Goal: Task Accomplishment & Management: Manage account settings

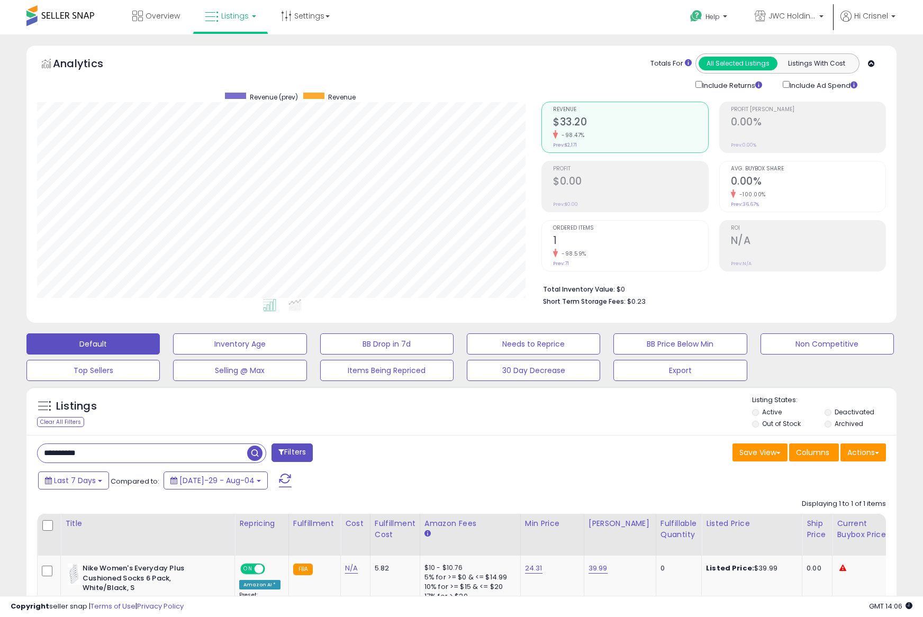
click at [615, 470] on div "Last 7 Days Compared to: Jul-29 - Aug-04" at bounding box center [353, 482] width 636 height 24
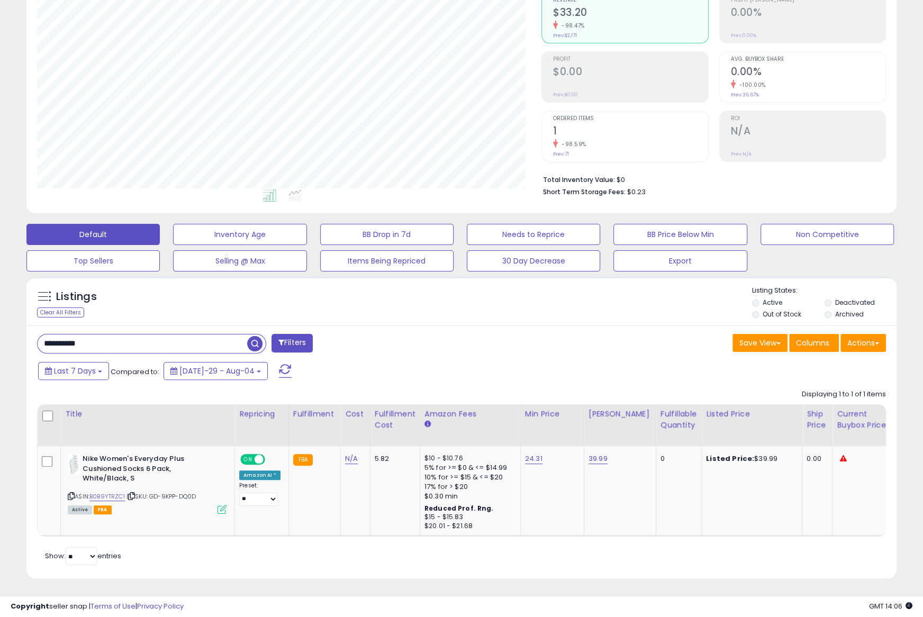
scroll to position [217, 504]
click at [306, 231] on button "Needs to Reprice" at bounding box center [239, 234] width 133 height 21
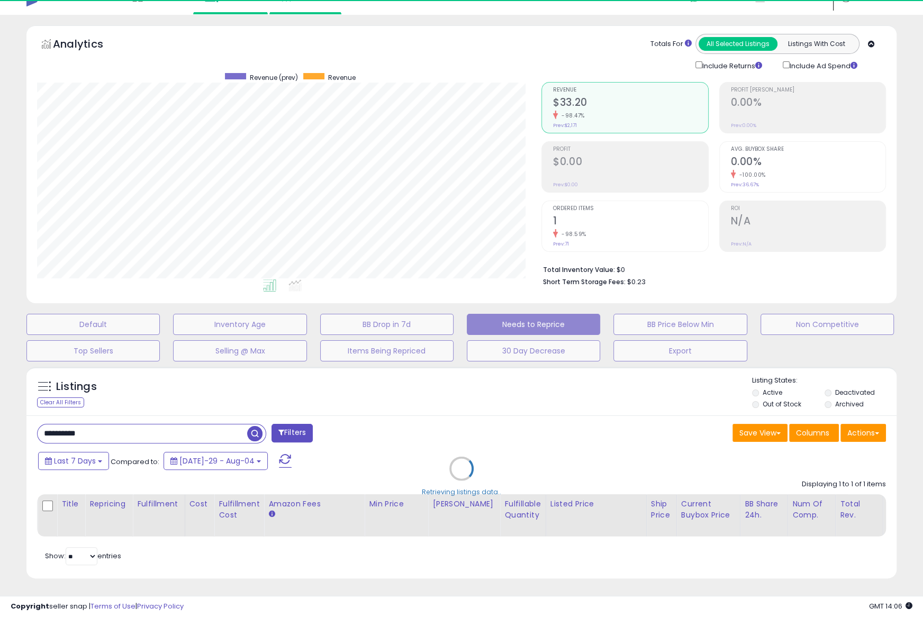
scroll to position [110, 0]
select select "**"
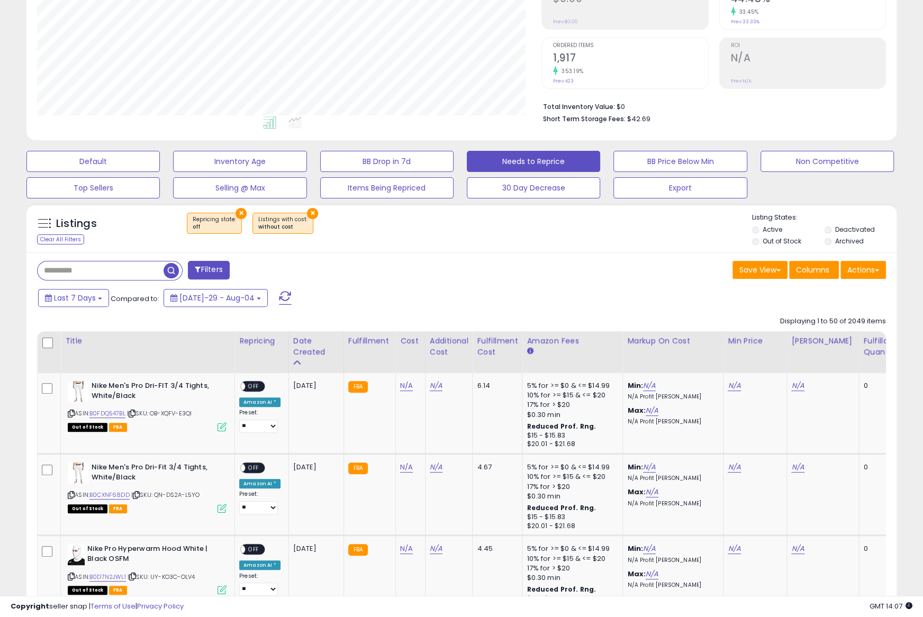
scroll to position [199, 0]
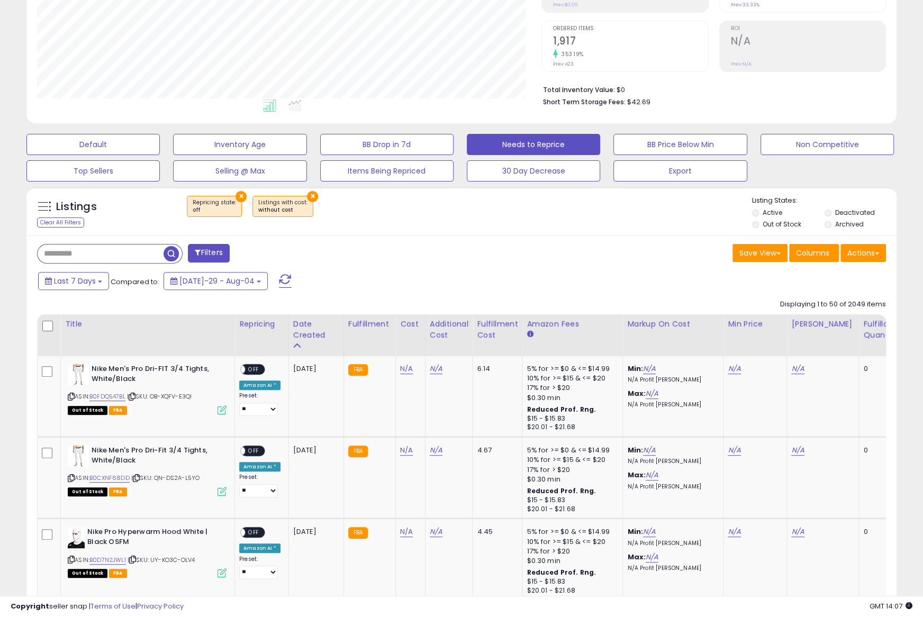
click at [831, 227] on li "Archived" at bounding box center [859, 226] width 71 height 12
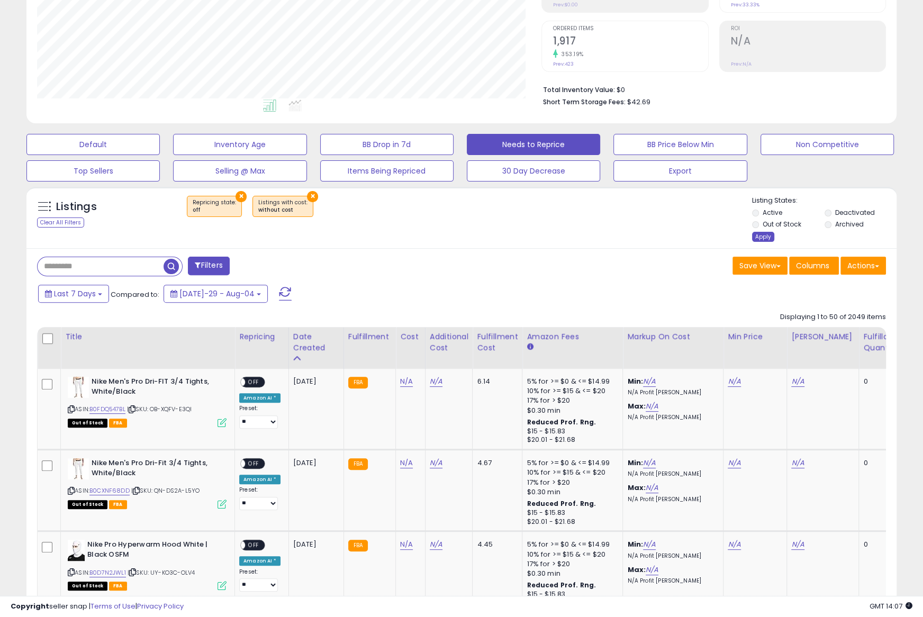
click at [761, 233] on div "Apply" at bounding box center [763, 237] width 22 height 10
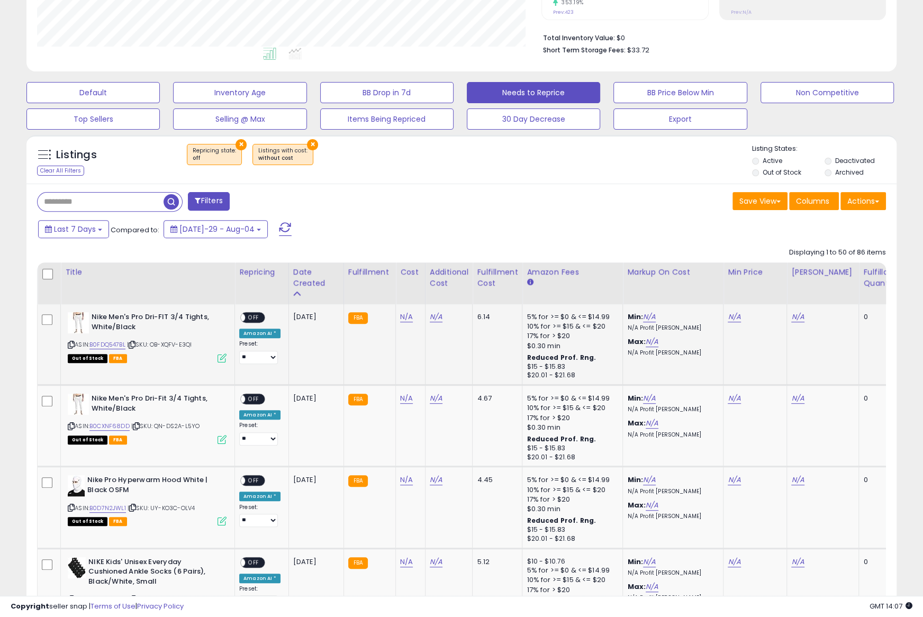
scroll to position [0, 1]
click at [70, 342] on icon at bounding box center [70, 345] width 7 height 6
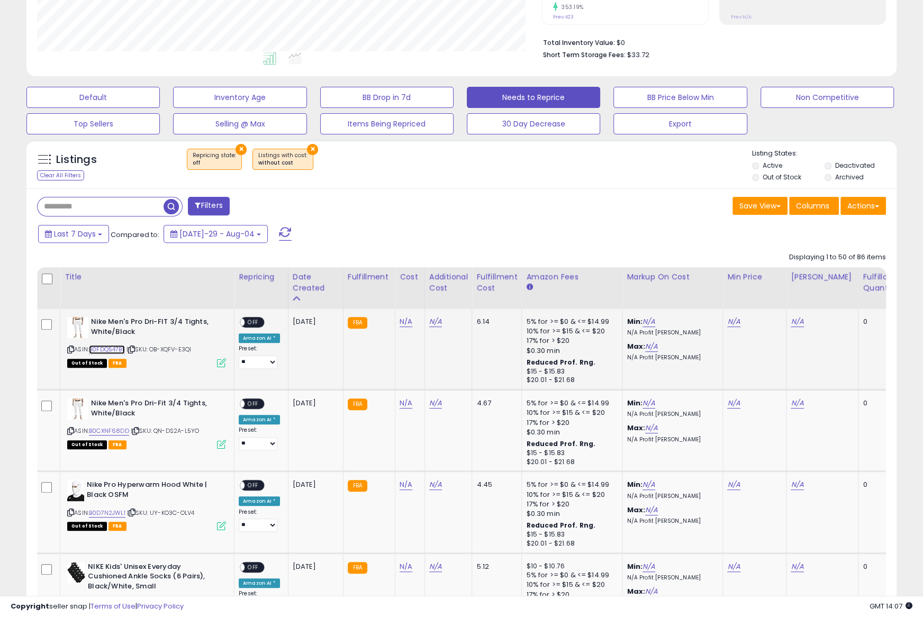
scroll to position [248, 0]
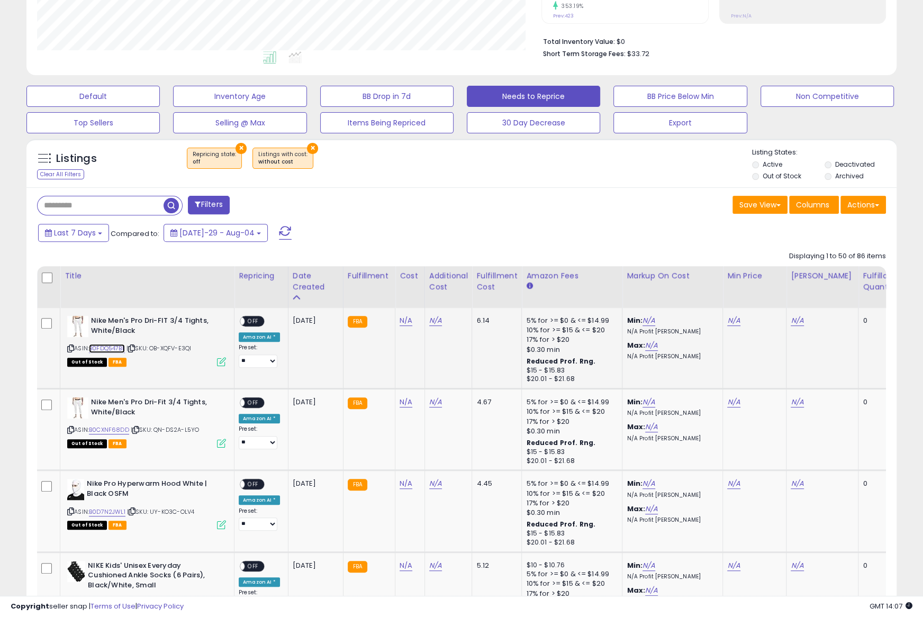
click at [117, 348] on link "B0FDQ547BL" at bounding box center [107, 348] width 36 height 9
click at [727, 319] on link "N/A" at bounding box center [733, 320] width 13 height 11
type input "*****"
click at [766, 296] on icon "submit" at bounding box center [763, 295] width 6 height 6
click at [790, 324] on link "N/A" at bounding box center [796, 320] width 13 height 11
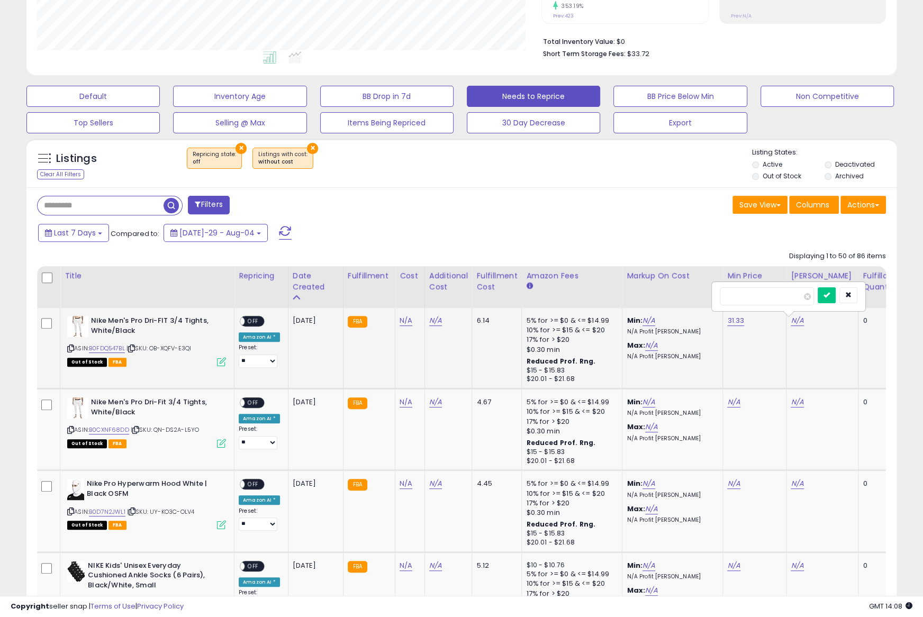
scroll to position [0, 2]
type input "*****"
click button "submit" at bounding box center [825, 295] width 18 height 16
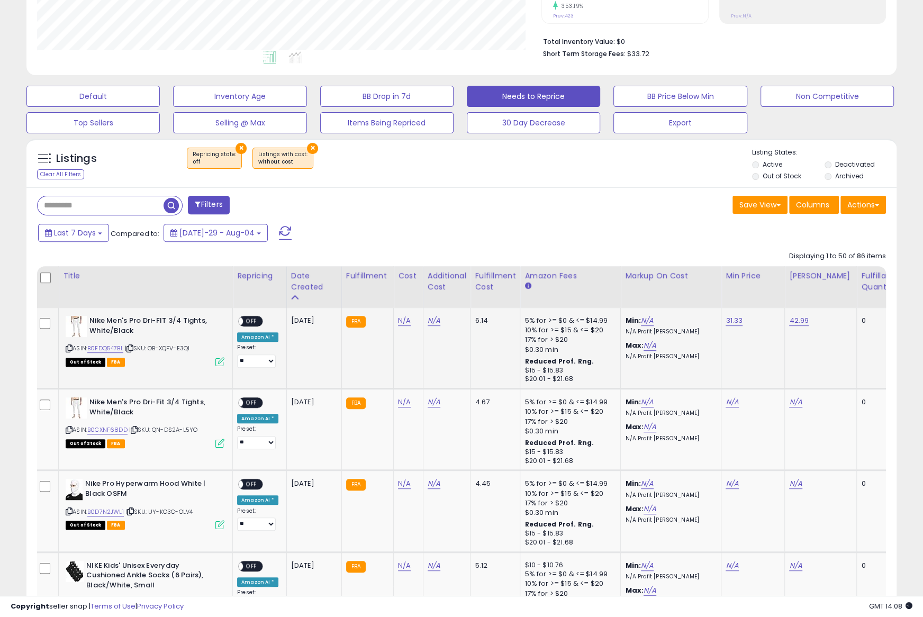
click at [242, 317] on div "ON OFF" at bounding box center [233, 321] width 25 height 9
click at [249, 320] on span "OFF" at bounding box center [251, 321] width 17 height 9
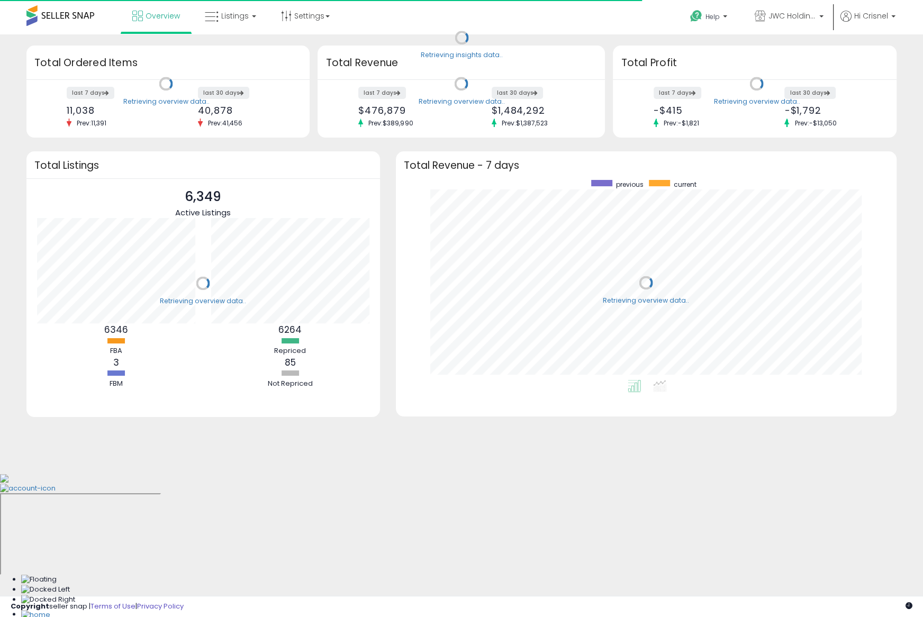
scroll to position [200, 479]
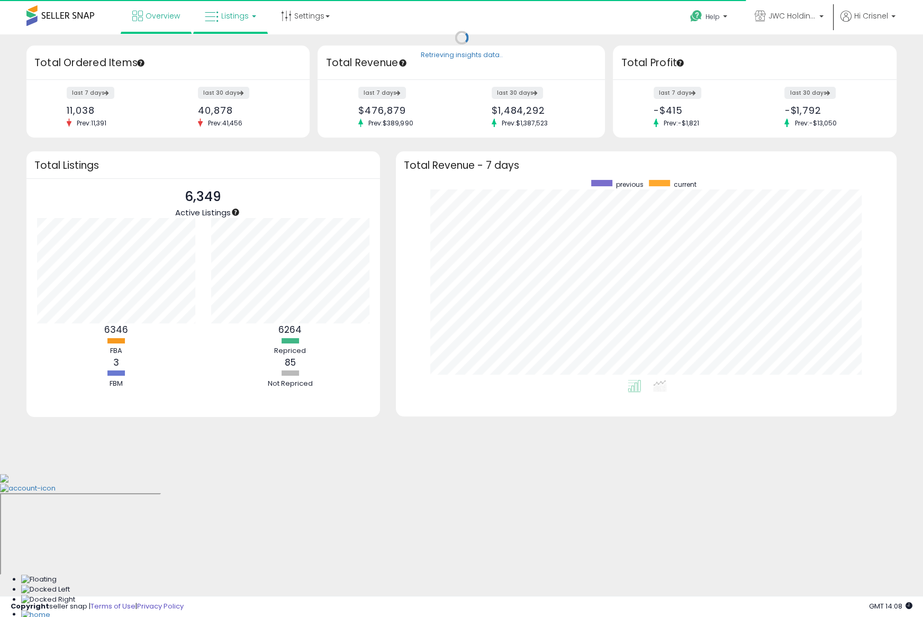
click at [229, 11] on span "Listings" at bounding box center [235, 16] width 28 height 11
click at [235, 47] on icon at bounding box center [238, 53] width 46 height 14
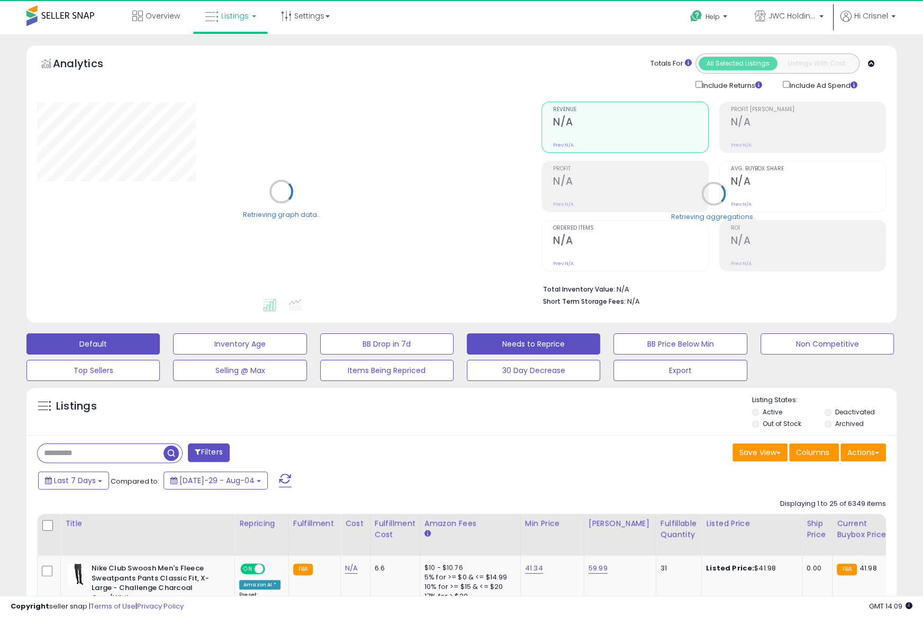
click at [306, 341] on button "Needs to Reprice" at bounding box center [239, 343] width 133 height 21
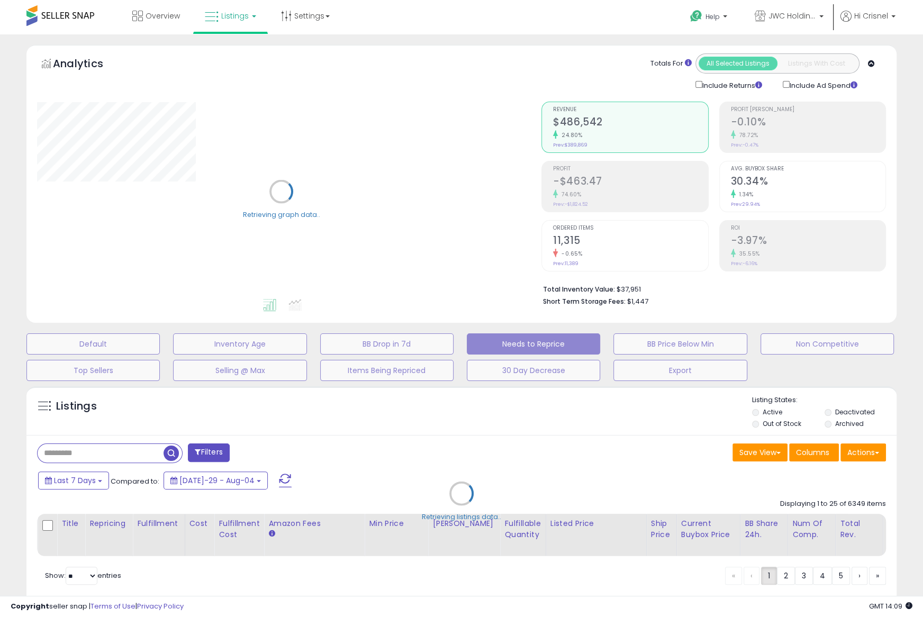
select select "**"
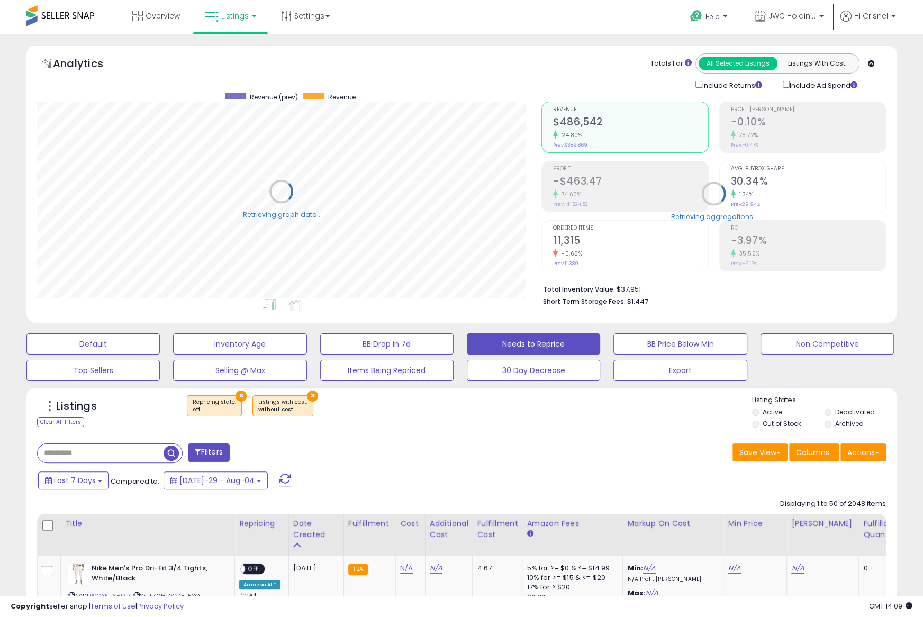
scroll to position [217, 504]
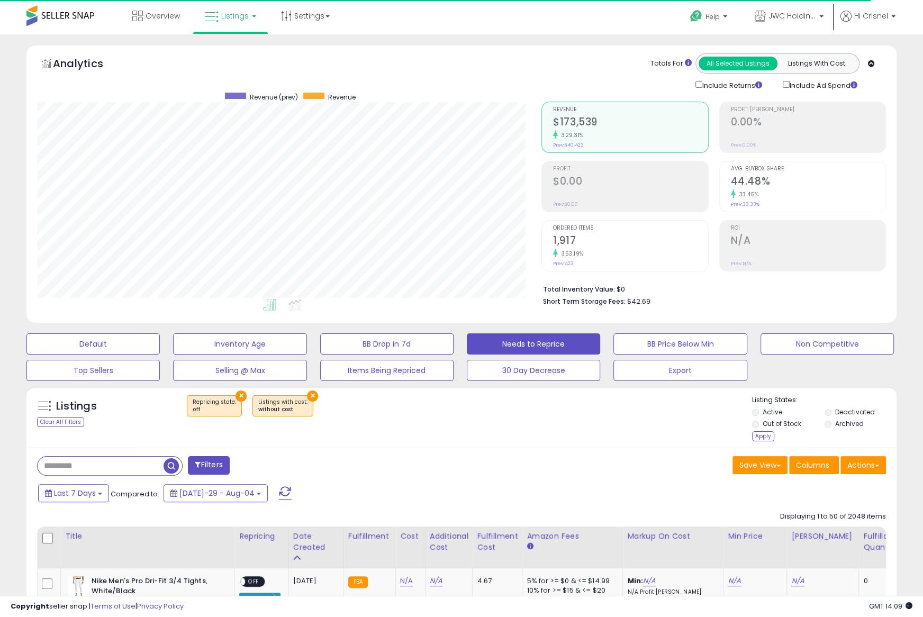
click at [763, 434] on div "Apply" at bounding box center [763, 436] width 22 height 10
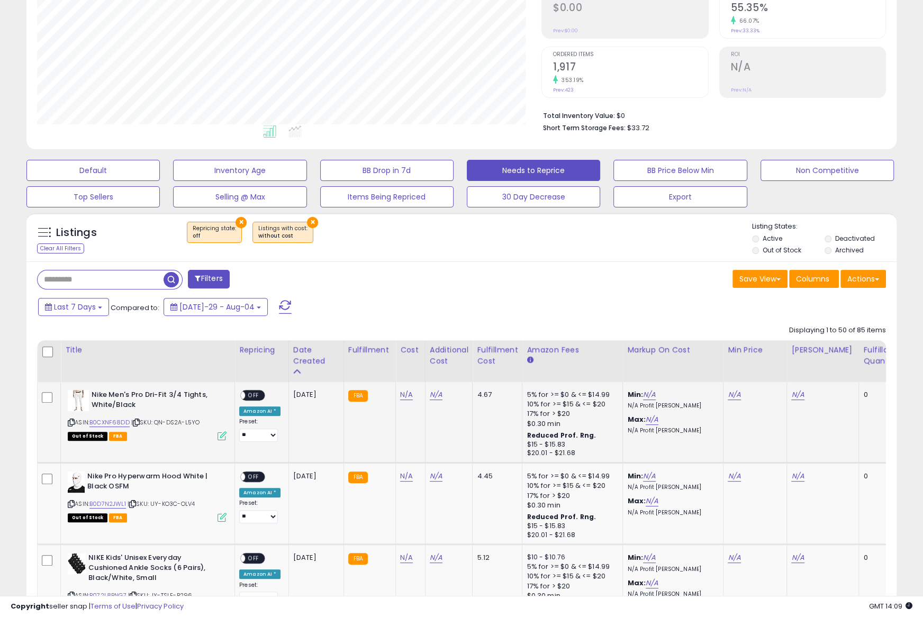
scroll to position [176, 0]
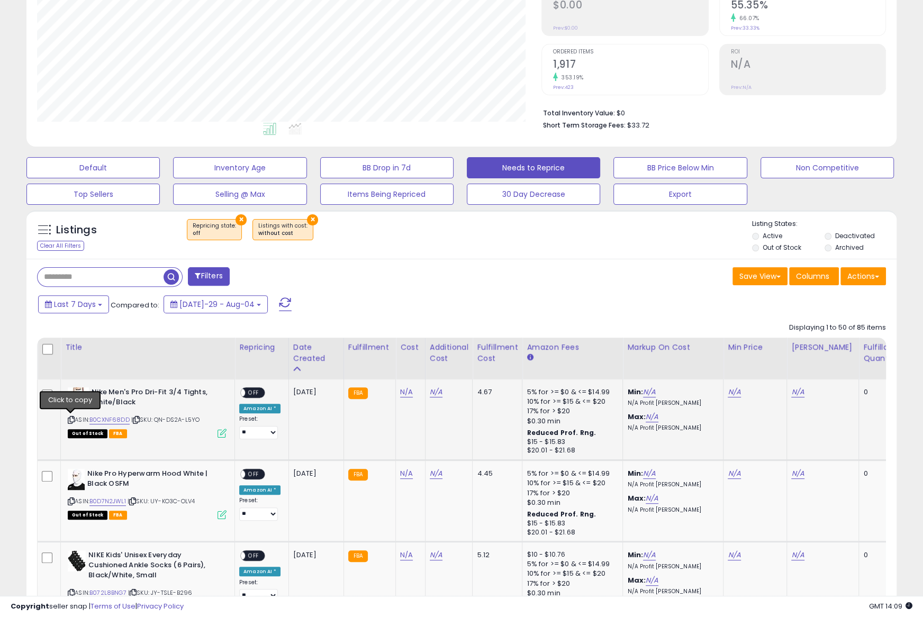
click at [71, 417] on icon at bounding box center [71, 420] width 7 height 6
click at [113, 419] on link "B0CXNF68DD" at bounding box center [109, 419] width 40 height 9
click at [728, 393] on link "N/A" at bounding box center [734, 392] width 13 height 11
type input "*****"
click button "submit" at bounding box center [763, 367] width 18 height 16
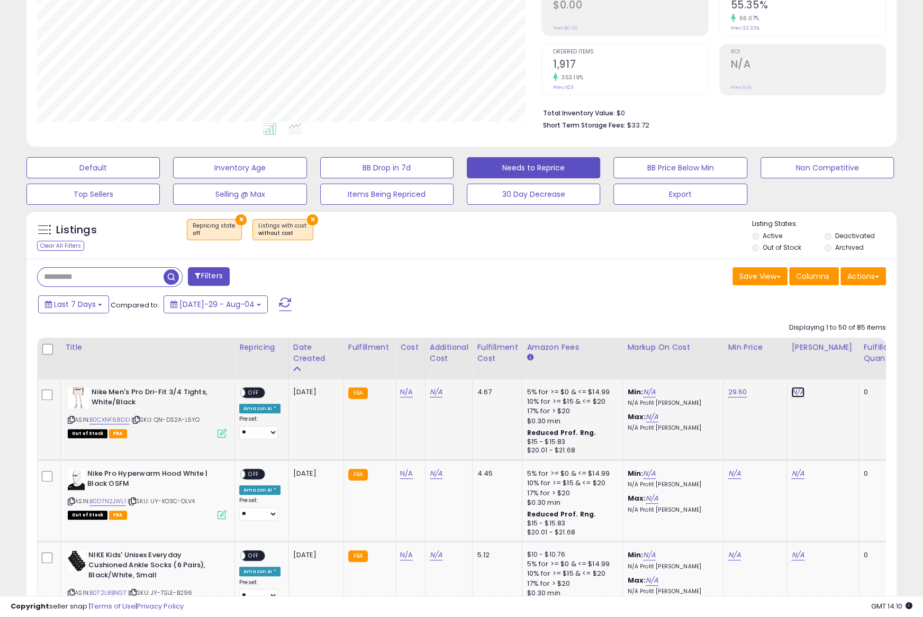
click at [791, 392] on link "N/A" at bounding box center [797, 392] width 13 height 11
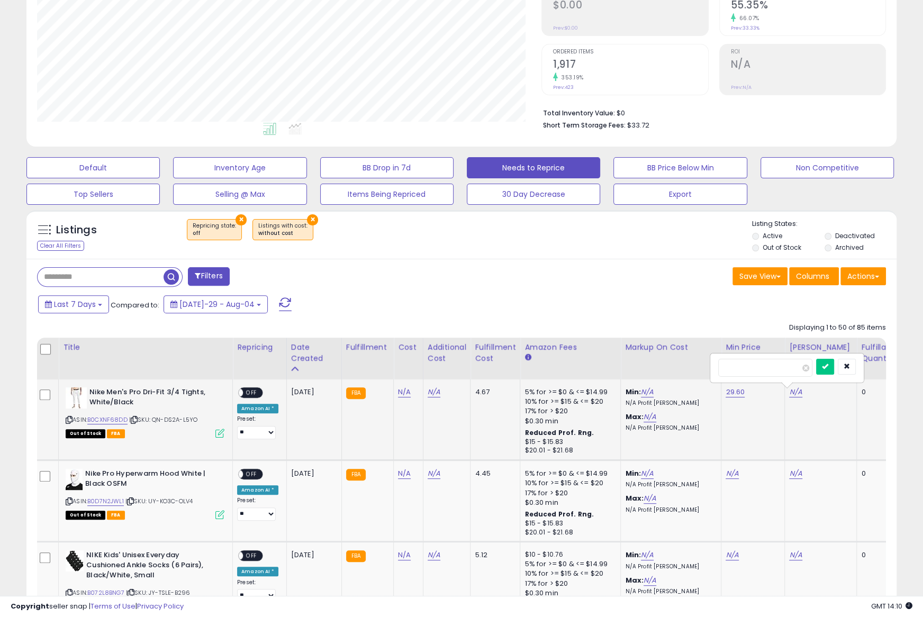
type input "*****"
click button "submit" at bounding box center [825, 367] width 18 height 16
click at [246, 389] on span "OFF" at bounding box center [251, 392] width 17 height 9
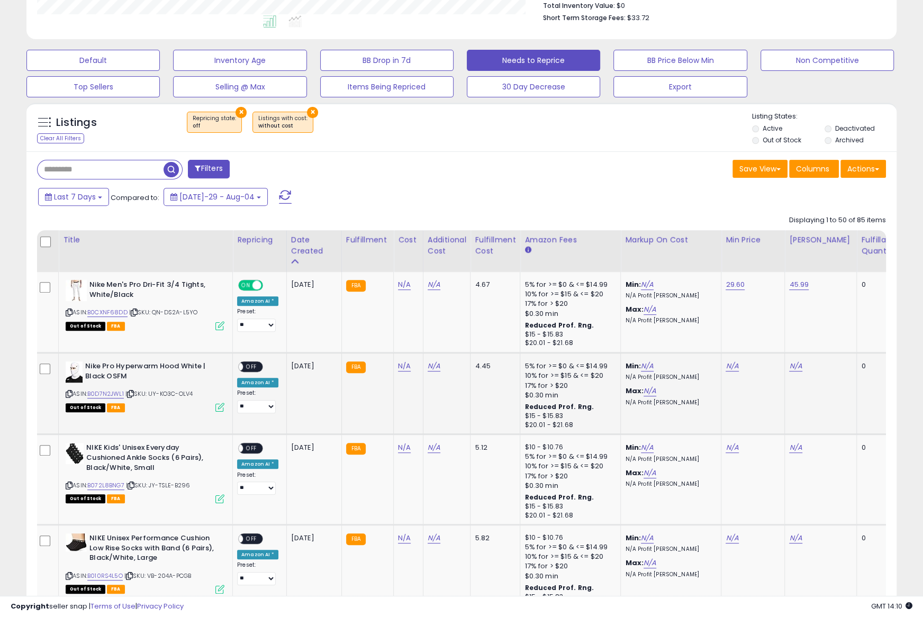
scroll to position [299, 0]
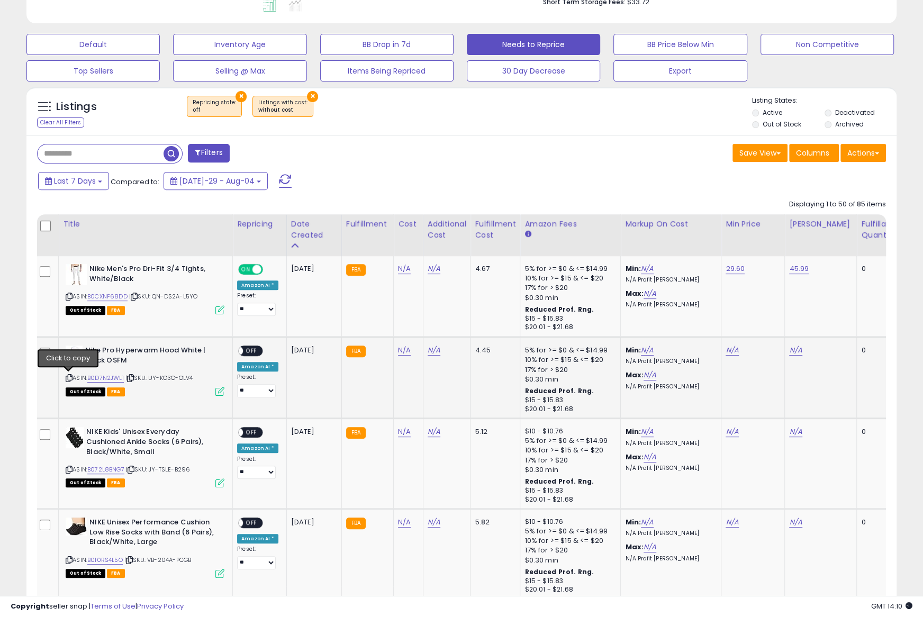
click at [68, 377] on icon at bounding box center [69, 378] width 7 height 6
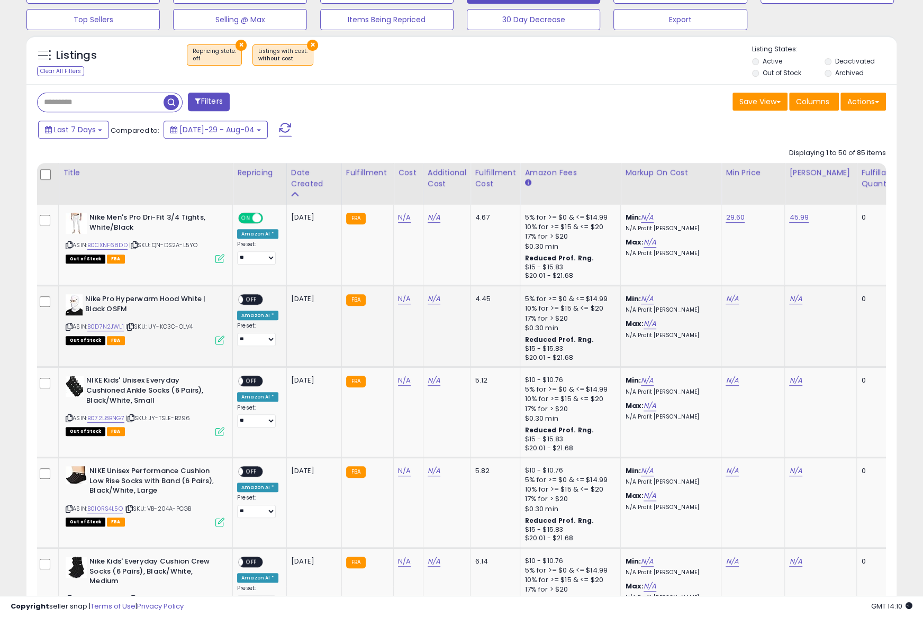
scroll to position [357, 0]
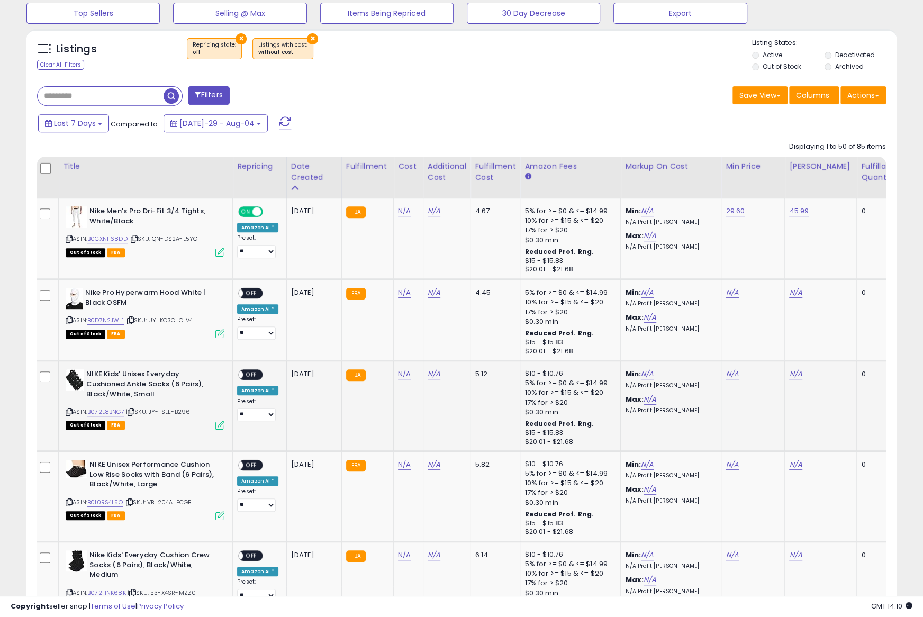
click at [67, 410] on icon at bounding box center [69, 412] width 7 height 6
click at [68, 409] on icon at bounding box center [69, 412] width 7 height 6
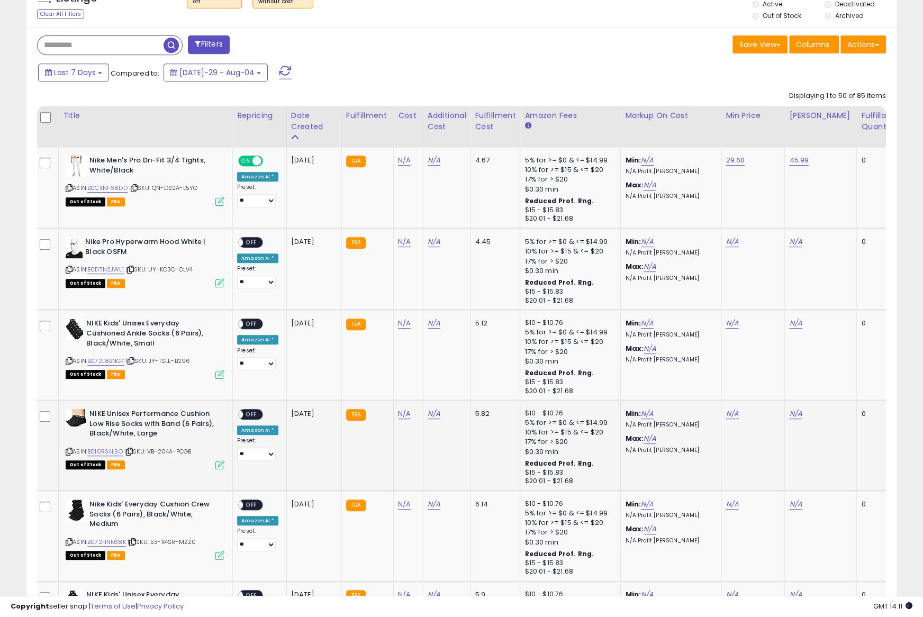
scroll to position [416, 0]
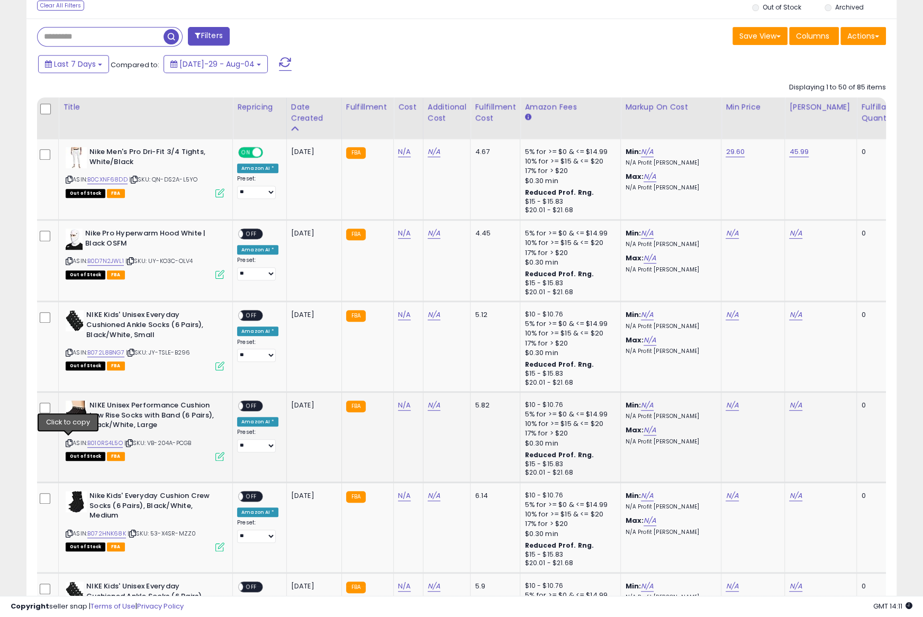
click at [69, 441] on icon at bounding box center [69, 443] width 7 height 6
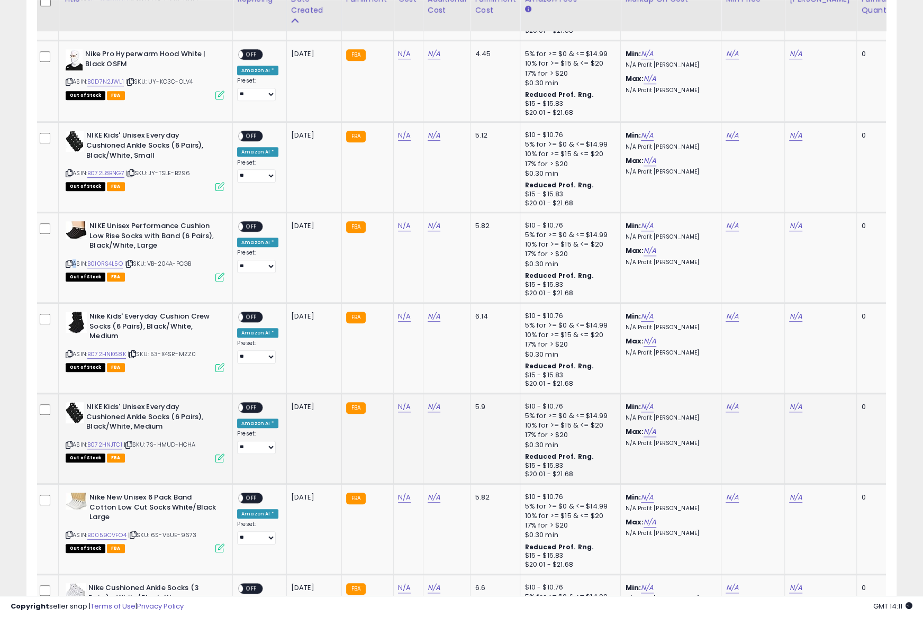
scroll to position [615, 0]
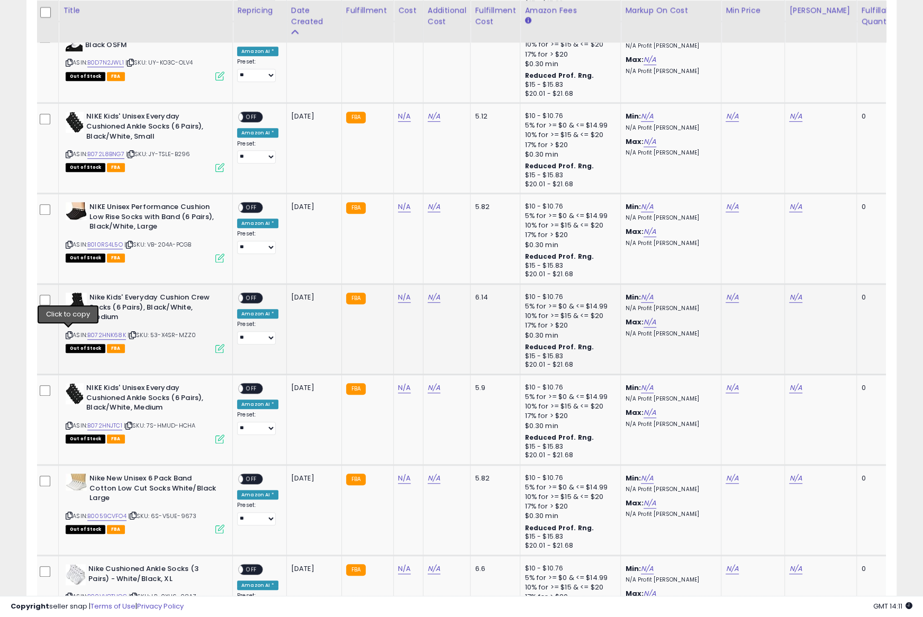
click at [69, 333] on icon at bounding box center [69, 335] width 7 height 6
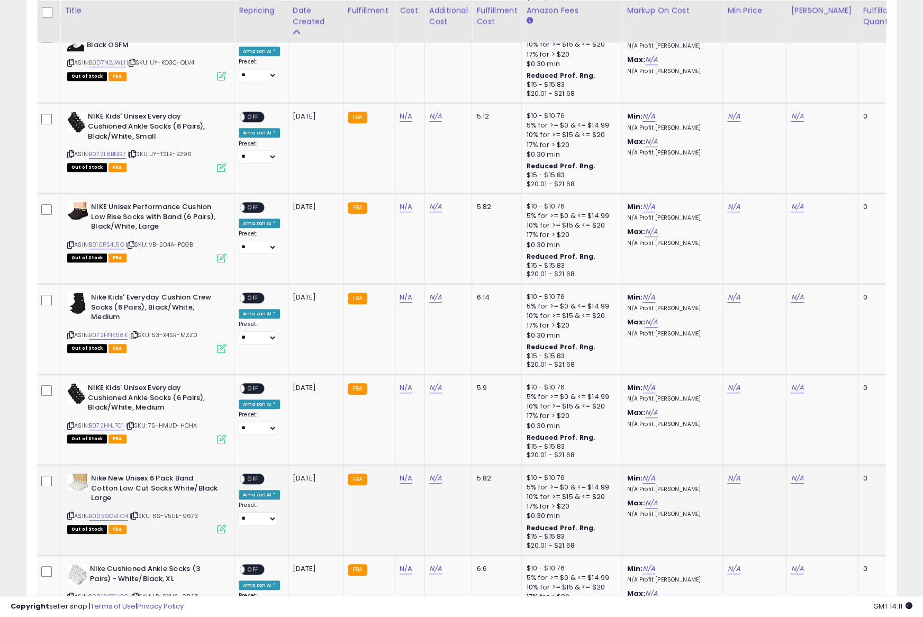
scroll to position [0, 4]
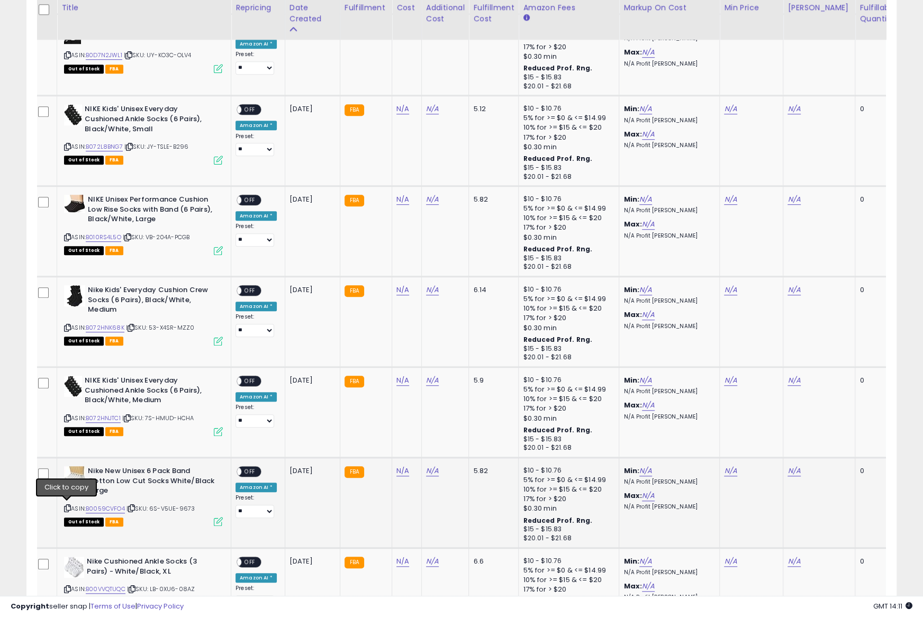
click at [67, 511] on div "ASIN: B0059CVFO4 | SKU: 6S-V5UE-9673 Out of Stock FBA" at bounding box center [143, 495] width 159 height 59
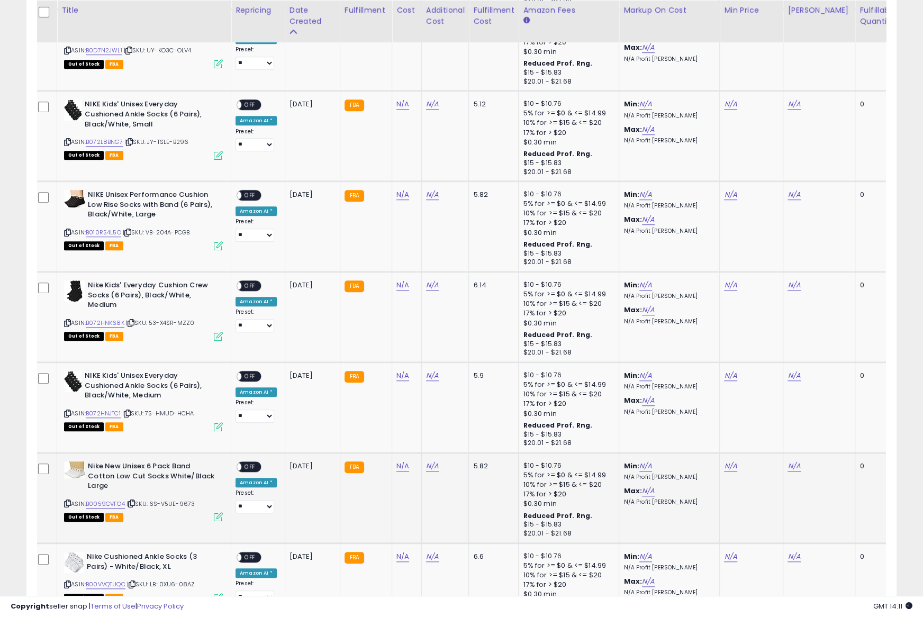
drag, startPoint x: 67, startPoint y: 501, endPoint x: 76, endPoint y: 486, distance: 17.6
click at [67, 501] on icon at bounding box center [67, 504] width 7 height 6
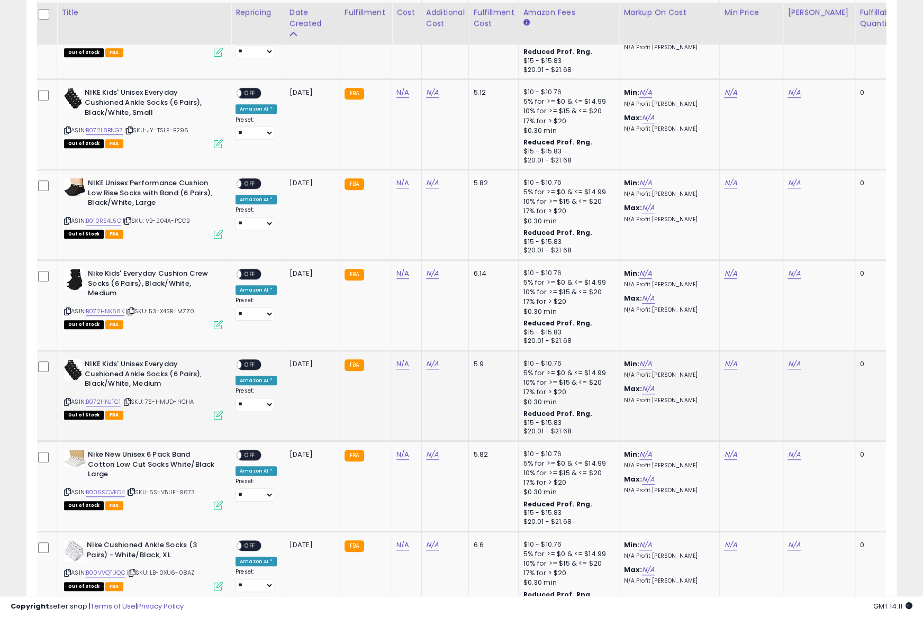
scroll to position [641, 0]
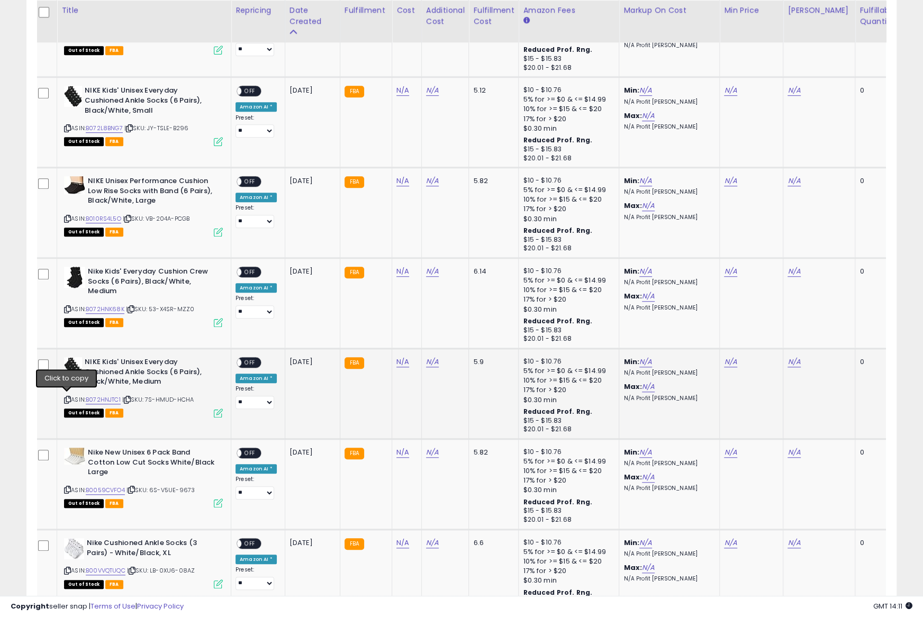
click at [68, 397] on icon at bounding box center [67, 400] width 7 height 6
click at [67, 397] on icon at bounding box center [67, 400] width 7 height 6
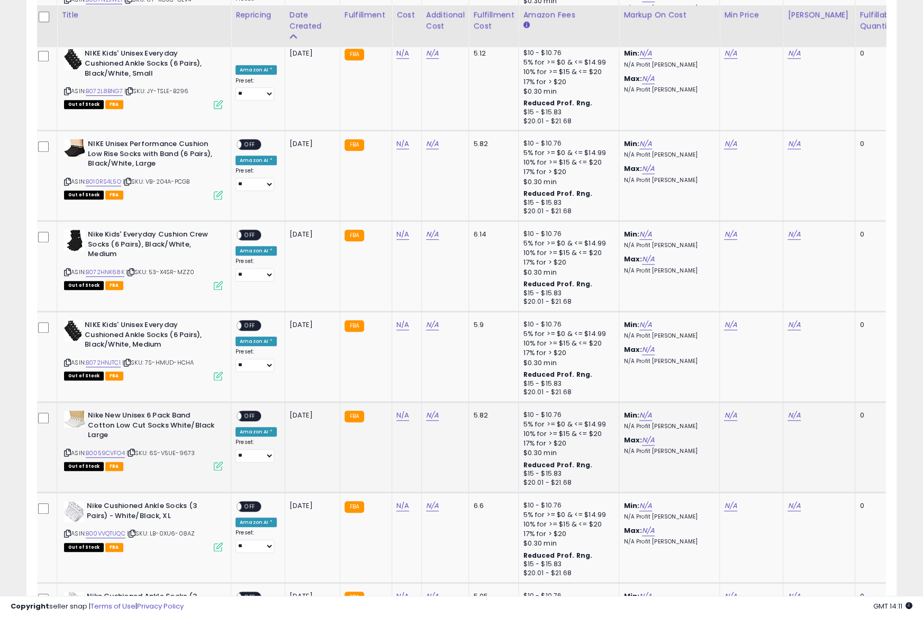
scroll to position [686, 0]
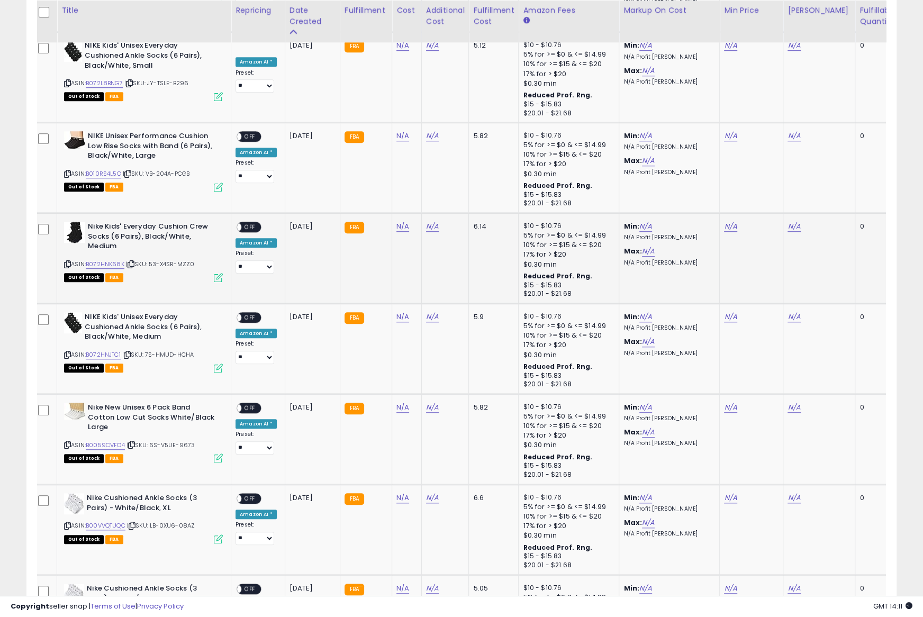
click at [65, 261] on icon at bounding box center [67, 264] width 7 height 6
click at [66, 261] on icon at bounding box center [67, 264] width 7 height 6
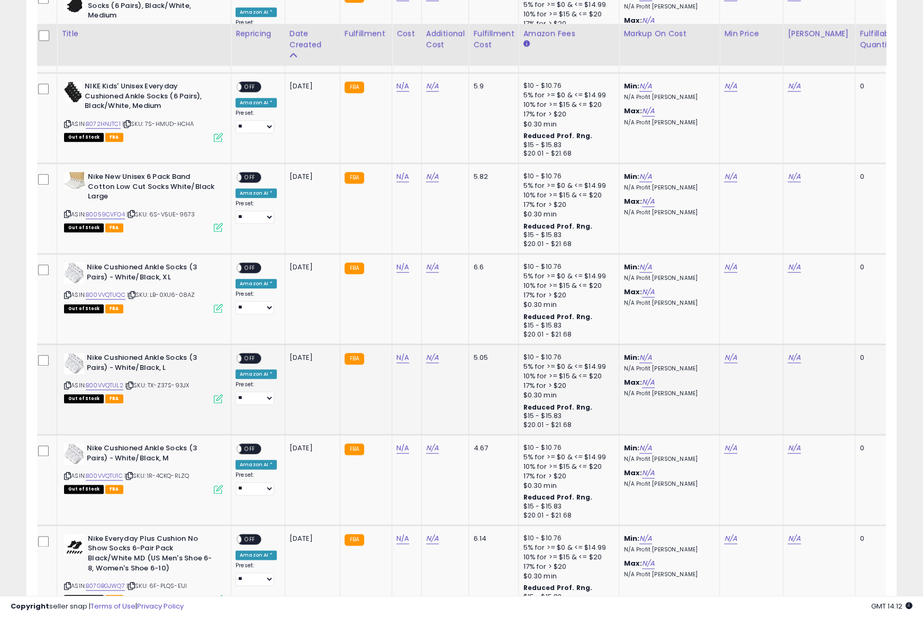
scroll to position [940, 0]
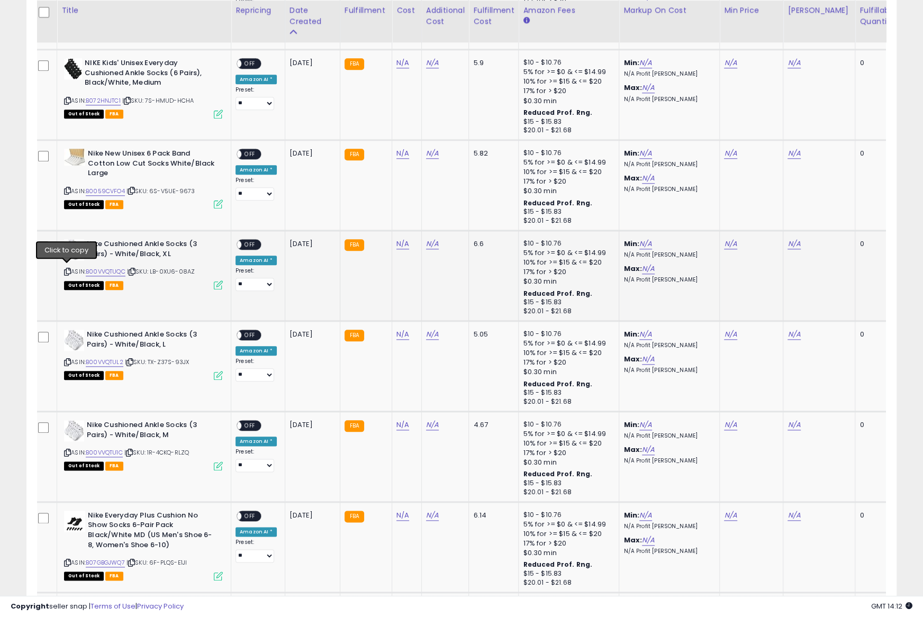
click at [67, 269] on icon at bounding box center [67, 272] width 7 height 6
click at [66, 269] on icon at bounding box center [67, 272] width 7 height 6
click at [66, 359] on icon at bounding box center [67, 362] width 7 height 6
click at [68, 450] on icon at bounding box center [67, 453] width 7 height 6
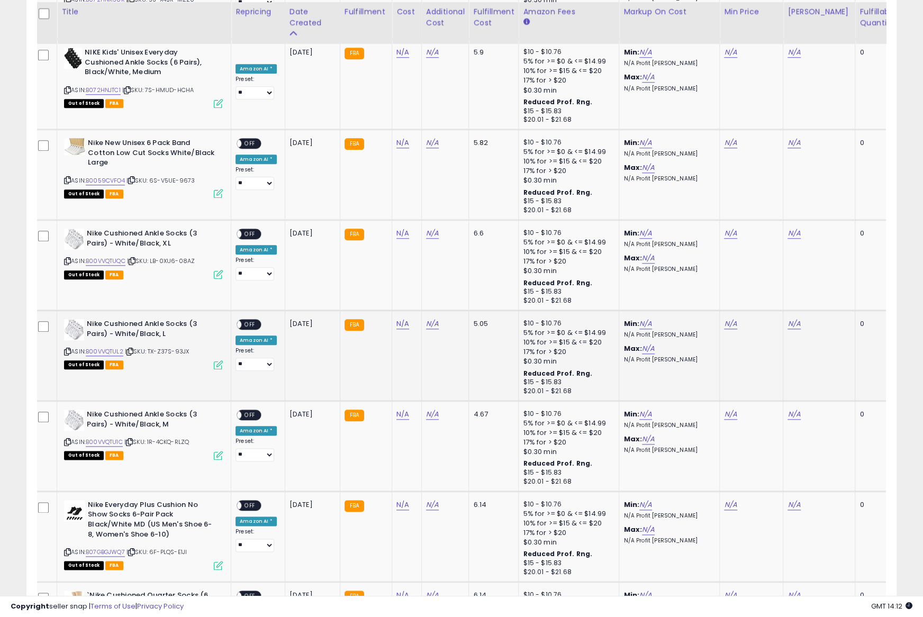
scroll to position [951, 0]
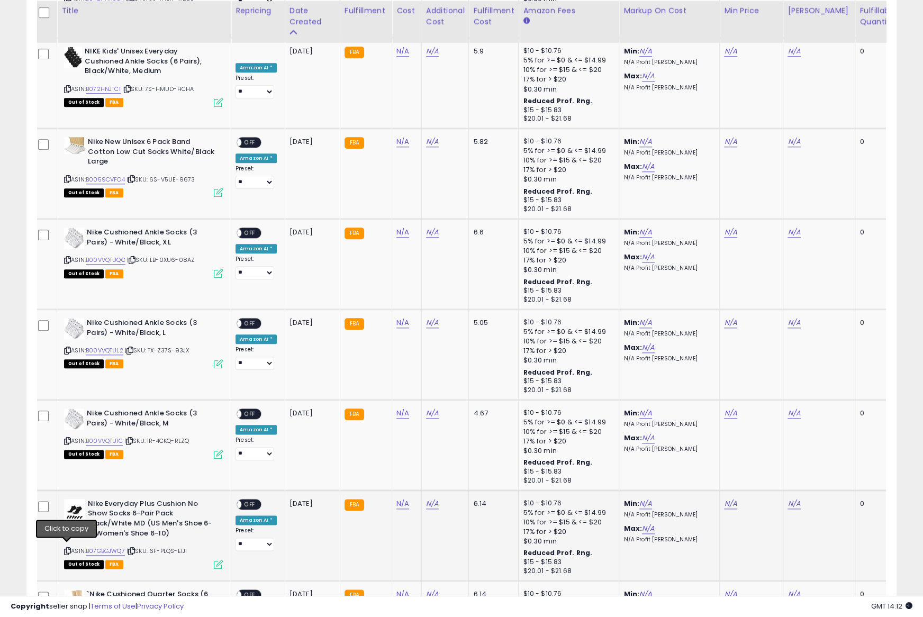
click at [65, 548] on icon at bounding box center [67, 551] width 7 height 6
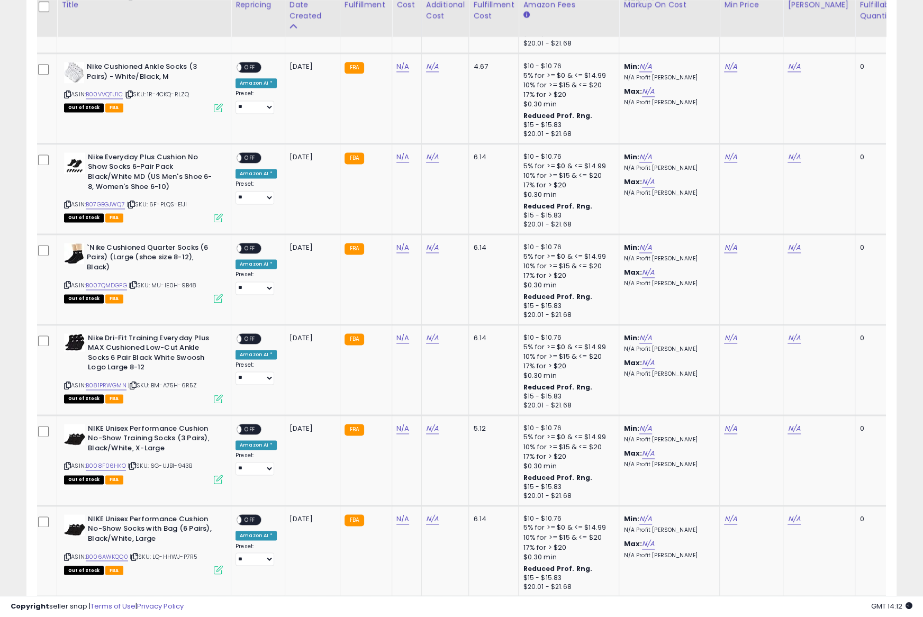
scroll to position [1302, 0]
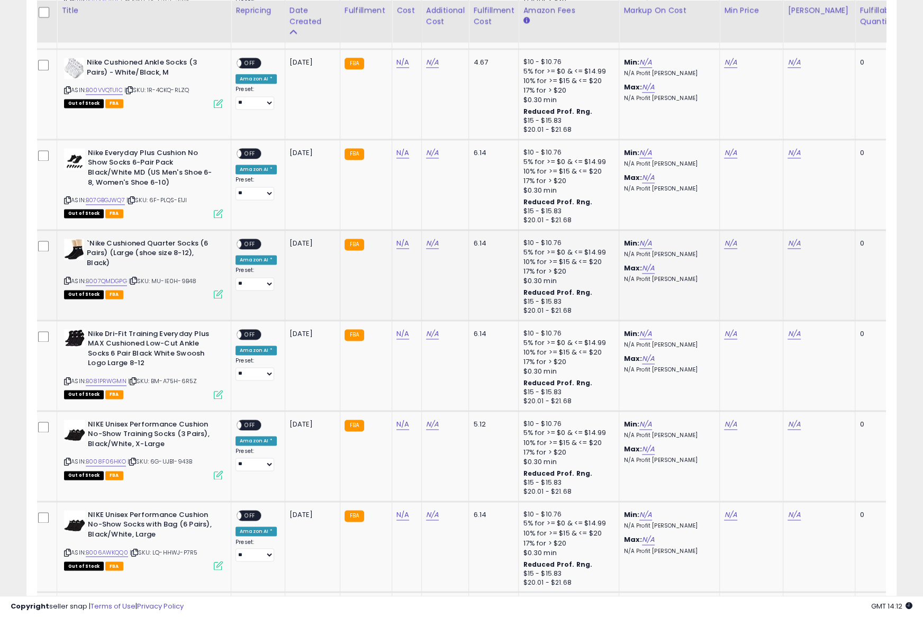
click at [65, 278] on icon at bounding box center [67, 281] width 7 height 6
click at [66, 378] on icon at bounding box center [67, 381] width 7 height 6
click at [66, 459] on icon at bounding box center [67, 462] width 7 height 6
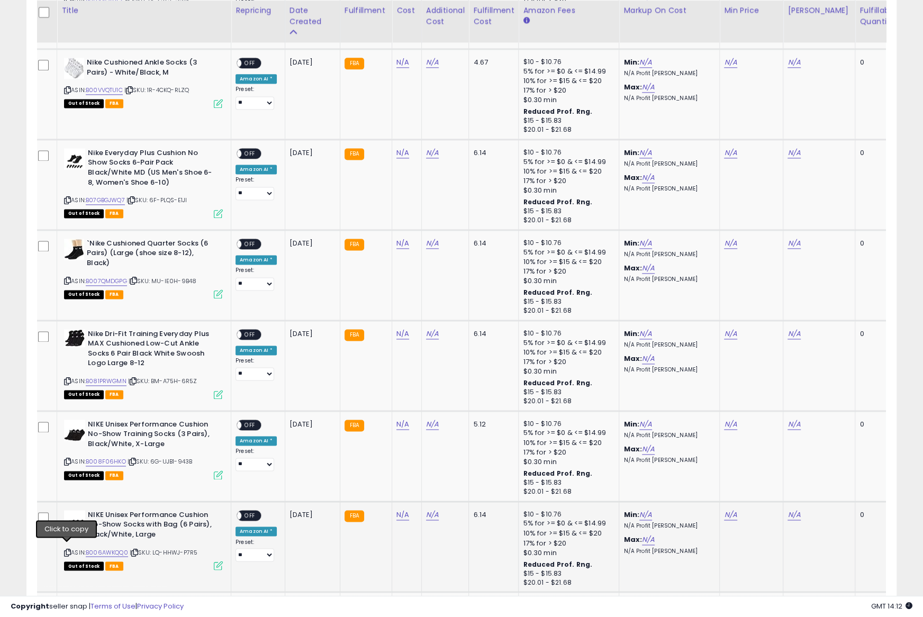
click at [67, 549] on icon at bounding box center [67, 552] width 7 height 6
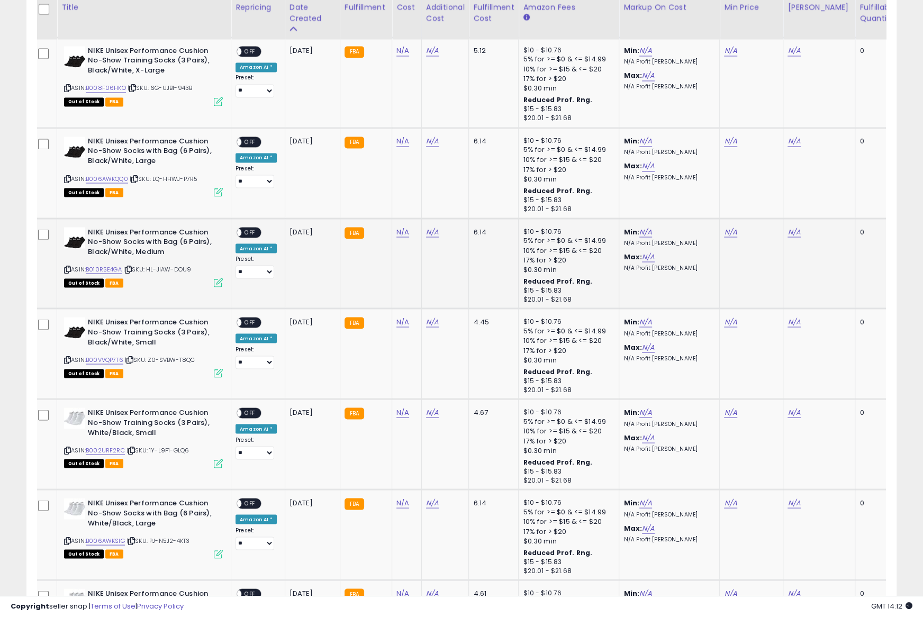
scroll to position [1677, 0]
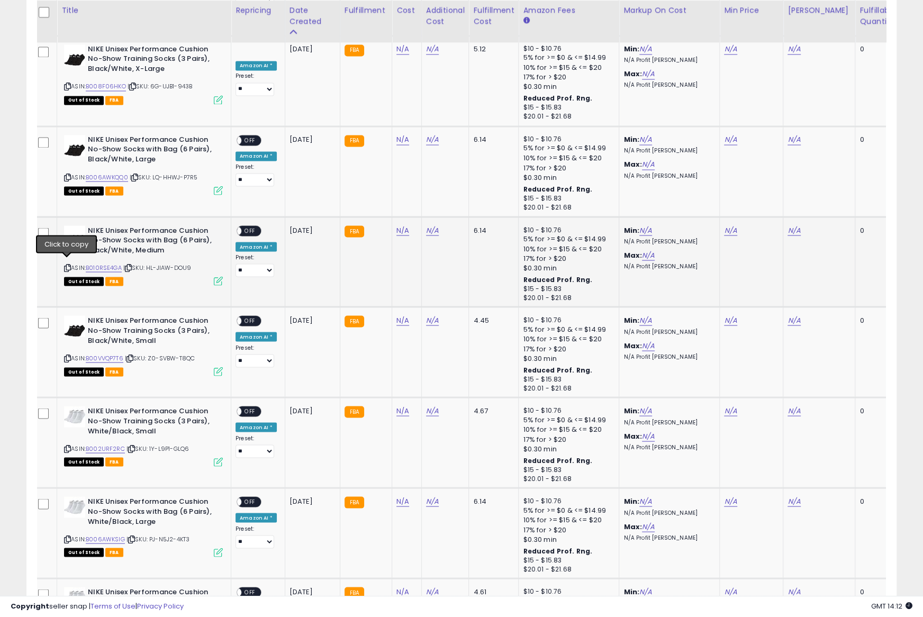
click at [68, 265] on icon at bounding box center [67, 268] width 7 height 6
click at [65, 355] on icon at bounding box center [67, 358] width 7 height 6
click at [67, 445] on icon at bounding box center [67, 448] width 7 height 6
click at [64, 536] on icon at bounding box center [67, 539] width 7 height 6
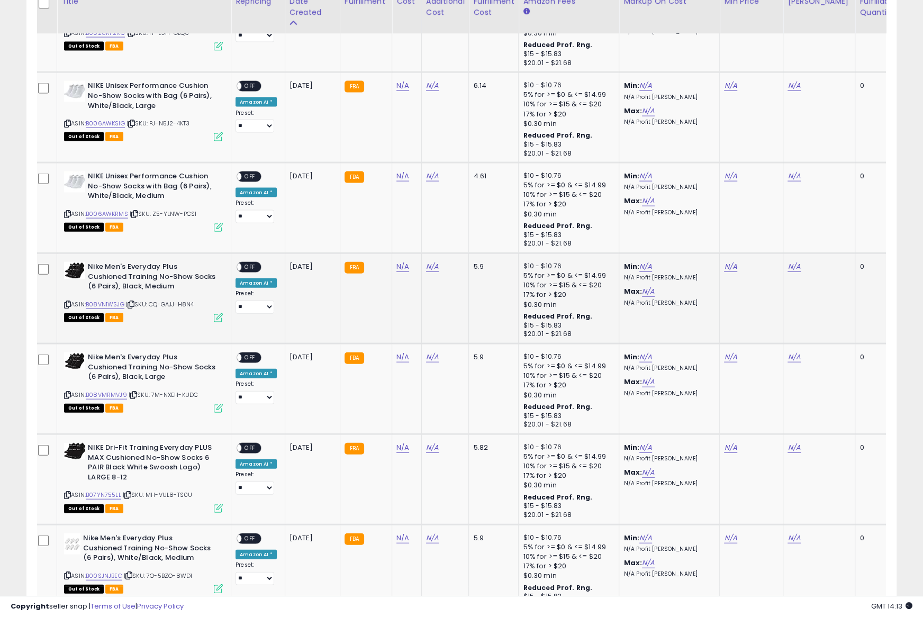
scroll to position [2095, 0]
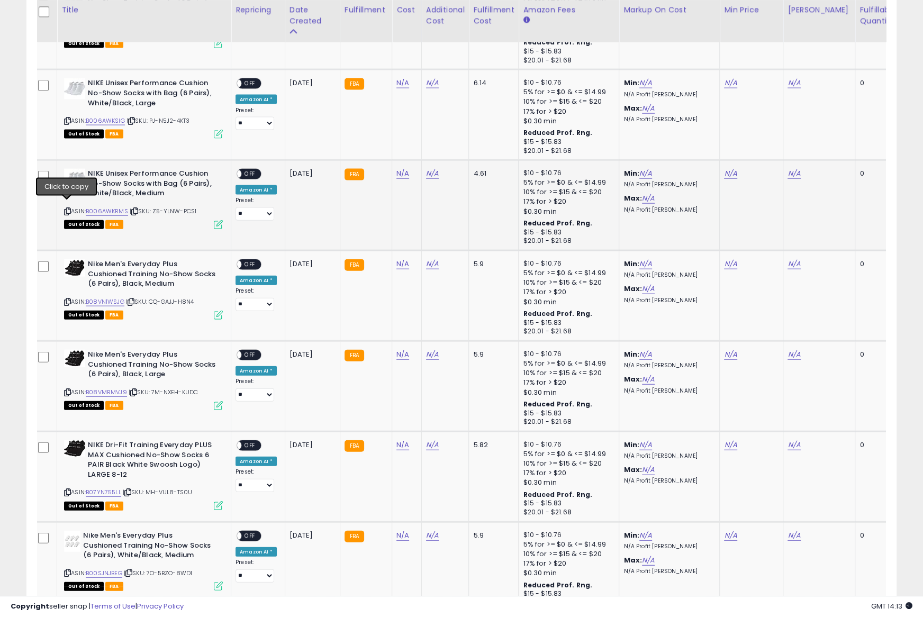
click at [66, 208] on icon at bounding box center [67, 211] width 7 height 6
click at [66, 299] on icon at bounding box center [67, 302] width 7 height 6
click at [69, 389] on icon at bounding box center [67, 392] width 7 height 6
click at [64, 489] on icon at bounding box center [67, 492] width 7 height 6
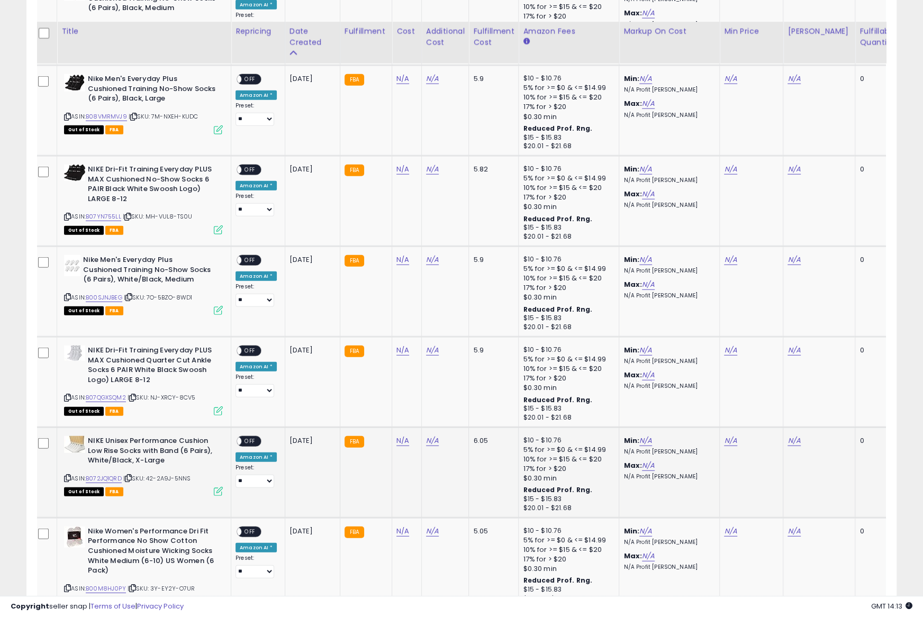
scroll to position [2395, 0]
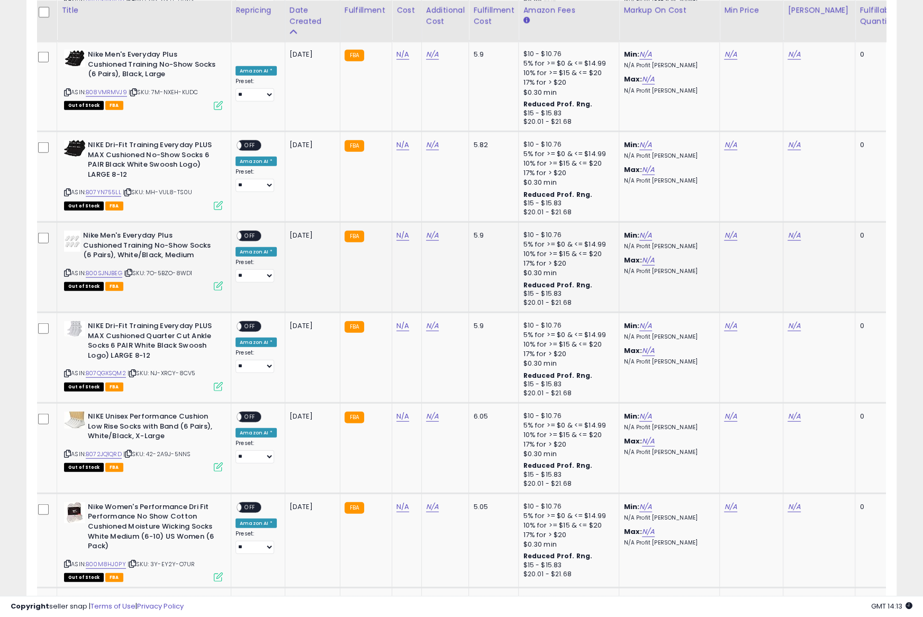
click at [67, 270] on icon at bounding box center [67, 273] width 7 height 6
drag, startPoint x: 68, startPoint y: 367, endPoint x: 75, endPoint y: 360, distance: 9.4
click at [68, 370] on icon at bounding box center [67, 373] width 7 height 6
click at [66, 451] on icon at bounding box center [67, 454] width 7 height 6
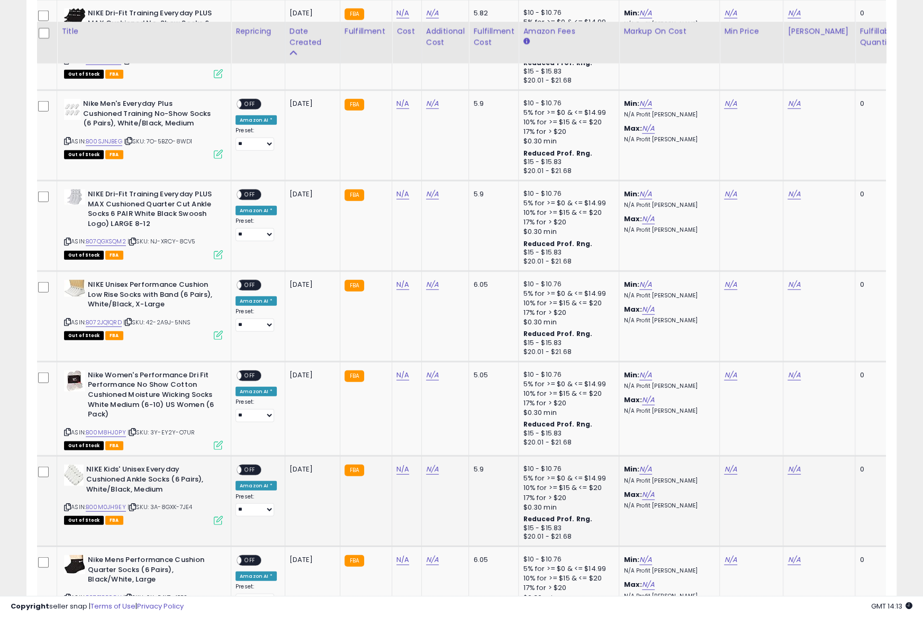
scroll to position [2562, 0]
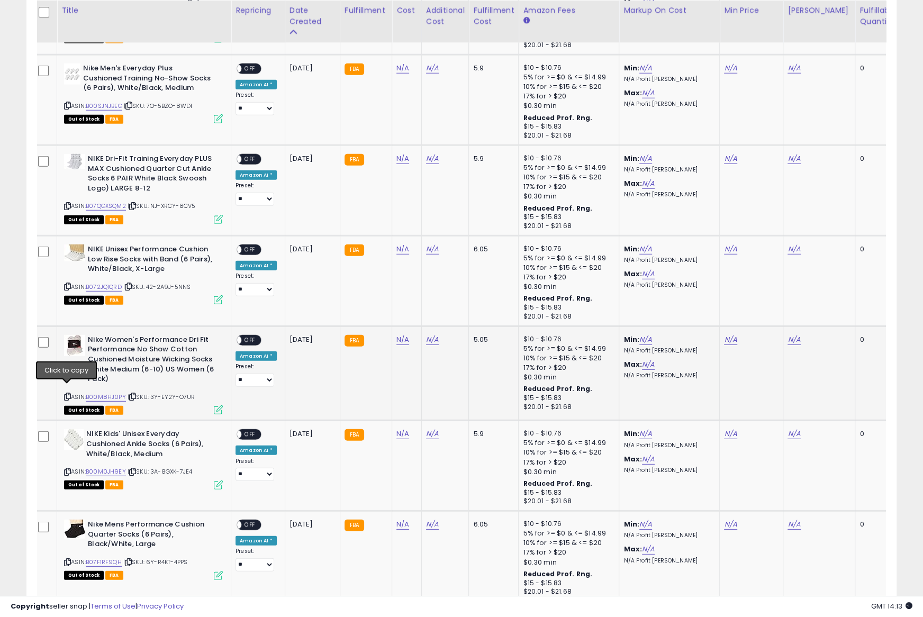
click at [67, 394] on icon at bounding box center [67, 397] width 7 height 6
click at [66, 469] on icon at bounding box center [67, 472] width 7 height 6
click at [66, 559] on icon at bounding box center [67, 562] width 7 height 6
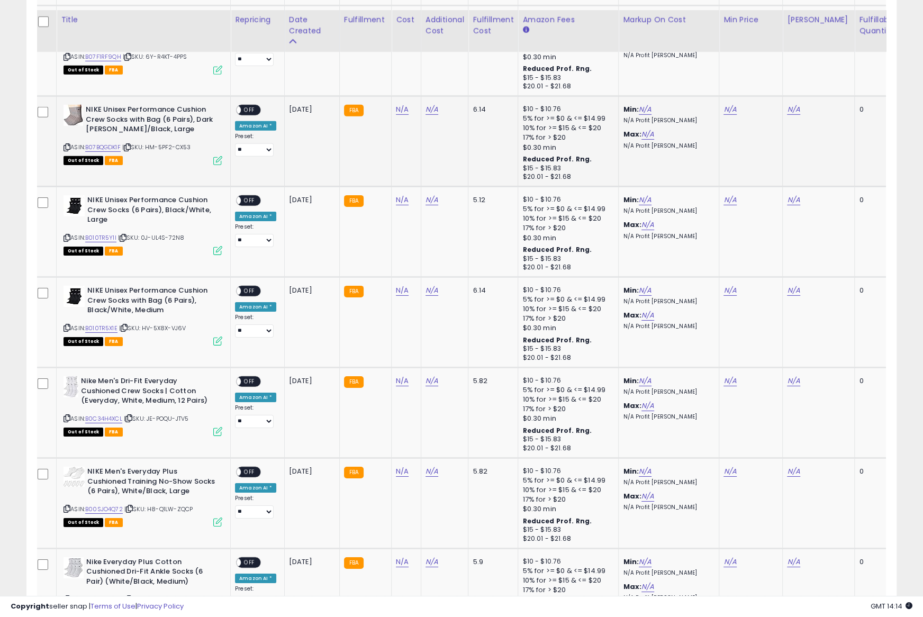
scroll to position [3065, 0]
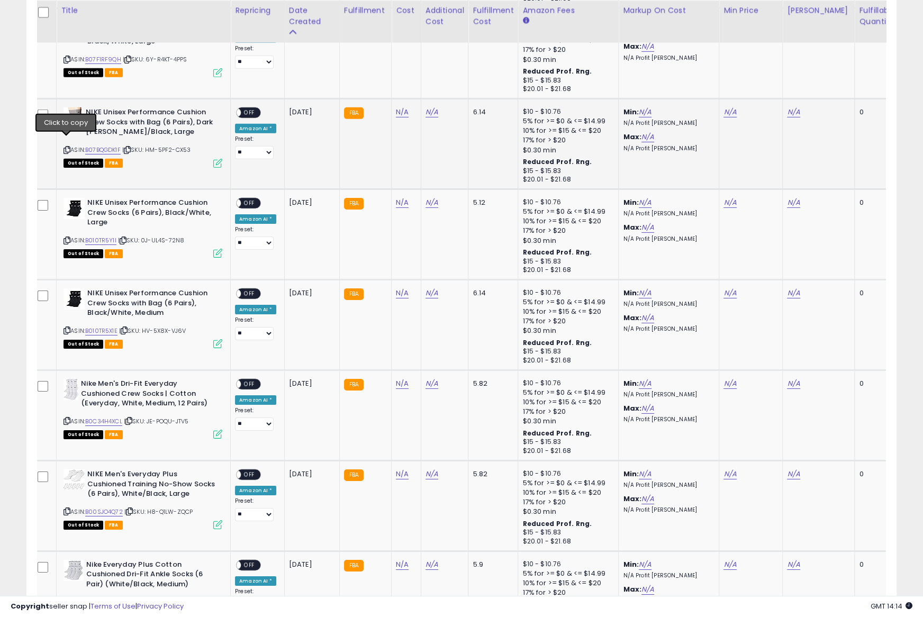
click at [67, 147] on icon at bounding box center [66, 150] width 7 height 6
drag, startPoint x: 66, startPoint y: 230, endPoint x: 132, endPoint y: 172, distance: 87.4
click at [66, 238] on icon at bounding box center [66, 241] width 7 height 6
click at [65, 328] on icon at bounding box center [66, 331] width 7 height 6
click at [66, 418] on icon at bounding box center [66, 421] width 7 height 6
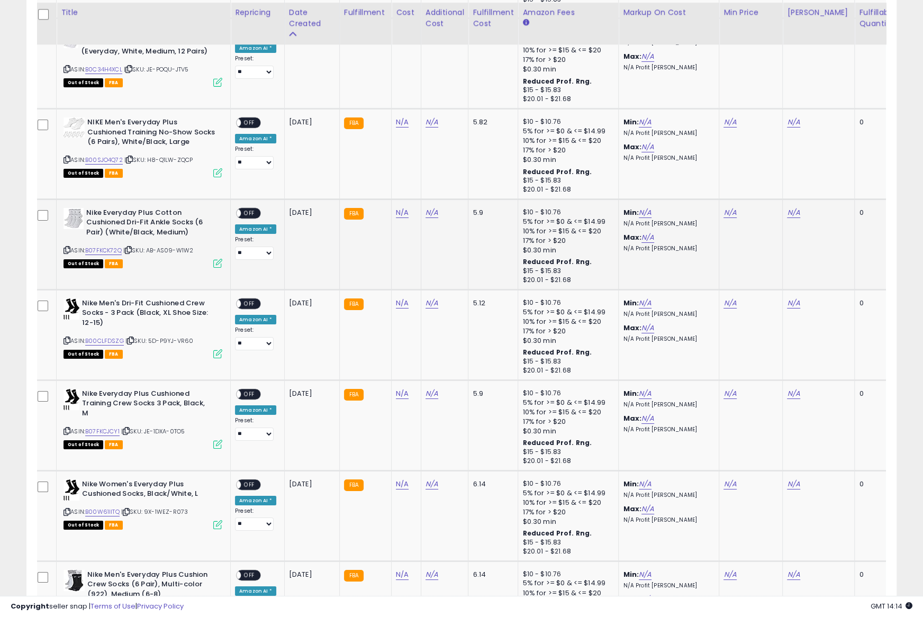
scroll to position [3423, 0]
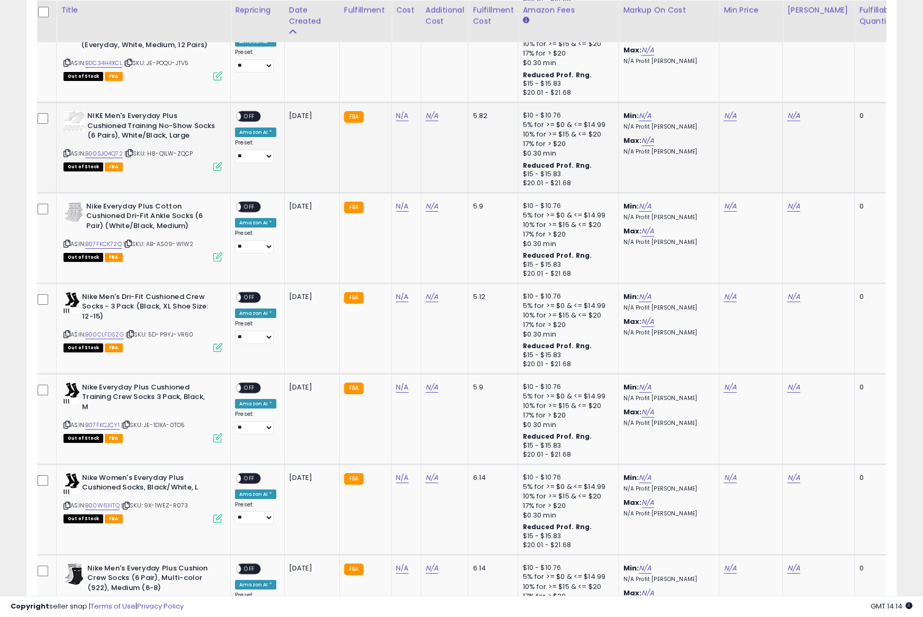
click at [66, 150] on icon at bounding box center [66, 153] width 7 height 6
click at [65, 331] on icon at bounding box center [66, 334] width 7 height 6
click at [67, 422] on icon at bounding box center [66, 425] width 7 height 6
click at [68, 503] on icon at bounding box center [66, 506] width 7 height 6
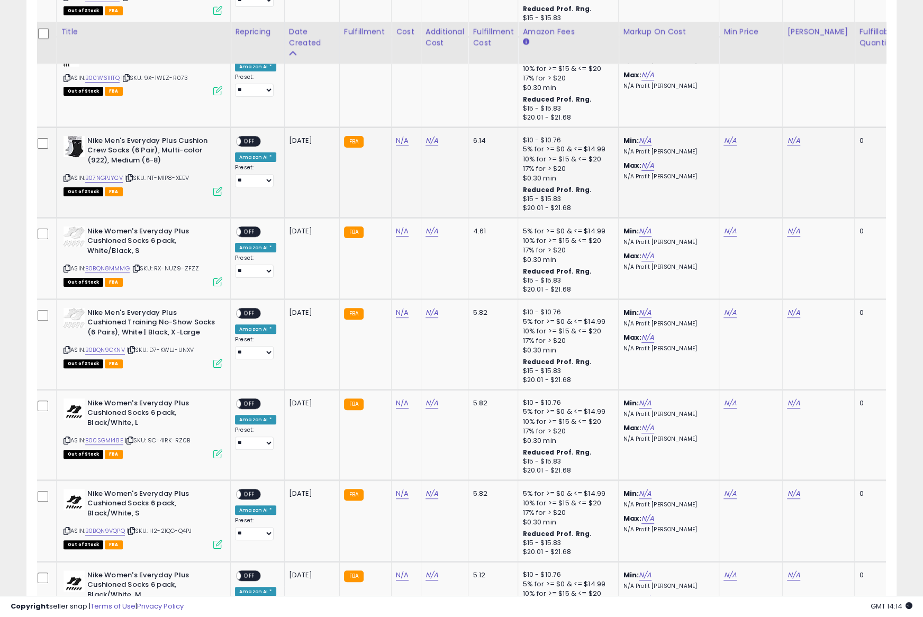
scroll to position [3872, 0]
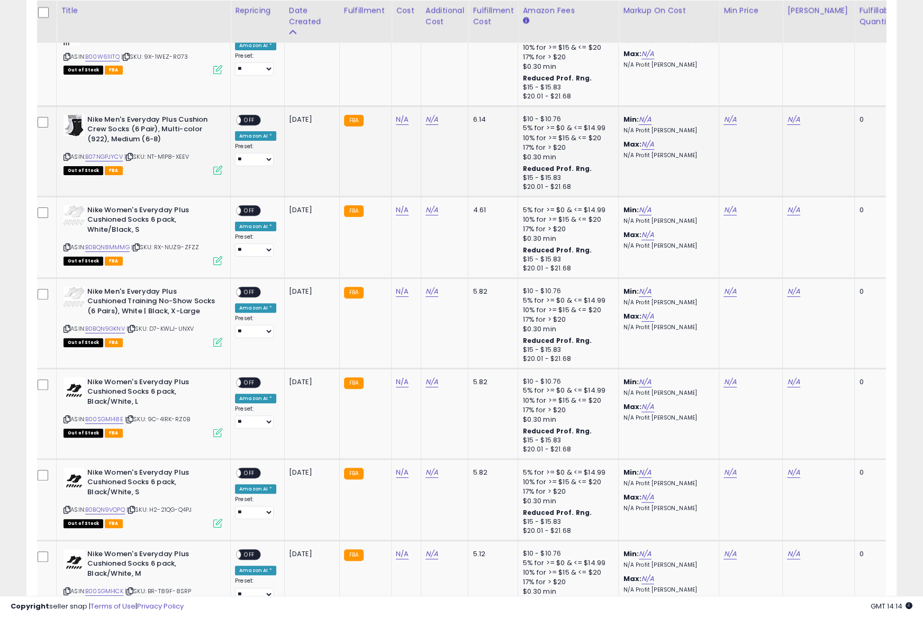
click at [67, 154] on icon at bounding box center [66, 157] width 7 height 6
click at [67, 244] on icon at bounding box center [66, 247] width 7 height 6
click at [63, 326] on icon at bounding box center [66, 329] width 7 height 6
drag, startPoint x: 66, startPoint y: 409, endPoint x: 94, endPoint y: 355, distance: 60.8
click at [66, 416] on icon at bounding box center [66, 419] width 7 height 6
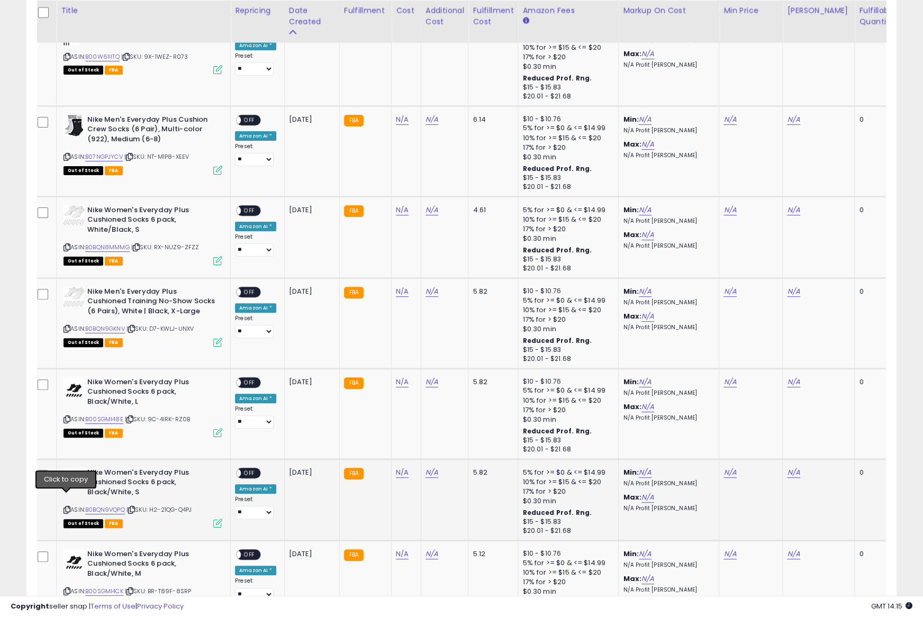
click at [66, 507] on icon at bounding box center [66, 510] width 7 height 6
click at [68, 588] on icon at bounding box center [66, 591] width 7 height 6
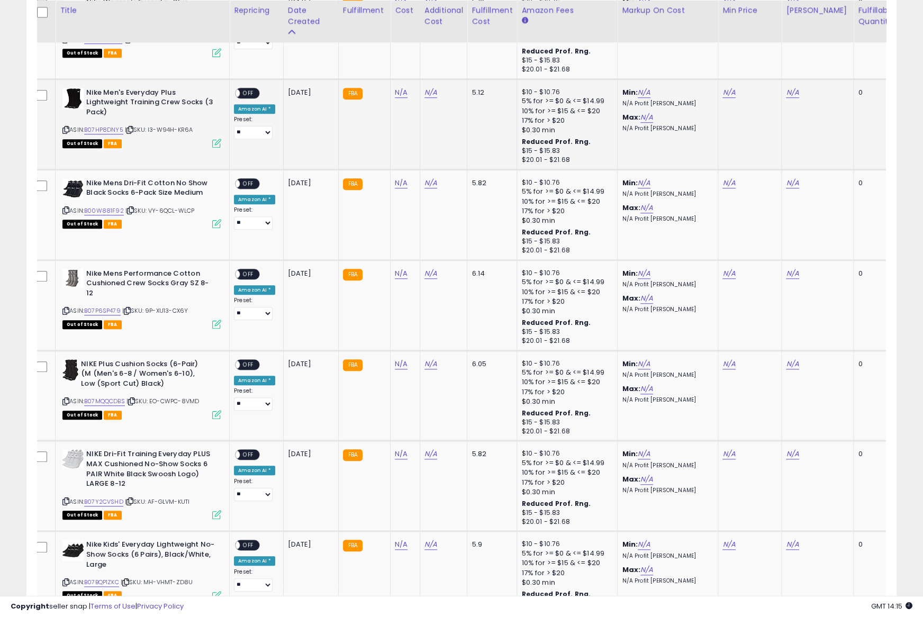
scroll to position [4429, 0]
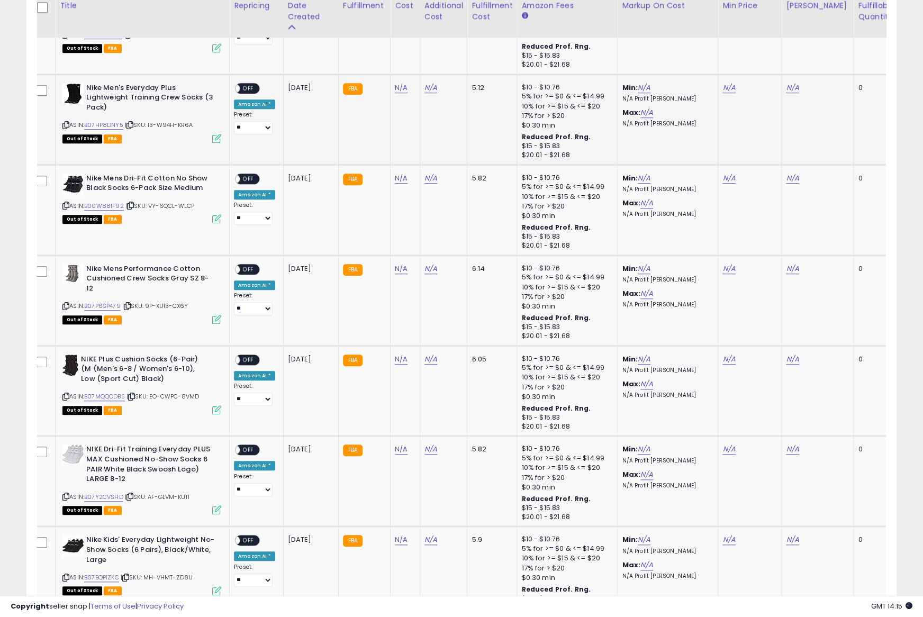
click at [63, 117] on div "ASIN: B07HP8DNY5 | SKU: I3-W94H-KR6A Out of Stock FBA" at bounding box center [141, 112] width 159 height 59
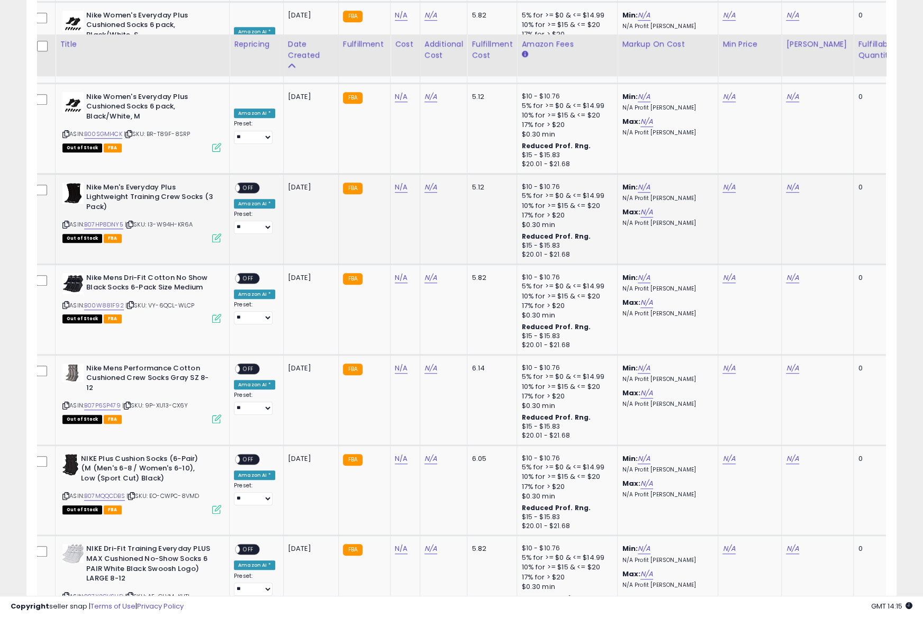
scroll to position [4323, 0]
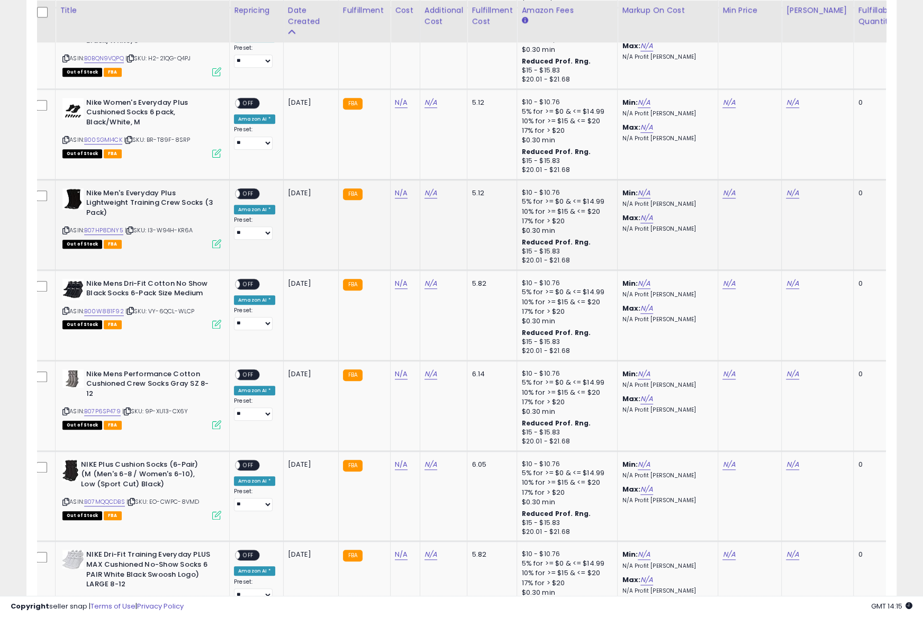
click at [66, 228] on icon at bounding box center [65, 231] width 7 height 6
click at [63, 308] on icon at bounding box center [65, 311] width 7 height 6
click at [64, 408] on icon at bounding box center [65, 411] width 7 height 6
click at [67, 499] on icon at bounding box center [65, 502] width 7 height 6
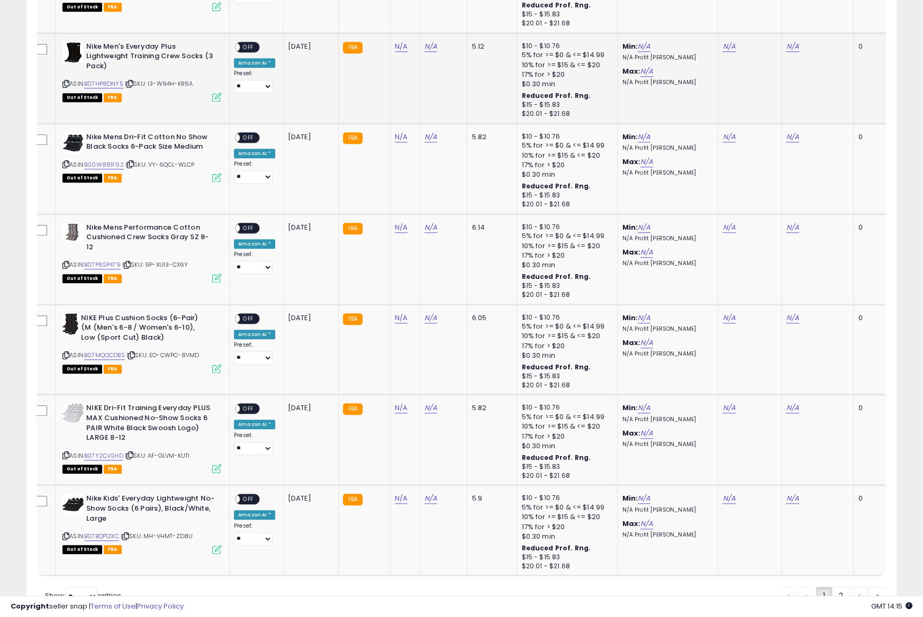
scroll to position [4507, 0]
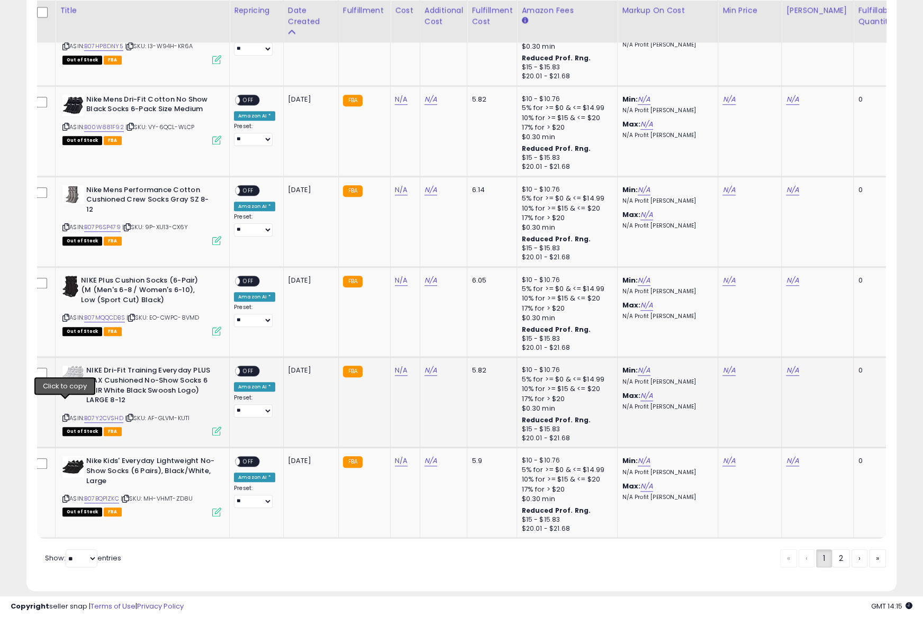
click at [66, 415] on icon at bounding box center [65, 418] width 7 height 6
click at [67, 496] on icon at bounding box center [65, 499] width 7 height 6
click at [68, 479] on div "ASIN: B07BQP1ZKC | SKU: MH-VHMT-ZD8U Out of Stock FBA" at bounding box center [141, 485] width 159 height 59
click at [869, 549] on link "2" at bounding box center [877, 558] width 17 height 18
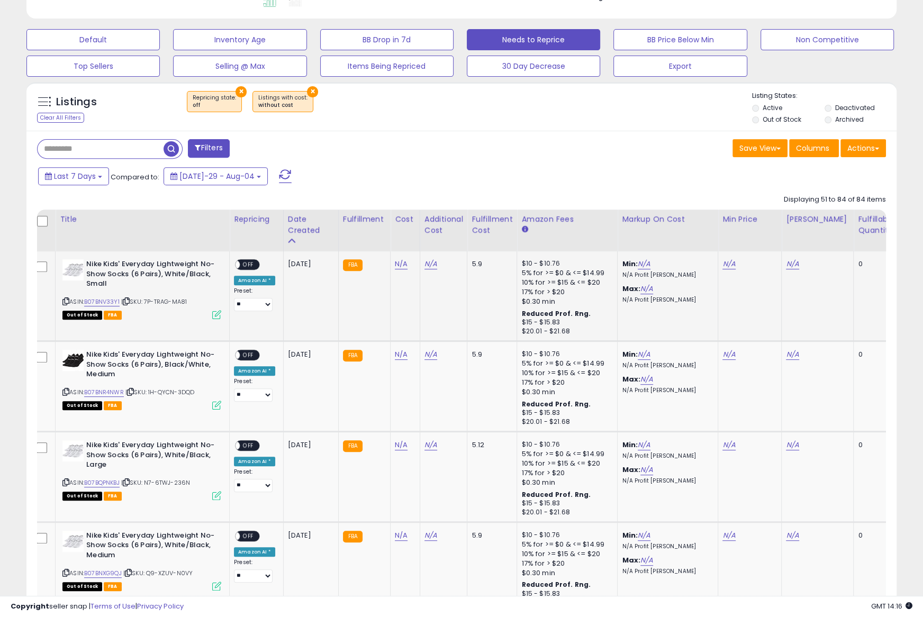
scroll to position [307, 0]
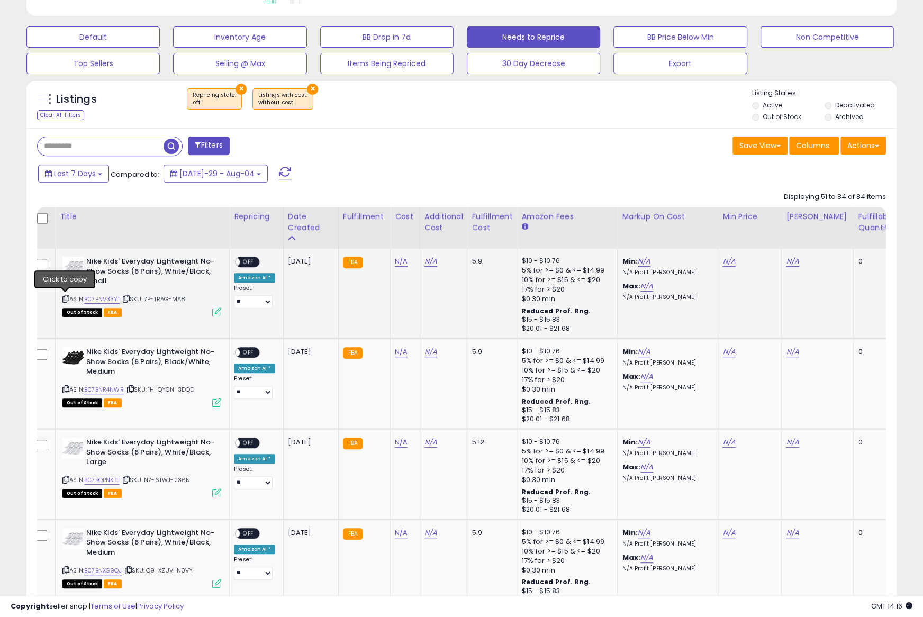
click at [66, 298] on icon at bounding box center [65, 299] width 7 height 6
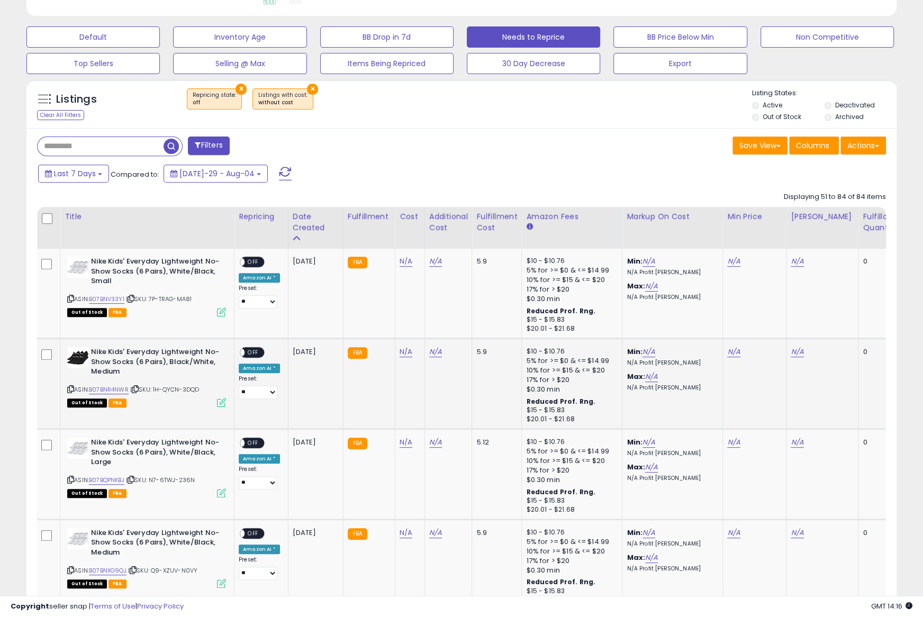
click at [70, 386] on icon at bounding box center [70, 389] width 7 height 6
click at [70, 478] on icon at bounding box center [70, 480] width 7 height 6
click at [70, 567] on icon at bounding box center [70, 570] width 7 height 6
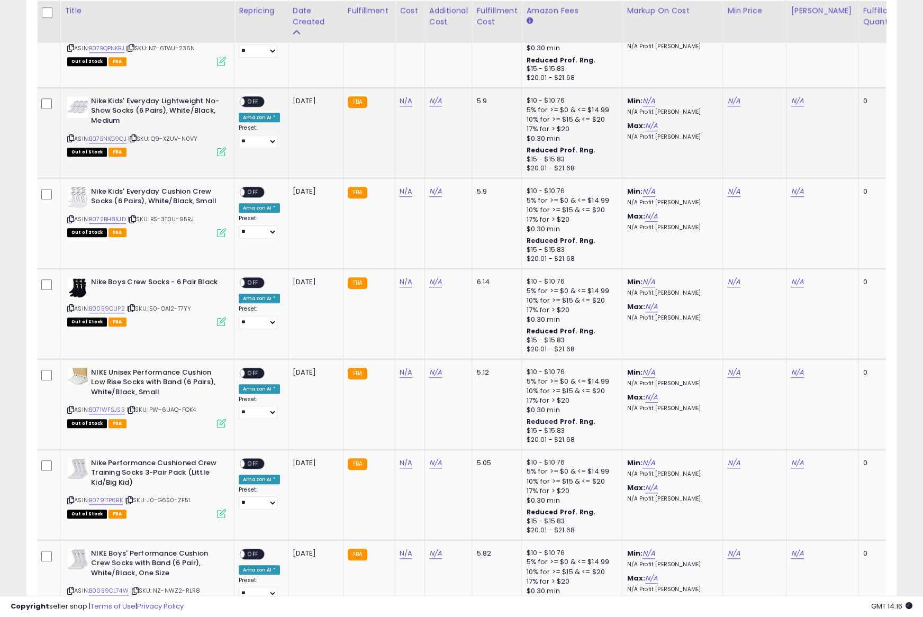
scroll to position [733, 0]
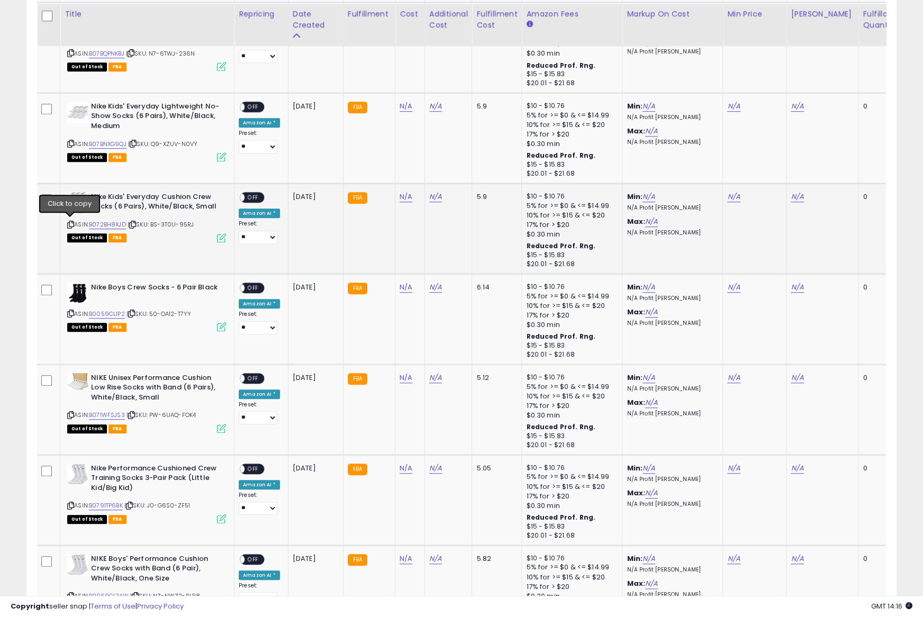
click at [70, 222] on icon at bounding box center [70, 225] width 7 height 6
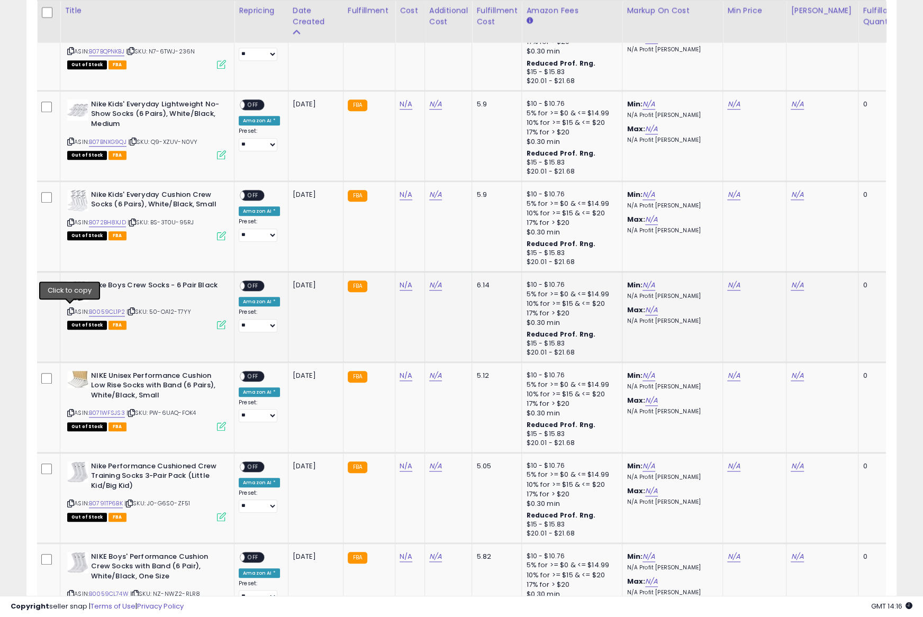
click at [69, 310] on icon at bounding box center [70, 311] width 7 height 6
click at [68, 410] on icon at bounding box center [70, 413] width 7 height 6
click at [70, 501] on icon at bounding box center [70, 504] width 7 height 6
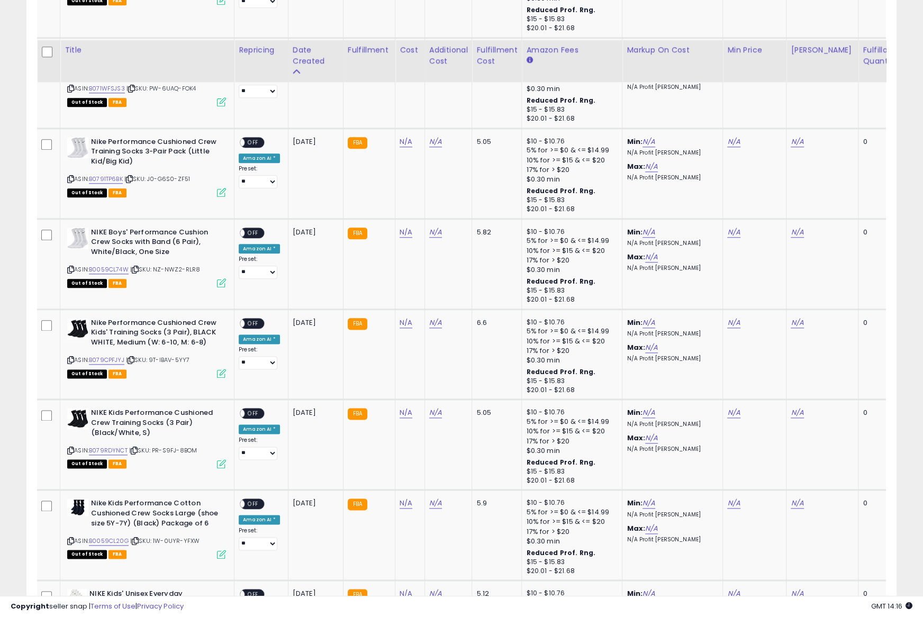
scroll to position [1126, 0]
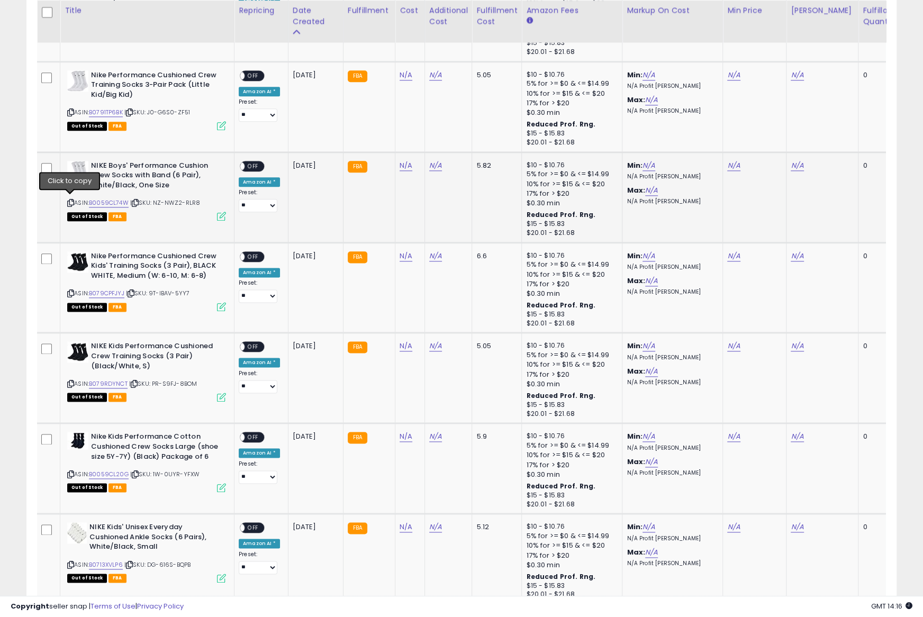
click at [69, 200] on icon at bounding box center [70, 203] width 7 height 6
click at [71, 292] on icon at bounding box center [70, 293] width 7 height 6
click at [68, 381] on icon at bounding box center [70, 384] width 7 height 6
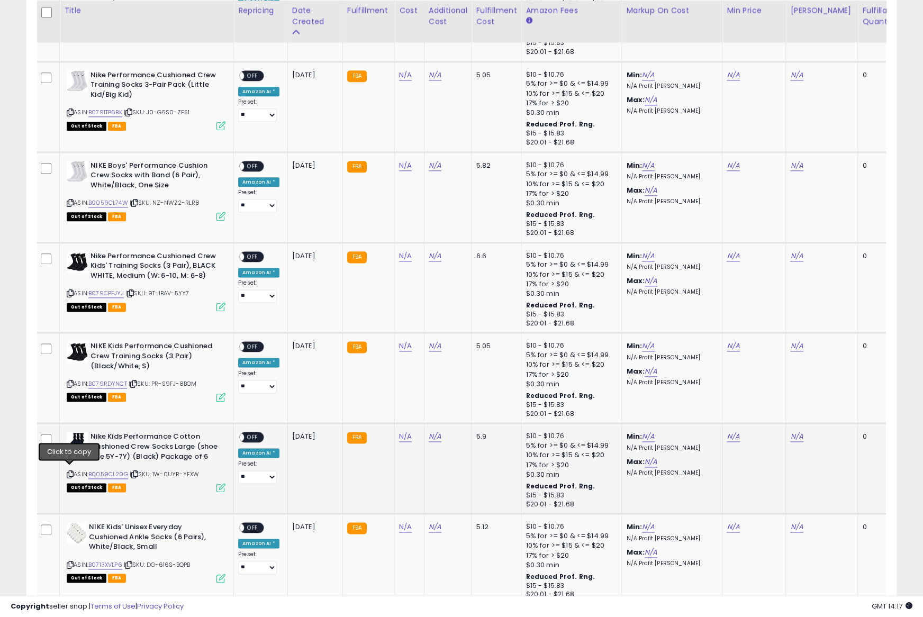
click at [68, 471] on icon at bounding box center [70, 474] width 7 height 6
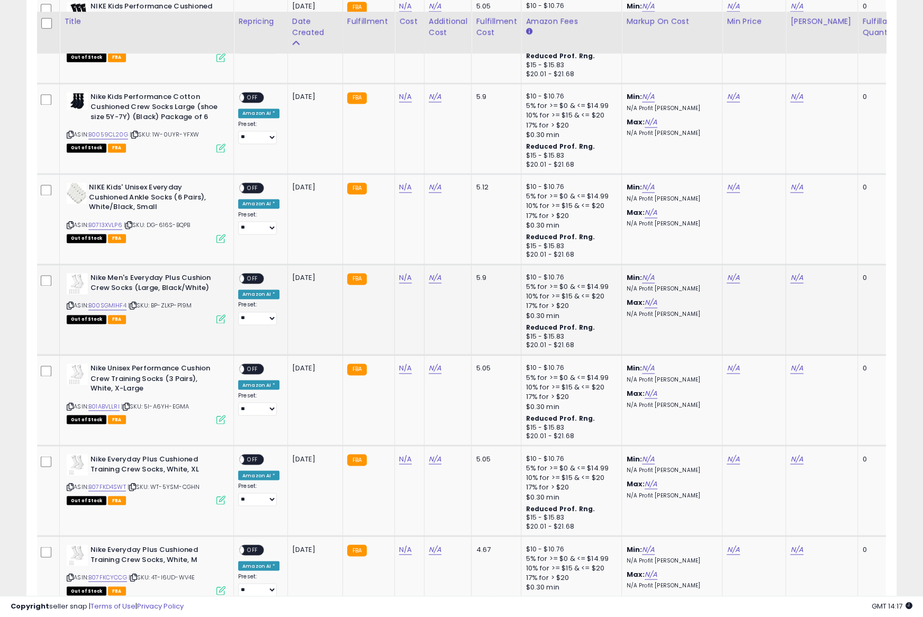
scroll to position [1477, 0]
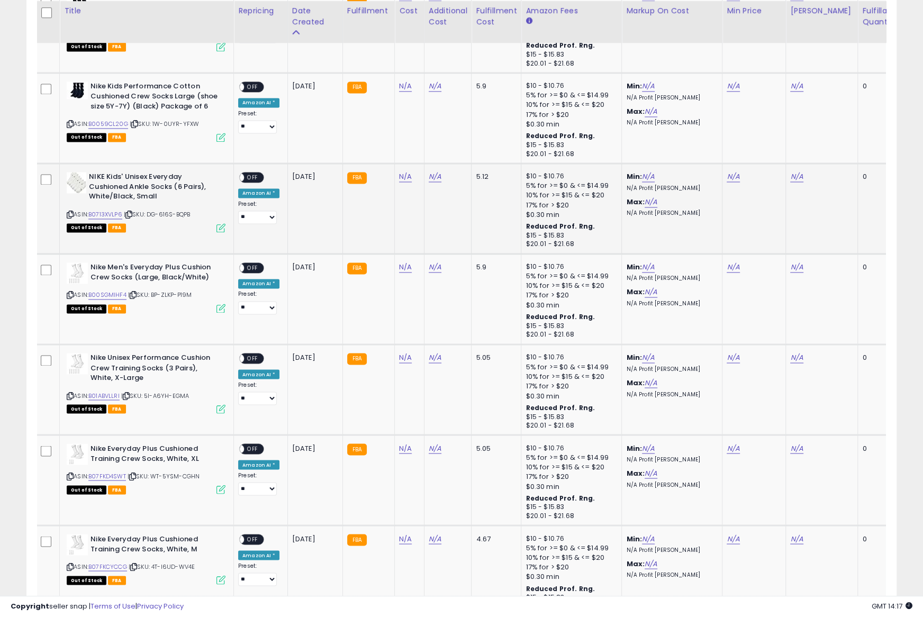
click at [71, 212] on icon at bounding box center [70, 215] width 7 height 6
click at [72, 292] on icon at bounding box center [70, 295] width 7 height 6
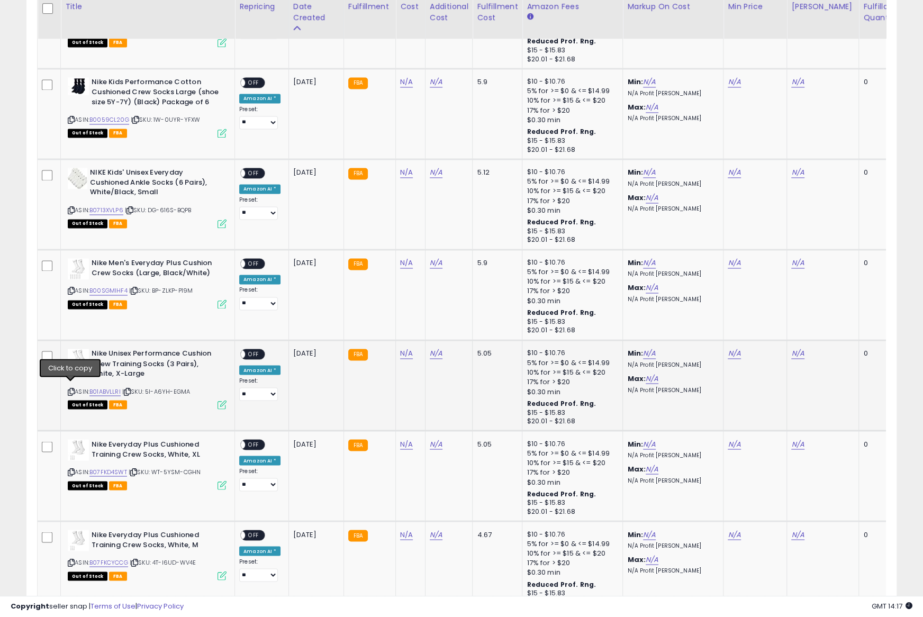
click at [72, 389] on icon at bounding box center [71, 391] width 7 height 6
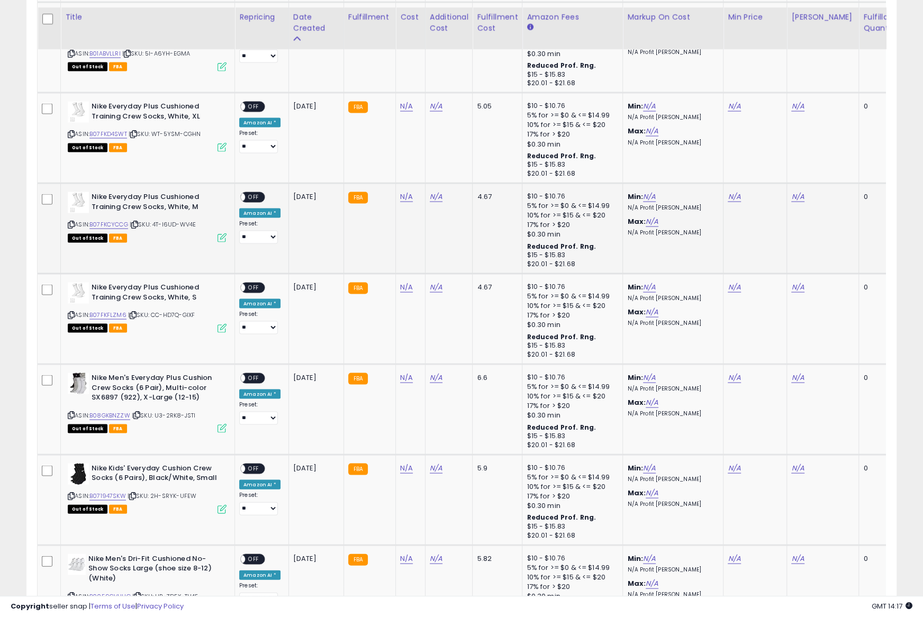
scroll to position [1838, 0]
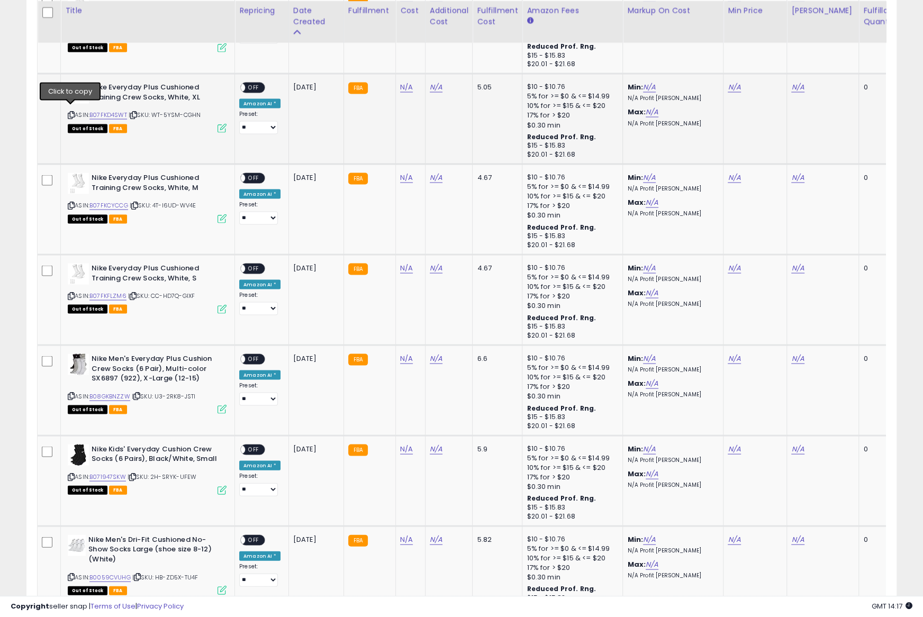
click at [72, 112] on icon at bounding box center [71, 115] width 7 height 6
click at [68, 203] on icon at bounding box center [71, 205] width 7 height 6
click at [71, 293] on icon at bounding box center [71, 296] width 7 height 6
click at [71, 393] on icon at bounding box center [70, 396] width 7 height 6
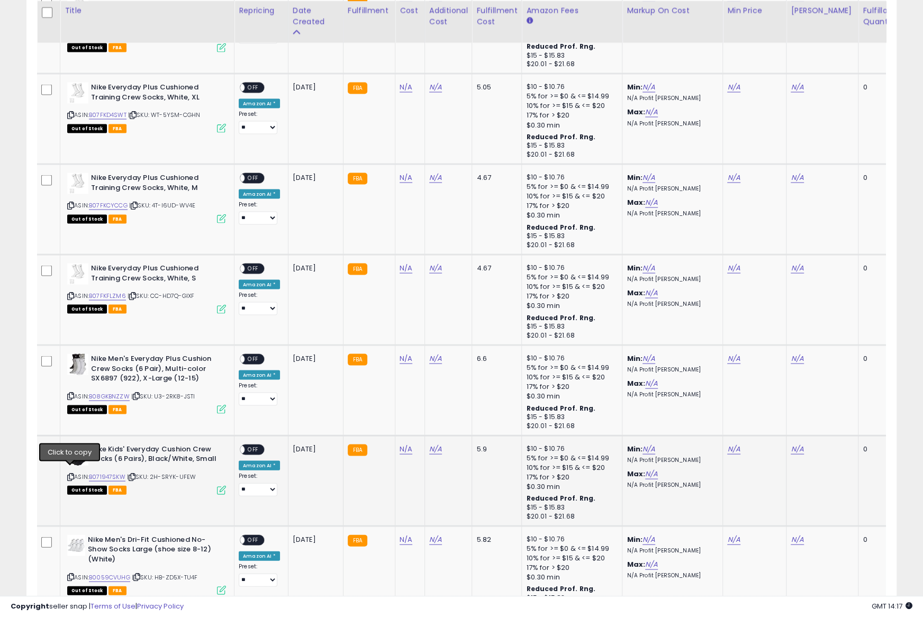
click at [68, 474] on icon at bounding box center [70, 477] width 7 height 6
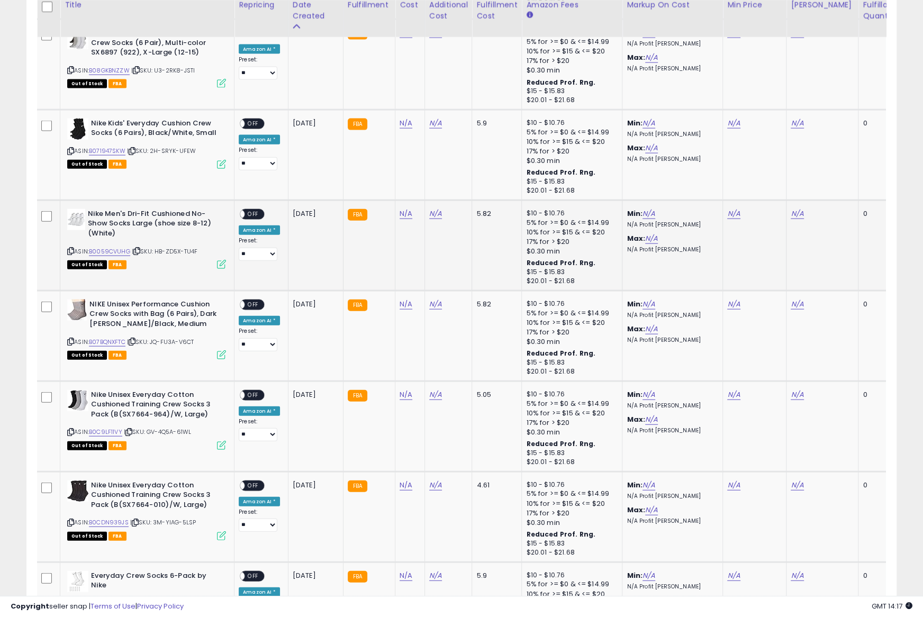
scroll to position [2168, 0]
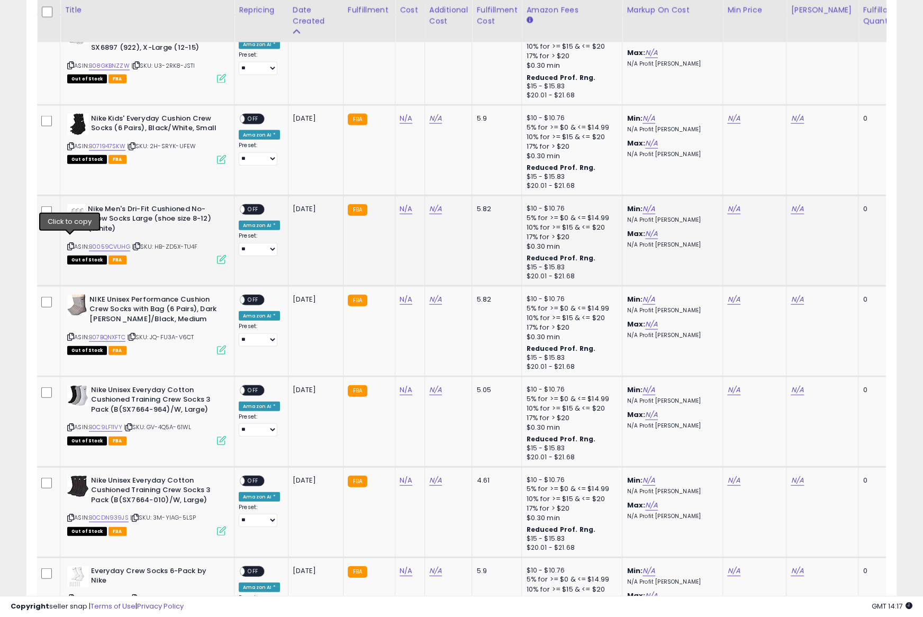
click at [70, 243] on icon at bounding box center [70, 246] width 7 height 6
click at [71, 334] on icon at bounding box center [70, 337] width 7 height 6
click at [67, 424] on icon at bounding box center [70, 427] width 7 height 6
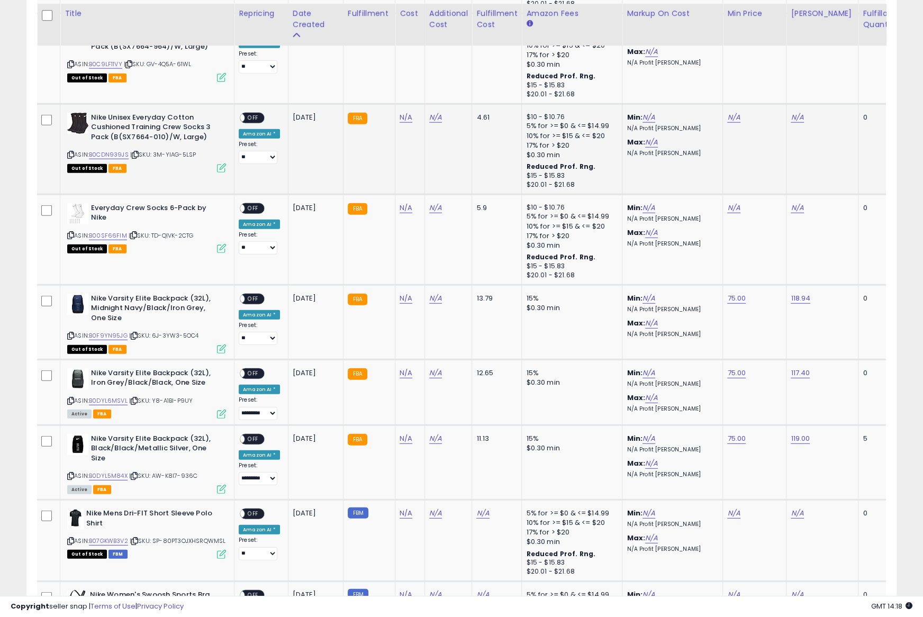
scroll to position [2534, 0]
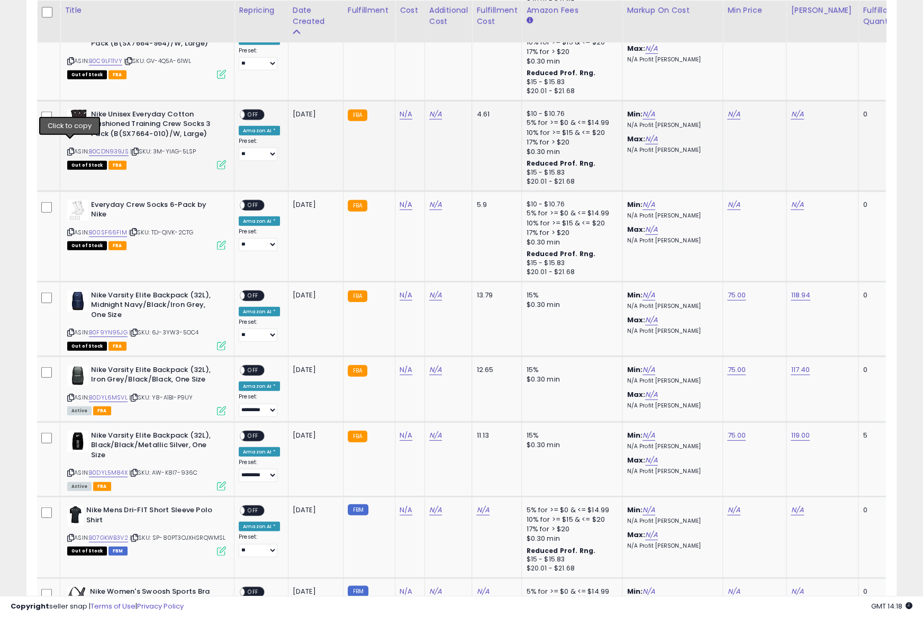
click at [68, 149] on icon at bounding box center [70, 152] width 7 height 6
click at [69, 229] on icon at bounding box center [71, 232] width 7 height 6
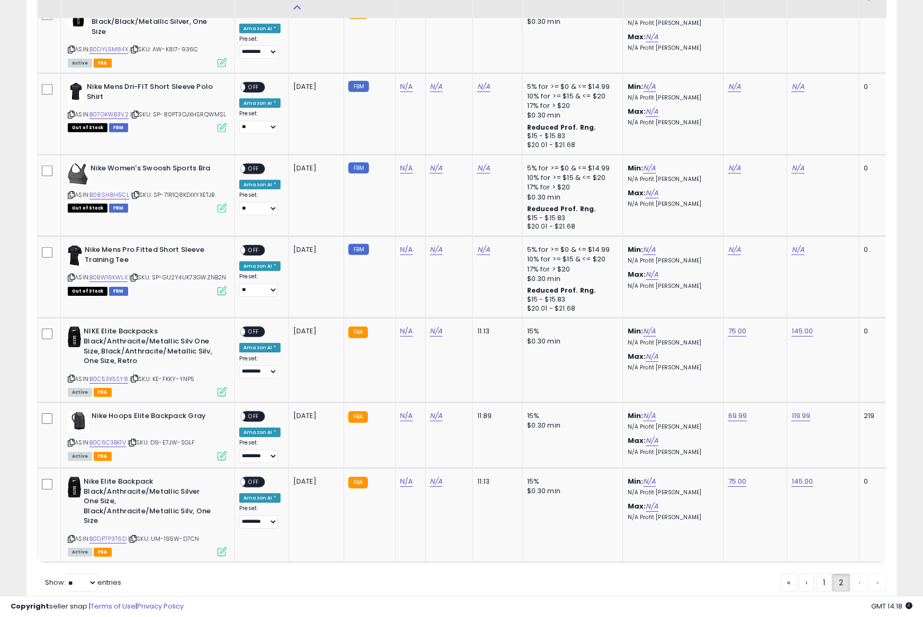
scroll to position [2975, 0]
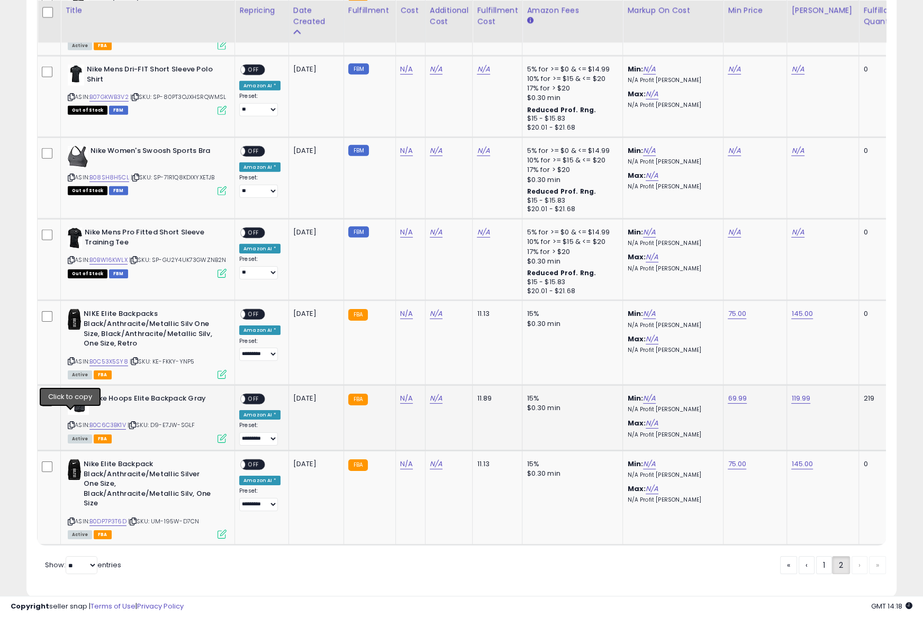
click at [70, 422] on icon at bounding box center [71, 425] width 7 height 6
click at [102, 421] on link "B0C6C3BK1V" at bounding box center [107, 425] width 37 height 9
drag, startPoint x: 71, startPoint y: 415, endPoint x: 178, endPoint y: 334, distance: 134.1
click at [71, 422] on icon at bounding box center [71, 425] width 7 height 6
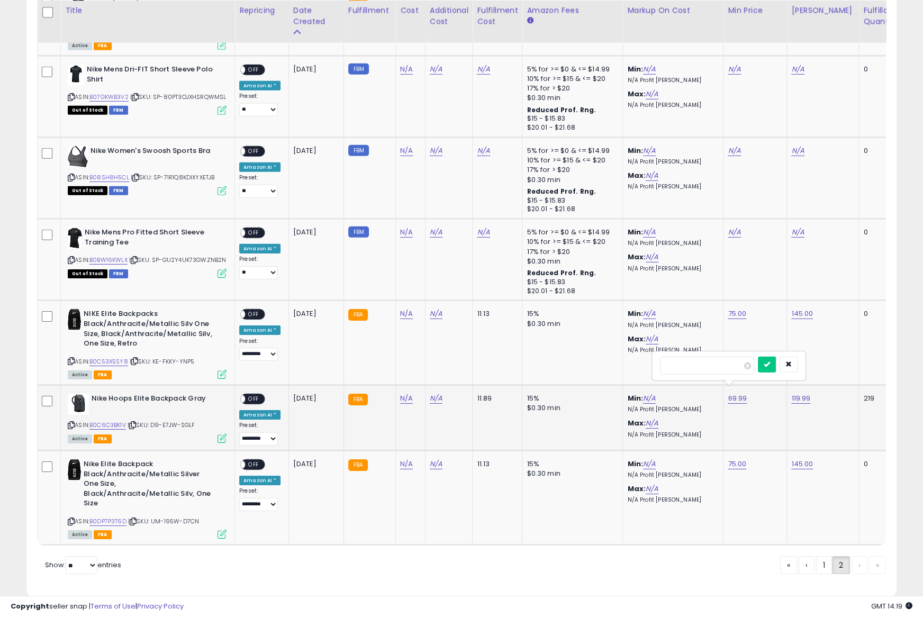
type input "*****"
click button "submit" at bounding box center [767, 365] width 18 height 16
click at [110, 517] on link "B0DP7P3T6D" at bounding box center [107, 521] width 37 height 9
click at [69, 519] on icon at bounding box center [71, 522] width 7 height 6
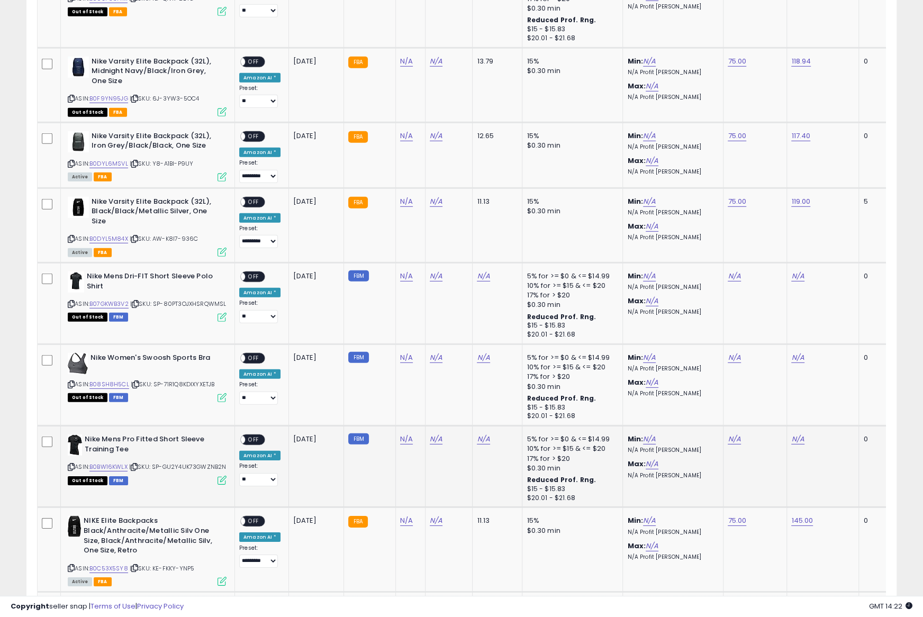
scroll to position [2975, 0]
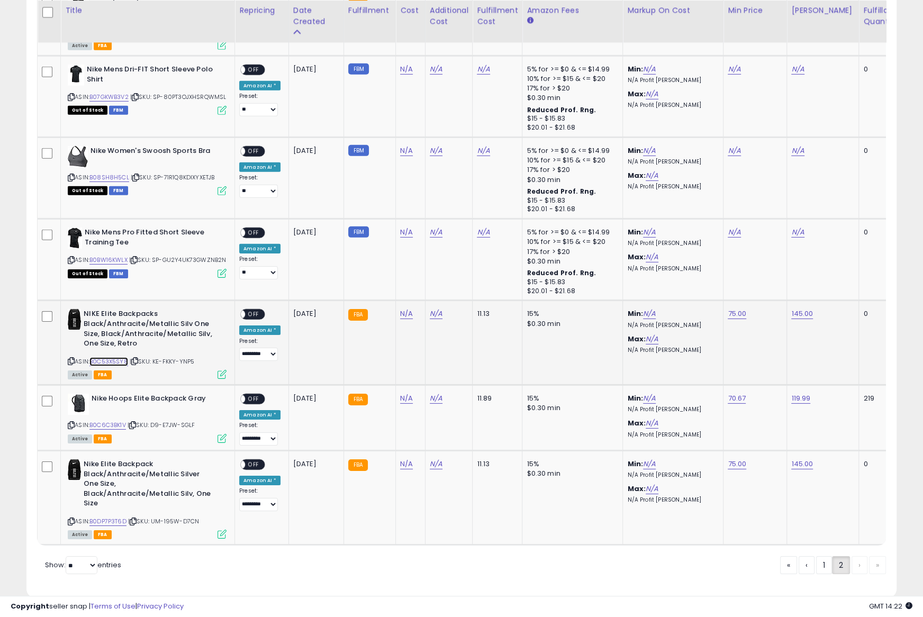
click at [108, 357] on link "B0C53X5SY8" at bounding box center [108, 361] width 39 height 9
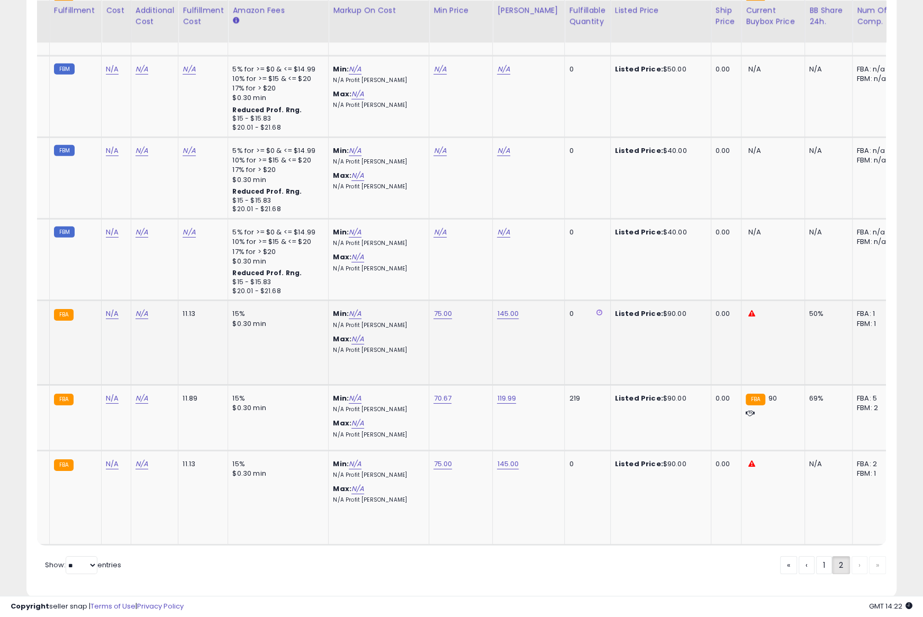
scroll to position [0, 270]
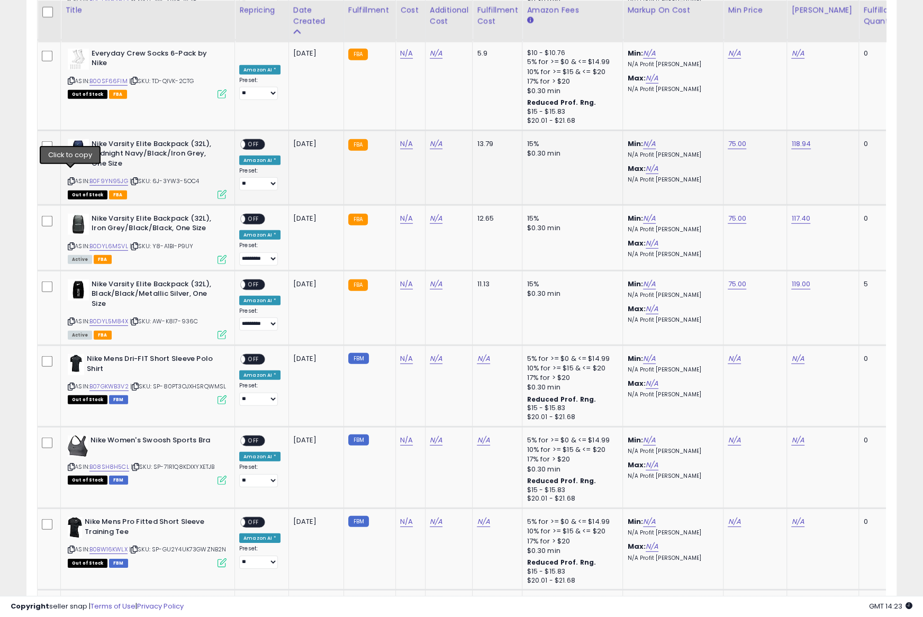
click at [69, 178] on icon at bounding box center [71, 181] width 7 height 6
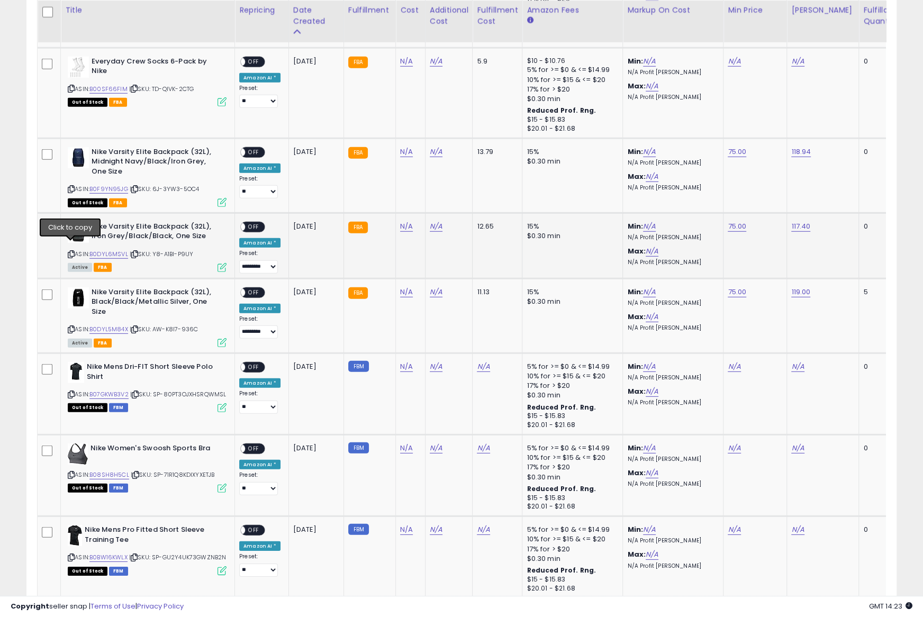
click at [71, 251] on icon at bounding box center [71, 254] width 7 height 6
click at [68, 326] on icon at bounding box center [71, 329] width 7 height 6
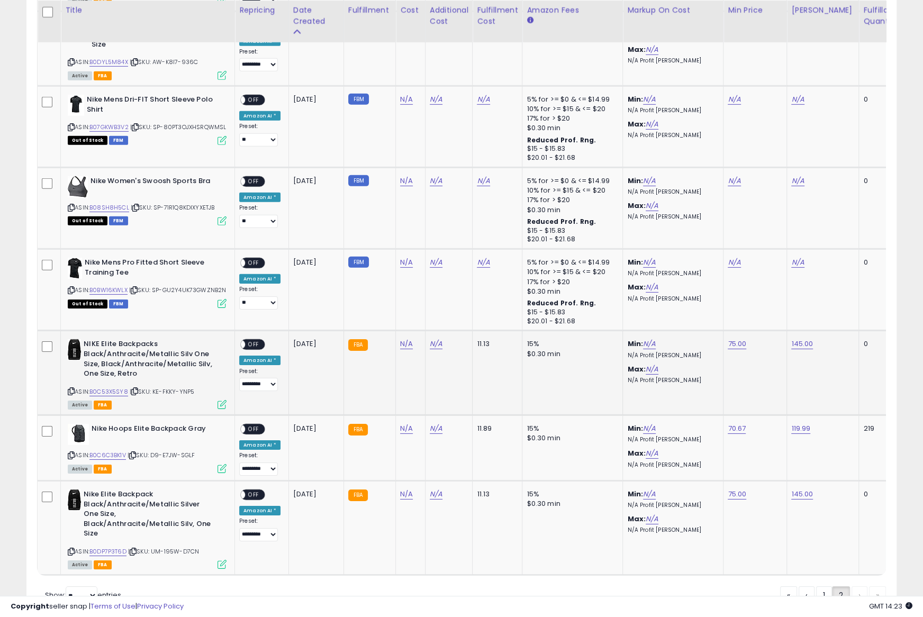
click at [69, 388] on icon at bounding box center [71, 391] width 7 height 6
drag, startPoint x: 69, startPoint y: 380, endPoint x: 288, endPoint y: 25, distance: 417.9
click at [76, 369] on div "NIKE Elite Backpacks Black/Anthracite/Metallic Silv One Size, Black/Anthracite/…" at bounding box center [145, 373] width 161 height 69
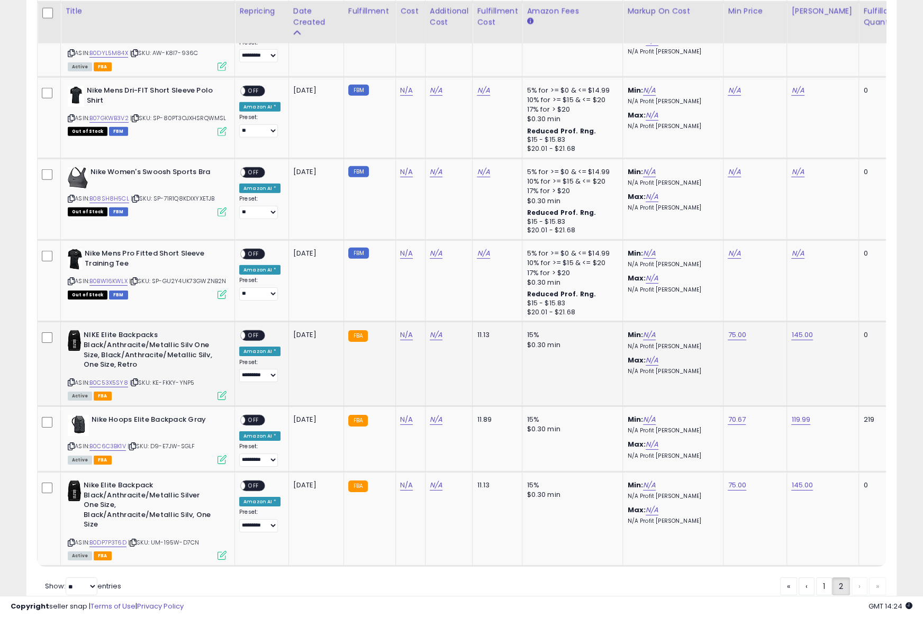
scroll to position [2963, 0]
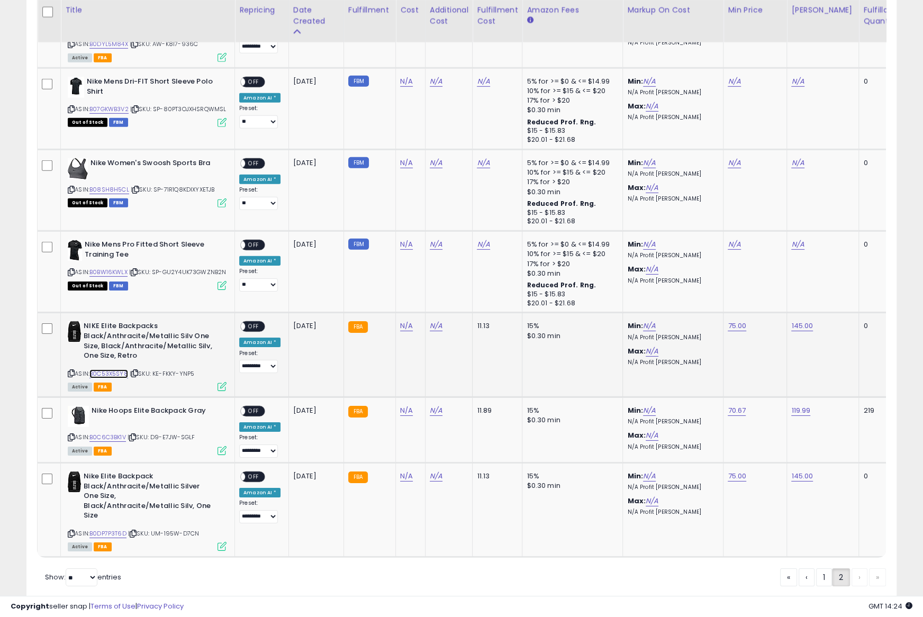
click at [114, 369] on link "B0C53X5SY8" at bounding box center [108, 373] width 39 height 9
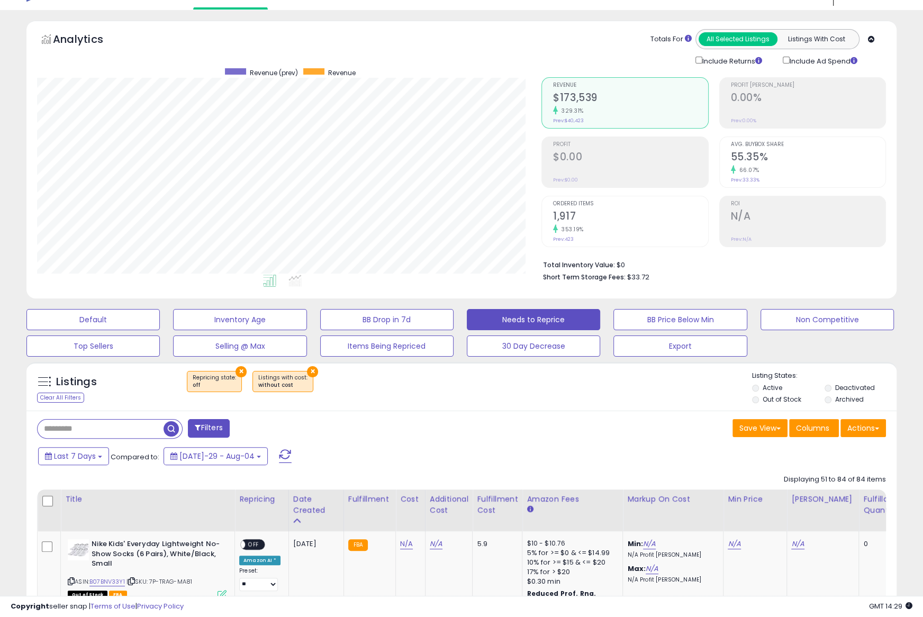
scroll to position [31, 0]
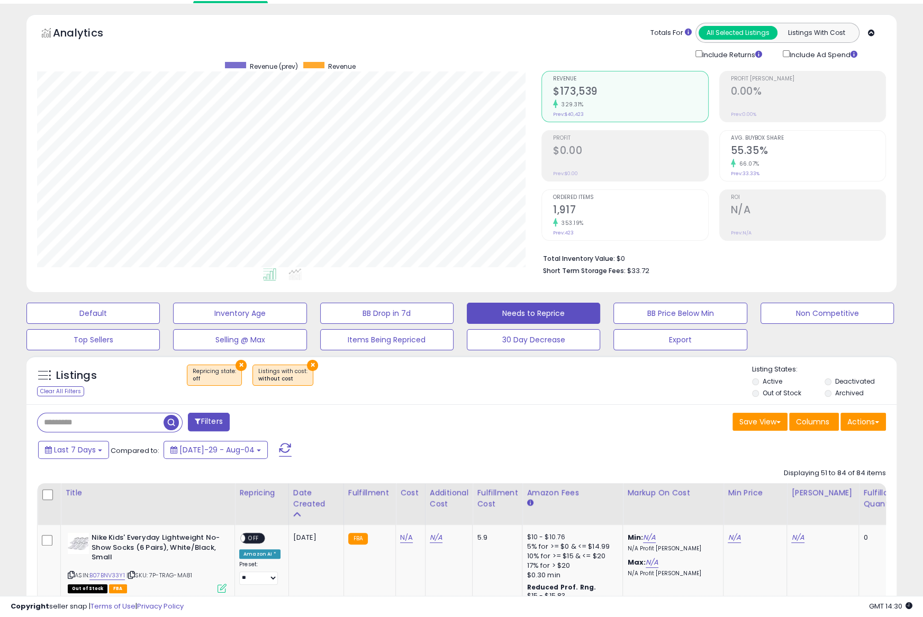
click at [438, 402] on div "Listings Clear All Filters × Repricing state : off ×" at bounding box center [461, 380] width 870 height 49
click at [160, 324] on button "Selling @ Max" at bounding box center [92, 313] width 133 height 21
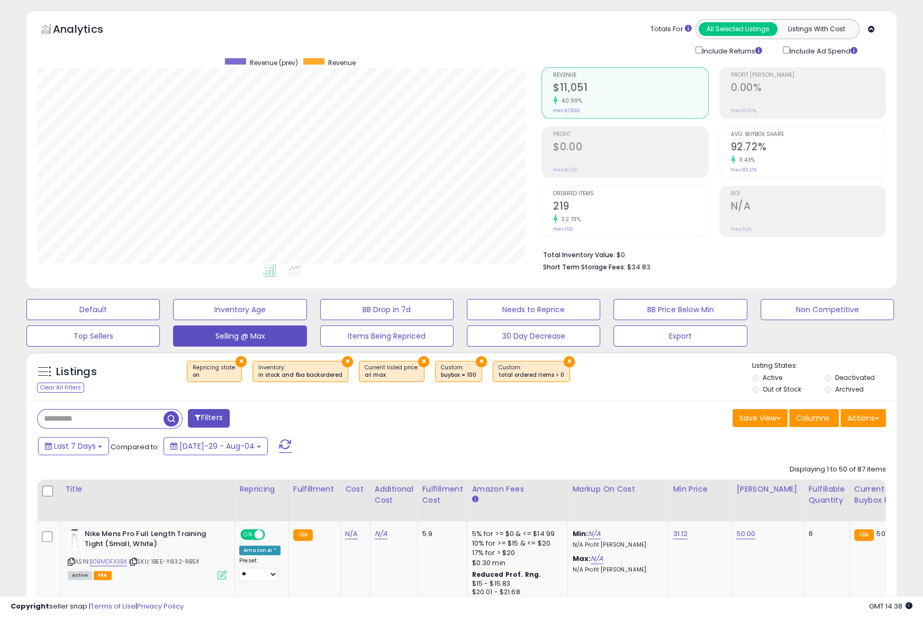
scroll to position [217, 504]
click at [620, 397] on div "Listings Clear All Filters × Repricing state : on × × ×" at bounding box center [461, 376] width 870 height 49
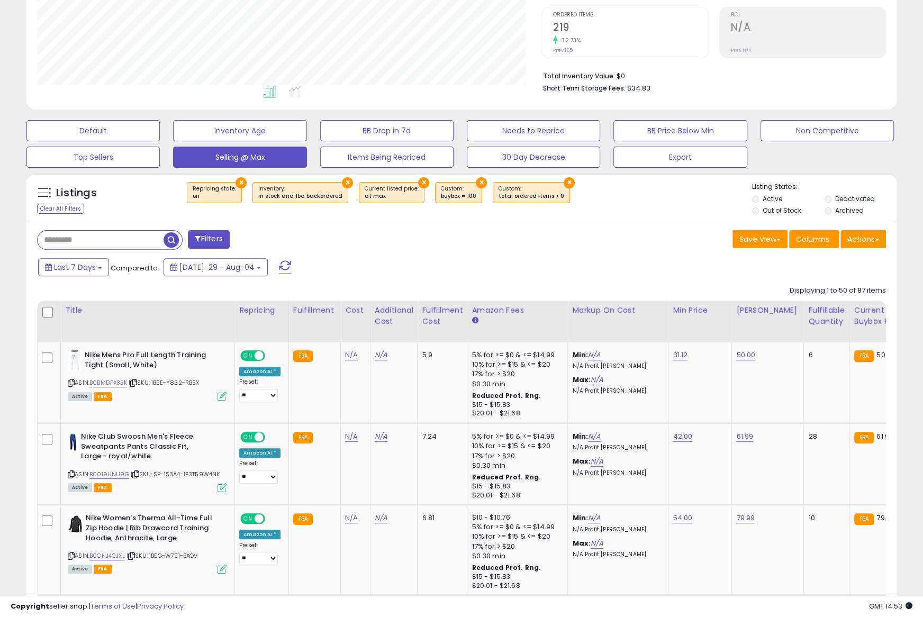
scroll to position [225, 0]
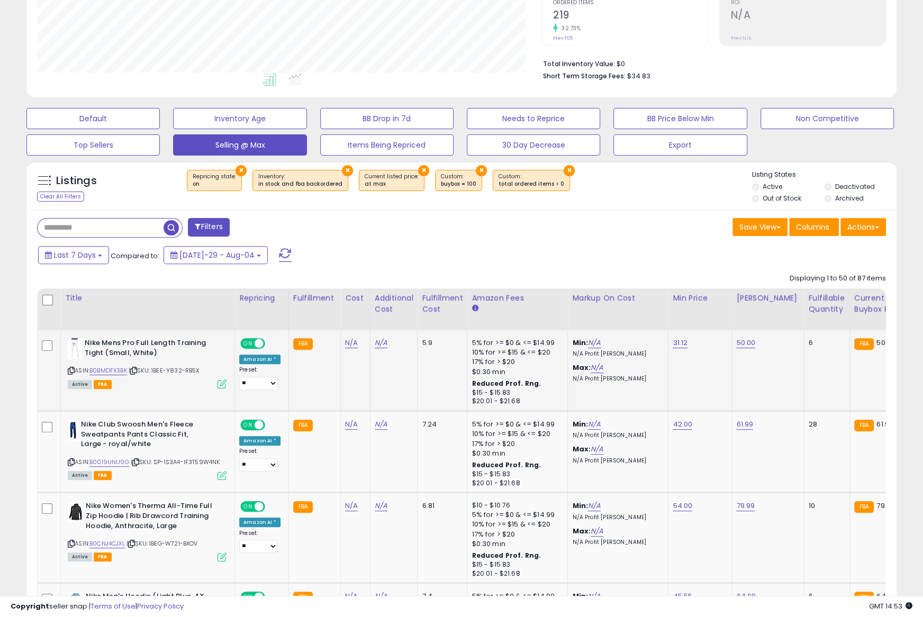
drag, startPoint x: 151, startPoint y: 385, endPoint x: 138, endPoint y: 384, distance: 13.2
click at [151, 385] on div "Active FBA" at bounding box center [147, 383] width 159 height 7
click at [107, 370] on link "B0BMDFX3BK" at bounding box center [108, 370] width 38 height 9
click at [740, 341] on link "50.00" at bounding box center [745, 343] width 19 height 11
type input "*****"
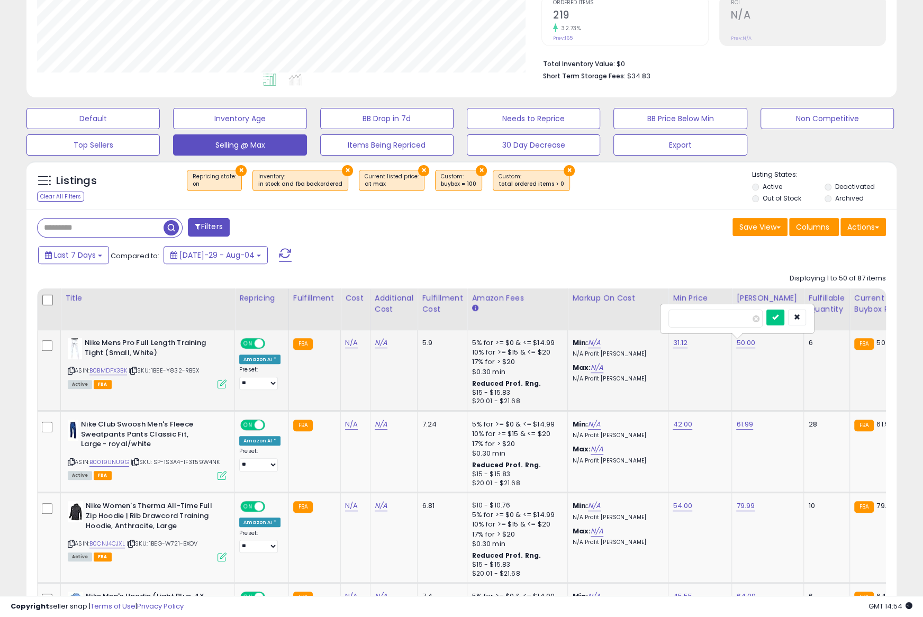
click button "submit" at bounding box center [775, 318] width 18 height 16
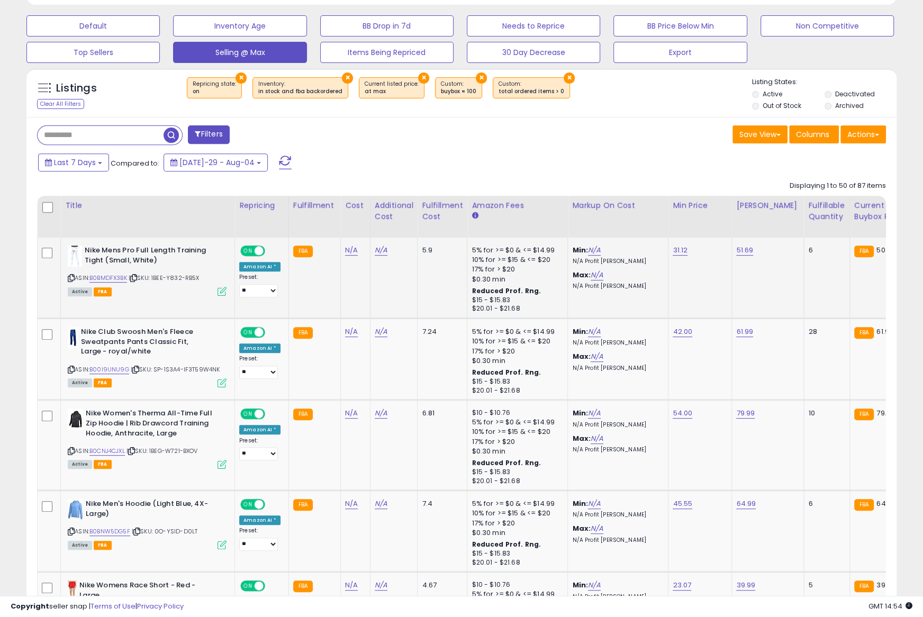
scroll to position [321, 0]
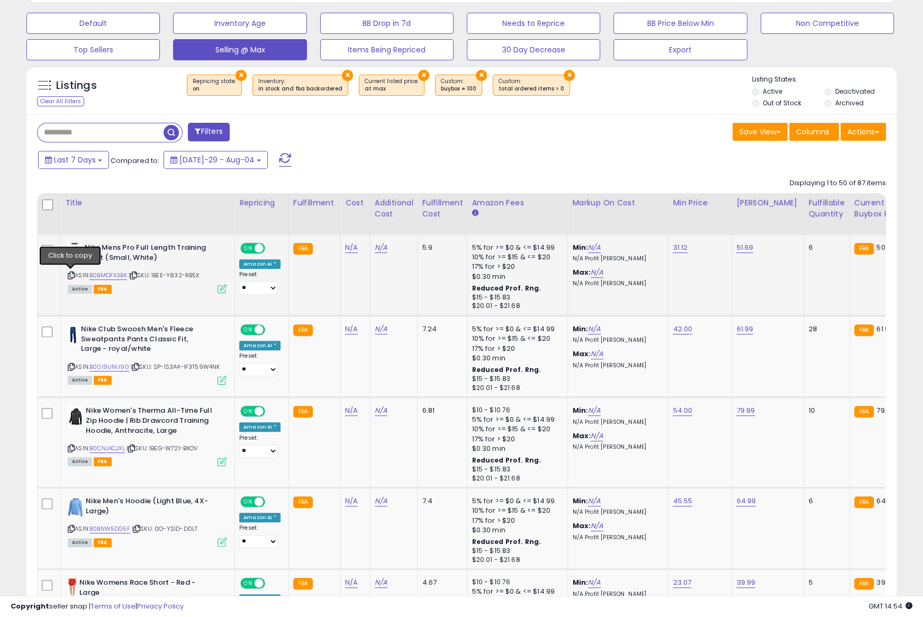
click at [71, 275] on icon at bounding box center [71, 275] width 7 height 6
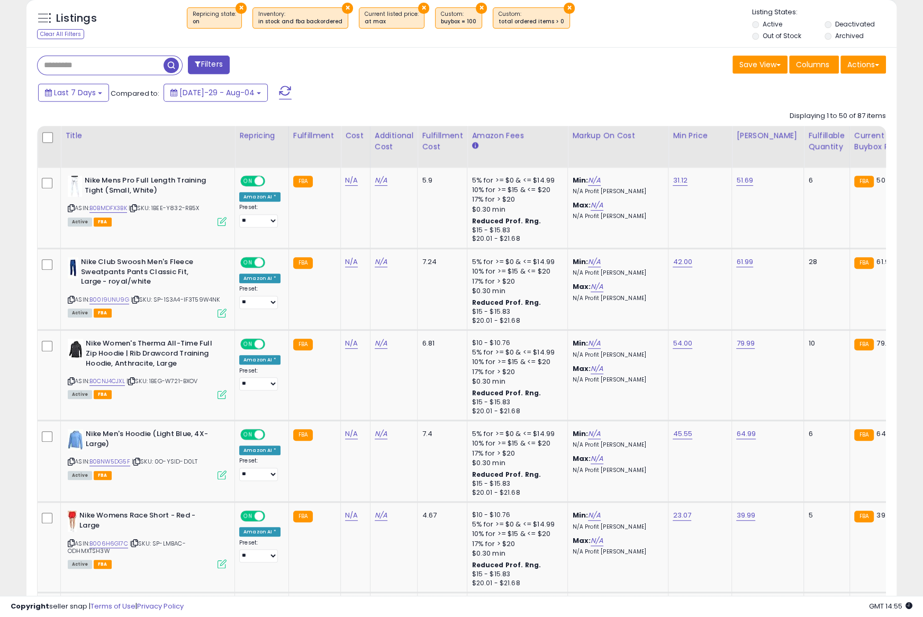
scroll to position [431, 0]
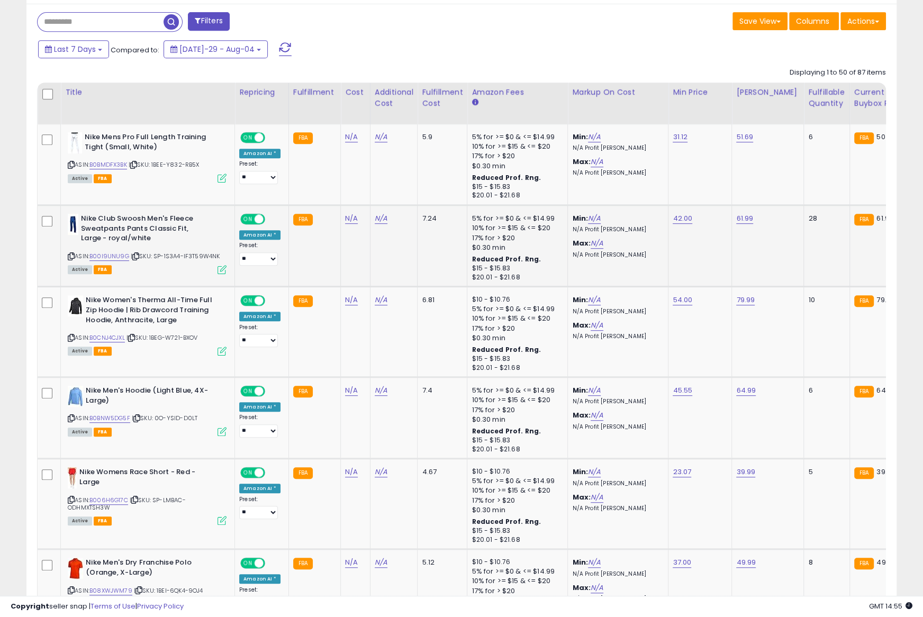
click at [69, 254] on icon at bounding box center [71, 256] width 7 height 6
click at [108, 256] on link "B00I9UNU9G" at bounding box center [109, 256] width 40 height 9
click at [745, 142] on link "61.99" at bounding box center [744, 137] width 17 height 11
drag, startPoint x: 679, startPoint y: 194, endPoint x: 699, endPoint y: 189, distance: 20.7
click at [679, 194] on input "*****" at bounding box center [714, 194] width 94 height 18
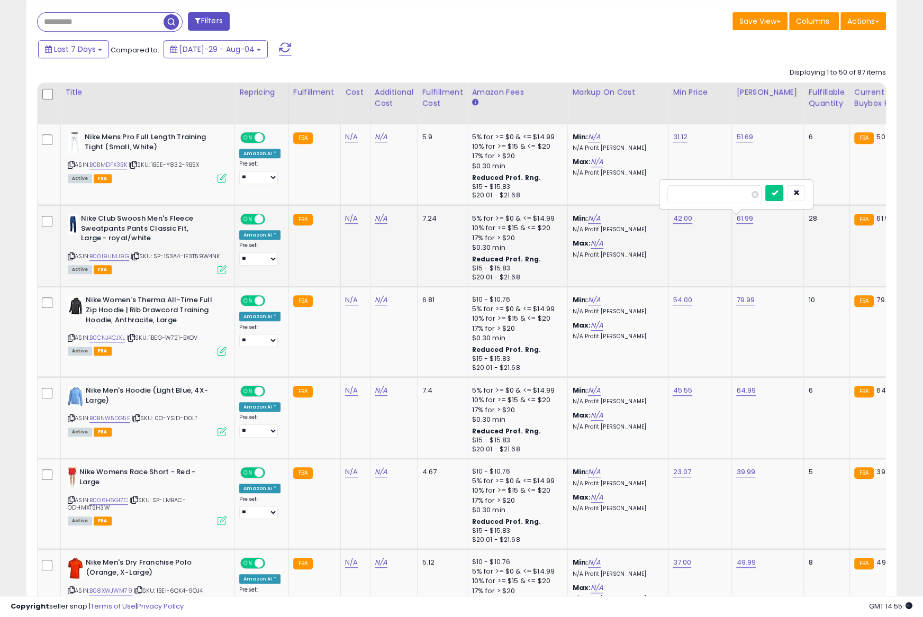
type input "*****"
click button "submit" at bounding box center [774, 193] width 18 height 16
click at [744, 142] on link "62.99" at bounding box center [744, 137] width 17 height 11
click at [776, 189] on button "submit" at bounding box center [775, 193] width 18 height 16
click at [71, 335] on icon at bounding box center [71, 338] width 7 height 6
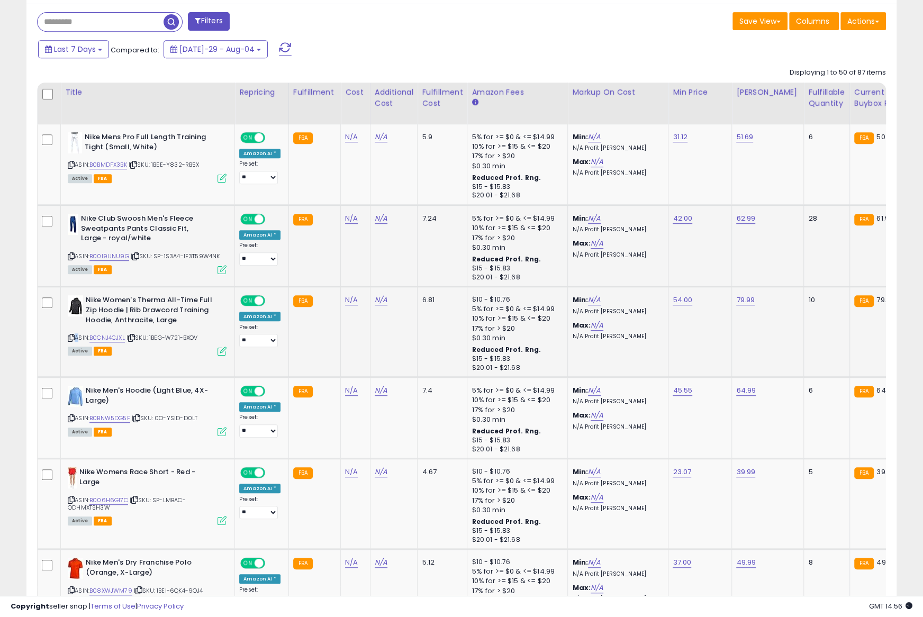
click at [71, 335] on icon at bounding box center [71, 338] width 7 height 6
click at [738, 142] on link "79.99" at bounding box center [744, 137] width 17 height 11
click at [778, 274] on icon "submit" at bounding box center [775, 273] width 6 height 6
click at [104, 335] on link "B0CNJ4CJXL" at bounding box center [106, 337] width 35 height 9
click at [739, 142] on link "79.99" at bounding box center [744, 137] width 17 height 11
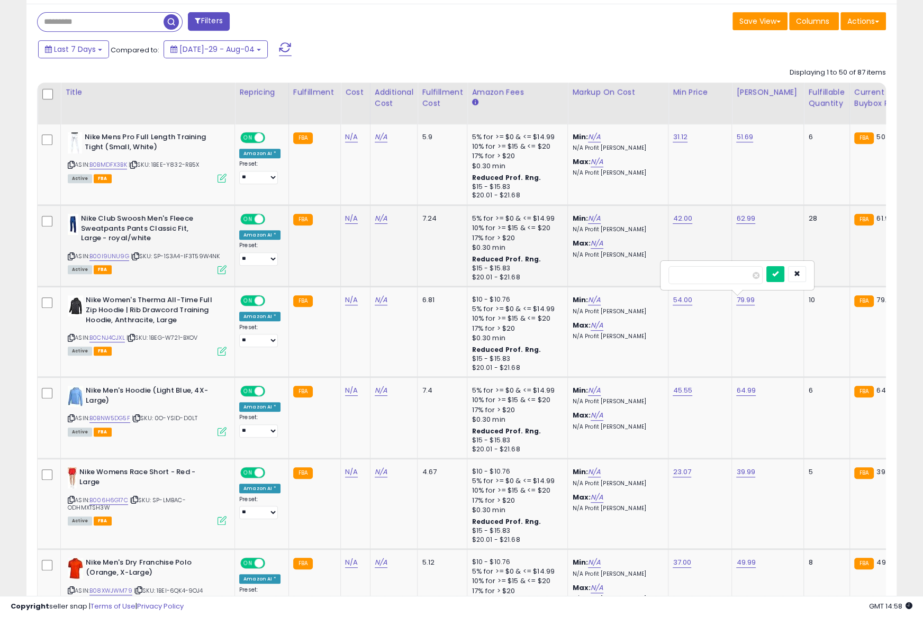
type input "*****"
click button "submit" at bounding box center [775, 274] width 18 height 16
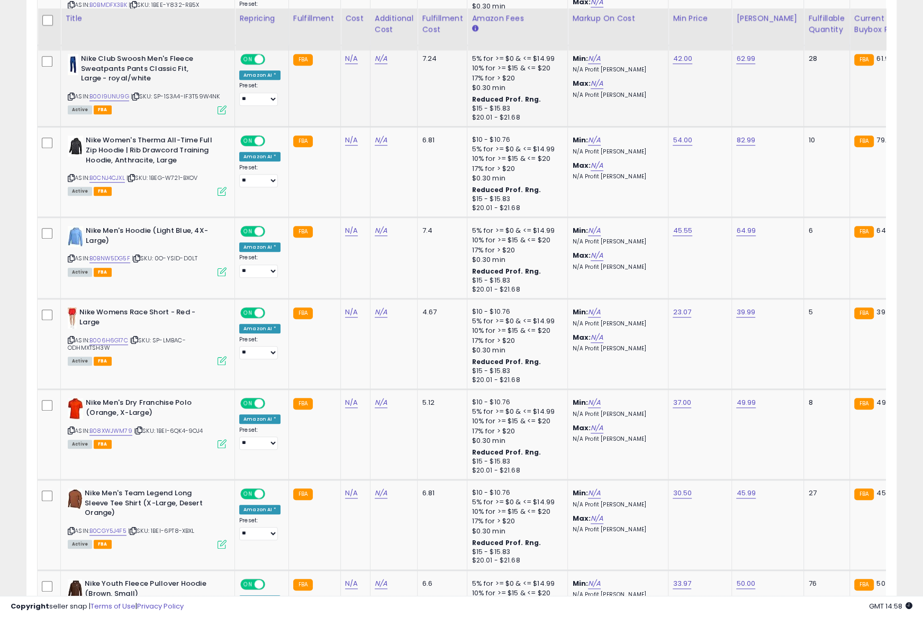
scroll to position [599, 0]
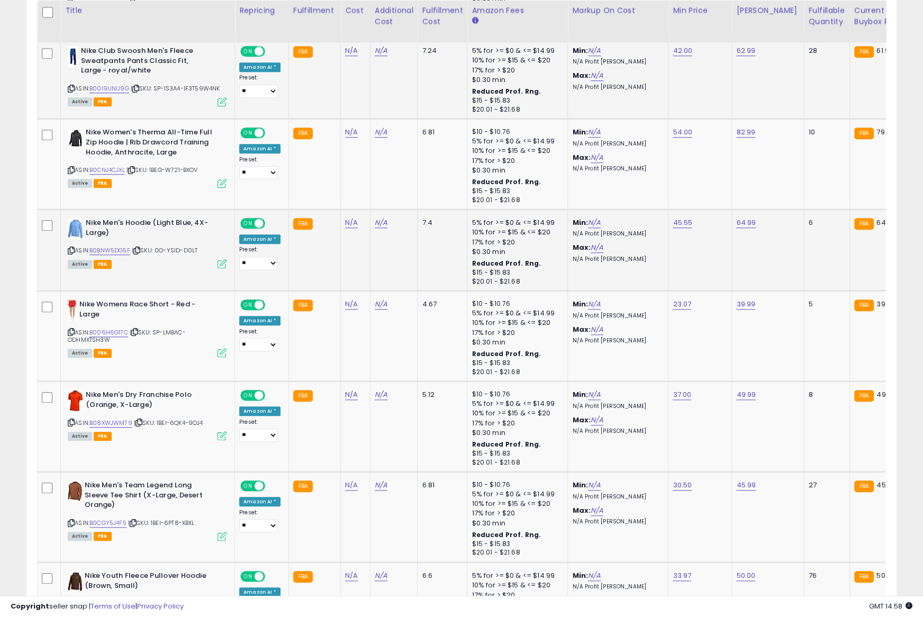
click at [71, 248] on icon at bounding box center [71, 251] width 7 height 6
drag, startPoint x: 71, startPoint y: 248, endPoint x: 74, endPoint y: 240, distance: 8.5
click at [71, 248] on icon at bounding box center [71, 251] width 7 height 6
click at [115, 249] on link "B0BNW5DG5F" at bounding box center [109, 250] width 41 height 9
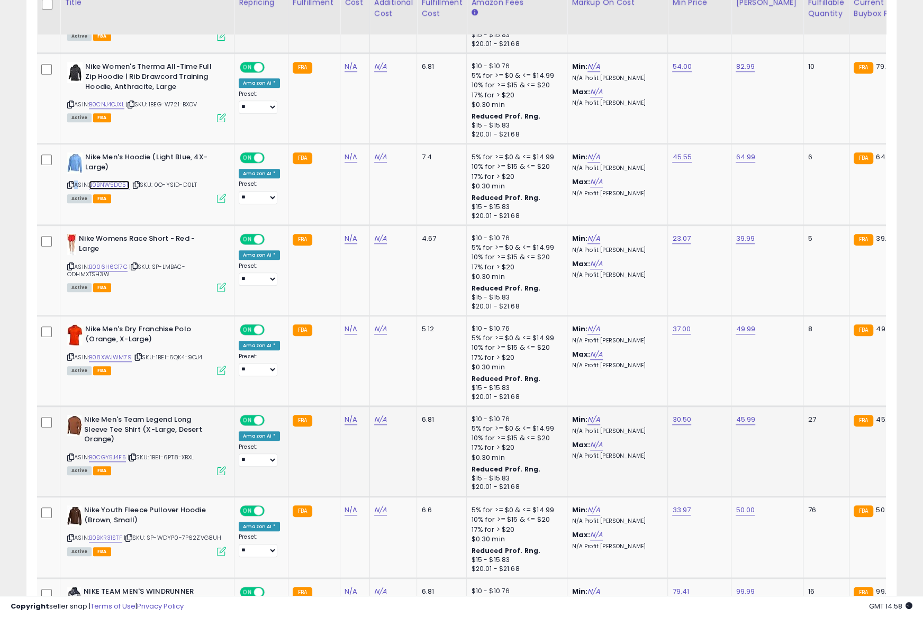
scroll to position [686, 0]
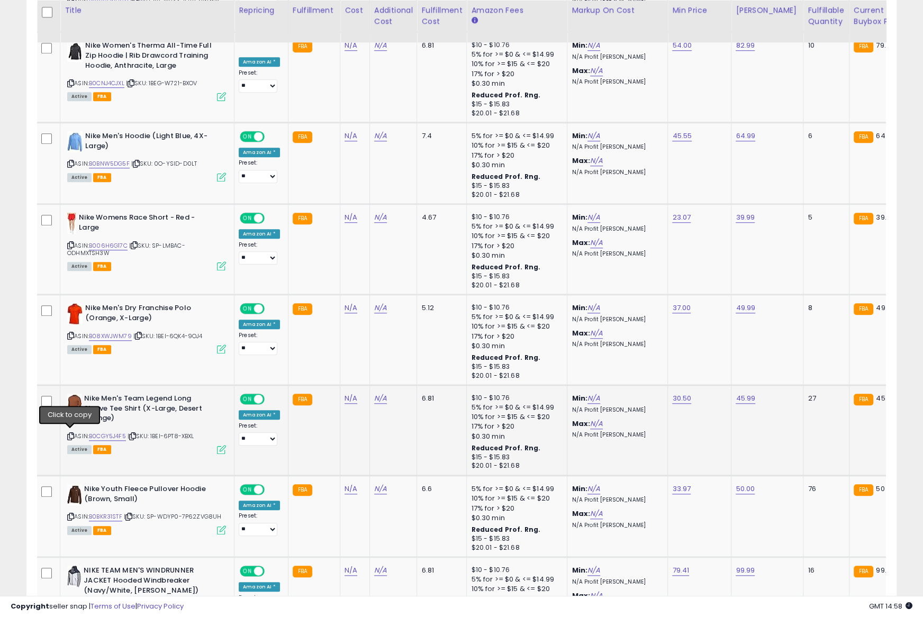
click at [70, 433] on icon at bounding box center [70, 436] width 7 height 6
click at [766, 363] on button "submit" at bounding box center [775, 371] width 18 height 16
click at [113, 432] on link "B0CGY5J4F5" at bounding box center [107, 436] width 37 height 9
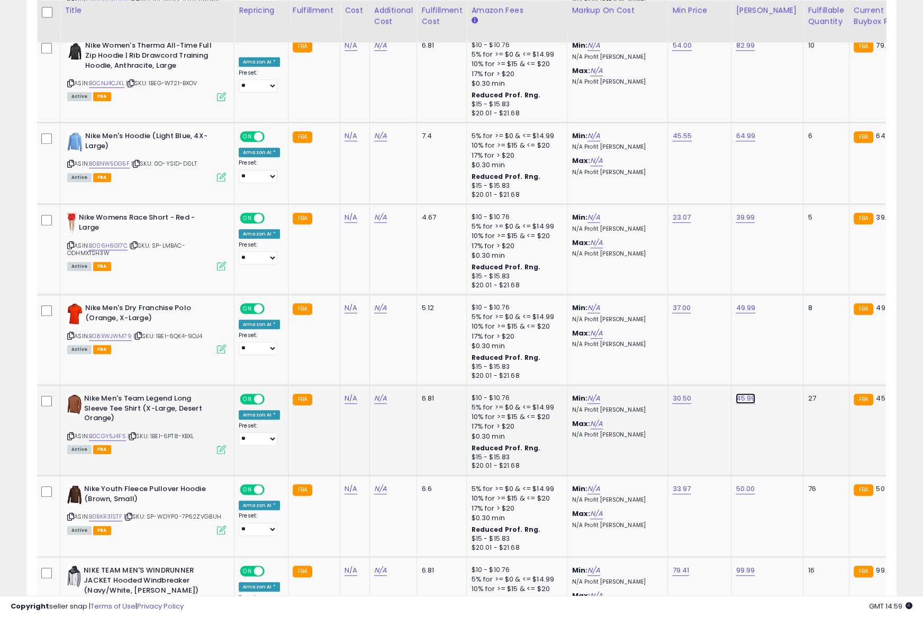
type input "*****"
click at [778, 369] on icon "submit" at bounding box center [774, 371] width 6 height 6
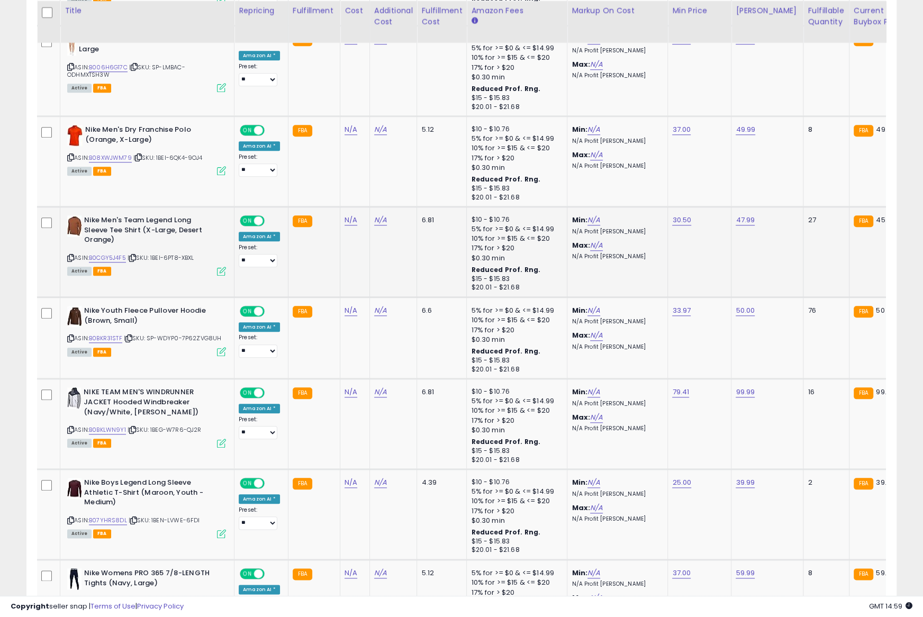
scroll to position [0, 1]
click at [71, 335] on icon at bounding box center [70, 338] width 7 height 6
click at [101, 334] on link "B0BKR31STF" at bounding box center [104, 338] width 33 height 9
type input "*****"
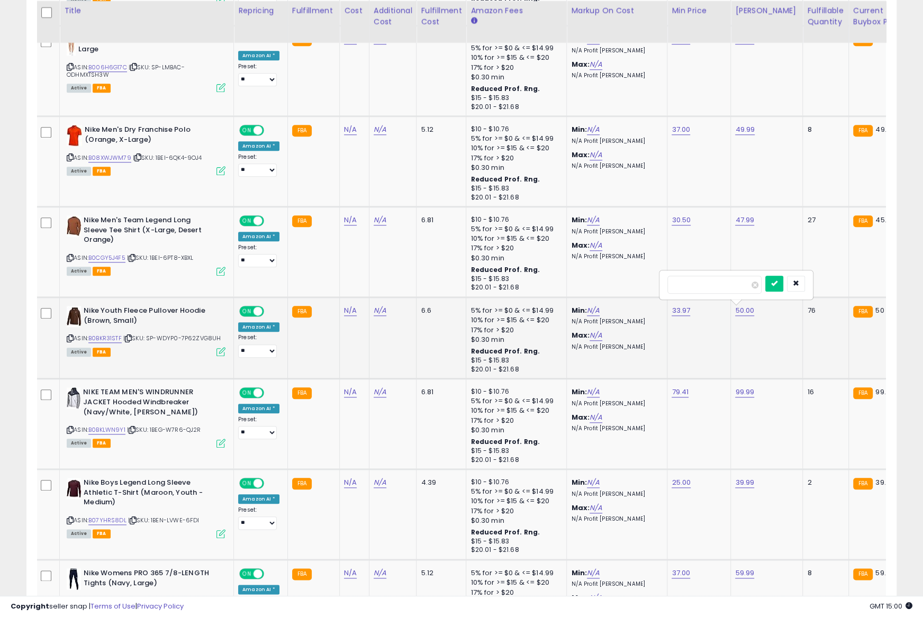
click button "submit" at bounding box center [774, 284] width 18 height 16
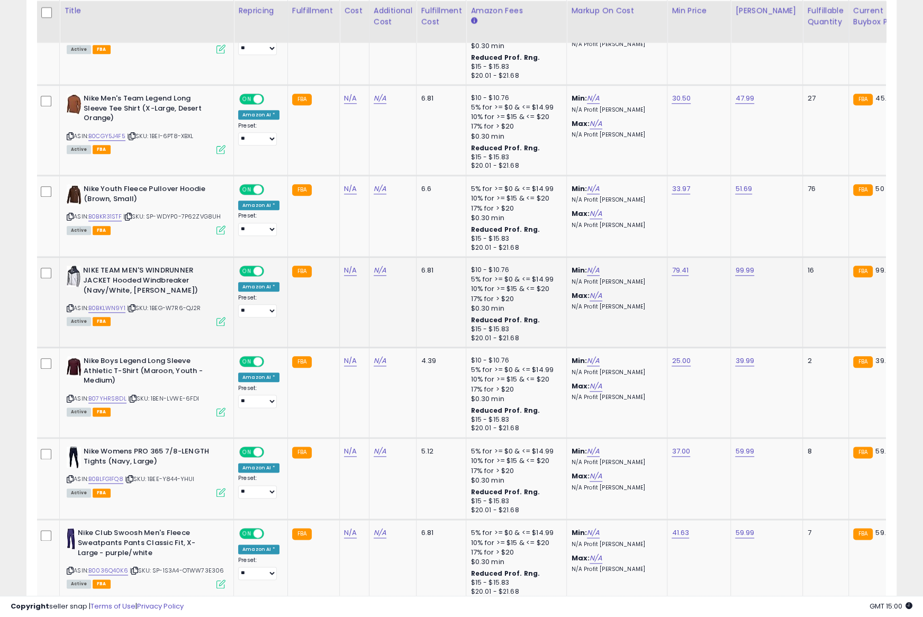
scroll to position [0, 1]
click at [70, 305] on icon at bounding box center [70, 308] width 7 height 6
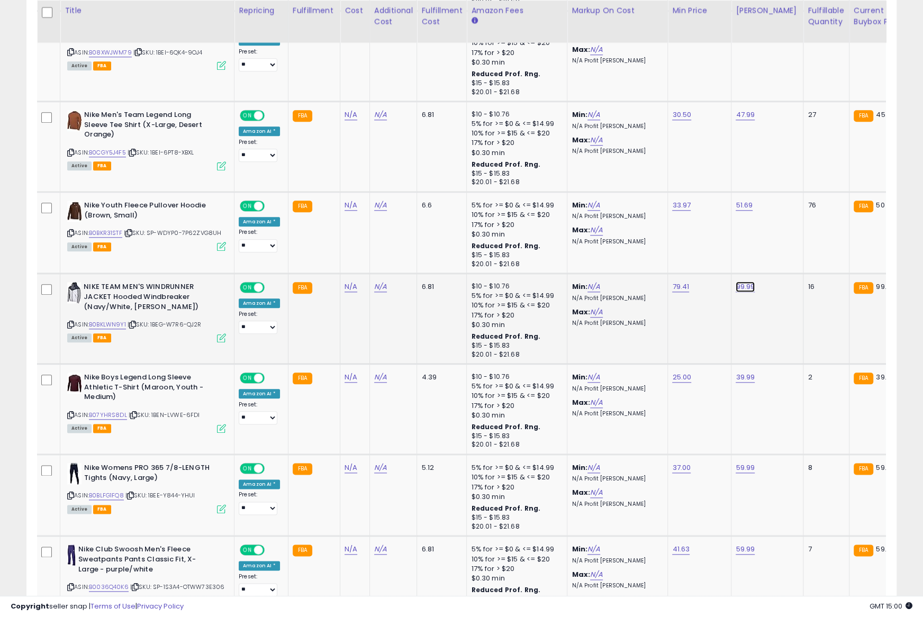
click at [778, 259] on icon "submit" at bounding box center [774, 259] width 6 height 6
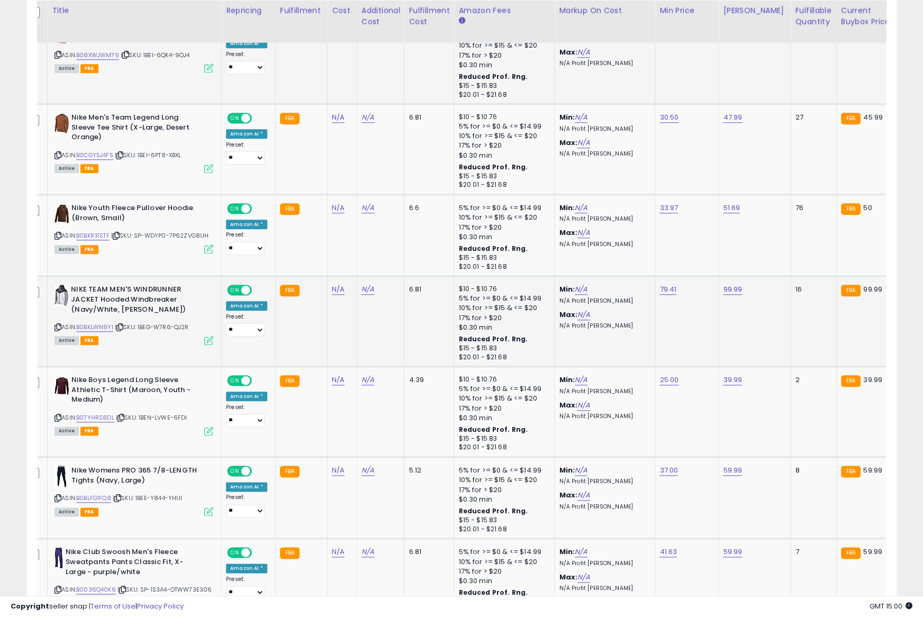
scroll to position [0, 17]
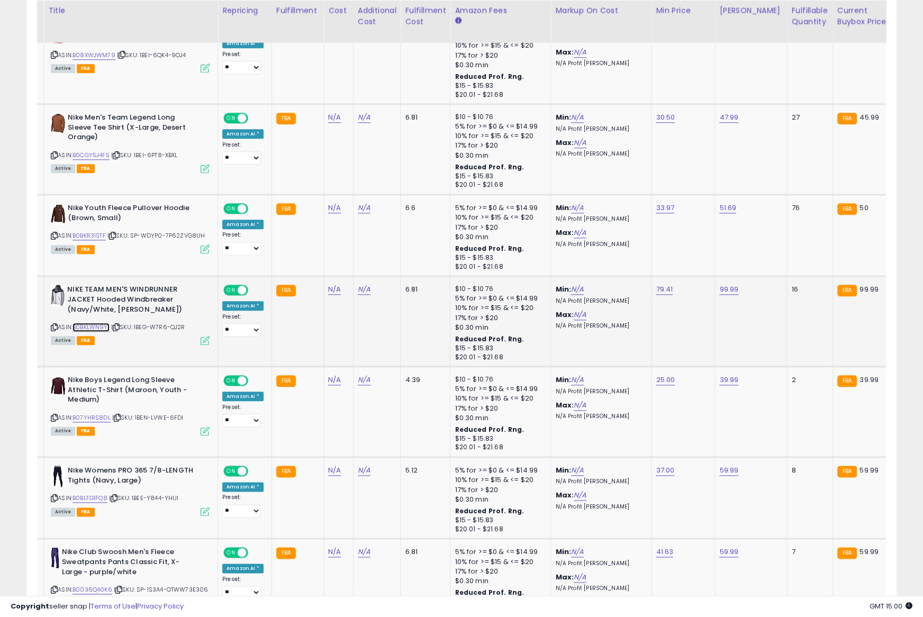
click at [98, 323] on link "B0BKLWN9Y1" at bounding box center [90, 327] width 37 height 9
type input "******"
click button "submit" at bounding box center [758, 262] width 18 height 16
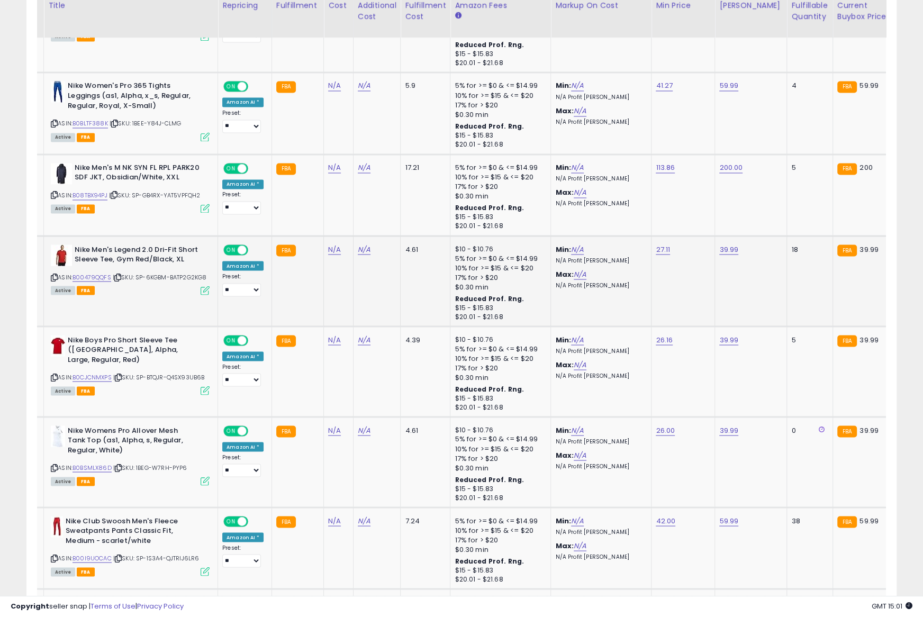
scroll to position [1613, 0]
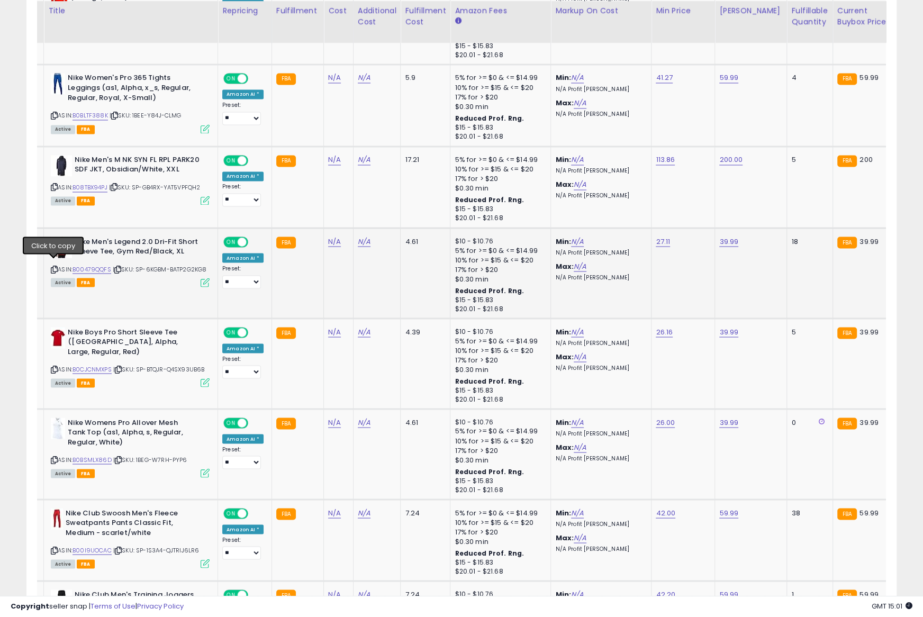
click at [52, 266] on icon at bounding box center [54, 269] width 7 height 6
drag, startPoint x: 52, startPoint y: 263, endPoint x: 75, endPoint y: 214, distance: 54.5
click at [52, 266] on icon at bounding box center [54, 269] width 7 height 6
click at [103, 265] on link "B00479QQFS" at bounding box center [91, 269] width 39 height 9
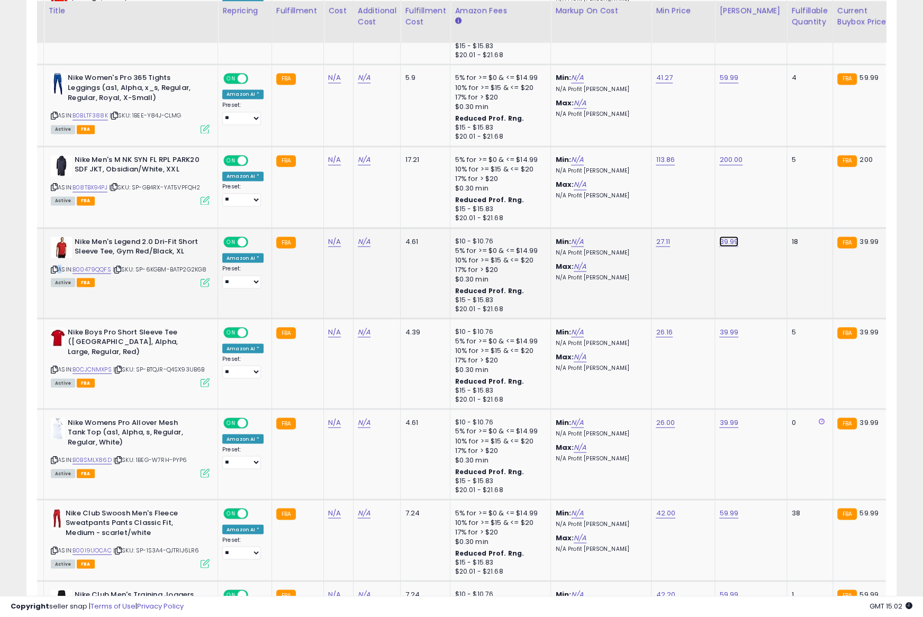
type input "*****"
click button "submit" at bounding box center [758, 212] width 18 height 16
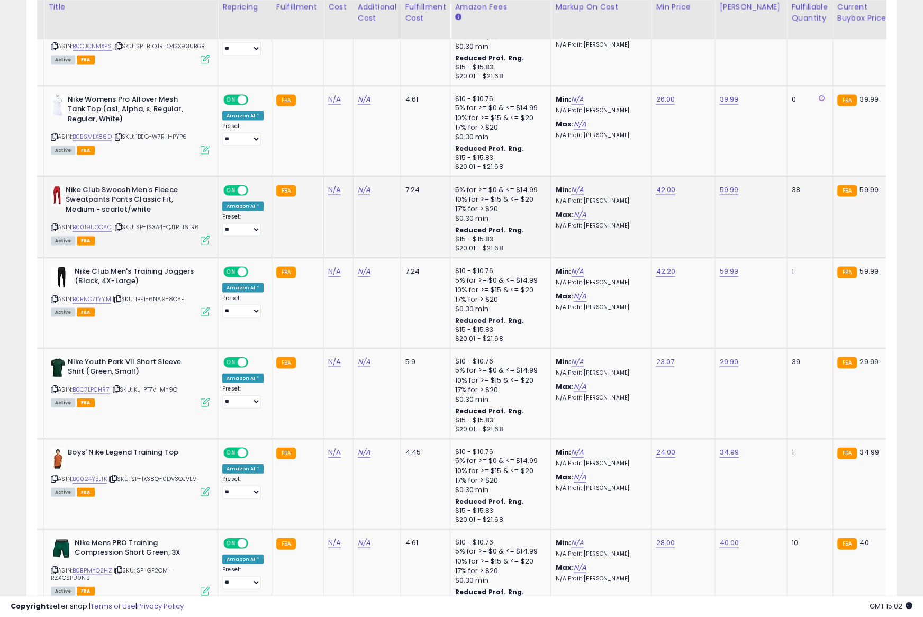
scroll to position [0, 0]
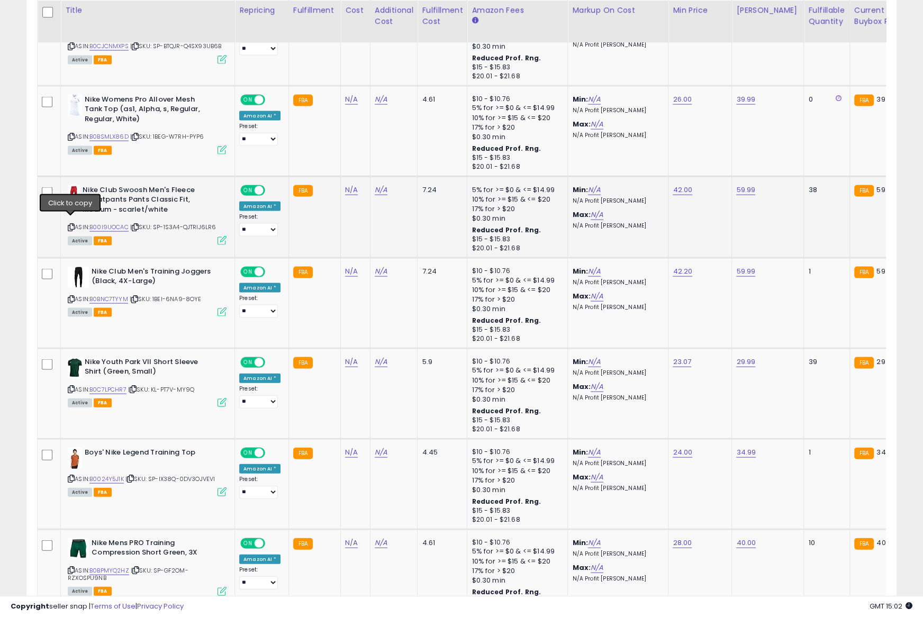
click at [71, 224] on icon at bounding box center [71, 227] width 7 height 6
click at [113, 223] on link "B00I9UOCAC" at bounding box center [108, 227] width 39 height 9
click at [716, 162] on input "*****" at bounding box center [715, 161] width 94 height 18
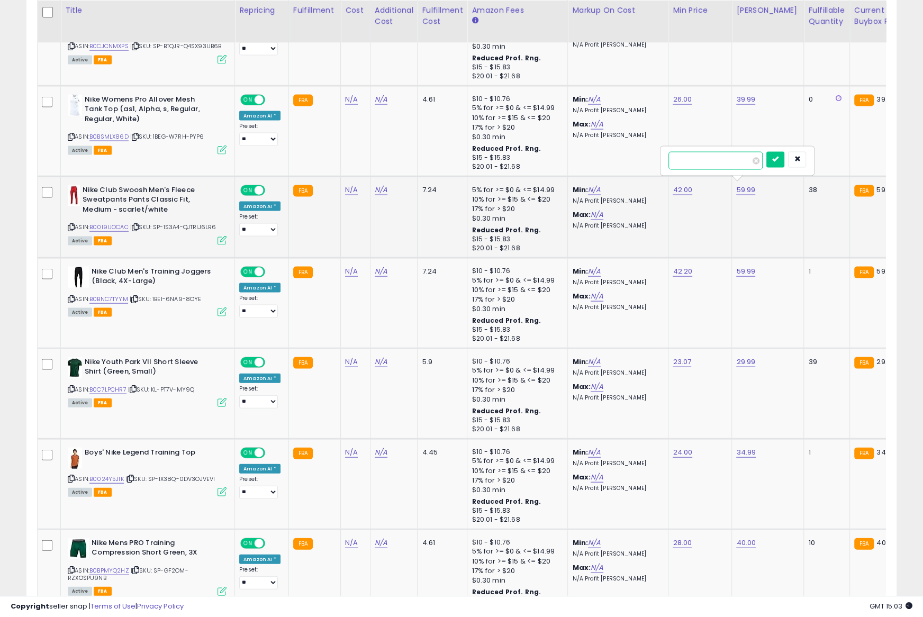
paste input "number"
type input "*****"
click at [778, 160] on button "submit" at bounding box center [775, 160] width 18 height 16
click at [70, 386] on icon at bounding box center [71, 389] width 7 height 6
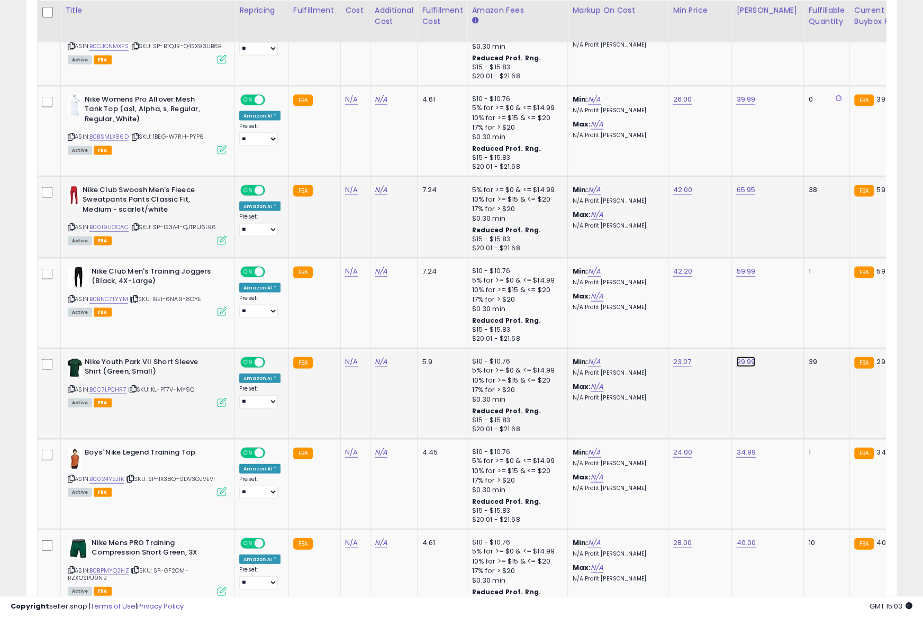
click at [102, 385] on link "B0C7LPCHR7" at bounding box center [107, 389] width 37 height 9
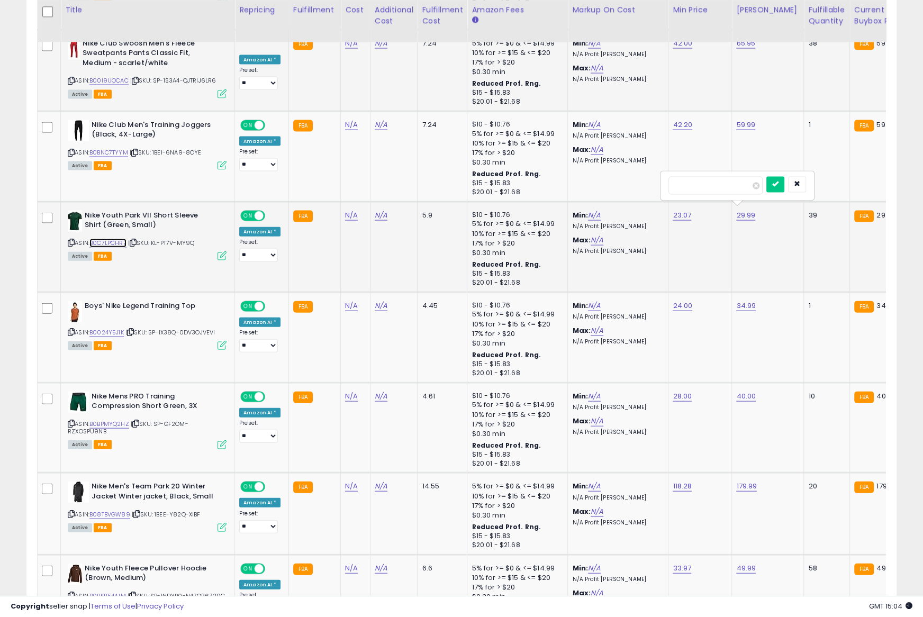
scroll to position [2088, 0]
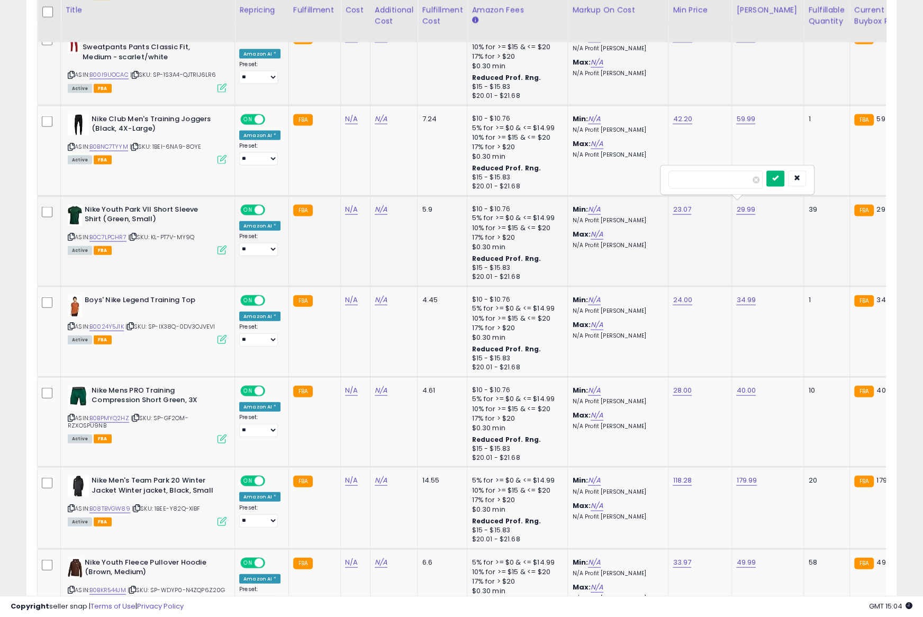
click at [784, 174] on button "submit" at bounding box center [775, 179] width 18 height 16
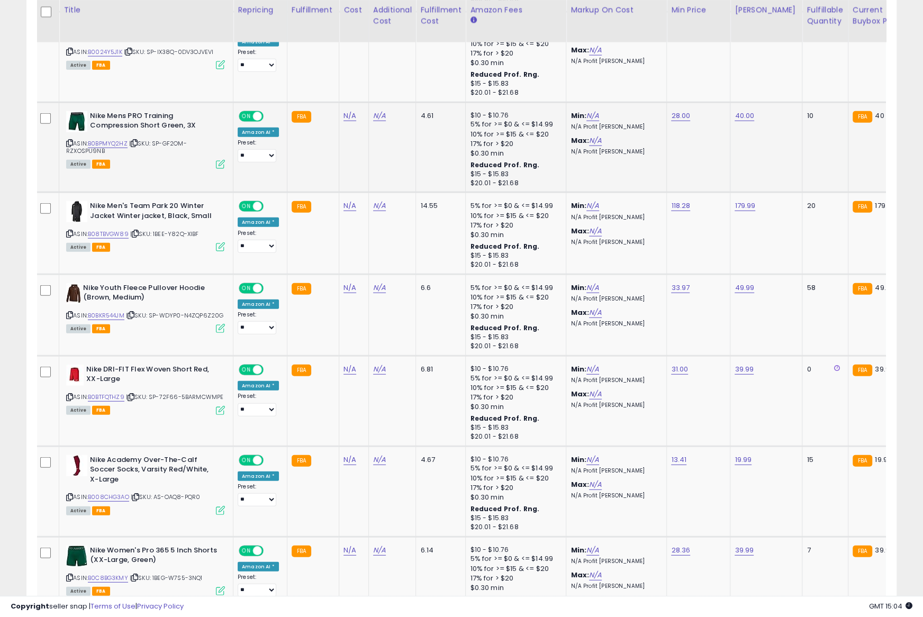
scroll to position [2359, 0]
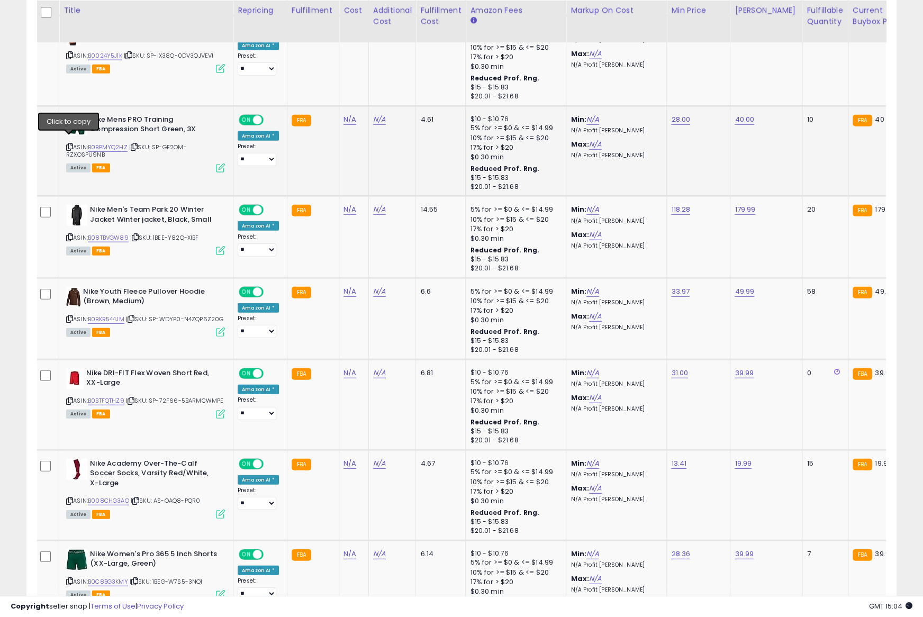
click at [67, 144] on icon at bounding box center [69, 147] width 7 height 6
click at [116, 143] on link "B0BPMYQ2HZ" at bounding box center [108, 147] width 40 height 9
click at [717, 84] on input "*****" at bounding box center [714, 89] width 94 height 18
click at [717, 83] on input "*****" at bounding box center [714, 89] width 94 height 18
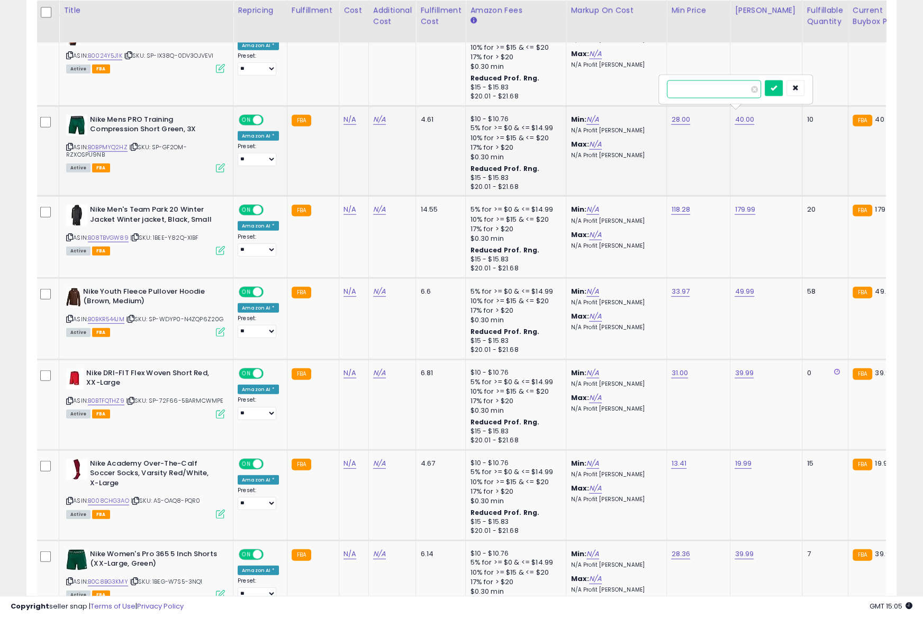
paste input "number"
type input "*****"
click at [777, 87] on icon "submit" at bounding box center [773, 88] width 6 height 6
click at [69, 234] on icon at bounding box center [69, 237] width 7 height 6
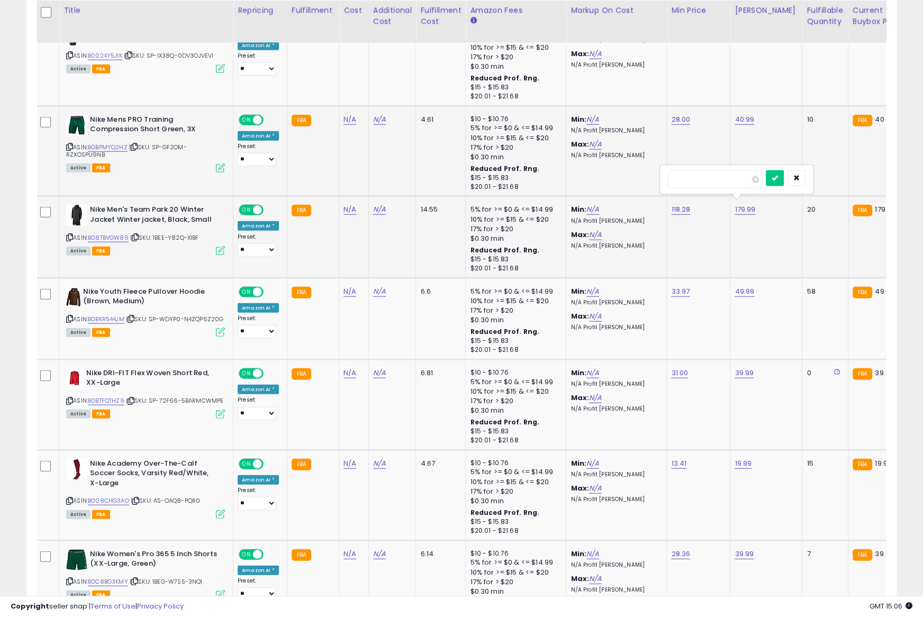
click at [766, 170] on button "submit" at bounding box center [775, 178] width 18 height 16
click at [120, 233] on link "B08TBVGW89" at bounding box center [108, 237] width 41 height 9
click at [0, 0] on div "**********" at bounding box center [461, 168] width 923 height 4984
click at [68, 316] on icon at bounding box center [69, 319] width 7 height 6
click at [108, 315] on link "B0BKR544JM" at bounding box center [106, 319] width 37 height 9
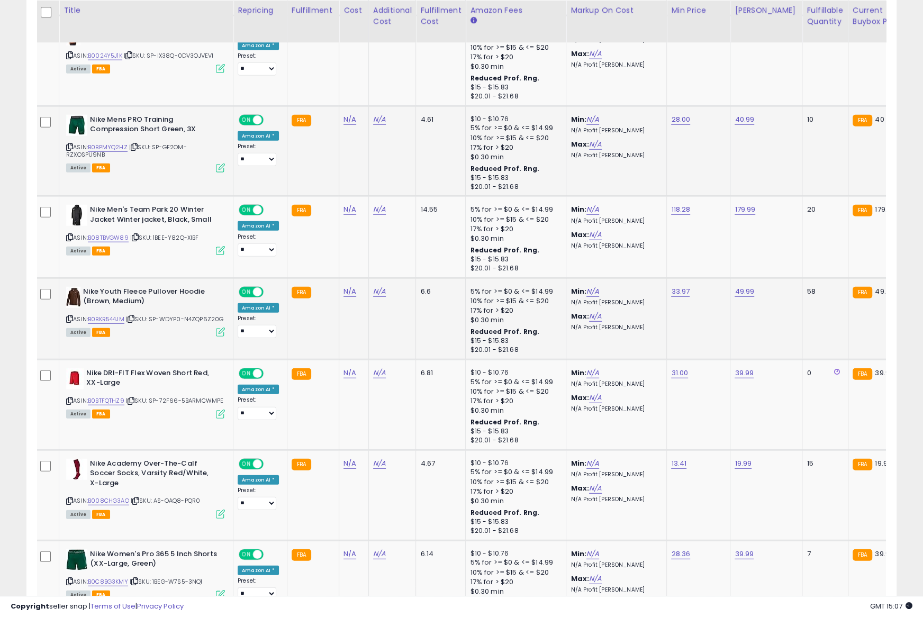
click at [0, 0] on div "**********" at bounding box center [461, 168] width 923 height 4984
click at [765, 252] on button "submit" at bounding box center [774, 260] width 18 height 16
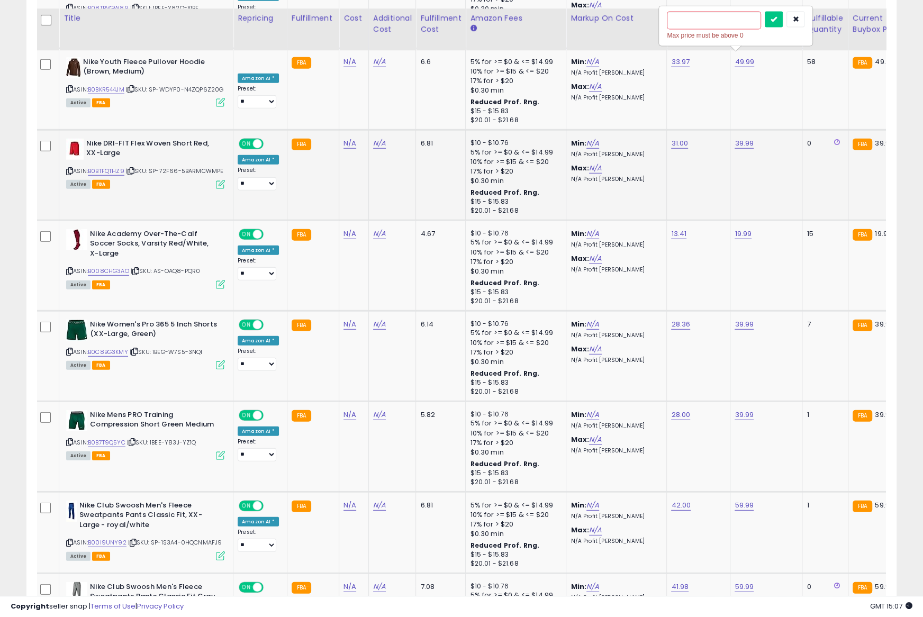
scroll to position [2578, 0]
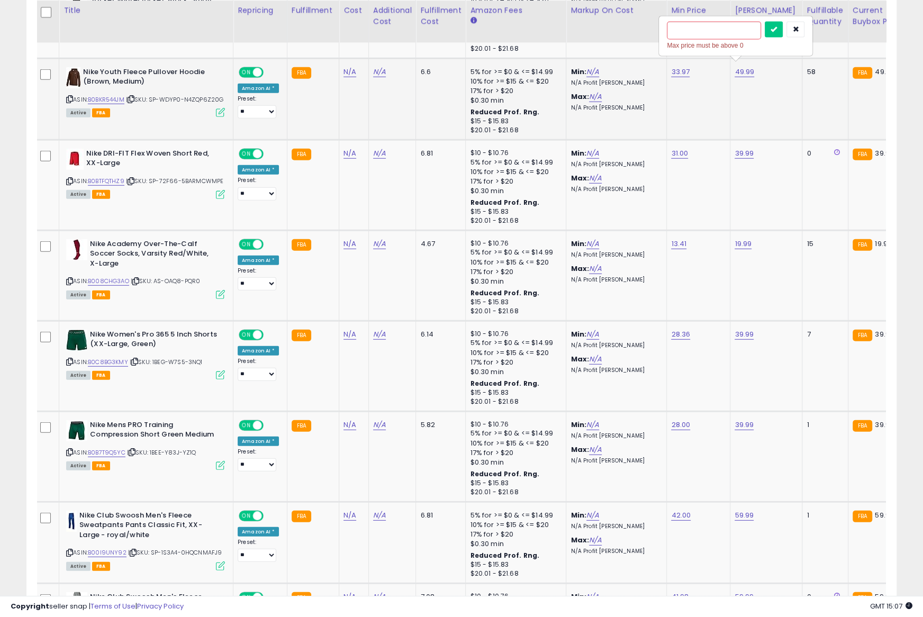
type input "*****"
click button "submit" at bounding box center [774, 30] width 18 height 16
click at [763, 204] on button "submit" at bounding box center [772, 212] width 18 height 16
drag, startPoint x: 69, startPoint y: 272, endPoint x: 112, endPoint y: 109, distance: 168.5
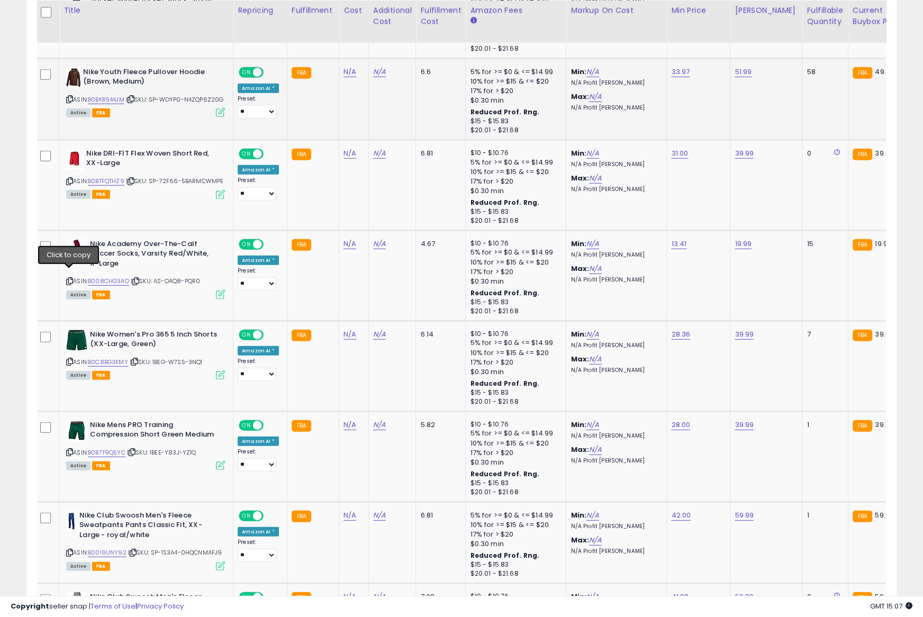
click at [69, 278] on icon at bounding box center [69, 281] width 7 height 6
click at [114, 277] on link "B008CHG3AO" at bounding box center [108, 281] width 41 height 9
type input "*****"
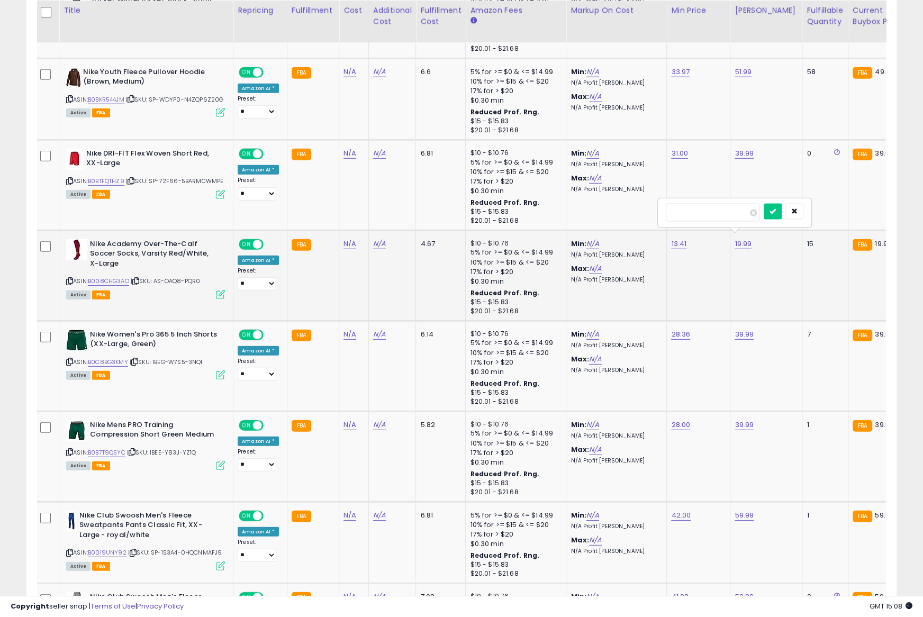
click button "submit" at bounding box center [772, 212] width 18 height 16
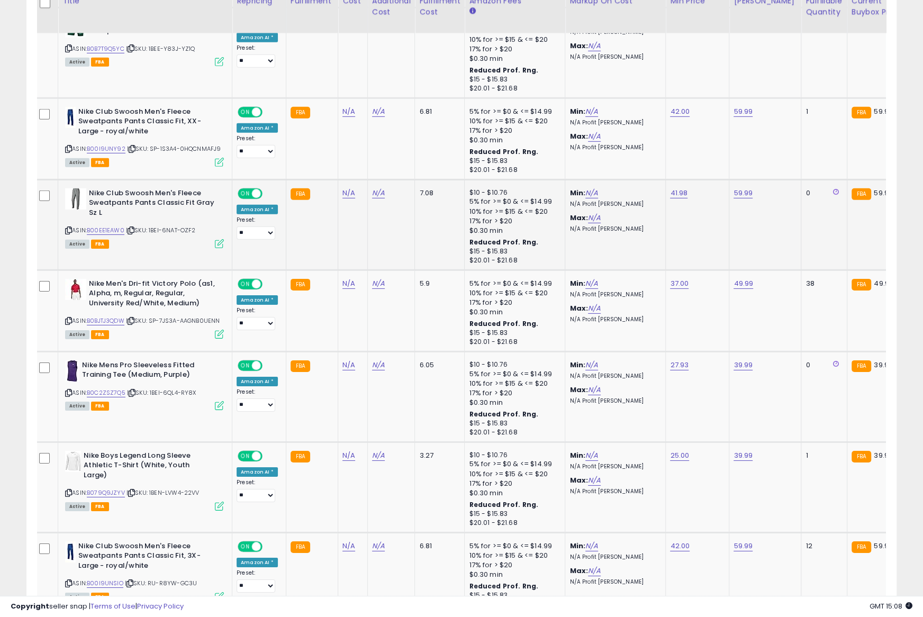
scroll to position [2995, 0]
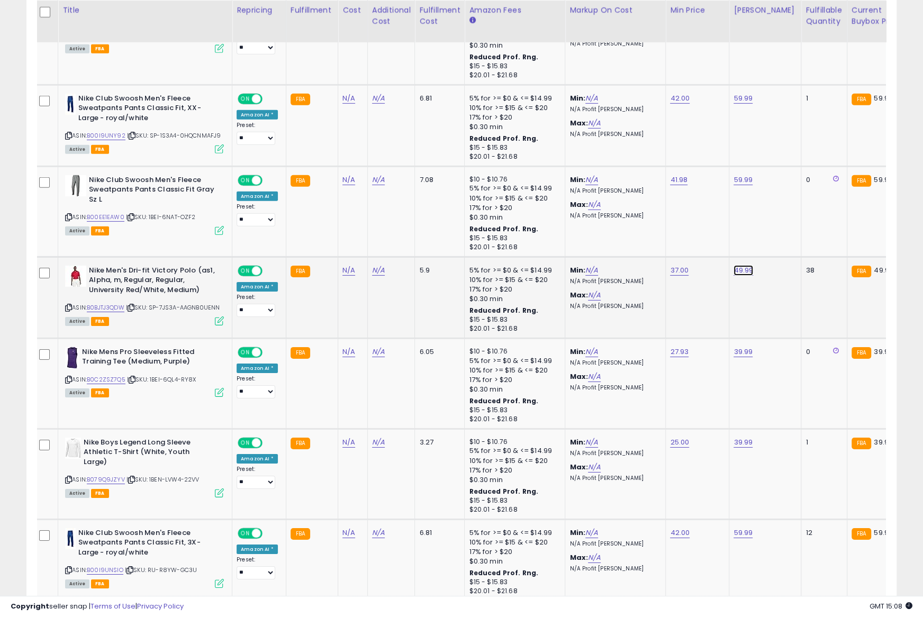
click at [763, 229] on button "submit" at bounding box center [772, 237] width 18 height 16
click at [67, 305] on icon at bounding box center [68, 308] width 7 height 6
click at [108, 303] on link "B0BJTJ3QDW" at bounding box center [106, 307] width 38 height 9
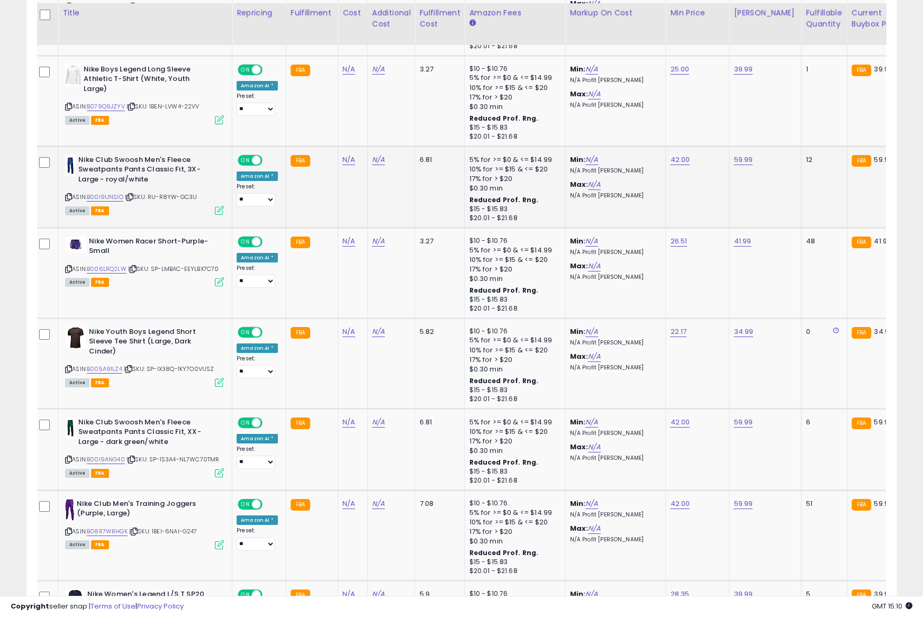
scroll to position [3371, 0]
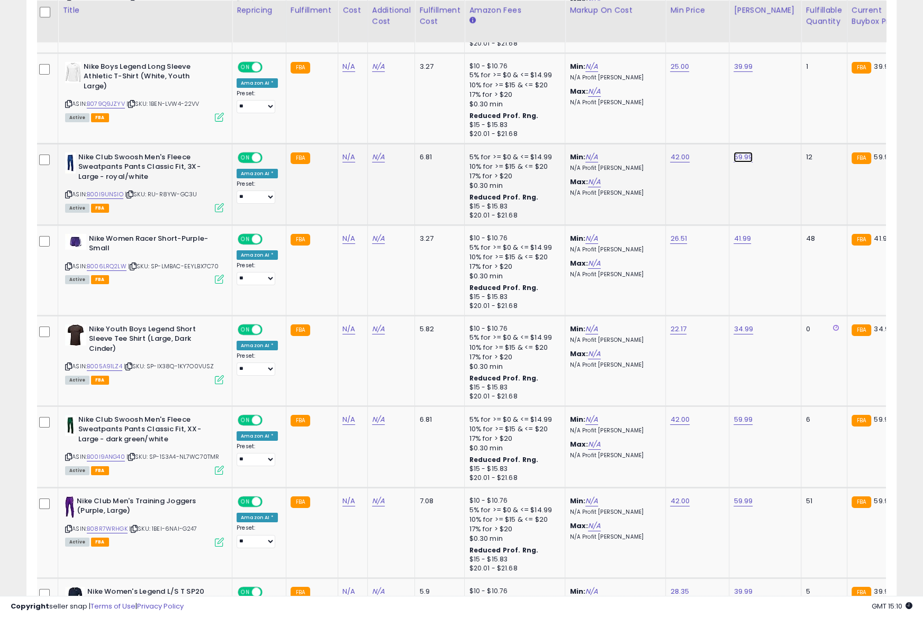
click at [68, 192] on icon at bounding box center [68, 195] width 7 height 6
click at [105, 190] on link "B00I9UNSIO" at bounding box center [105, 194] width 37 height 9
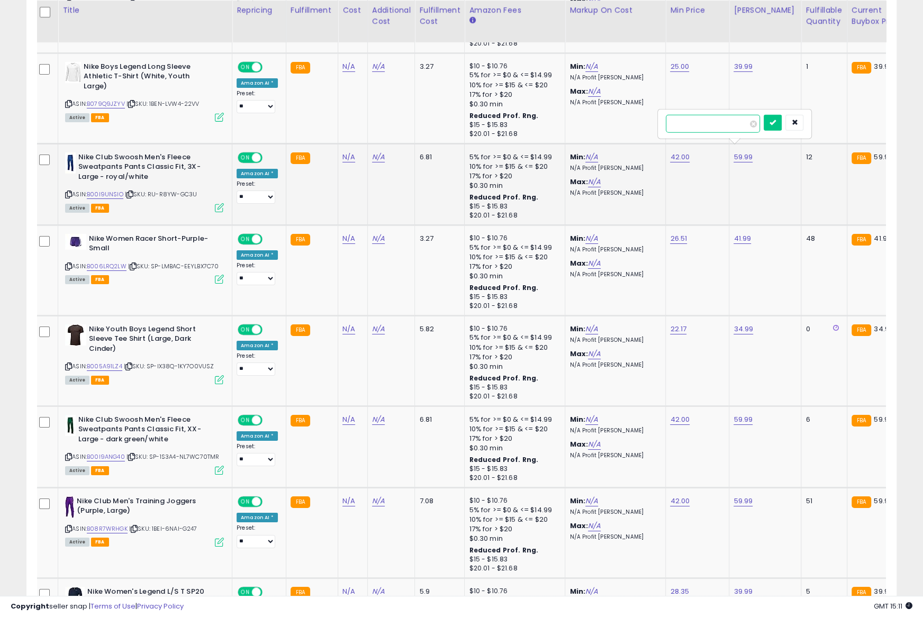
click at [711, 128] on input "*****" at bounding box center [713, 124] width 94 height 18
paste input "number"
type input "*****"
drag, startPoint x: 777, startPoint y: 124, endPoint x: 719, endPoint y: 117, distance: 58.6
click at [776, 124] on button "submit" at bounding box center [772, 123] width 18 height 16
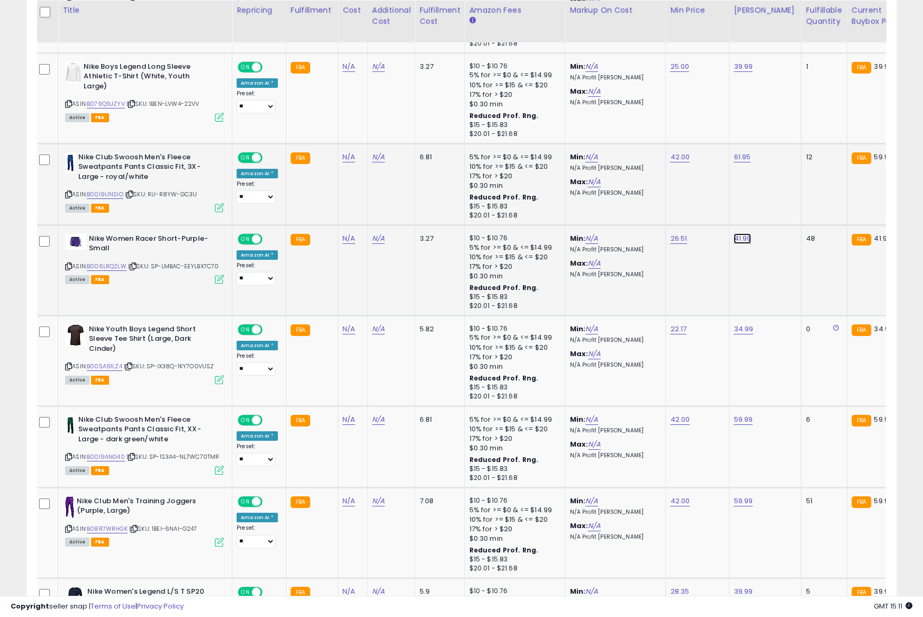
click at [733, 233] on link "41.99" at bounding box center [741, 238] width 17 height 11
click at [68, 263] on icon at bounding box center [68, 266] width 7 height 6
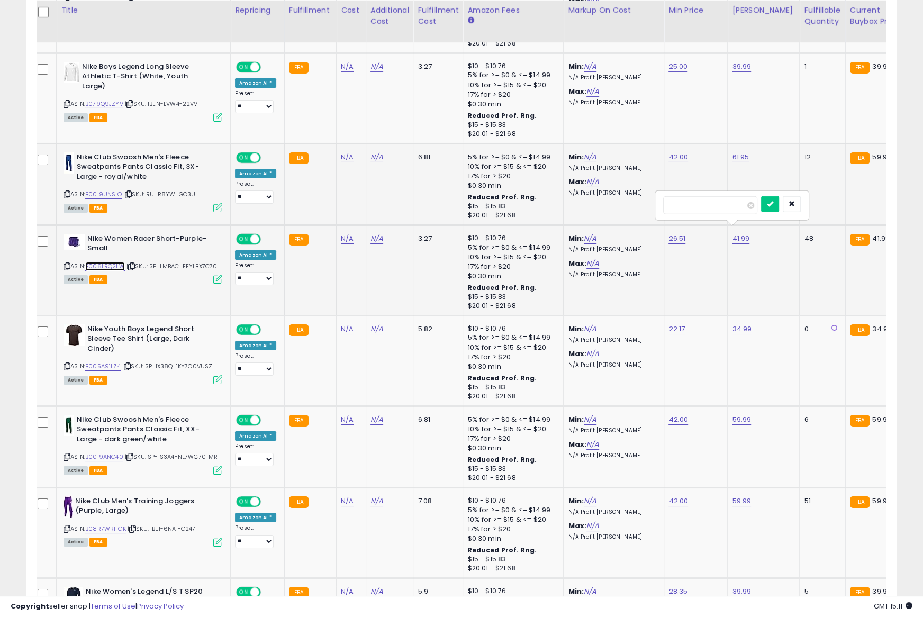
click at [113, 262] on link "B006LRQ2LW" at bounding box center [105, 266] width 40 height 9
click at [690, 201] on input "*****" at bounding box center [710, 205] width 94 height 18
paste input "number"
type input "*****"
click at [775, 207] on button "submit" at bounding box center [770, 204] width 18 height 16
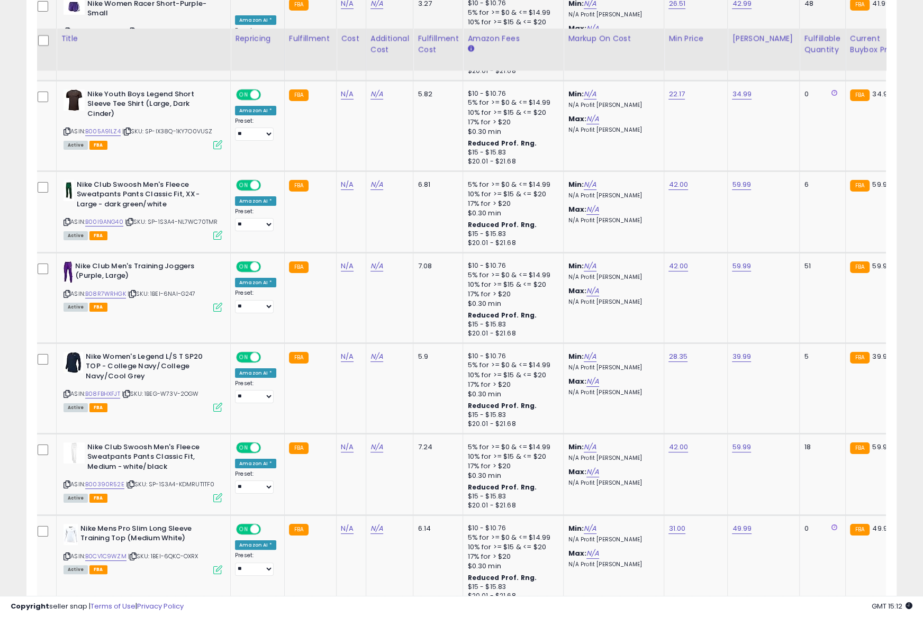
scroll to position [3638, 0]
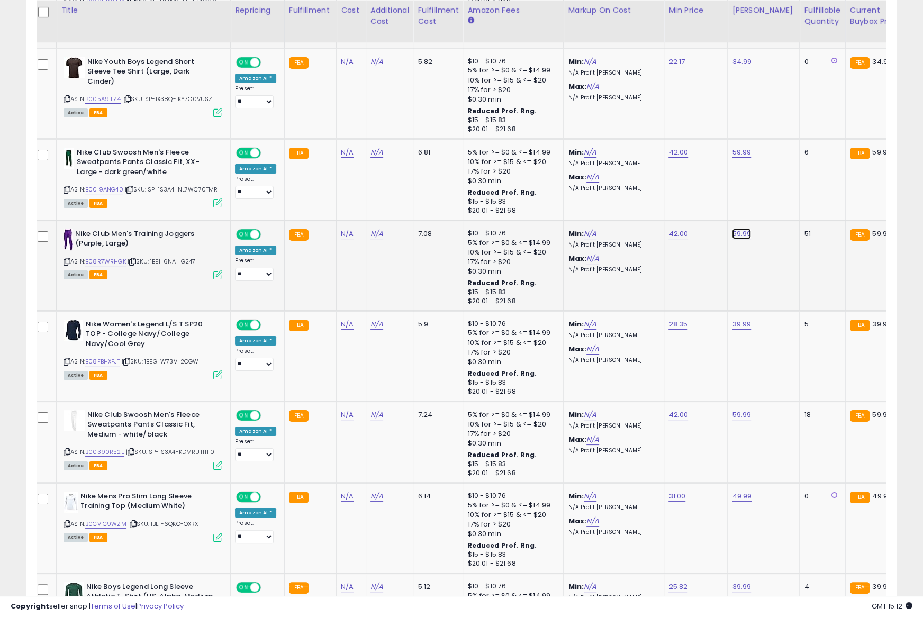
click at [65, 259] on icon at bounding box center [66, 262] width 7 height 6
click at [117, 257] on link "B08R7WRHGK" at bounding box center [105, 261] width 41 height 9
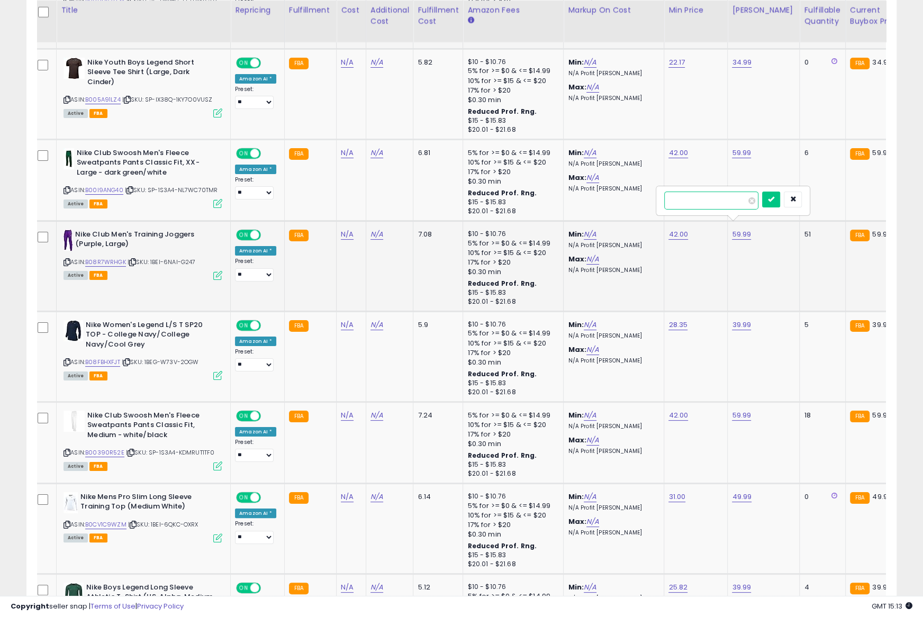
click at [715, 206] on input "*****" at bounding box center [711, 201] width 94 height 18
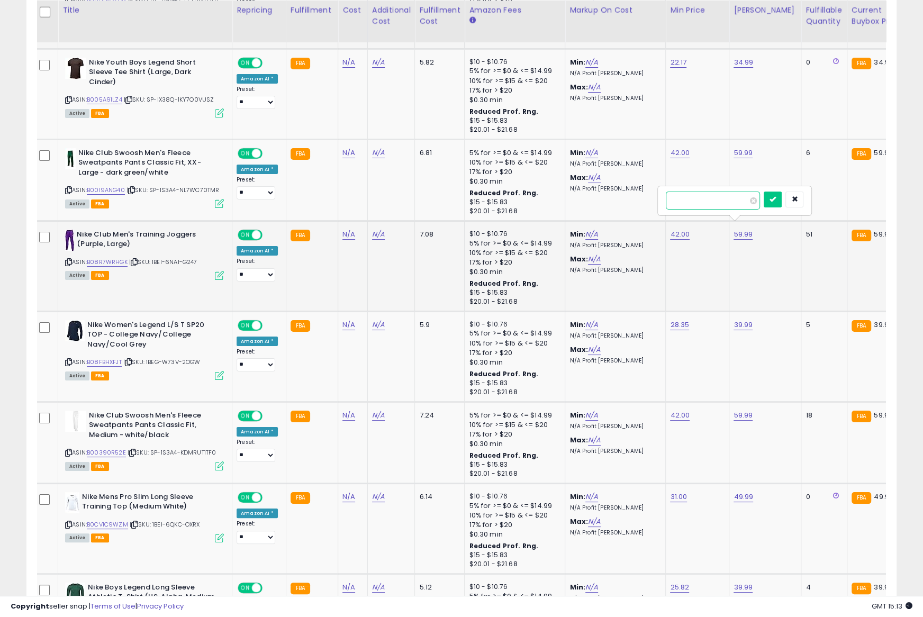
paste input "number"
type input "*****"
click at [776, 197] on icon "submit" at bounding box center [772, 199] width 6 height 6
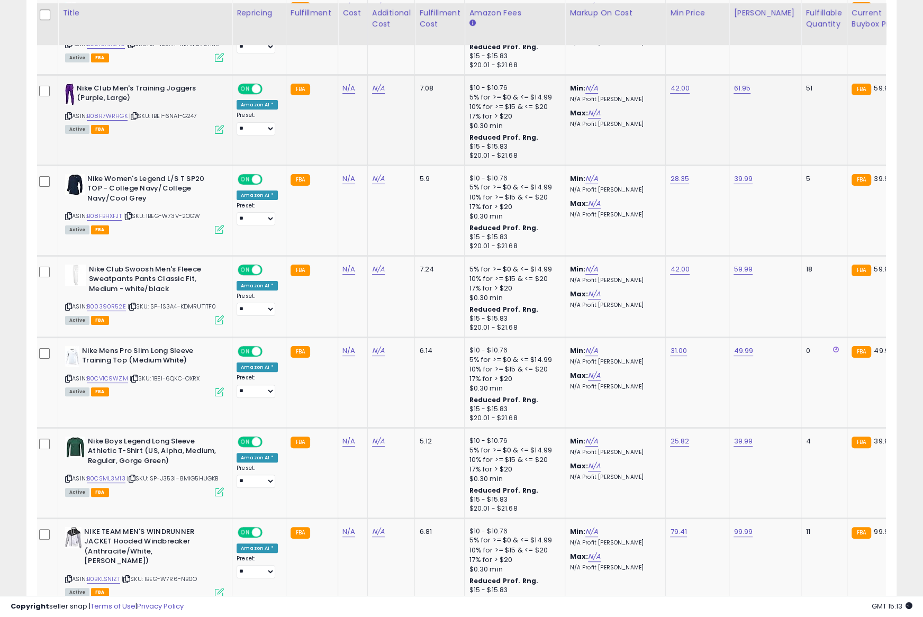
scroll to position [3800, 0]
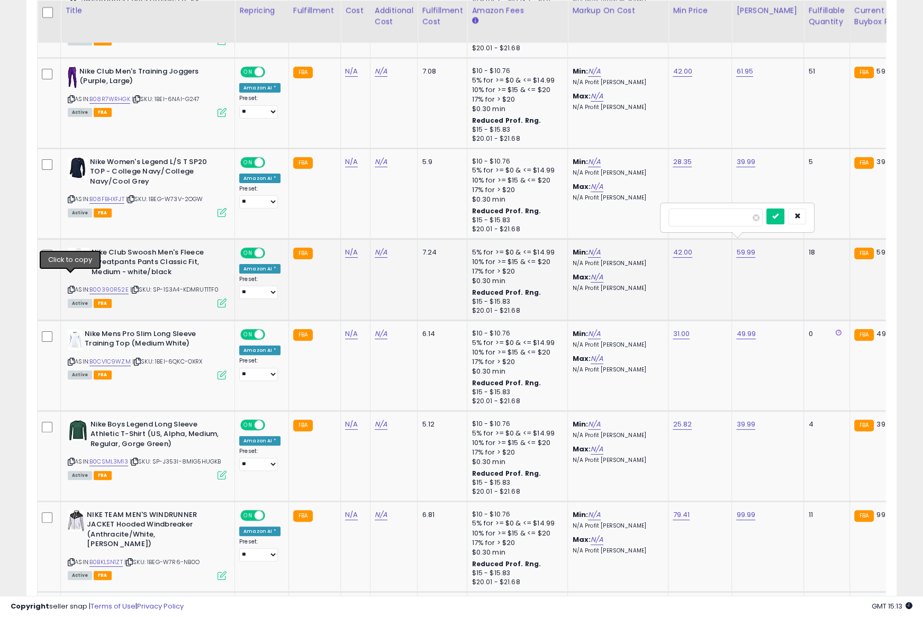
click at [71, 287] on icon at bounding box center [71, 290] width 7 height 6
click at [110, 285] on link "B00390R52E" at bounding box center [108, 289] width 39 height 9
click at [725, 217] on input "*****" at bounding box center [715, 217] width 94 height 18
paste input "number"
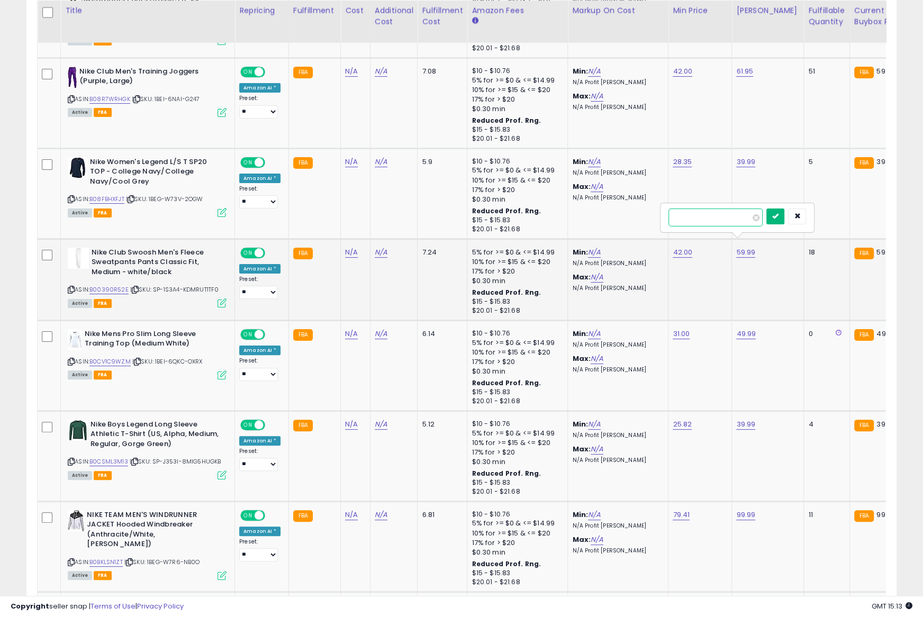
type input "*****"
click at [779, 216] on button "submit" at bounding box center [775, 216] width 18 height 16
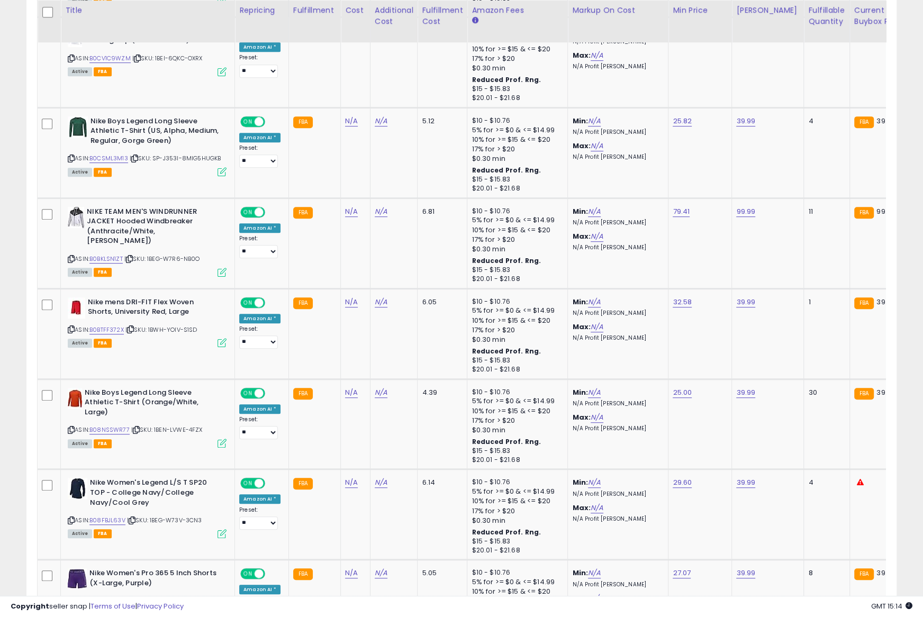
scroll to position [4109, 0]
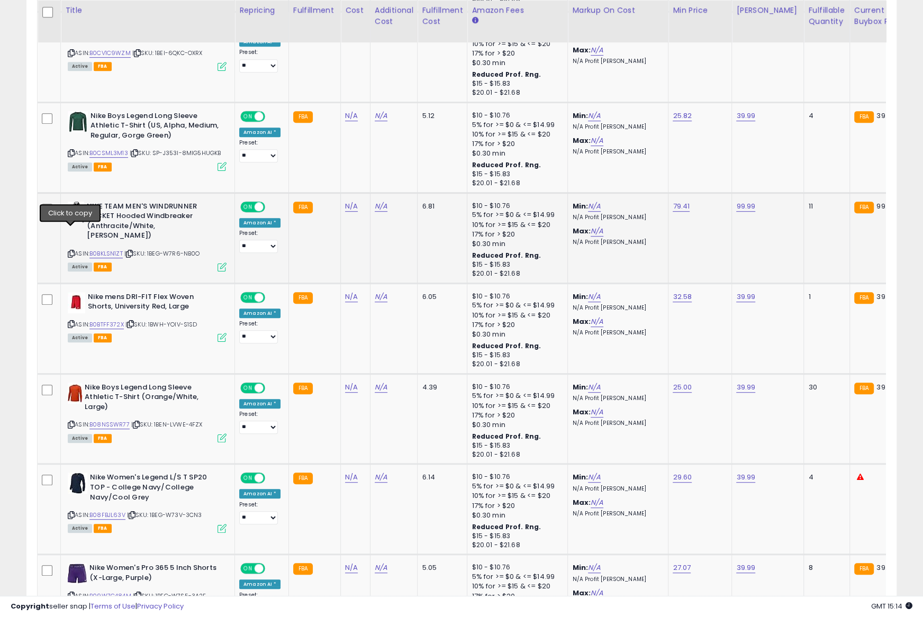
click at [70, 251] on icon at bounding box center [71, 254] width 7 height 6
click at [98, 249] on link "B0BKLSN1ZT" at bounding box center [105, 253] width 33 height 9
click at [727, 175] on input "*****" at bounding box center [715, 171] width 94 height 18
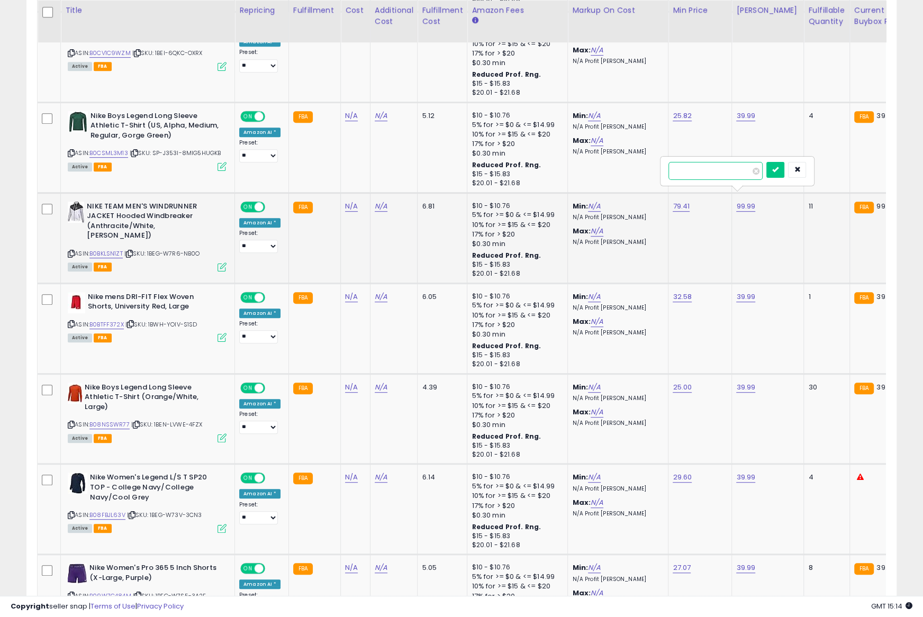
paste input "*"
type input "******"
click at [778, 170] on icon "submit" at bounding box center [775, 169] width 6 height 6
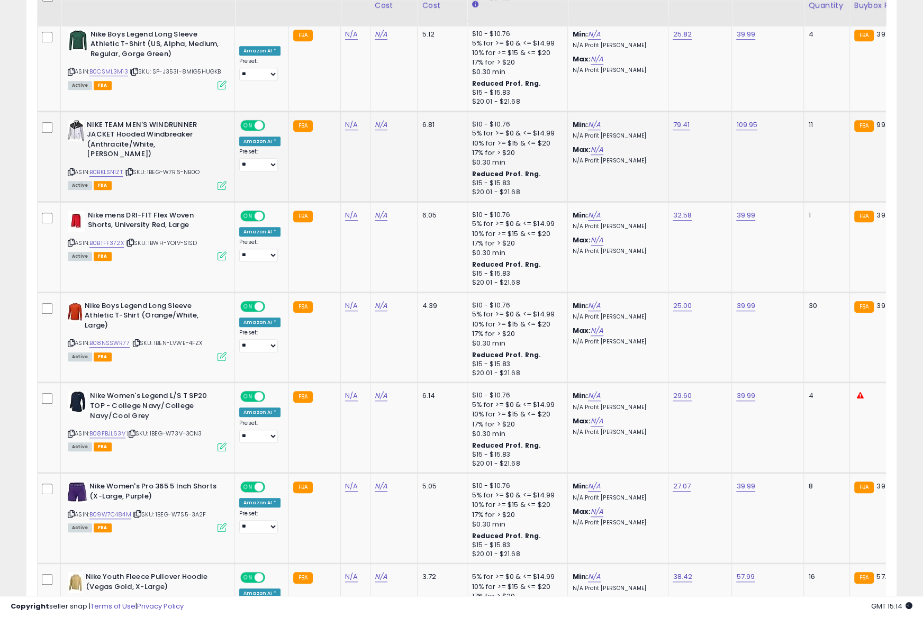
scroll to position [4220, 0]
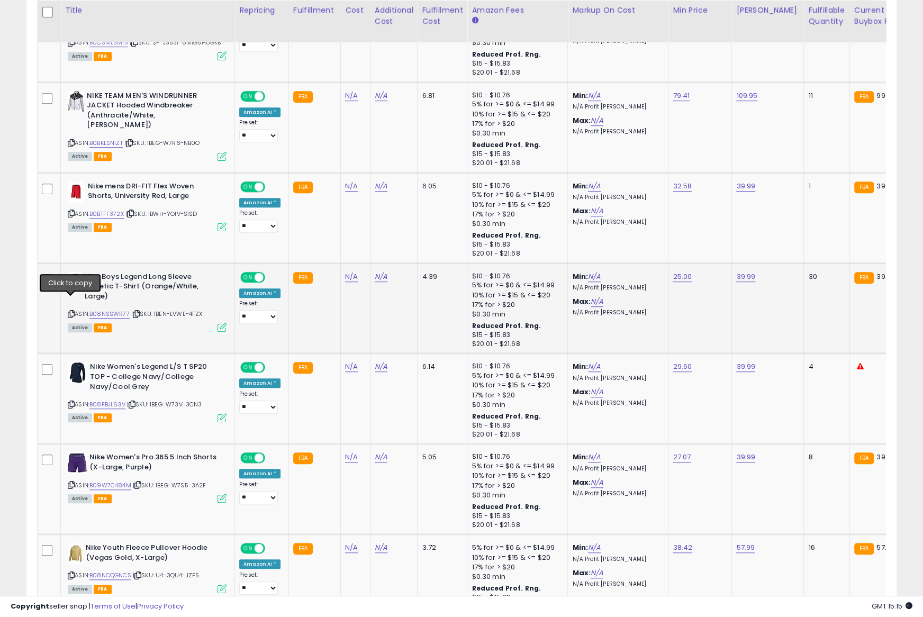
click at [71, 311] on icon at bounding box center [71, 314] width 7 height 6
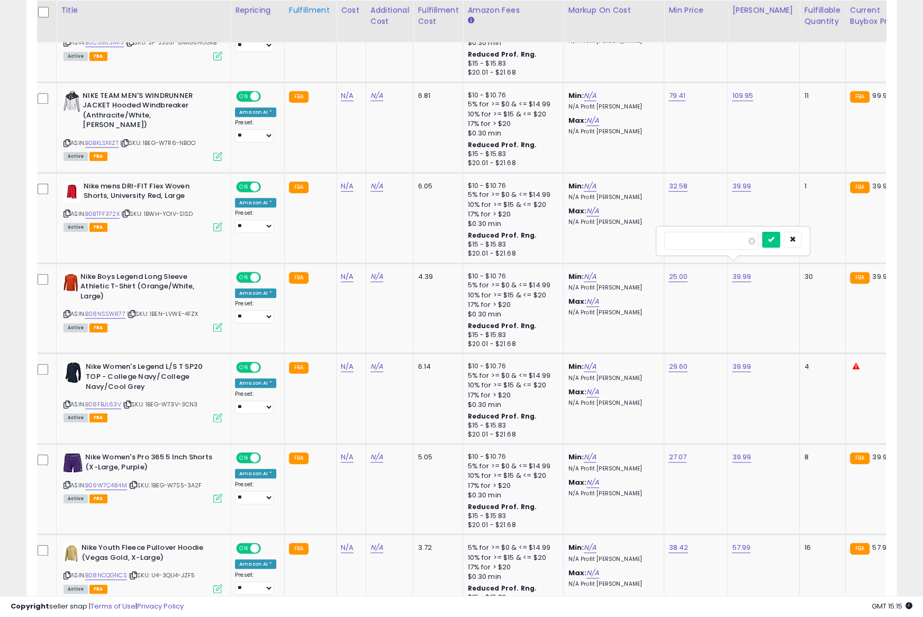
scroll to position [4217, 0]
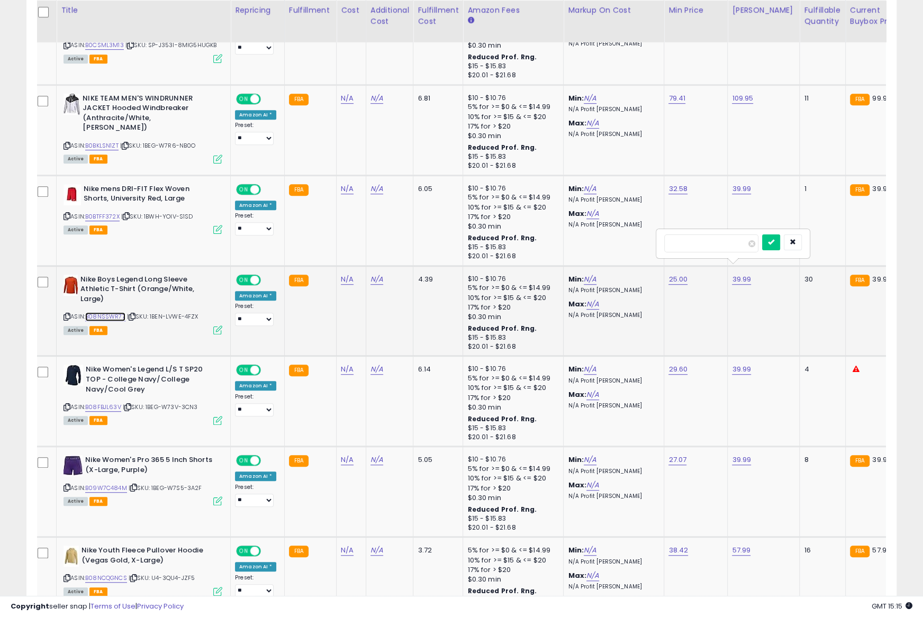
click at [109, 312] on link "B08NSSWR77" at bounding box center [105, 316] width 40 height 9
click at [704, 244] on input "*****" at bounding box center [711, 243] width 94 height 18
paste input "number"
type input "*****"
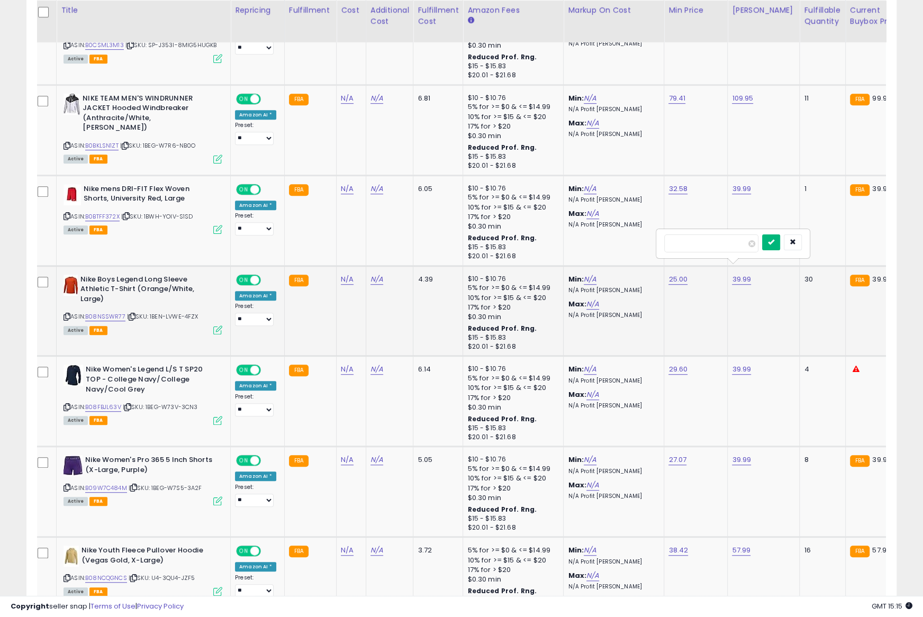
click at [774, 242] on button "submit" at bounding box center [771, 242] width 18 height 16
click at [65, 404] on icon at bounding box center [66, 407] width 7 height 6
click at [736, 364] on link "39.99" at bounding box center [741, 369] width 19 height 11
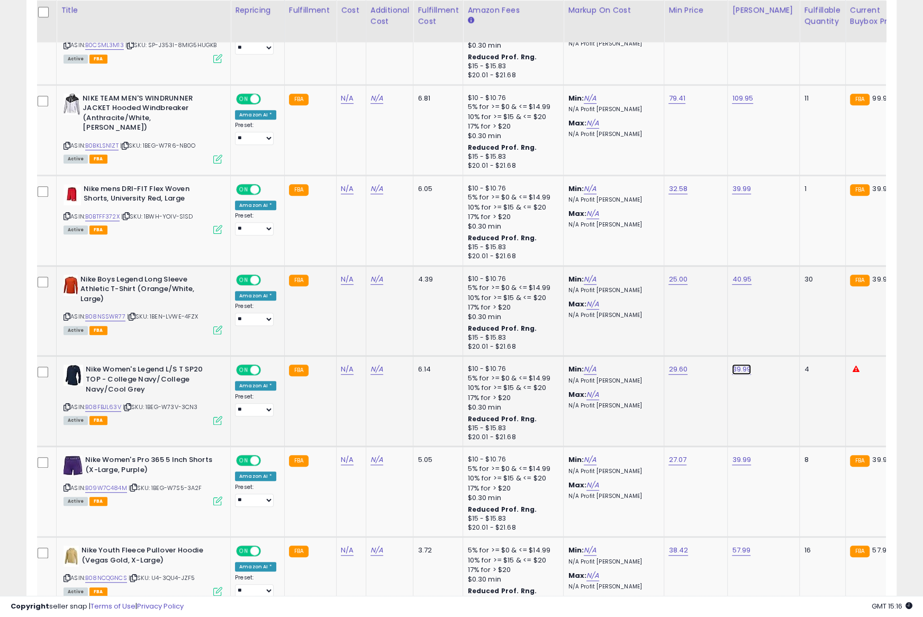
click at [107, 403] on link "B08FBJL63V" at bounding box center [103, 407] width 36 height 9
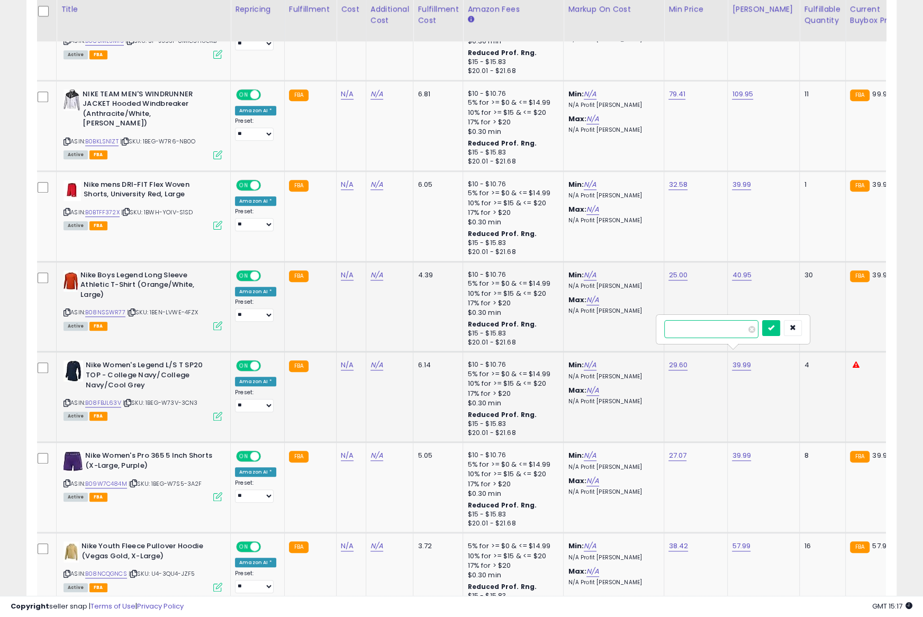
click at [701, 334] on input "*****" at bounding box center [711, 329] width 94 height 18
paste input "number"
type input "*****"
click at [774, 328] on icon "submit" at bounding box center [771, 327] width 6 height 6
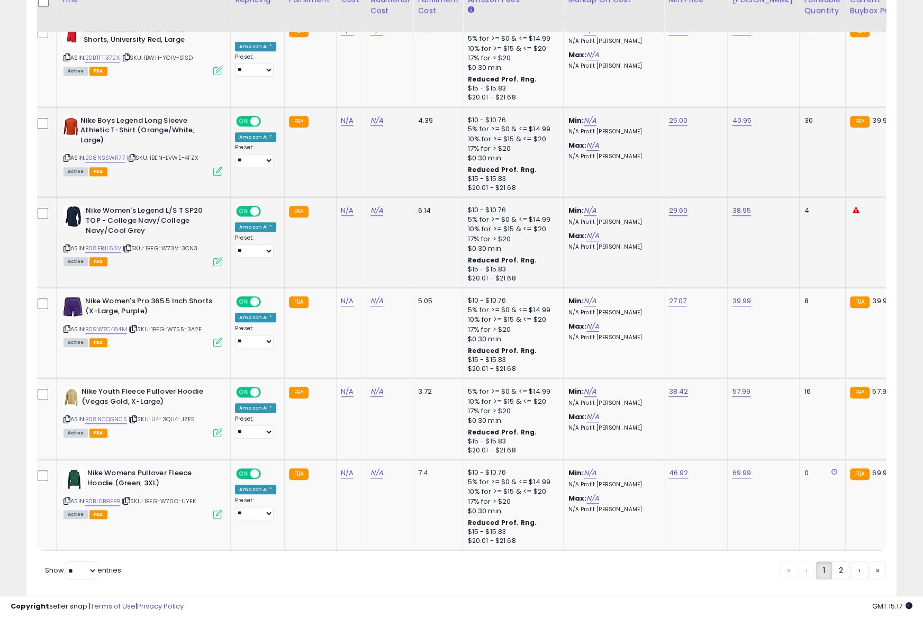
scroll to position [4388, 0]
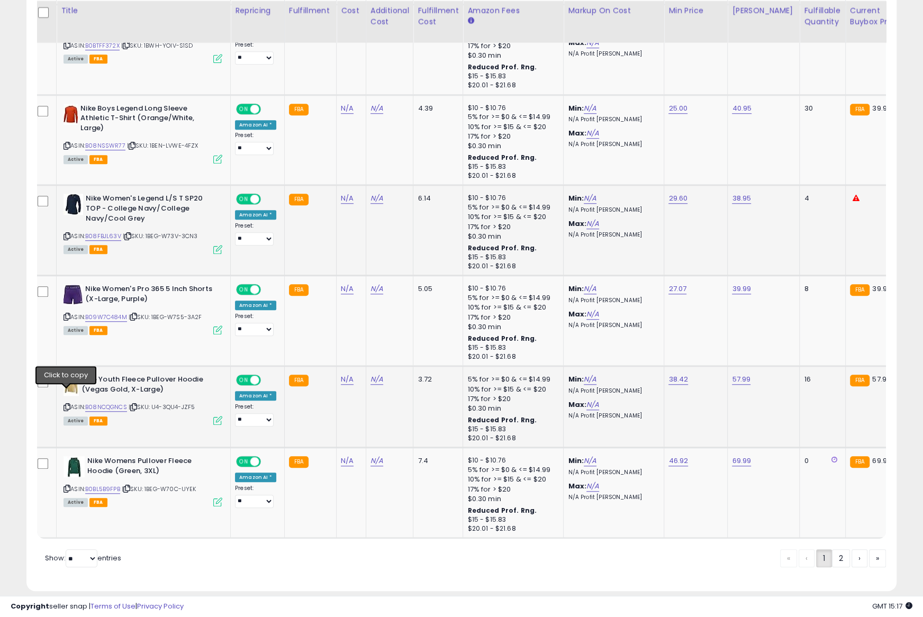
click at [65, 404] on icon at bounding box center [66, 407] width 7 height 6
drag, startPoint x: 65, startPoint y: 393, endPoint x: 89, endPoint y: 55, distance: 339.0
click at [65, 404] on icon at bounding box center [66, 407] width 7 height 6
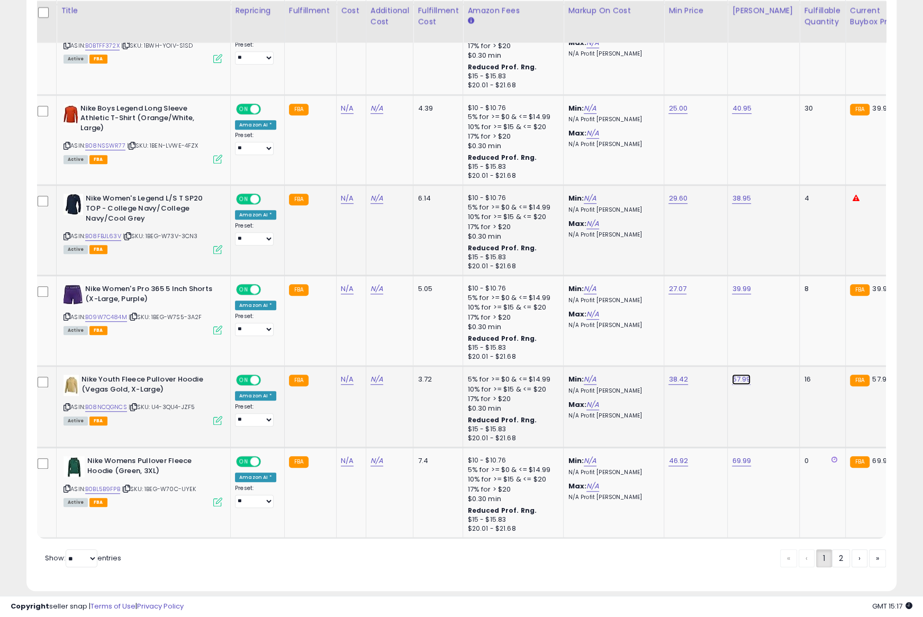
click at [103, 403] on link "B08NCQGNCS" at bounding box center [106, 407] width 42 height 9
click at [714, 343] on input "*****" at bounding box center [711, 343] width 94 height 18
paste input "number"
type input "*****"
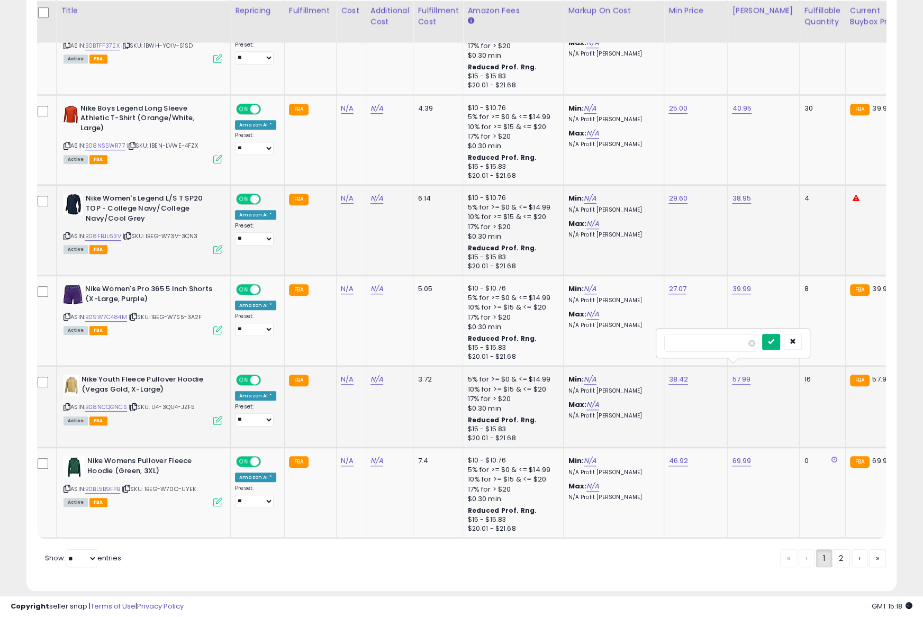
click at [769, 339] on button "submit" at bounding box center [771, 342] width 18 height 16
click at [869, 549] on link "2" at bounding box center [877, 558] width 17 height 18
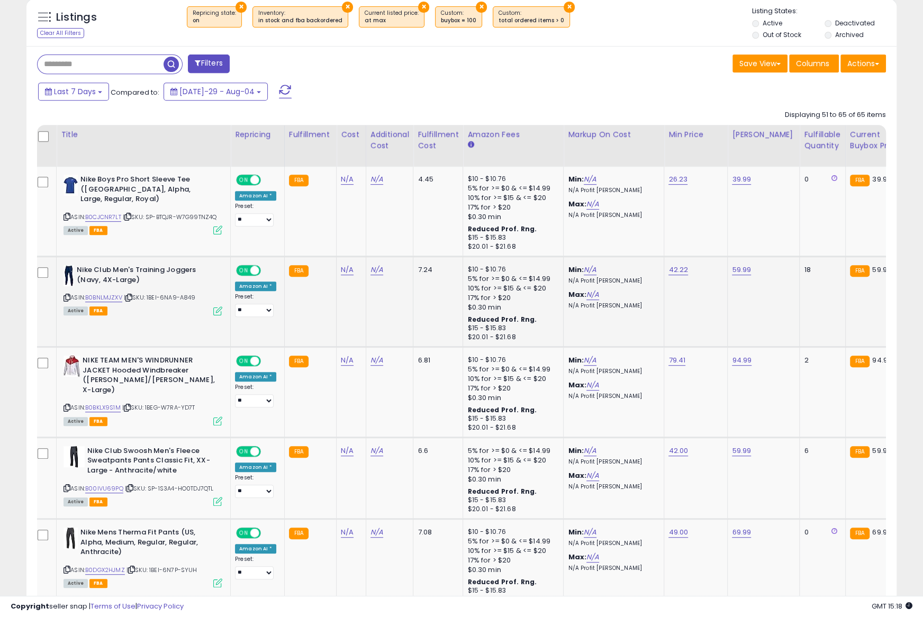
scroll to position [0, 0]
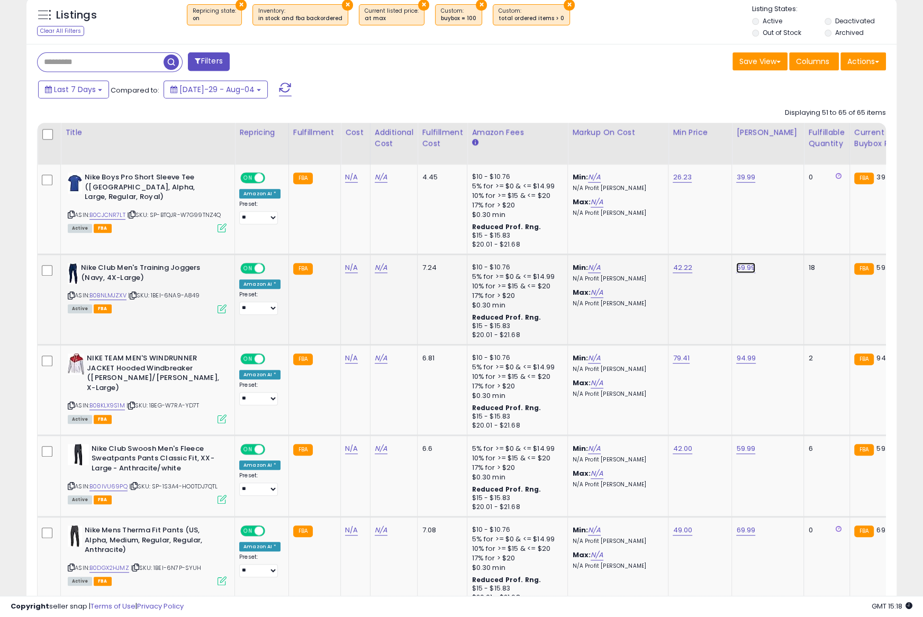
click at [741, 183] on link "59.99" at bounding box center [745, 177] width 19 height 11
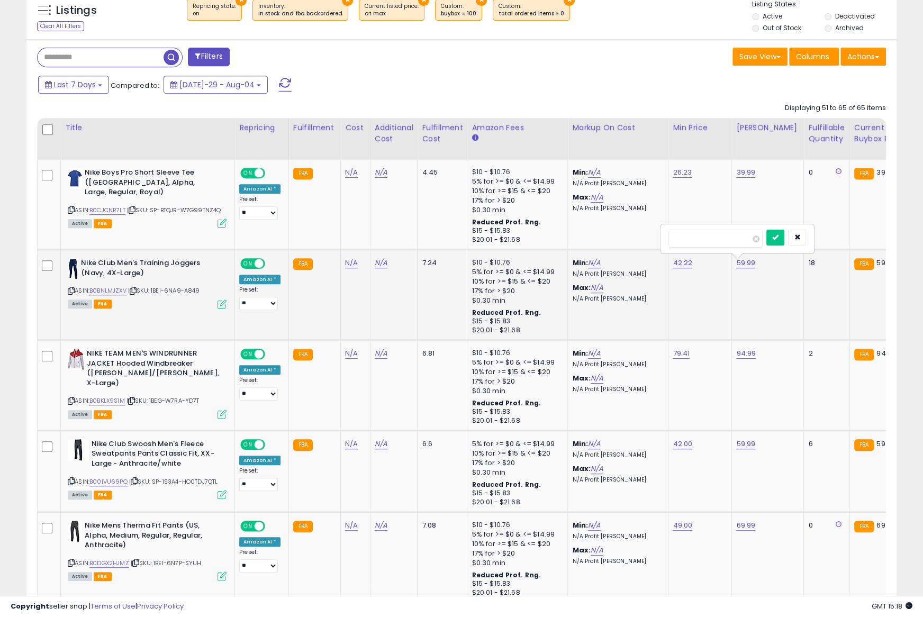
scroll to position [395, 0]
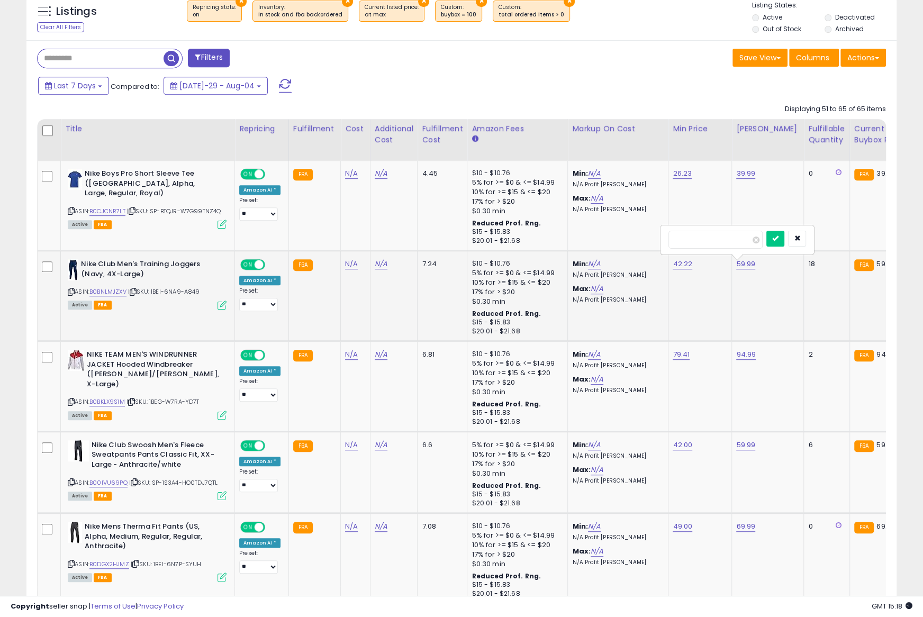
click at [69, 289] on icon at bounding box center [71, 292] width 7 height 6
click at [120, 287] on link "B0BNLMJZXV" at bounding box center [107, 291] width 37 height 9
click at [0, 0] on div "**********" at bounding box center [461, 607] width 923 height 1934
click at [711, 240] on input "*****" at bounding box center [715, 240] width 94 height 18
paste input "number"
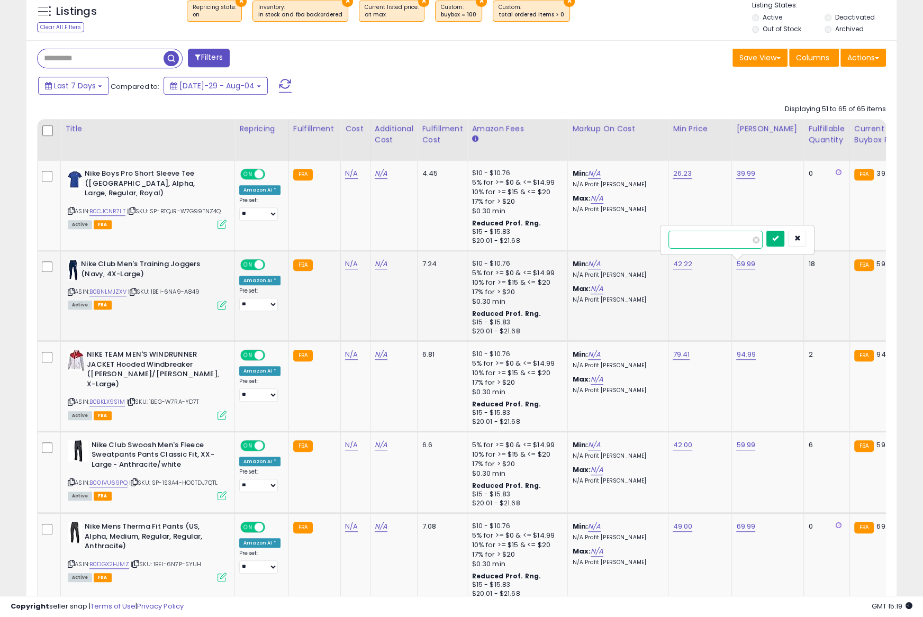
type input "*****"
click at [778, 237] on icon "submit" at bounding box center [775, 238] width 6 height 6
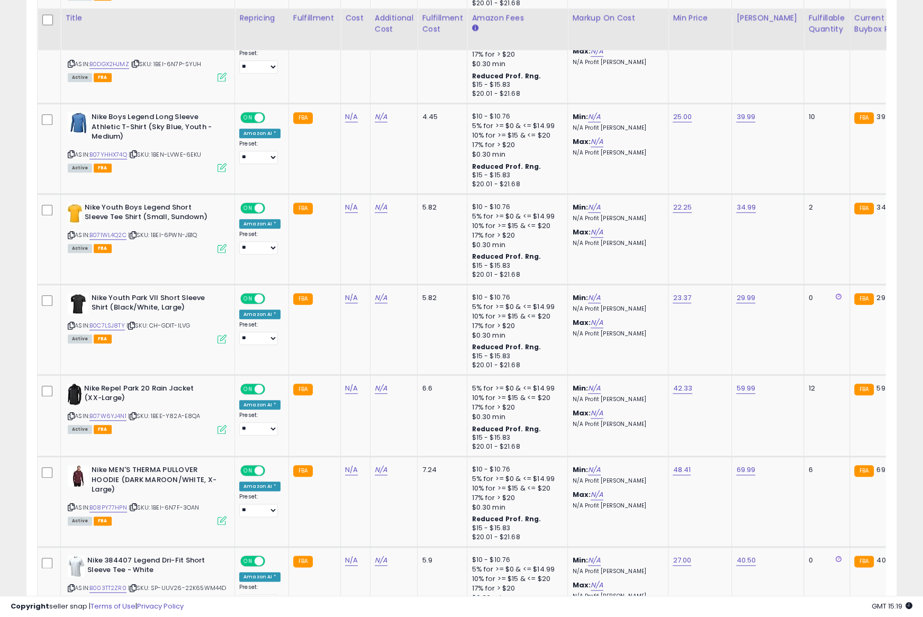
scroll to position [902, 0]
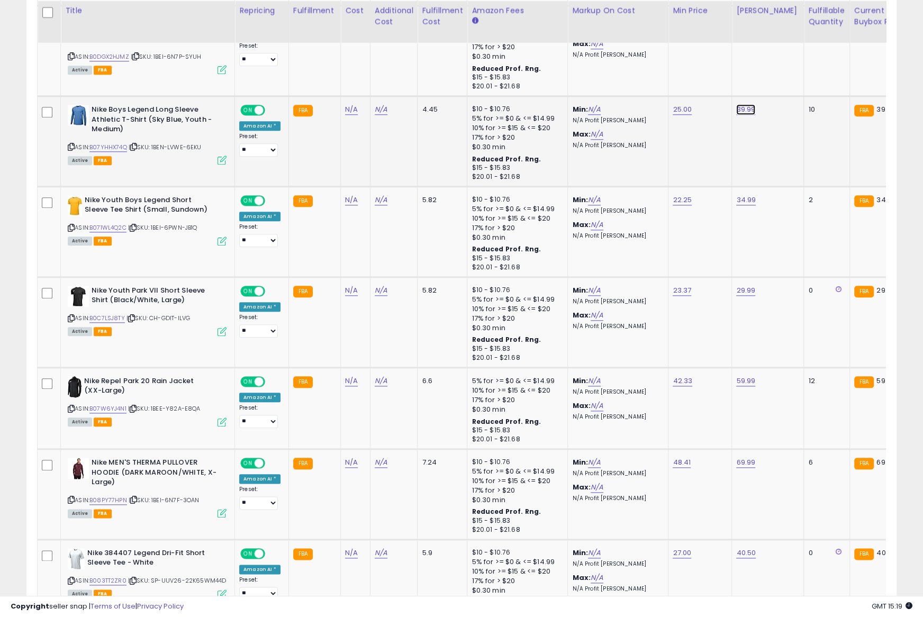
click at [70, 144] on icon at bounding box center [71, 147] width 7 height 6
click at [104, 144] on link "B07YHHX74Q" at bounding box center [108, 147] width 38 height 9
click at [723, 85] on input "*****" at bounding box center [715, 84] width 94 height 18
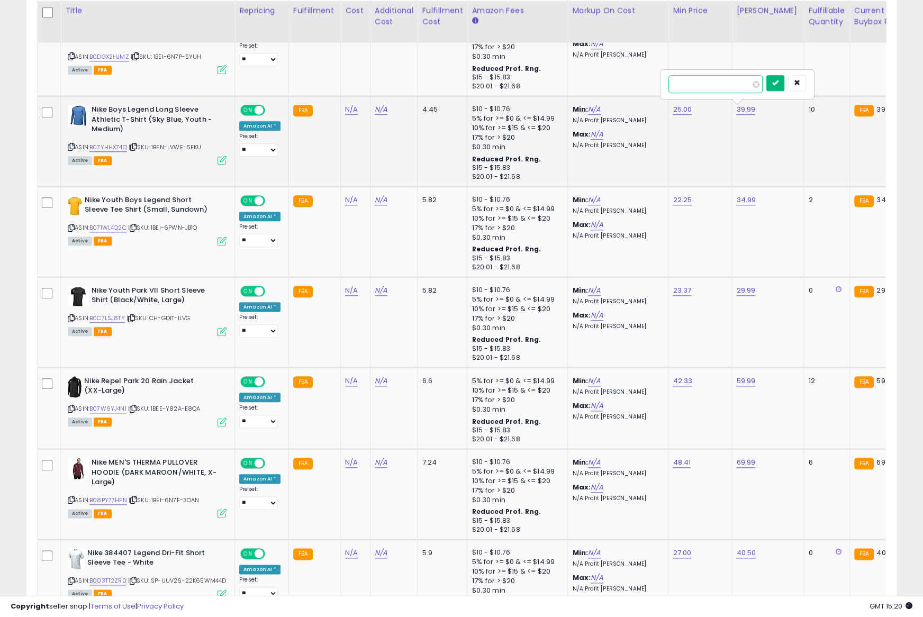
paste input "number"
type input "*****"
click at [778, 80] on icon "submit" at bounding box center [775, 82] width 6 height 6
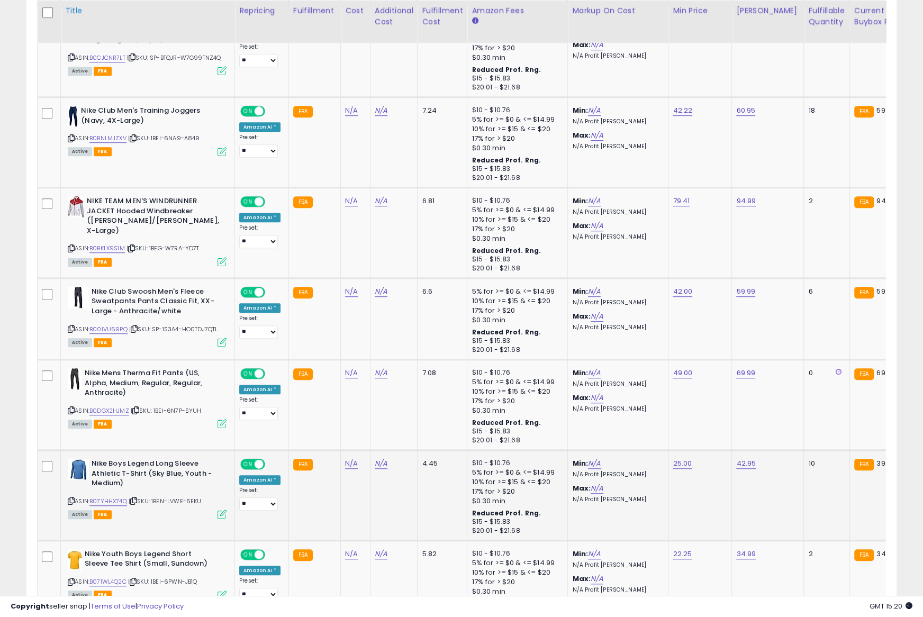
scroll to position [544, 0]
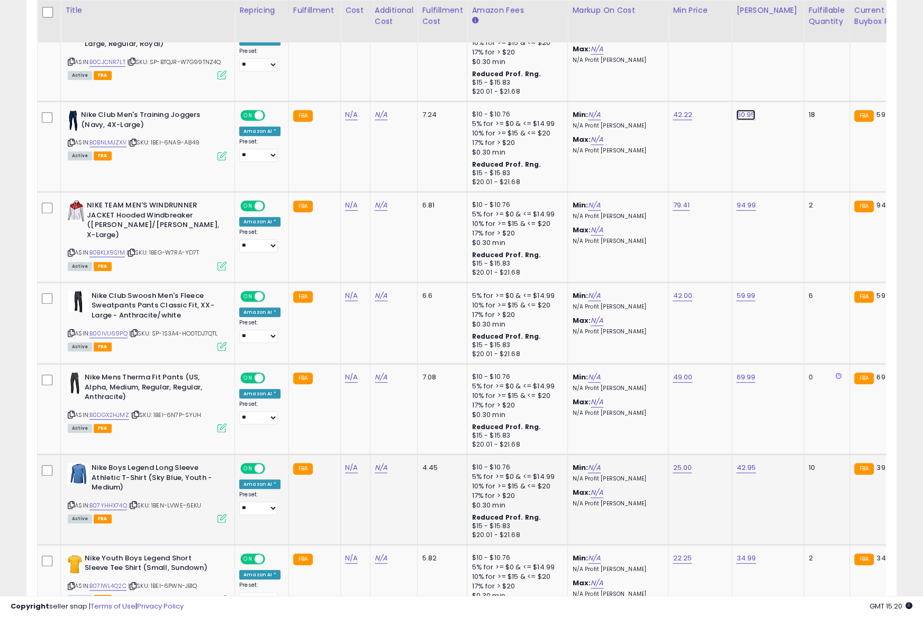
click at [736, 30] on link "60.95" at bounding box center [745, 24] width 19 height 11
click at [766, 81] on button "submit" at bounding box center [775, 89] width 18 height 16
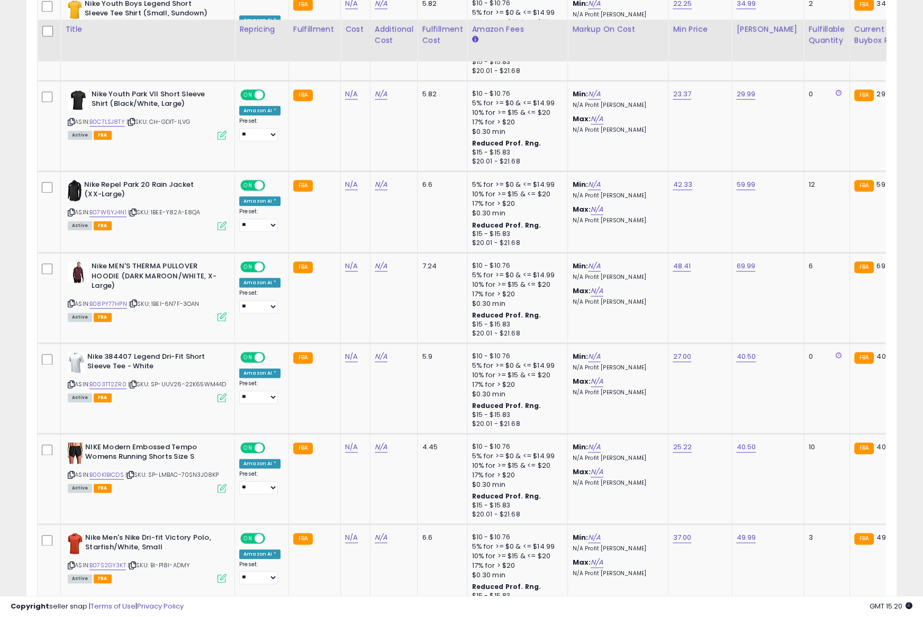
scroll to position [1130, 0]
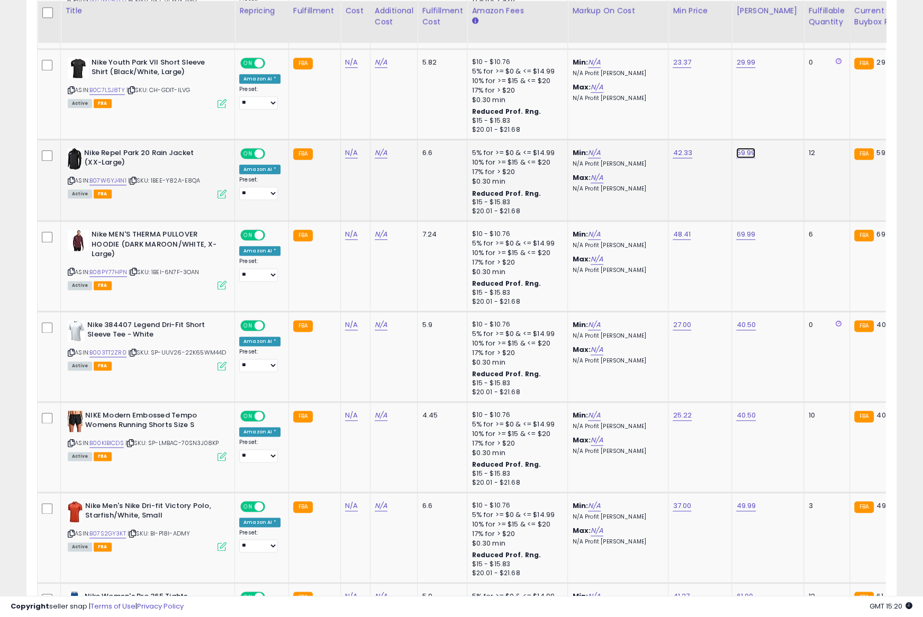
click at [70, 178] on icon at bounding box center [71, 181] width 7 height 6
click at [116, 177] on link "B07W6YJ4N1" at bounding box center [107, 180] width 37 height 9
click at [711, 123] on input "*****" at bounding box center [715, 126] width 94 height 18
paste input "number"
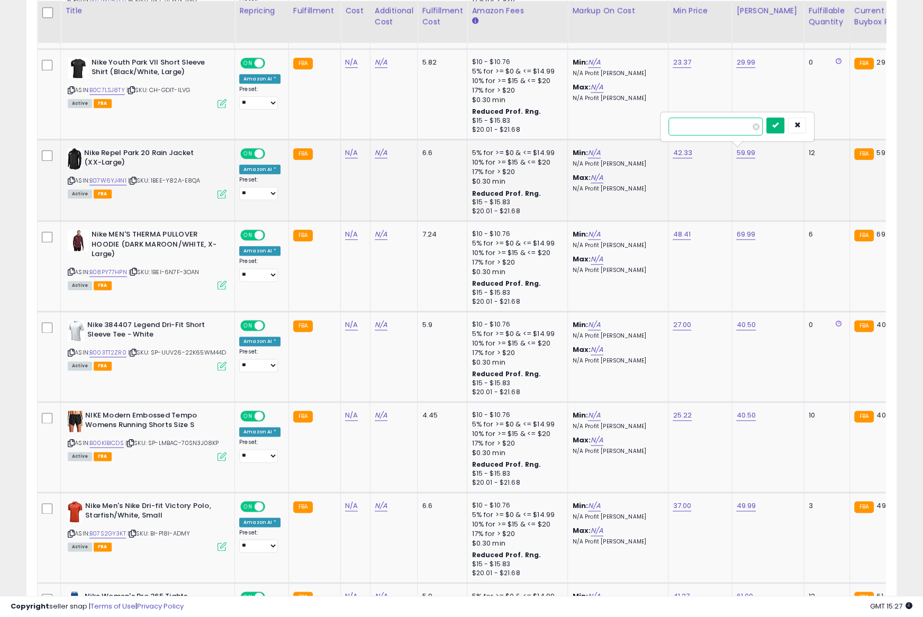
type input "*****"
click at [778, 126] on icon "submit" at bounding box center [775, 125] width 6 height 6
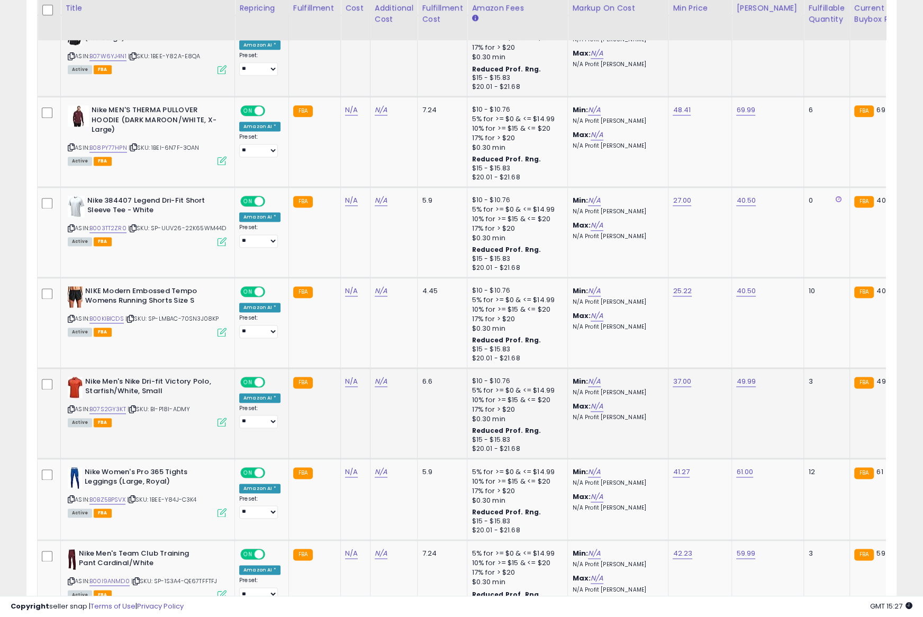
scroll to position [1260, 0]
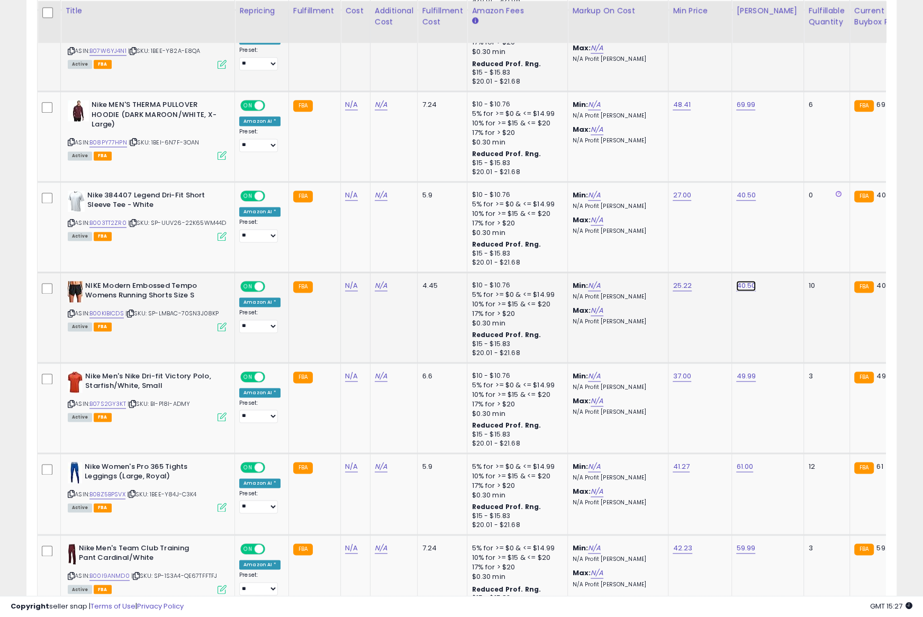
click at [766, 250] on button "submit" at bounding box center [775, 258] width 18 height 16
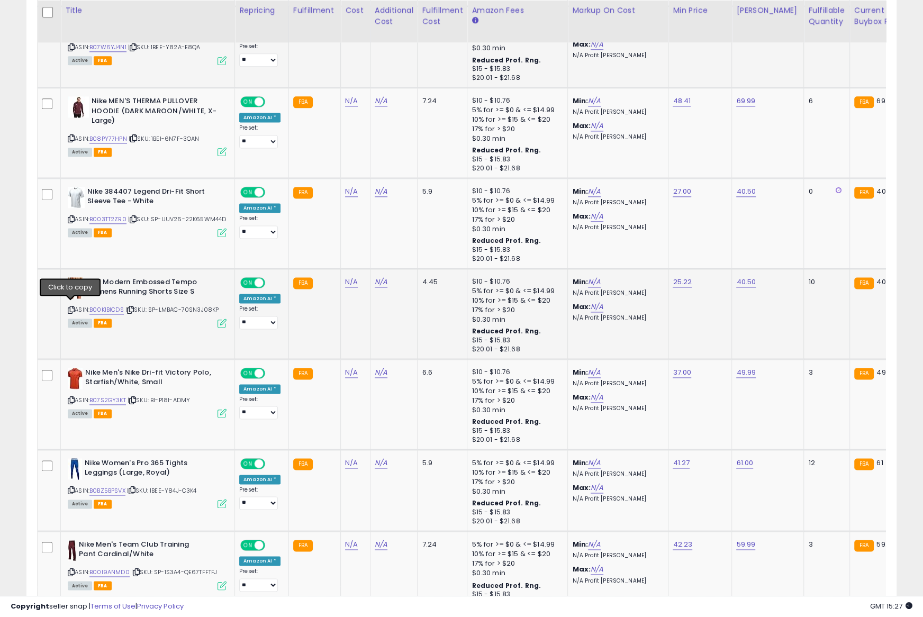
click at [71, 307] on icon at bounding box center [71, 310] width 7 height 6
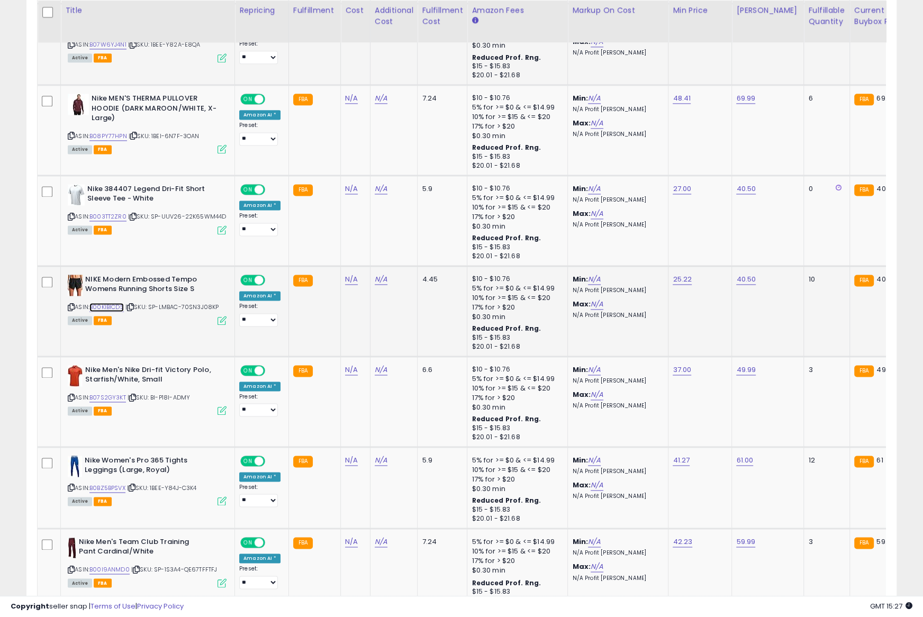
click at [103, 304] on link "B00KIBICDS" at bounding box center [106, 307] width 34 height 9
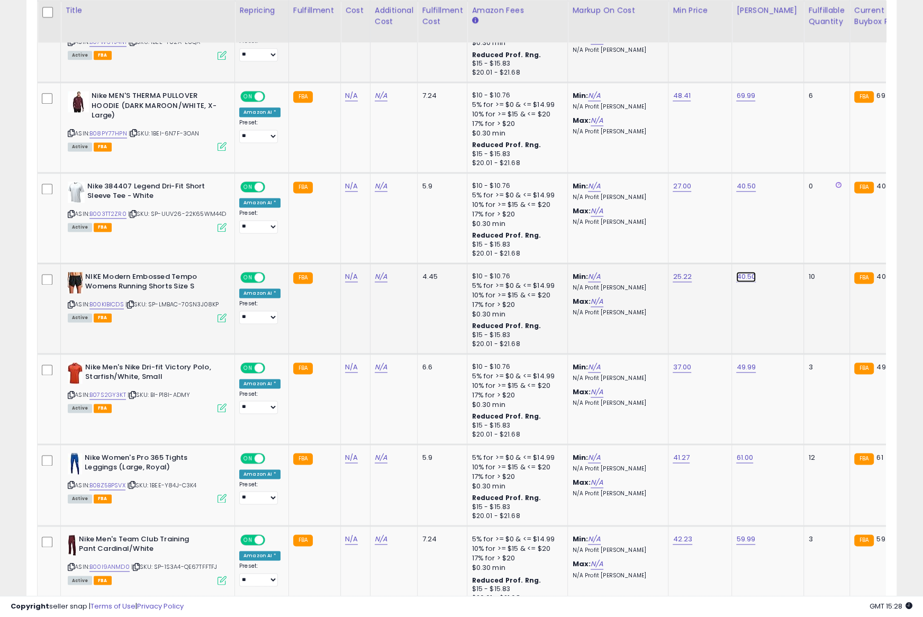
type input "*****"
click button "submit" at bounding box center [775, 249] width 18 height 16
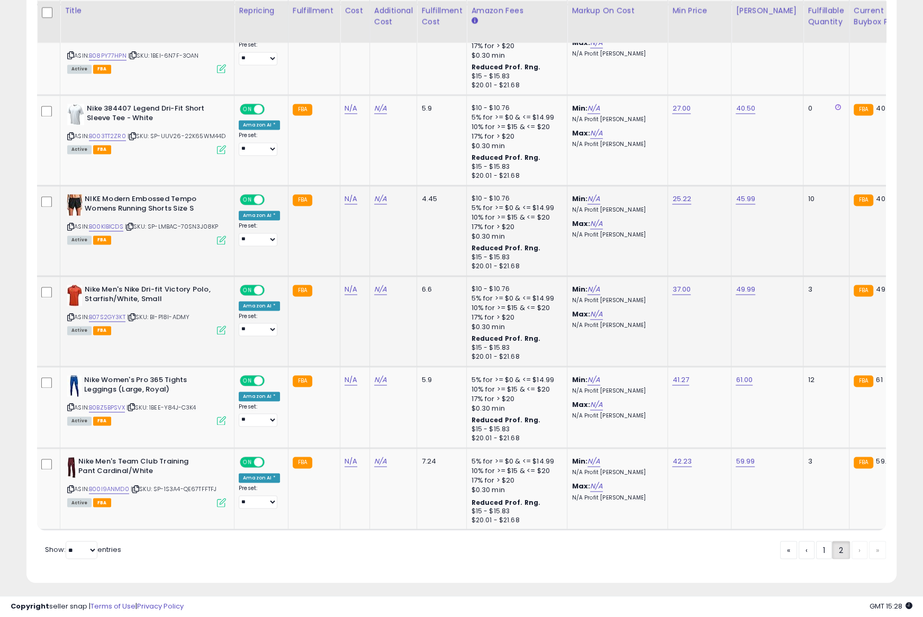
scroll to position [0, 4]
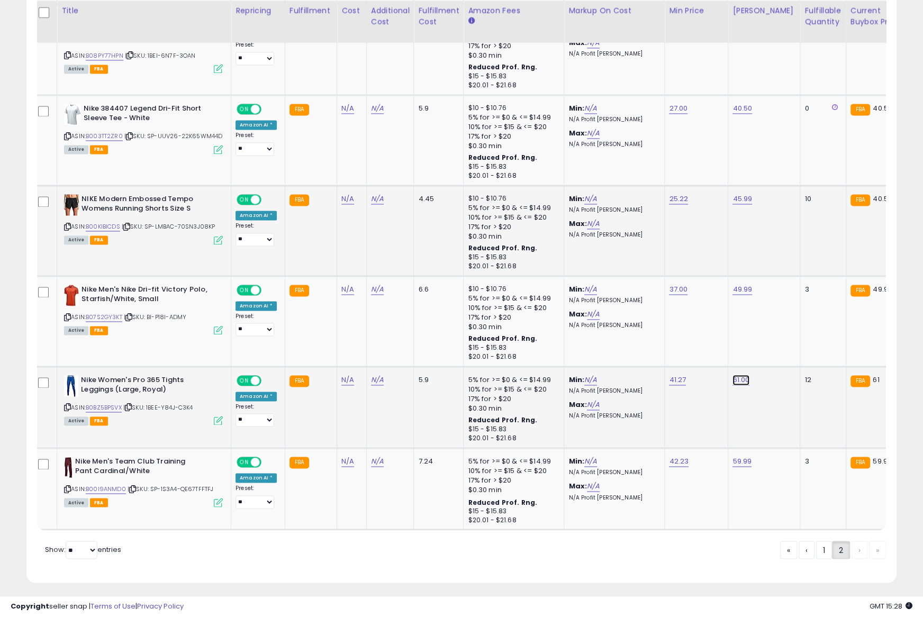
click at [66, 404] on icon at bounding box center [67, 407] width 7 height 6
click at [110, 403] on link "B0BZ5BPSVX" at bounding box center [104, 407] width 36 height 9
click at [713, 354] on input "*****" at bounding box center [710, 352] width 94 height 18
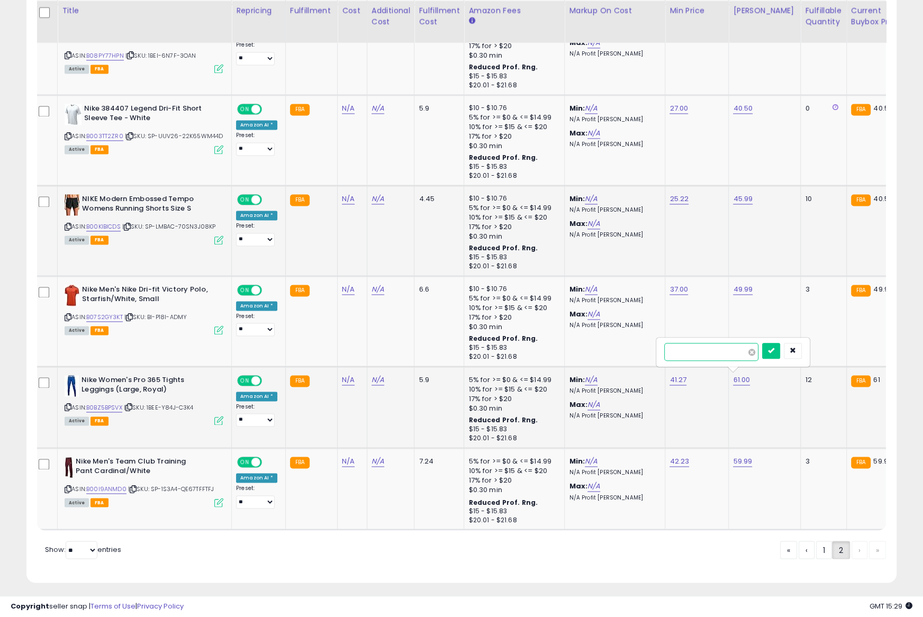
paste input "number"
type input "*****"
click at [771, 350] on button "submit" at bounding box center [771, 351] width 18 height 16
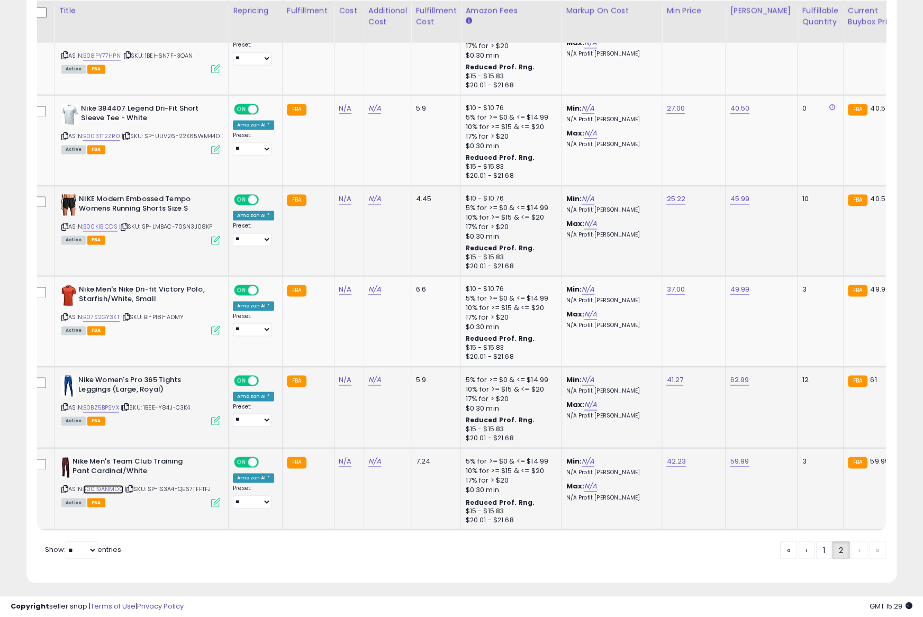
click at [99, 485] on link "B00I9ANMD0" at bounding box center [103, 489] width 40 height 9
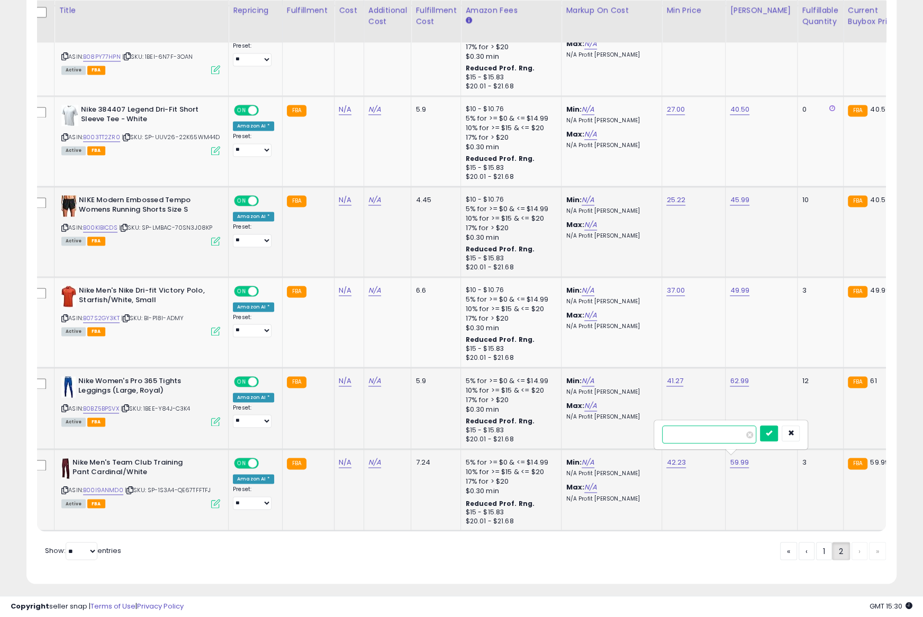
click at [707, 435] on input "*****" at bounding box center [709, 434] width 94 height 18
paste input "number"
type input "*****"
click at [771, 432] on button "submit" at bounding box center [769, 433] width 18 height 16
click at [63, 487] on icon at bounding box center [64, 490] width 7 height 6
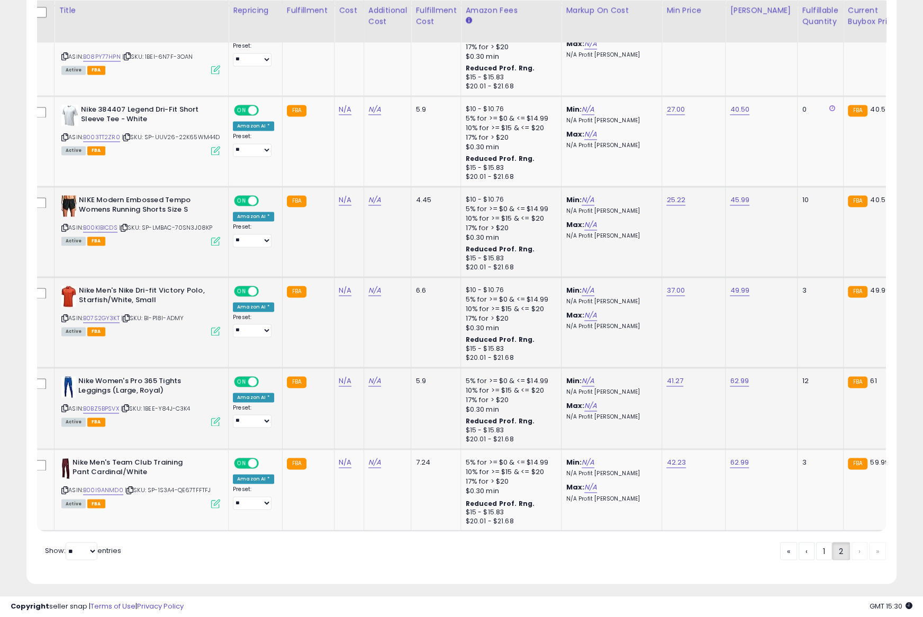
click at [63, 315] on icon at bounding box center [64, 318] width 7 height 6
click at [713, 262] on input "*****" at bounding box center [709, 263] width 94 height 18
paste input "number"
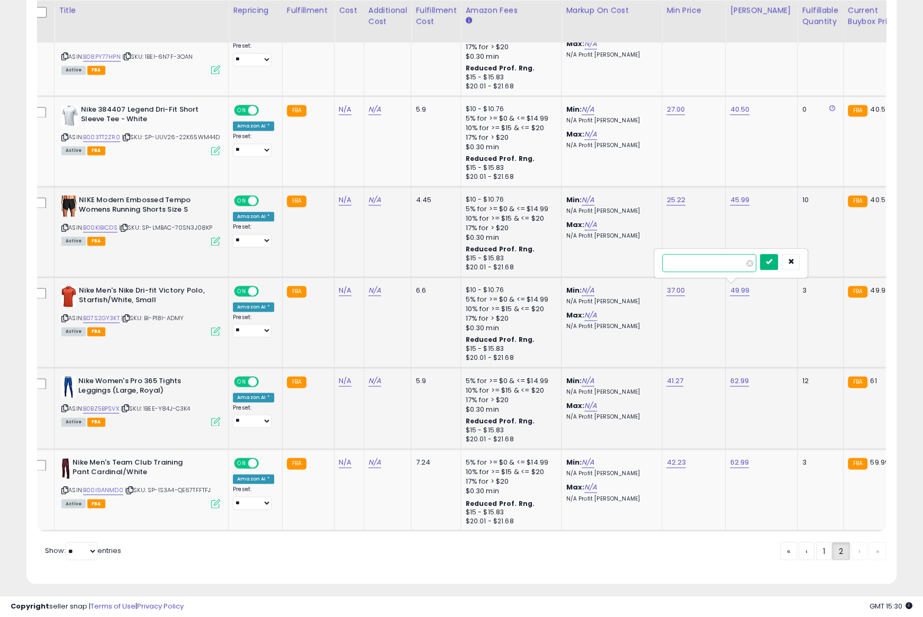
type input "*****"
click at [771, 260] on button "submit" at bounding box center [769, 262] width 18 height 16
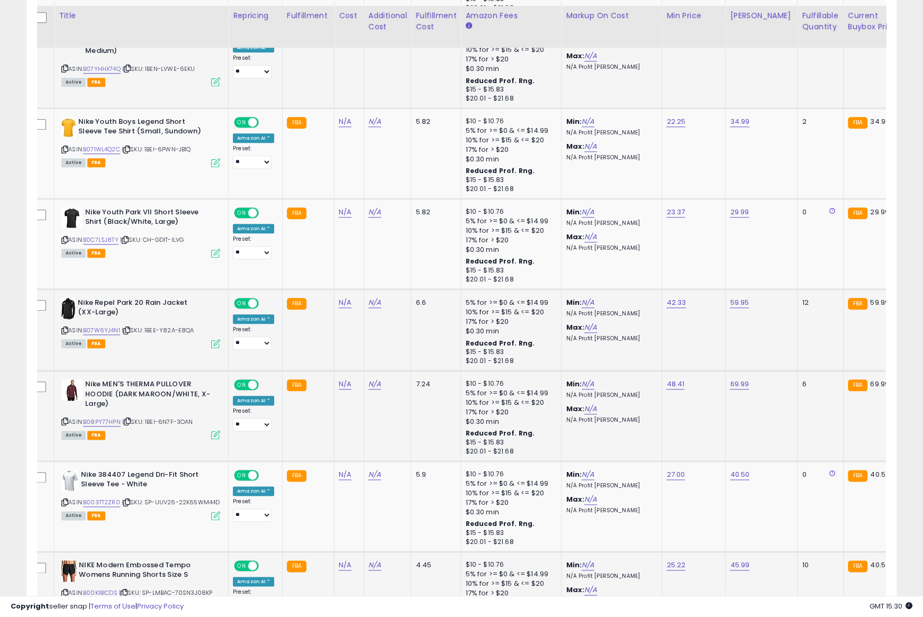
scroll to position [976, 0]
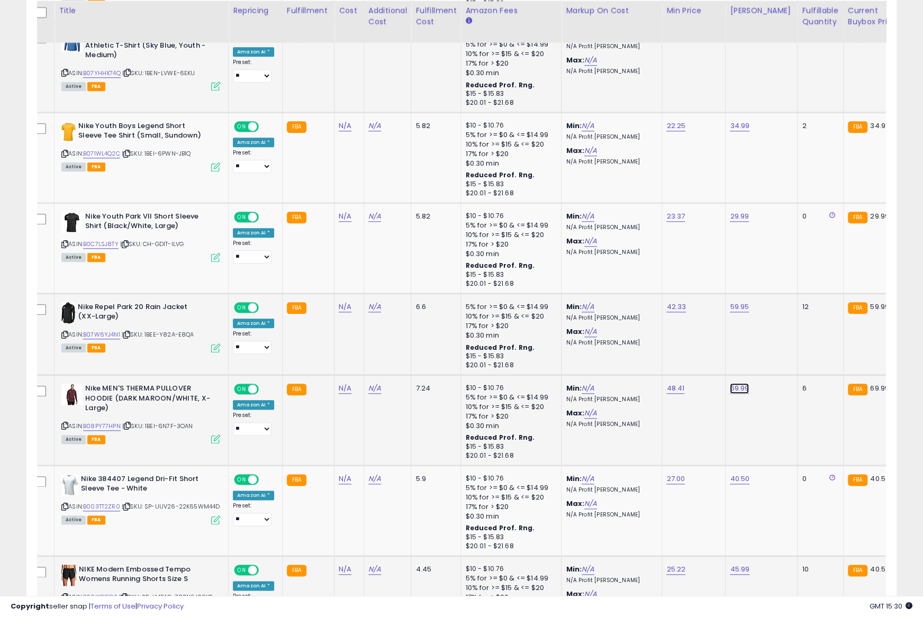
click at [63, 423] on icon at bounding box center [64, 426] width 7 height 6
click at [107, 422] on link "B08PY77HPN" at bounding box center [102, 426] width 38 height 9
click at [0, 0] on div "**********" at bounding box center [461, 25] width 923 height 1934
click at [704, 359] on input "*****" at bounding box center [709, 362] width 94 height 18
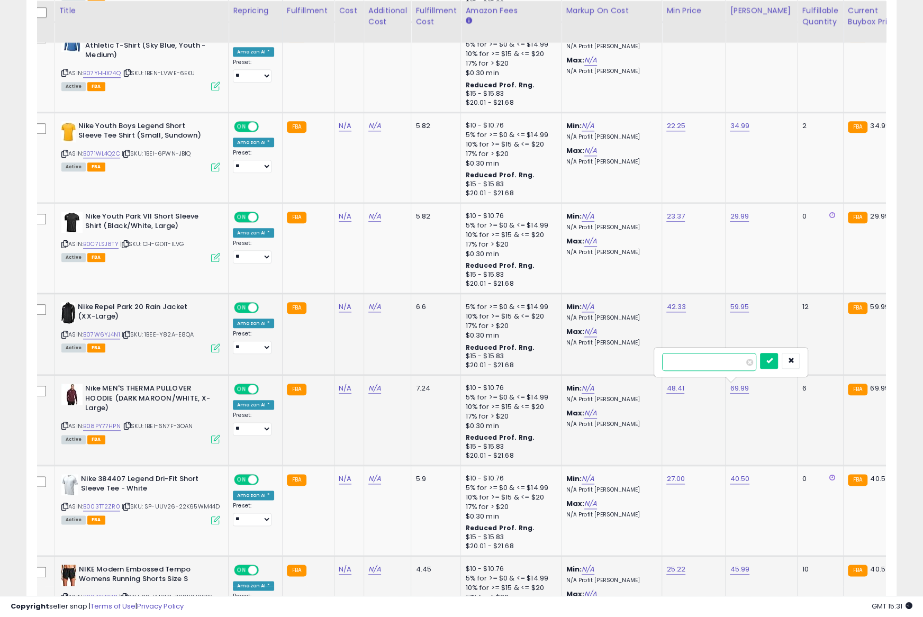
paste input "number"
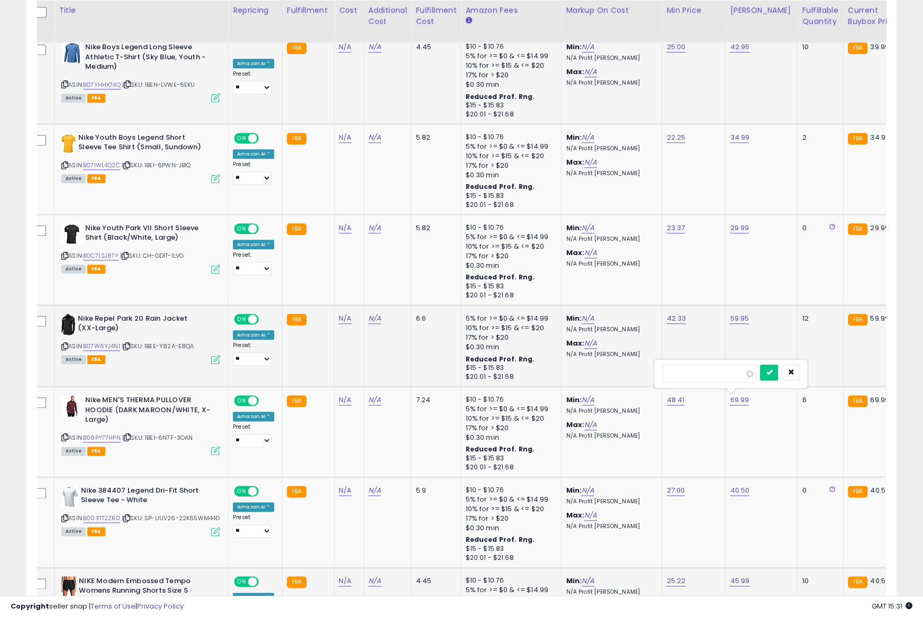
scroll to position [0, 0]
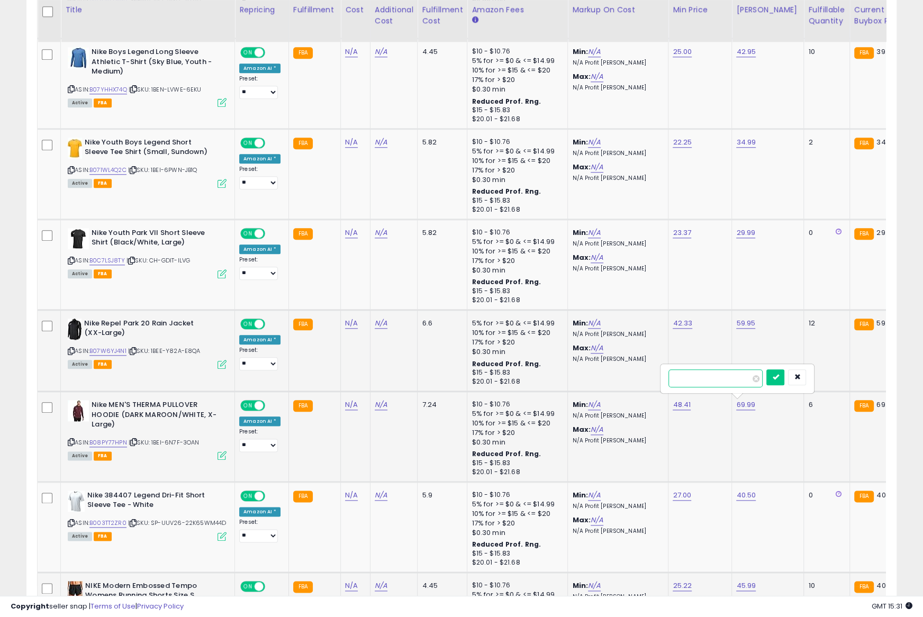
click at [720, 378] on input "*****" at bounding box center [715, 378] width 94 height 18
paste input "number"
type input "*****"
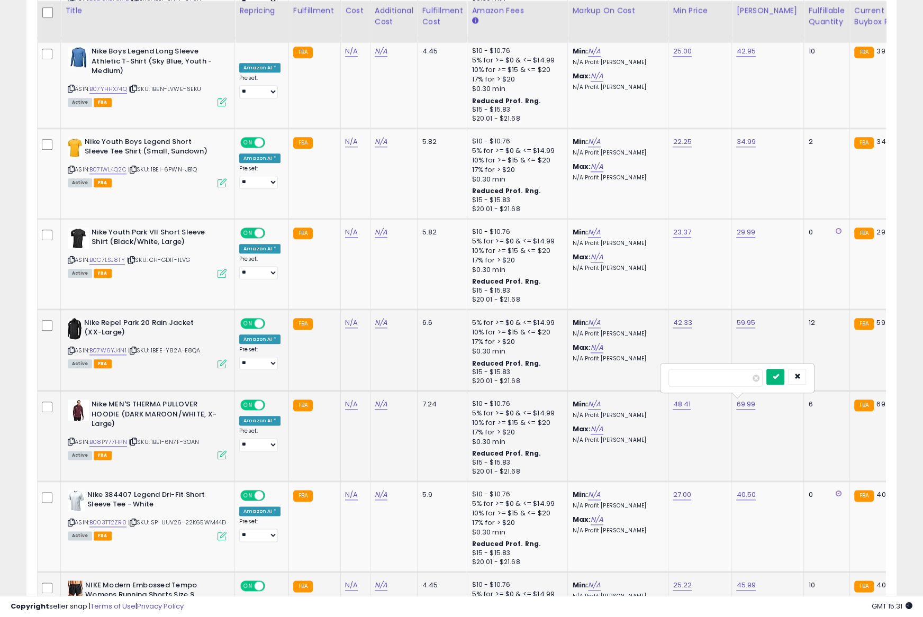
click at [778, 376] on icon "submit" at bounding box center [775, 376] width 6 height 6
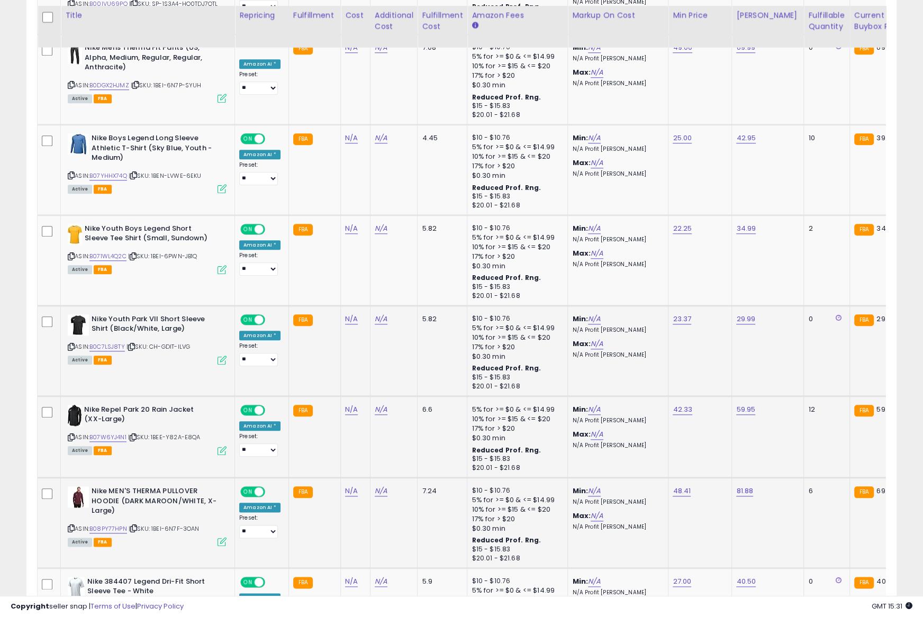
scroll to position [872, 0]
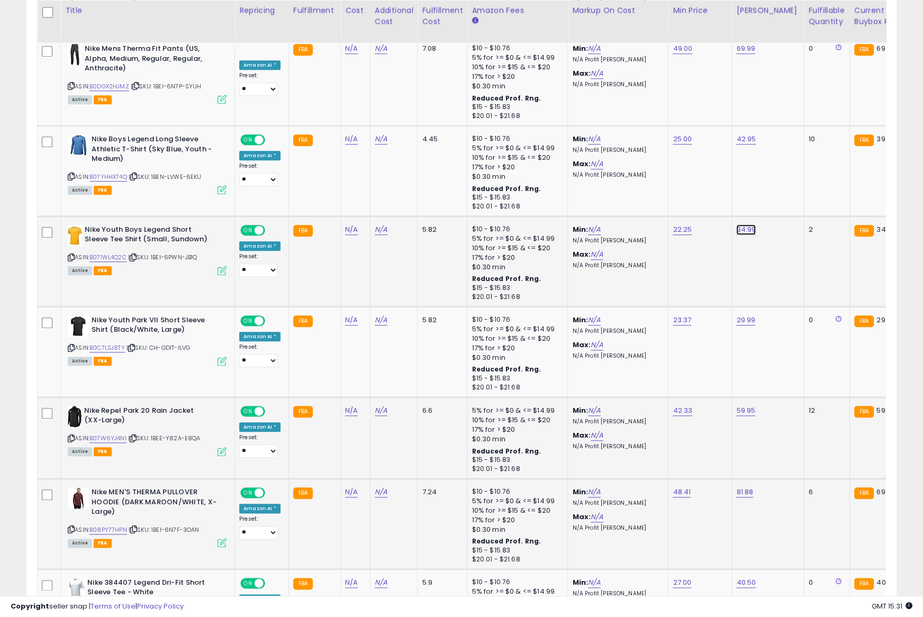
click at [685, 202] on input "*****" at bounding box center [715, 204] width 94 height 18
type input "*****"
click button "submit" at bounding box center [775, 203] width 18 height 16
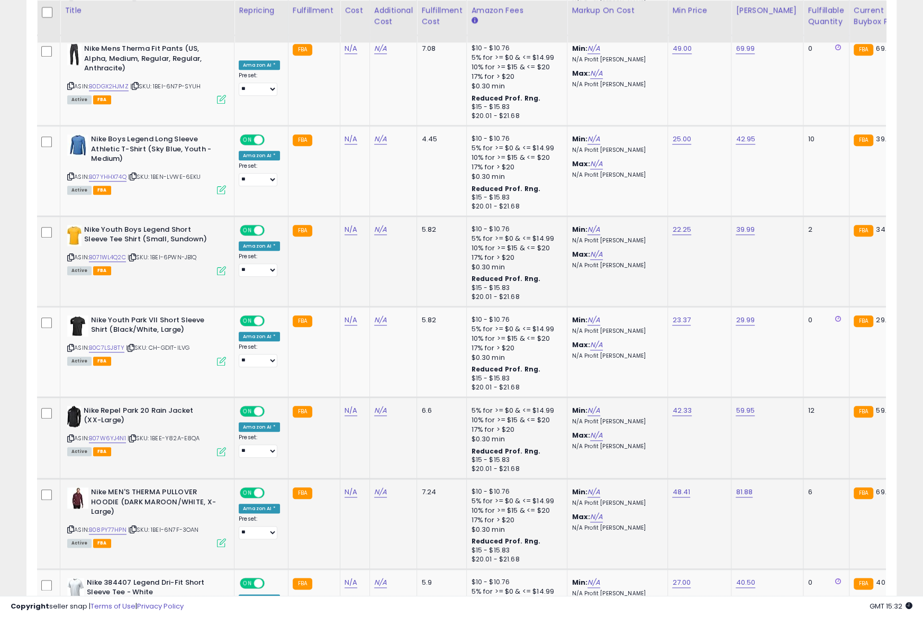
click at [68, 254] on icon at bounding box center [70, 257] width 7 height 6
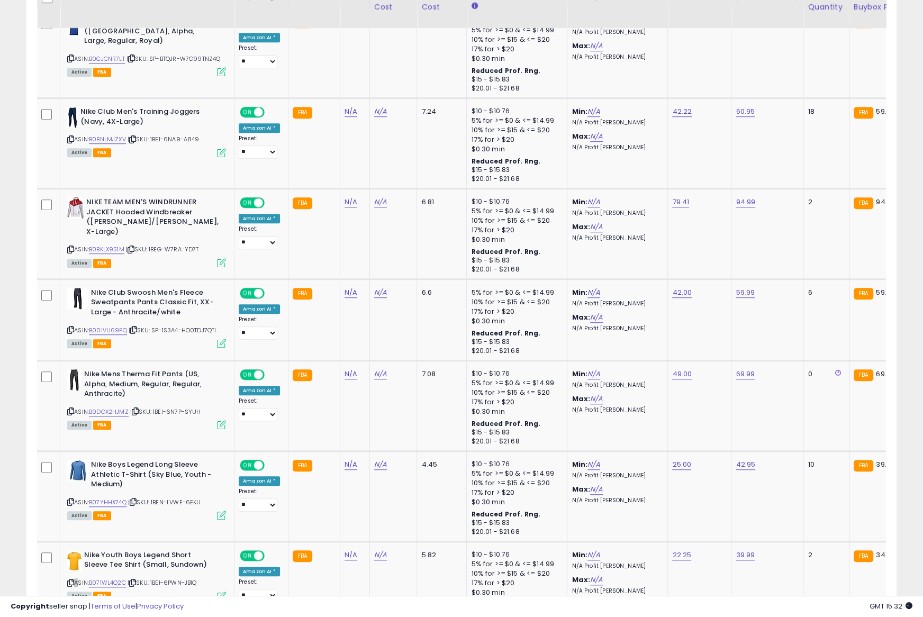
scroll to position [527, 0]
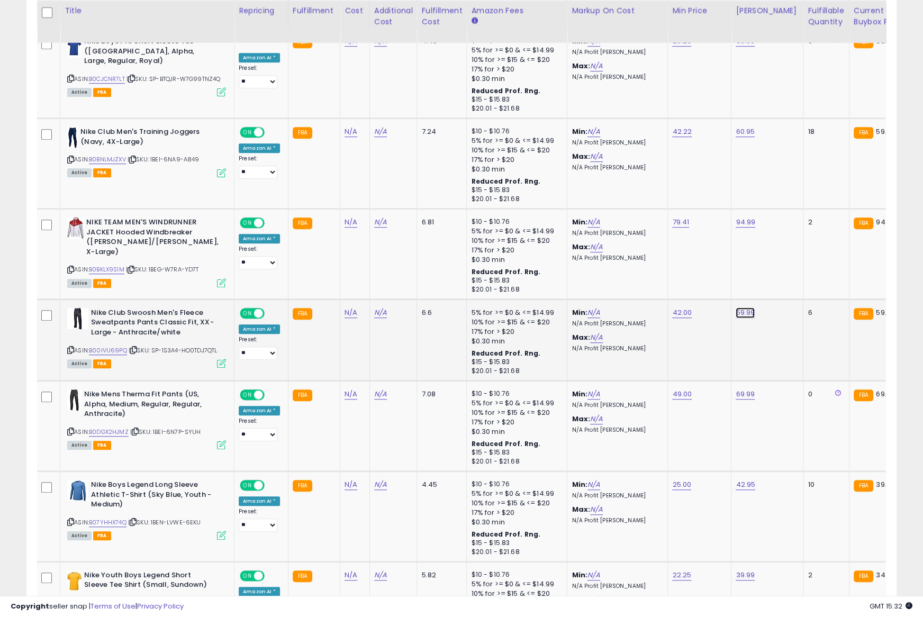
click at [740, 47] on link "59.99" at bounding box center [744, 41] width 19 height 11
click at [69, 347] on icon at bounding box center [70, 350] width 7 height 6
click at [110, 346] on link "B00IVU69PQ" at bounding box center [108, 350] width 38 height 9
click at [0, 0] on div "**********" at bounding box center [461, 474] width 923 height 1934
click at [701, 286] on input "*****" at bounding box center [715, 287] width 94 height 18
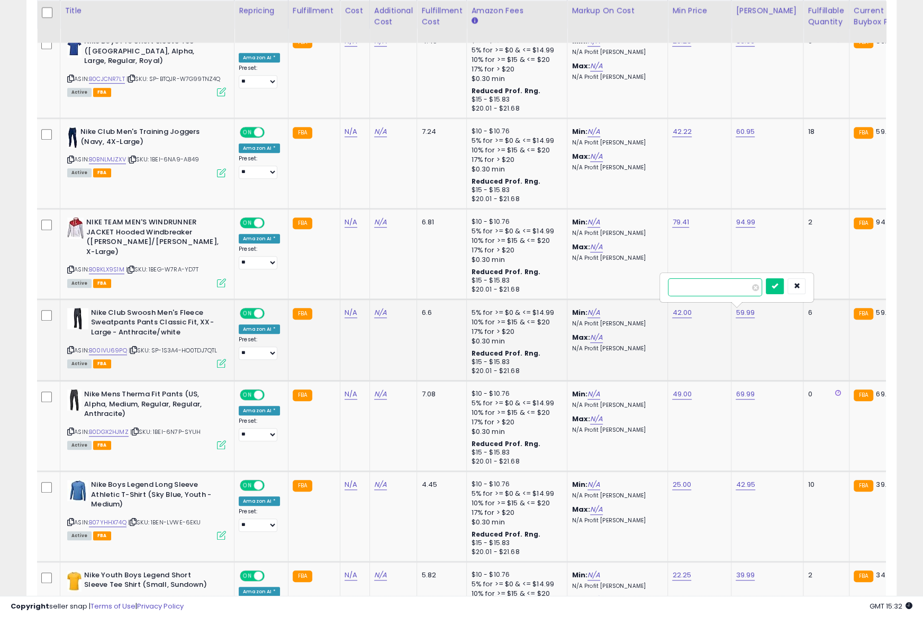
paste input "number"
type input "*****"
click at [778, 285] on icon "submit" at bounding box center [774, 286] width 6 height 6
click at [736, 47] on link "94.99" at bounding box center [744, 41] width 19 height 11
click at [721, 199] on input "*****" at bounding box center [715, 197] width 94 height 18
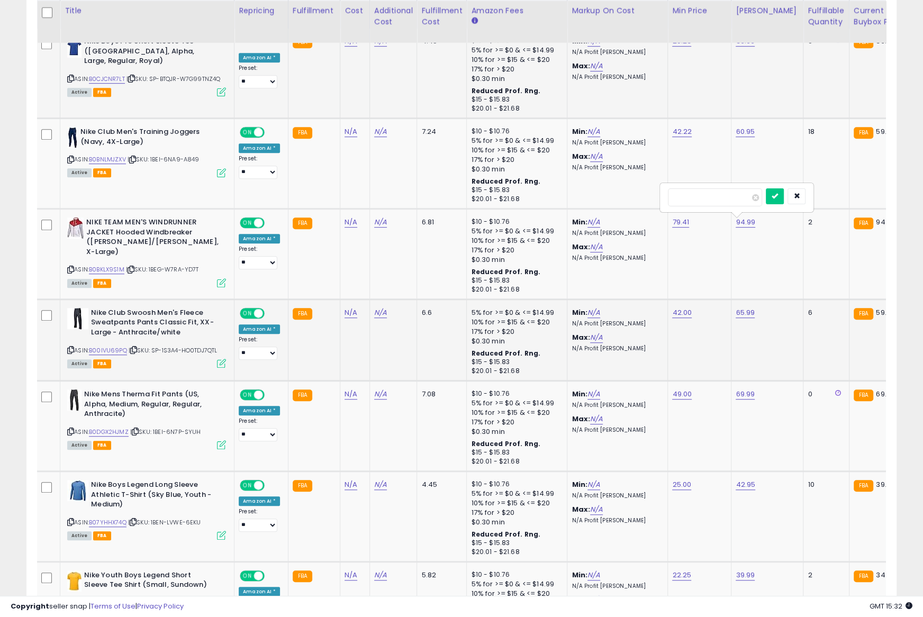
scroll to position [0, 1]
click at [709, 193] on input "*****" at bounding box center [714, 197] width 94 height 18
click at [703, 195] on input "*****" at bounding box center [715, 197] width 94 height 18
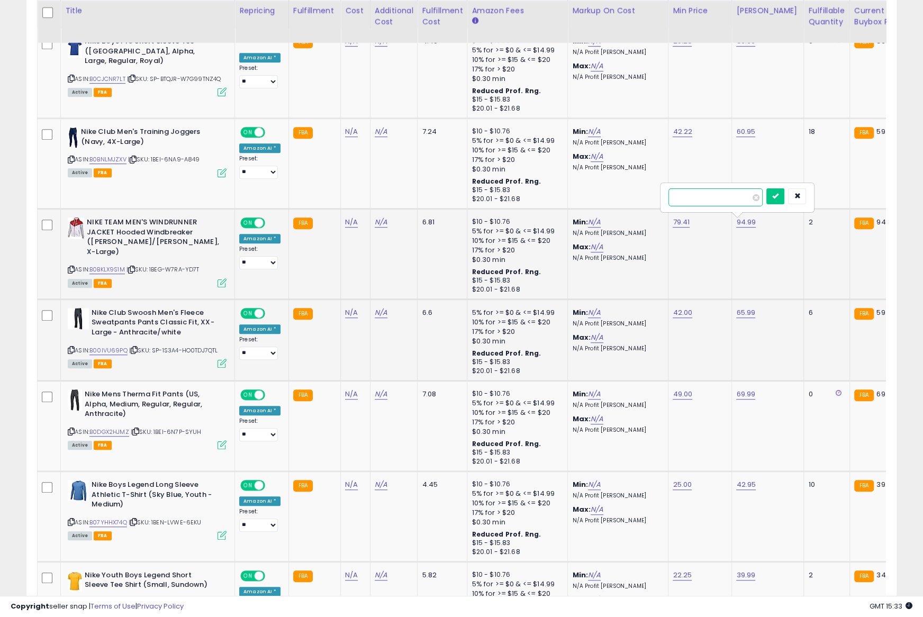
paste input "number"
type input "*****"
click at [778, 194] on icon "submit" at bounding box center [775, 196] width 6 height 6
click at [74, 267] on icon at bounding box center [71, 270] width 7 height 6
click at [72, 267] on icon at bounding box center [71, 270] width 7 height 6
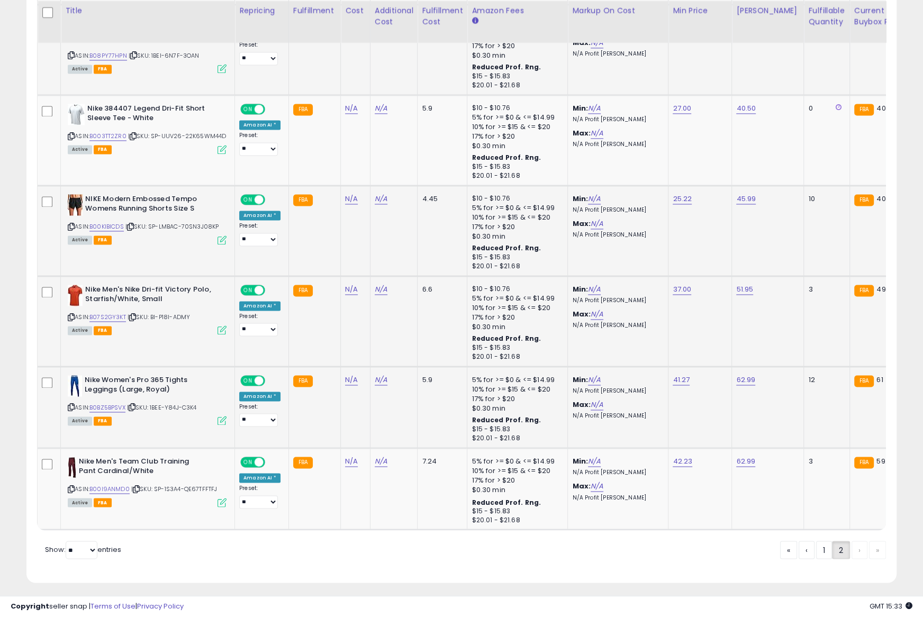
scroll to position [0, 1]
click at [851, 546] on link "1" at bounding box center [859, 550] width 16 height 18
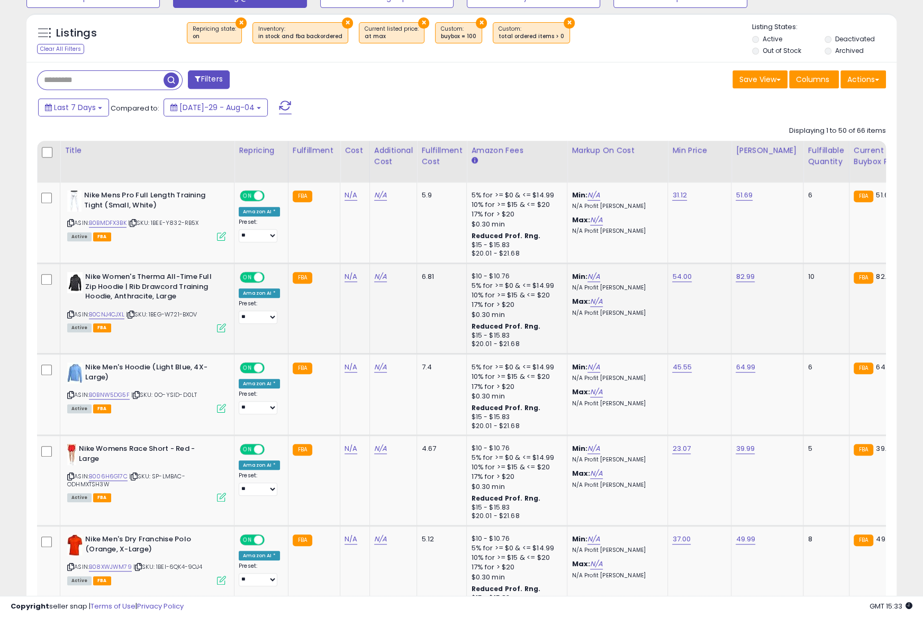
scroll to position [0, 0]
drag, startPoint x: 71, startPoint y: 222, endPoint x: 48, endPoint y: 98, distance: 126.5
click at [72, 222] on icon at bounding box center [71, 223] width 7 height 6
click at [736, 195] on link "51.69" at bounding box center [744, 195] width 17 height 11
click at [765, 162] on button "submit" at bounding box center [774, 170] width 18 height 16
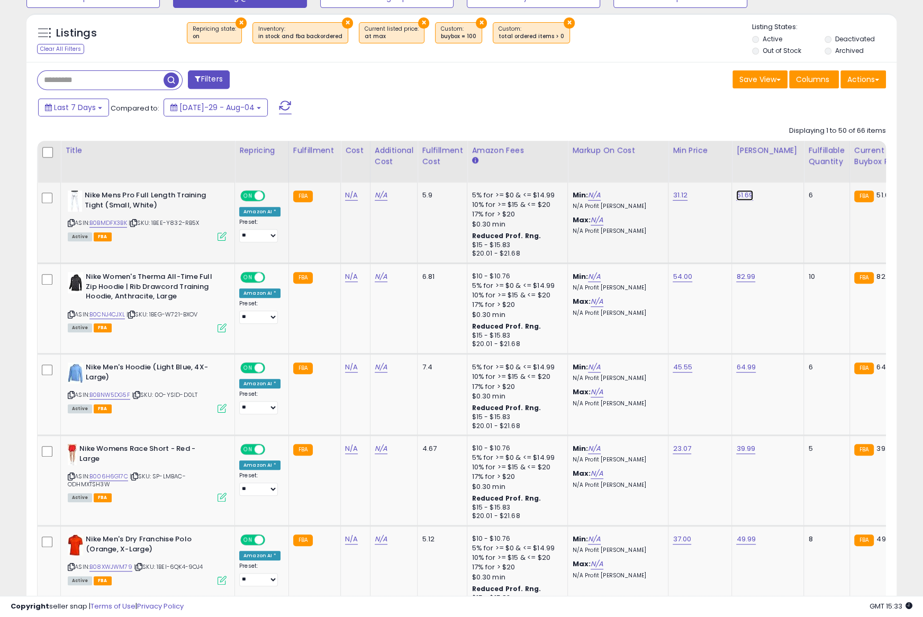
click at [736, 194] on link "51.69" at bounding box center [744, 195] width 17 height 11
click at [765, 162] on button "submit" at bounding box center [774, 170] width 18 height 16
type input "*****"
click at [778, 159] on button "submit" at bounding box center [774, 159] width 18 height 16
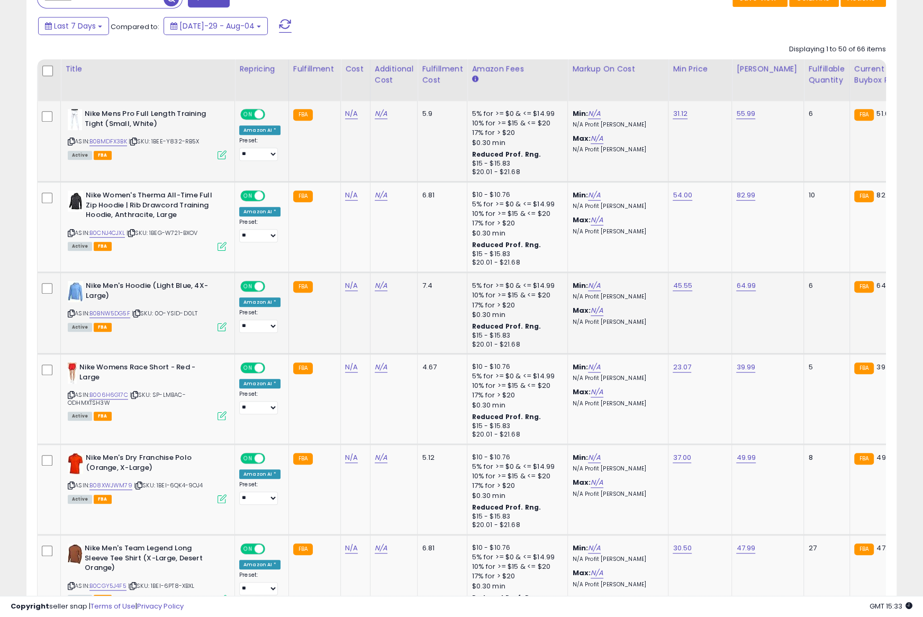
scroll to position [471, 0]
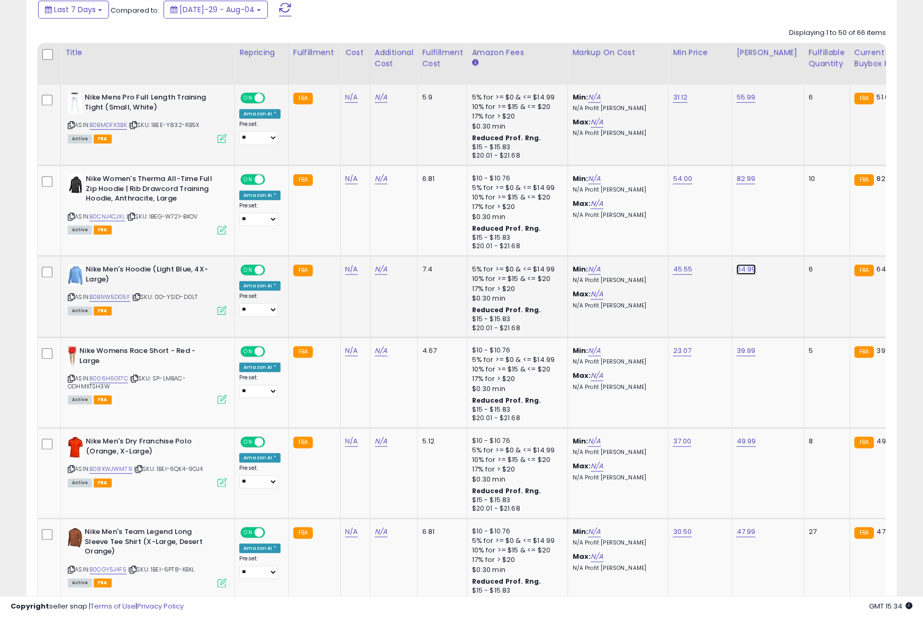
click at [737, 103] on link "64.99" at bounding box center [745, 97] width 19 height 11
click at [737, 268] on link "64.99" at bounding box center [746, 269] width 20 height 11
click at [737, 103] on link "64.99" at bounding box center [745, 97] width 19 height 11
click at [71, 294] on icon at bounding box center [71, 297] width 7 height 6
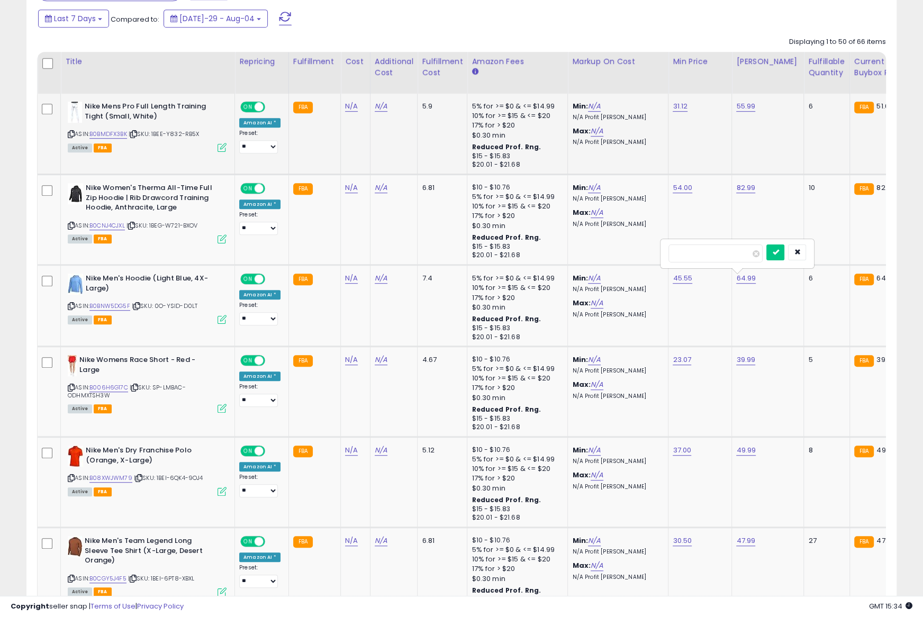
scroll to position [461, 0]
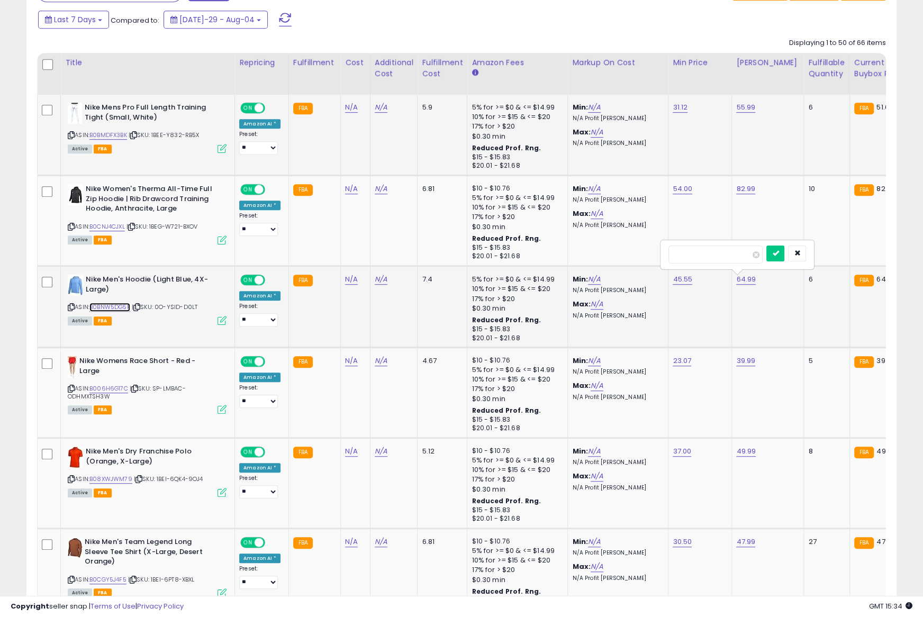
click at [113, 303] on link "B0BNW5DG5F" at bounding box center [109, 307] width 41 height 9
click at [723, 255] on input "*****" at bounding box center [715, 254] width 94 height 18
paste input "number"
type input "*****"
click at [778, 250] on icon "submit" at bounding box center [775, 253] width 6 height 6
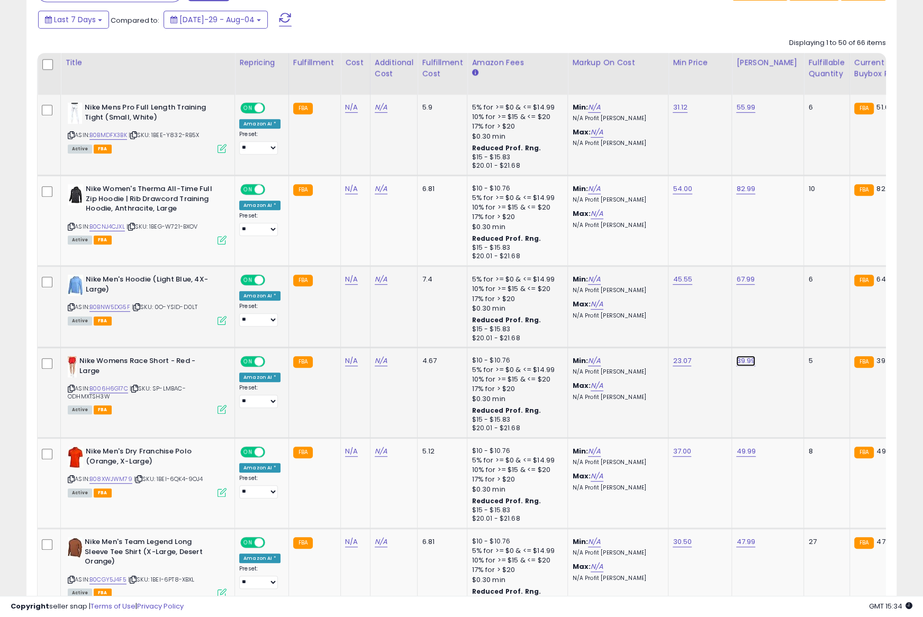
click at [740, 113] on link "39.99" at bounding box center [745, 107] width 19 height 11
click at [70, 386] on icon at bounding box center [71, 389] width 7 height 6
click at [710, 336] on input "*****" at bounding box center [715, 336] width 94 height 18
paste input "number"
type input "*****"
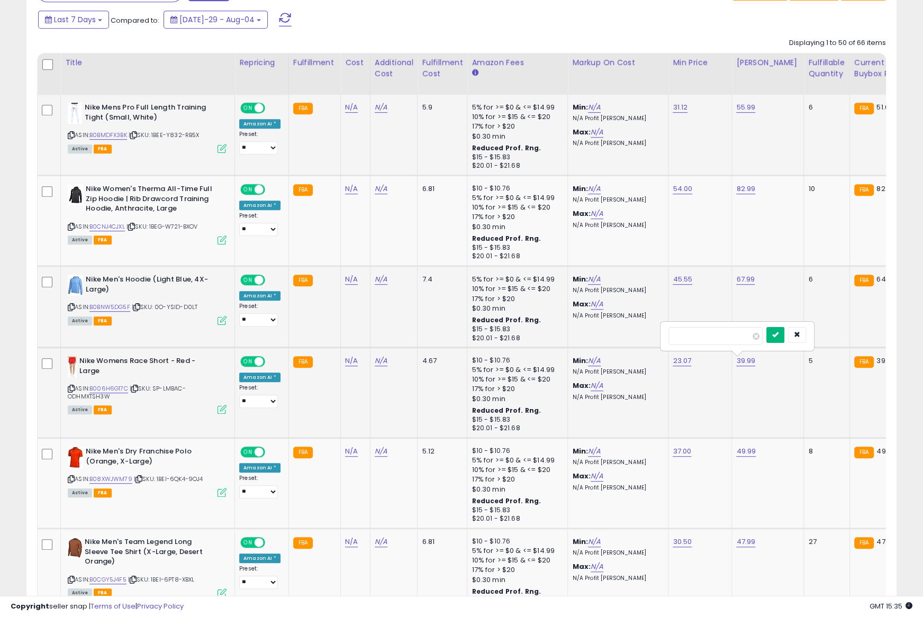
click at [778, 334] on icon "submit" at bounding box center [775, 334] width 6 height 6
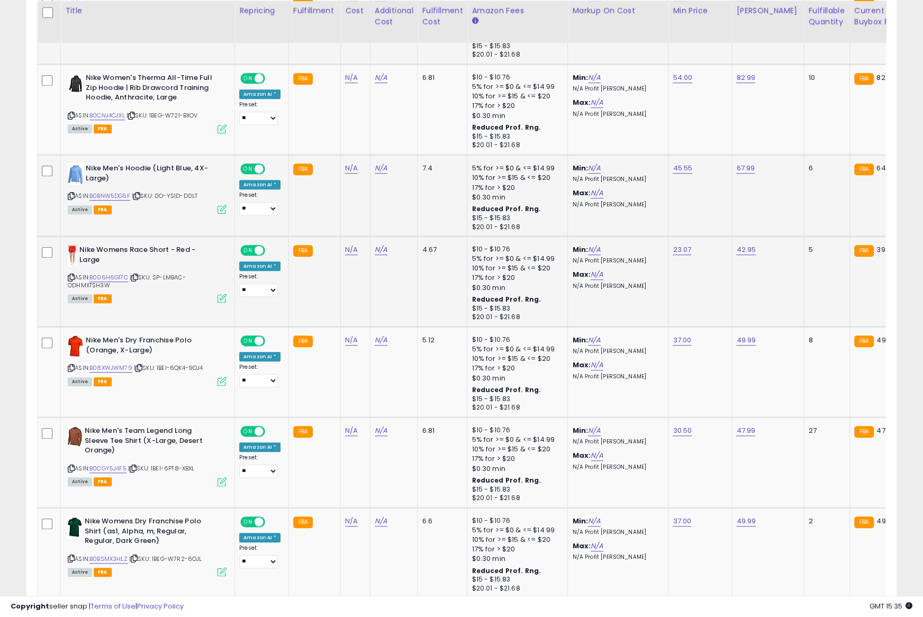
scroll to position [624, 0]
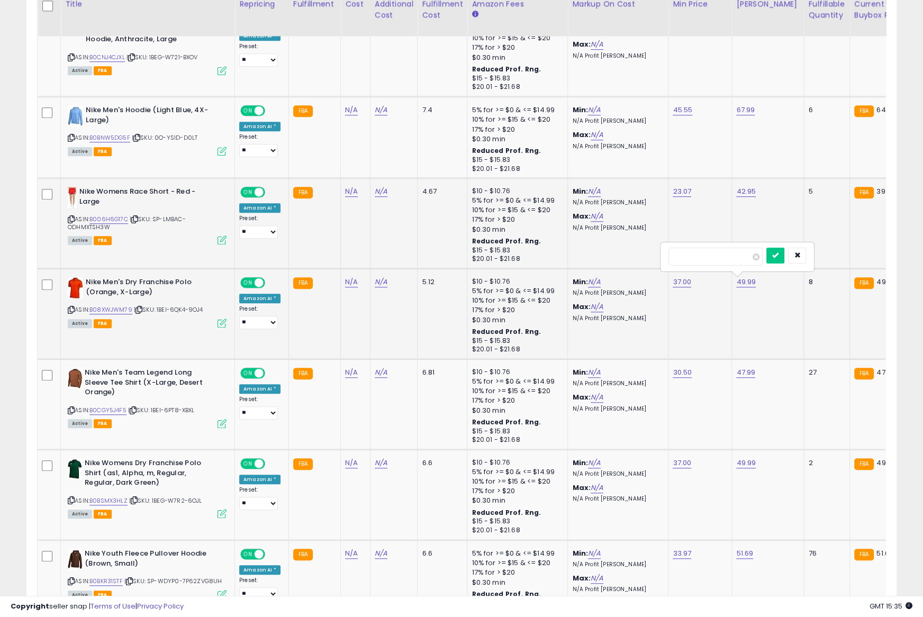
click at [71, 312] on div "ASIN: B08XWJWM79 | SKU: 1BEI-6QK4-9OJ4 Active FBA" at bounding box center [147, 301] width 159 height 49
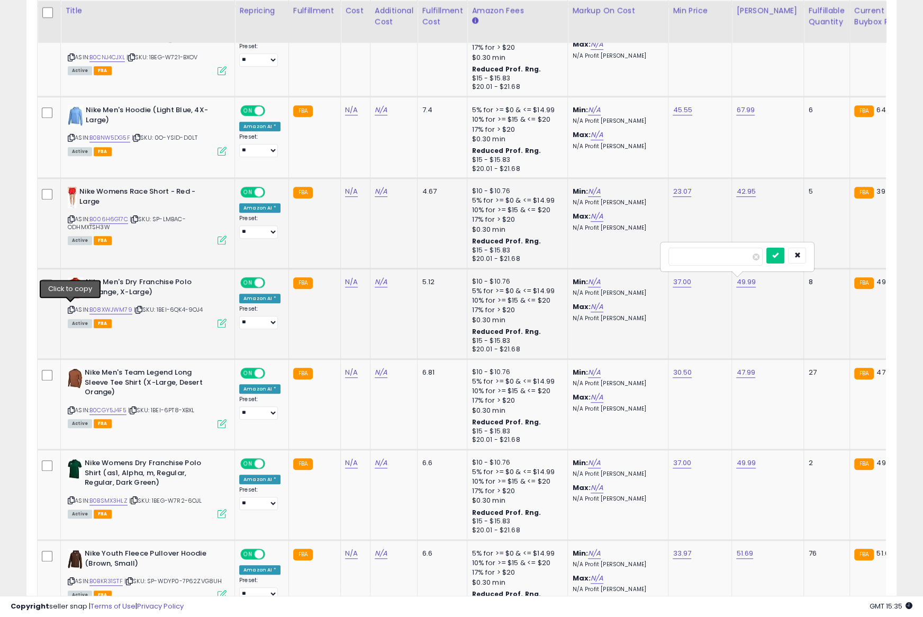
click at [70, 307] on icon at bounding box center [71, 310] width 7 height 6
click at [120, 307] on link "B08XWJWM79" at bounding box center [110, 309] width 43 height 9
click at [707, 256] on input "*****" at bounding box center [715, 257] width 94 height 18
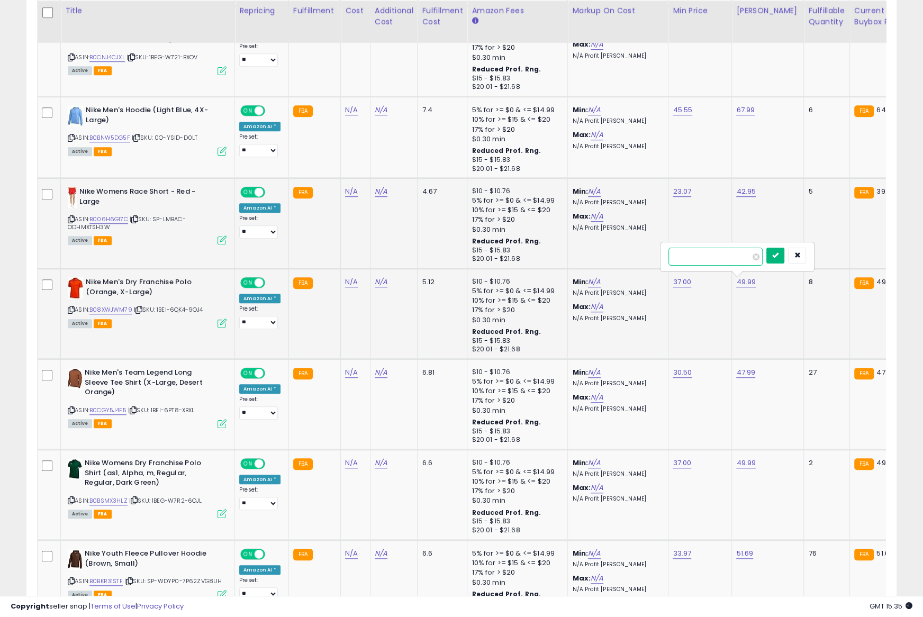
paste input "number"
type input "*****"
click at [778, 255] on icon "submit" at bounding box center [775, 255] width 6 height 6
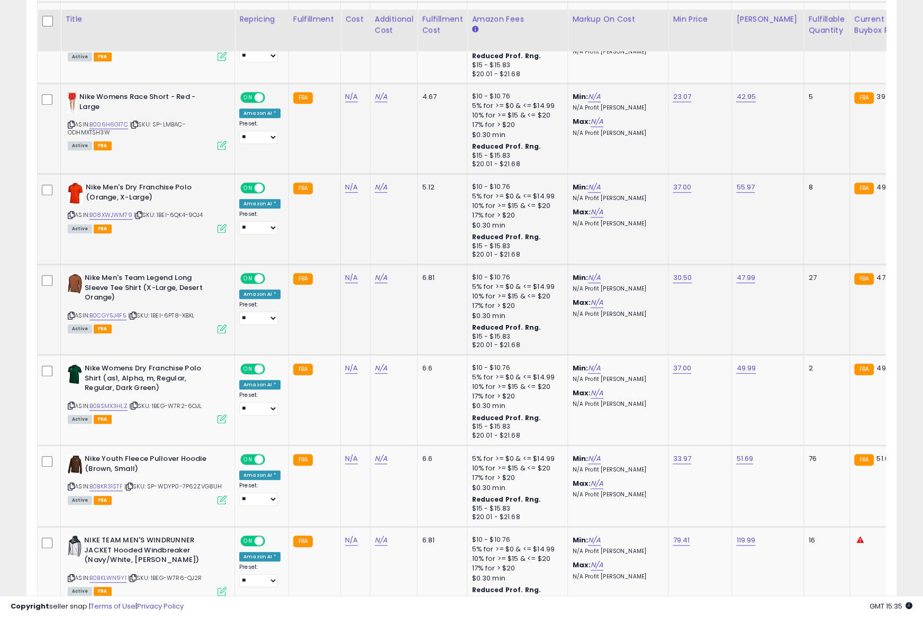
scroll to position [733, 0]
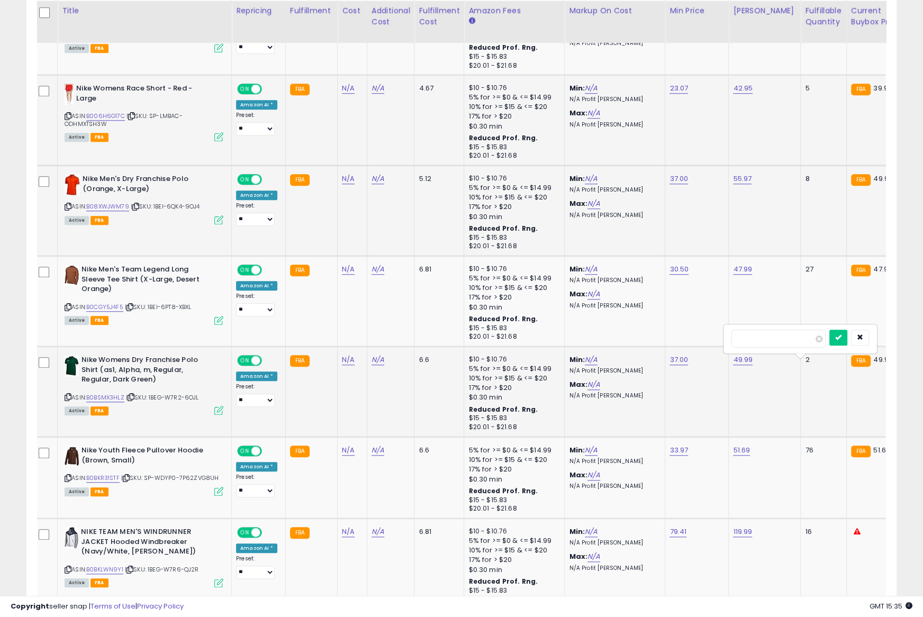
scroll to position [0, 0]
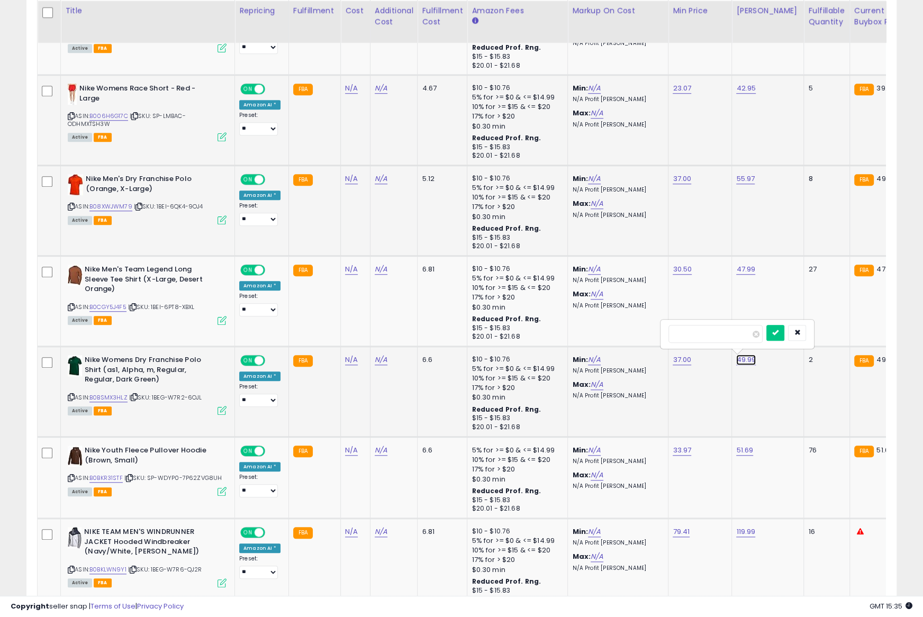
click at [737, 358] on link "49.99" at bounding box center [746, 359] width 20 height 11
click at [69, 394] on icon at bounding box center [71, 397] width 7 height 6
click at [112, 393] on link "B0BSMX3HLZ" at bounding box center [108, 397] width 38 height 9
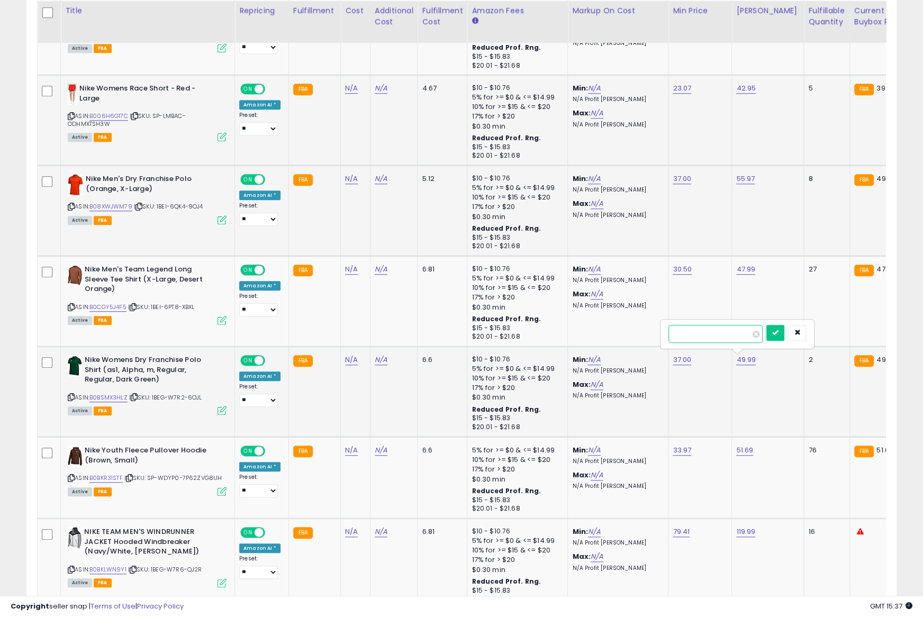
click at [704, 328] on input "*****" at bounding box center [715, 334] width 94 height 18
paste input "*"
type input "******"
click at [778, 330] on icon "submit" at bounding box center [775, 332] width 6 height 6
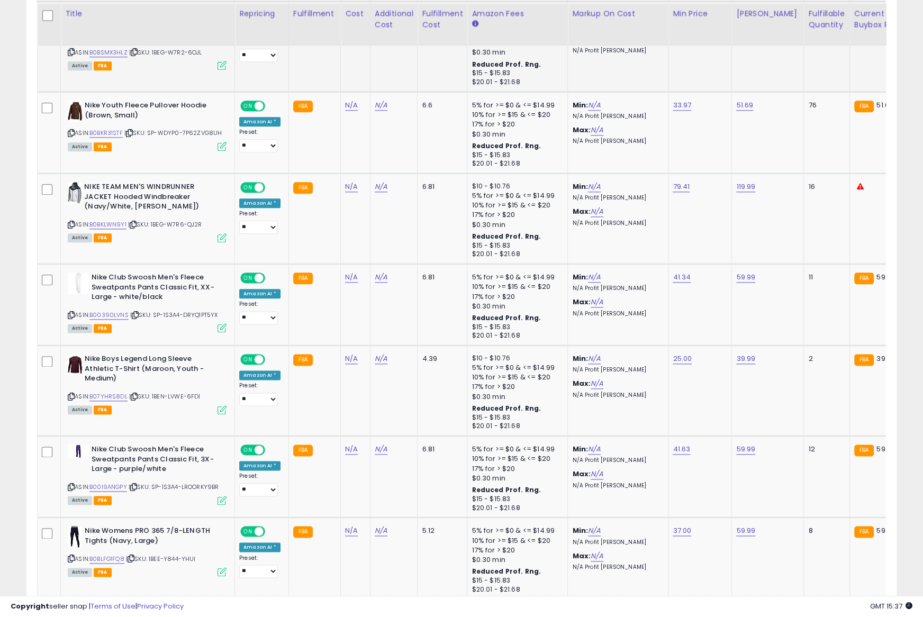
scroll to position [1081, 0]
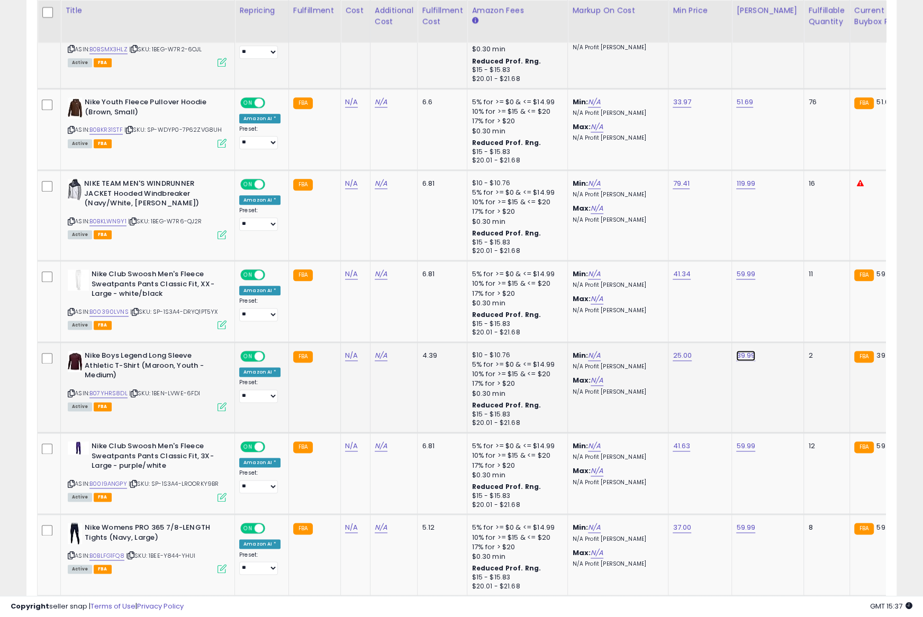
click at [69, 390] on icon at bounding box center [71, 393] width 7 height 6
click at [111, 389] on link "B07YHRS8DL" at bounding box center [108, 393] width 38 height 9
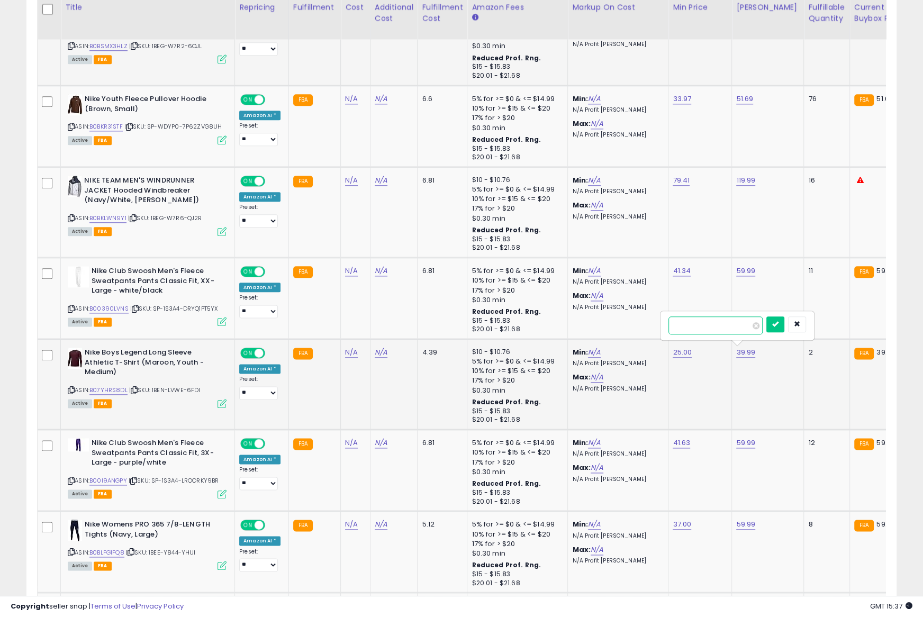
click at [713, 325] on input "*****" at bounding box center [715, 325] width 94 height 18
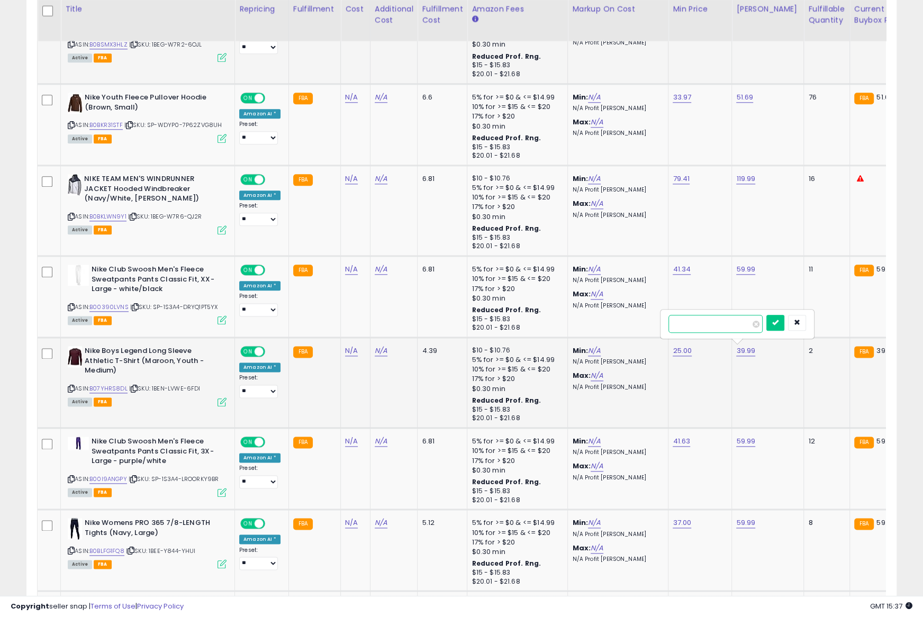
click at [713, 325] on input "*****" at bounding box center [715, 324] width 94 height 18
paste input "number"
type input "*****"
click at [778, 322] on icon "submit" at bounding box center [775, 322] width 6 height 6
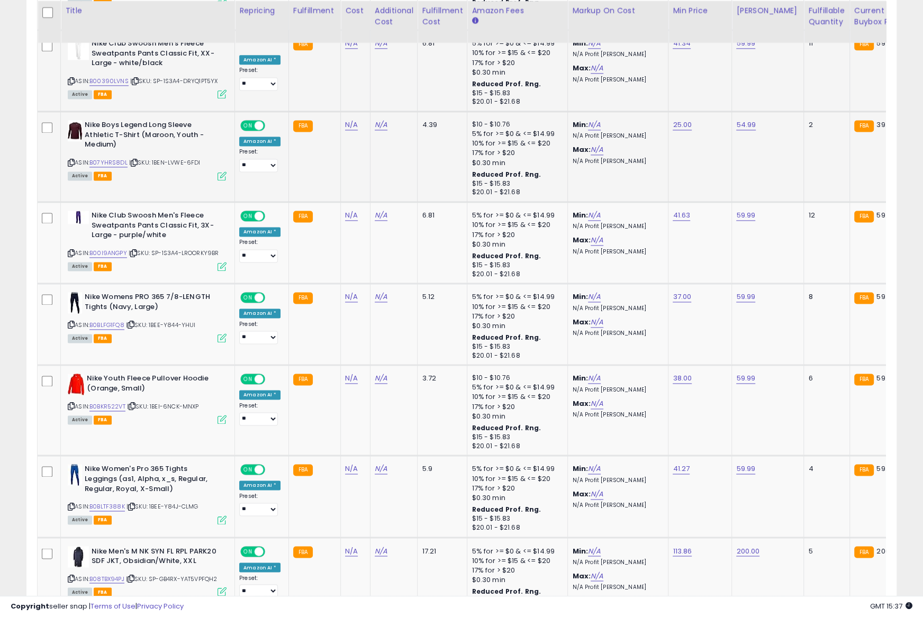
scroll to position [1322, 0]
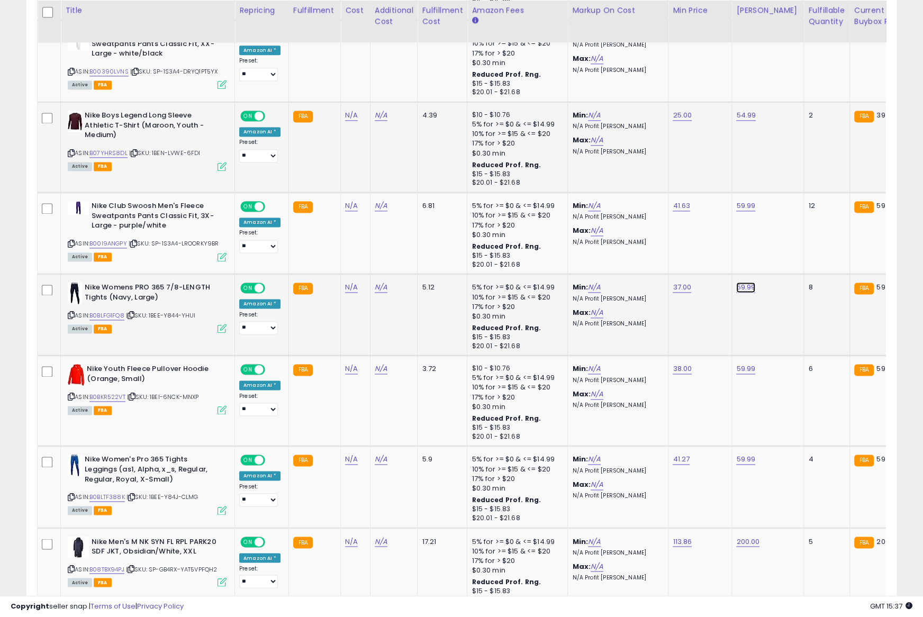
click at [69, 312] on icon at bounding box center [71, 315] width 7 height 6
click at [75, 311] on div "ASIN: B0BLFG1FQ8 | SKU: 1BEE-Y844-YHUI Active FBA" at bounding box center [147, 307] width 159 height 49
click at [71, 312] on icon at bounding box center [71, 315] width 7 height 6
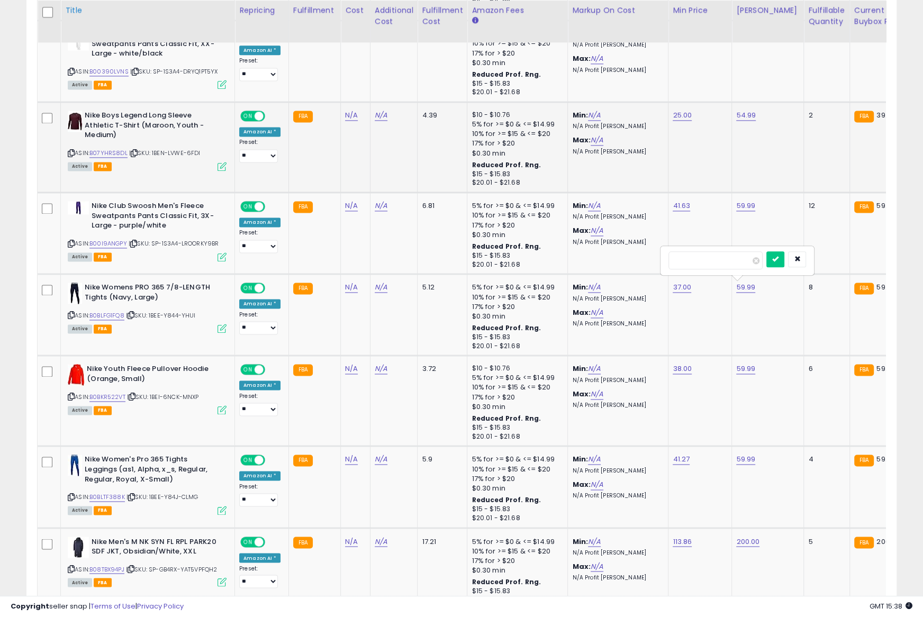
scroll to position [1321, 0]
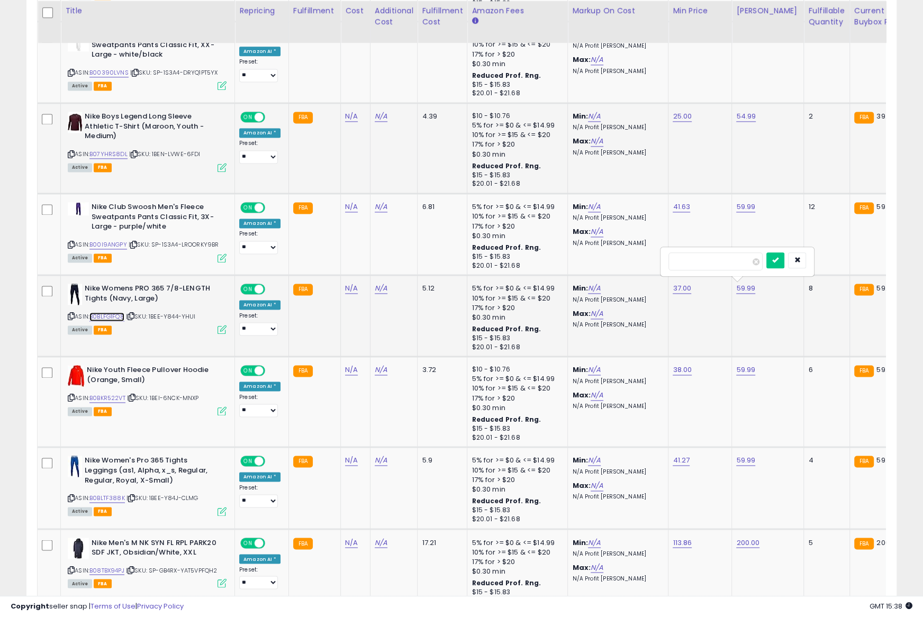
click at [116, 312] on link "B0BLFG1FQ8" at bounding box center [106, 316] width 35 height 9
click at [705, 259] on input "*****" at bounding box center [715, 261] width 94 height 18
paste input "number"
type input "*****"
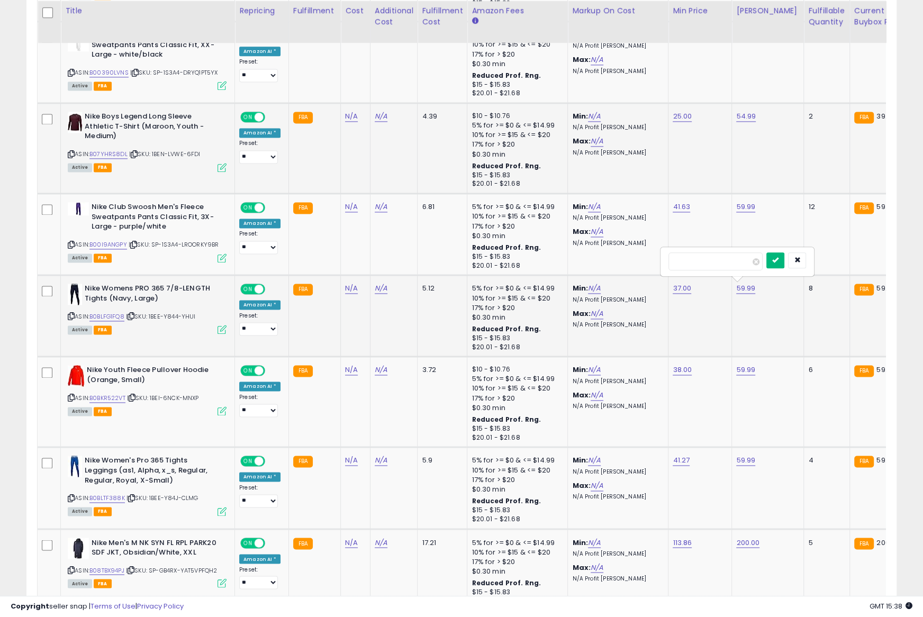
click at [778, 257] on icon "submit" at bounding box center [775, 260] width 6 height 6
click at [69, 395] on icon at bounding box center [71, 398] width 7 height 6
click at [112, 394] on link "B0BKR522VT" at bounding box center [107, 398] width 36 height 9
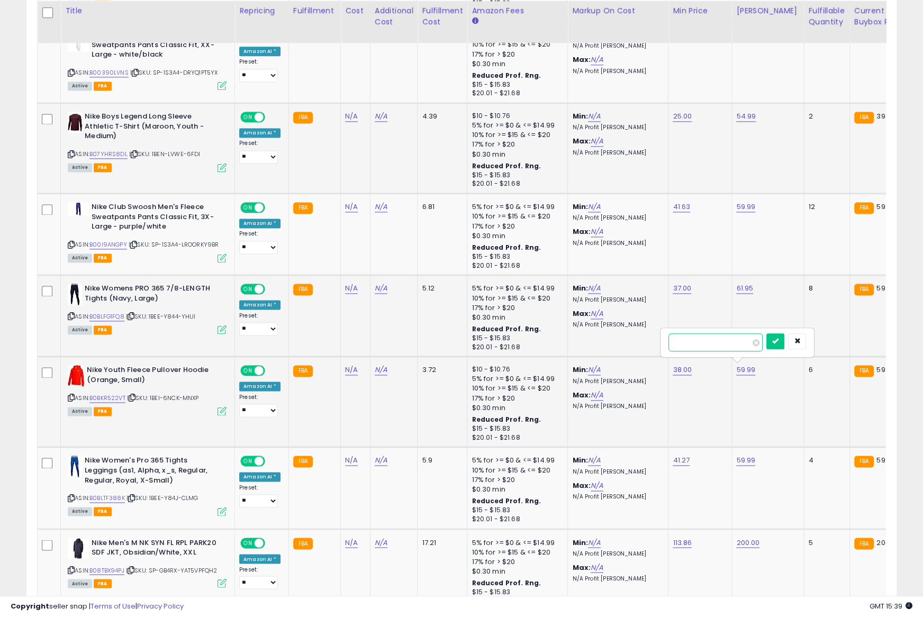
click at [723, 339] on input "*****" at bounding box center [715, 342] width 94 height 18
paste input "number"
type input "*****"
click at [778, 339] on icon "submit" at bounding box center [775, 341] width 6 height 6
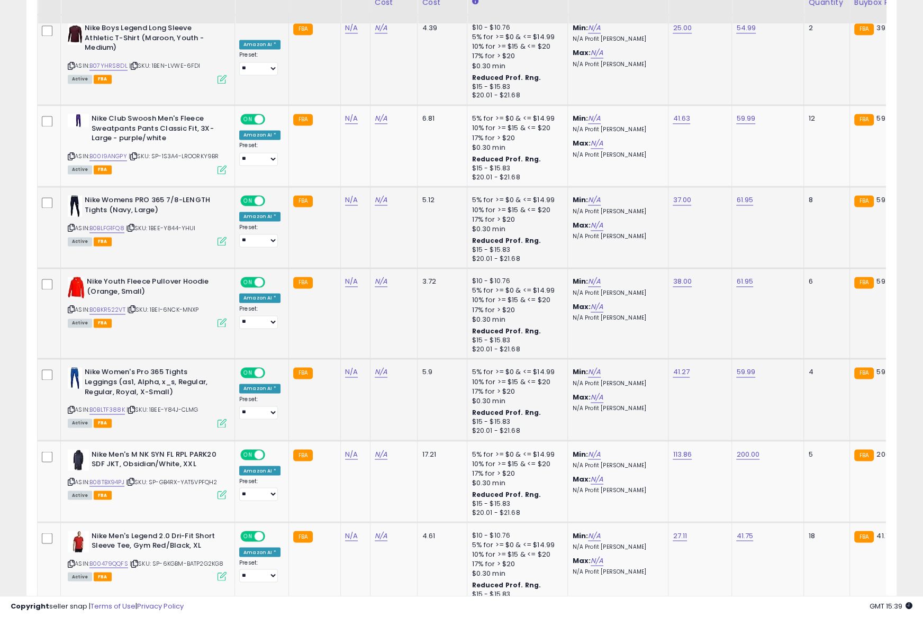
scroll to position [1412, 0]
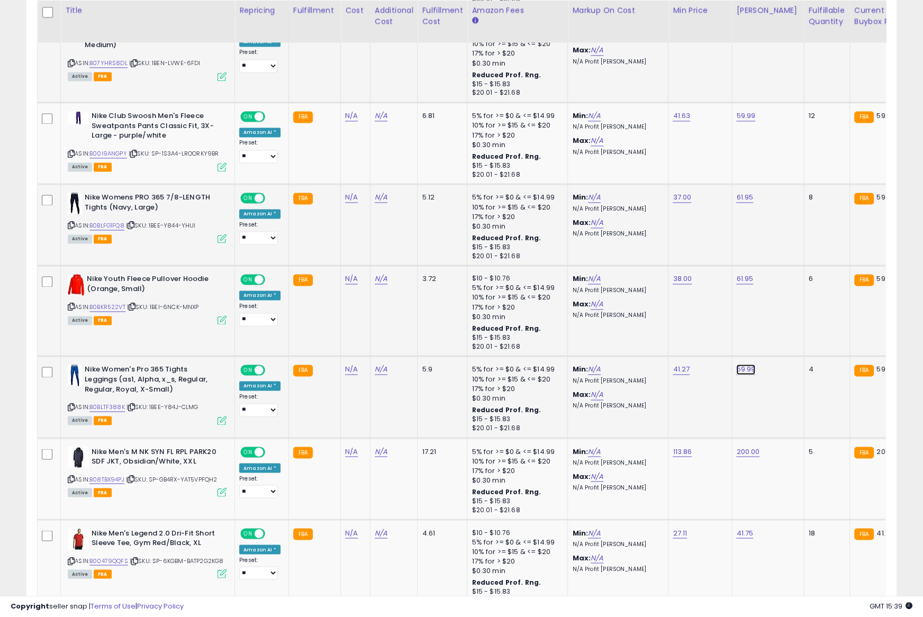
click at [766, 333] on button "submit" at bounding box center [775, 341] width 18 height 16
type input "*****"
click button "submit" at bounding box center [775, 341] width 18 height 16
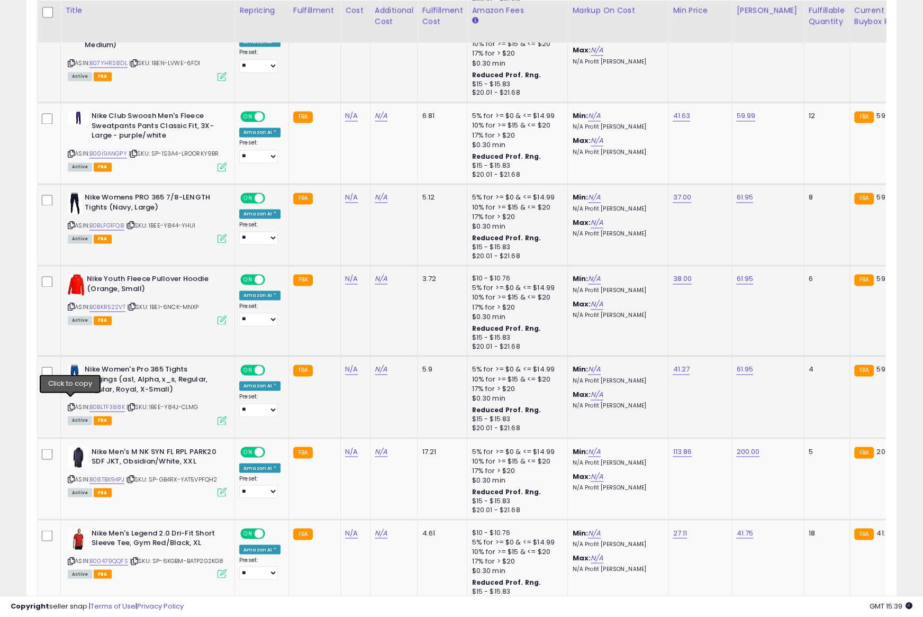
click at [70, 404] on icon at bounding box center [71, 407] width 7 height 6
drag, startPoint x: 70, startPoint y: 402, endPoint x: 54, endPoint y: 56, distance: 346.4
click at [70, 404] on icon at bounding box center [71, 407] width 7 height 6
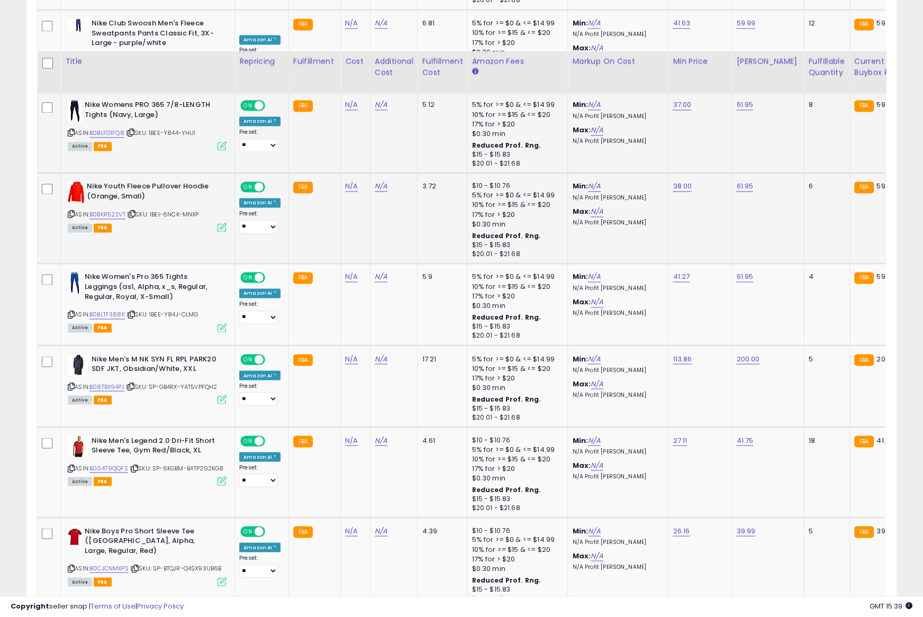
scroll to position [1612, 0]
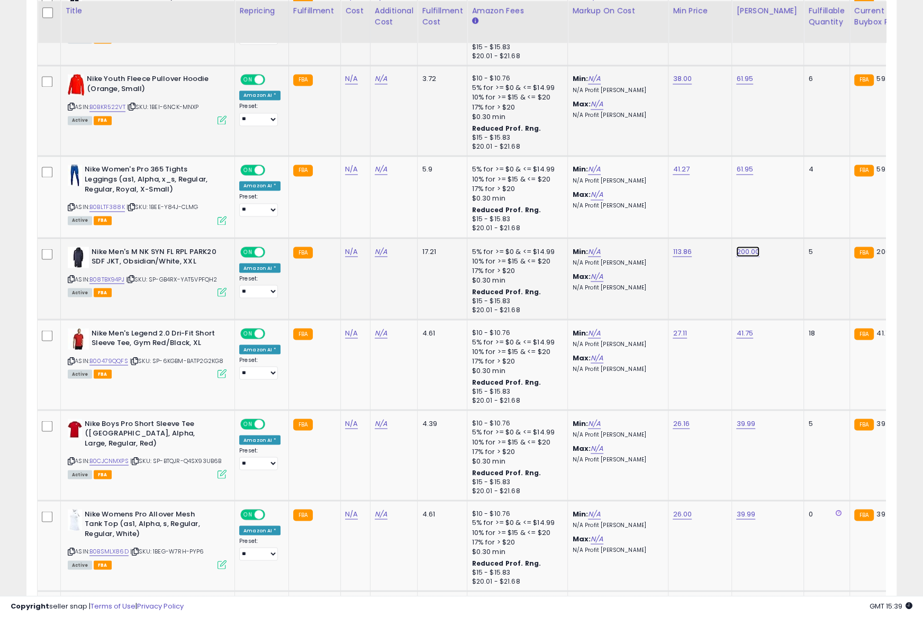
click at [67, 276] on icon at bounding box center [70, 279] width 7 height 6
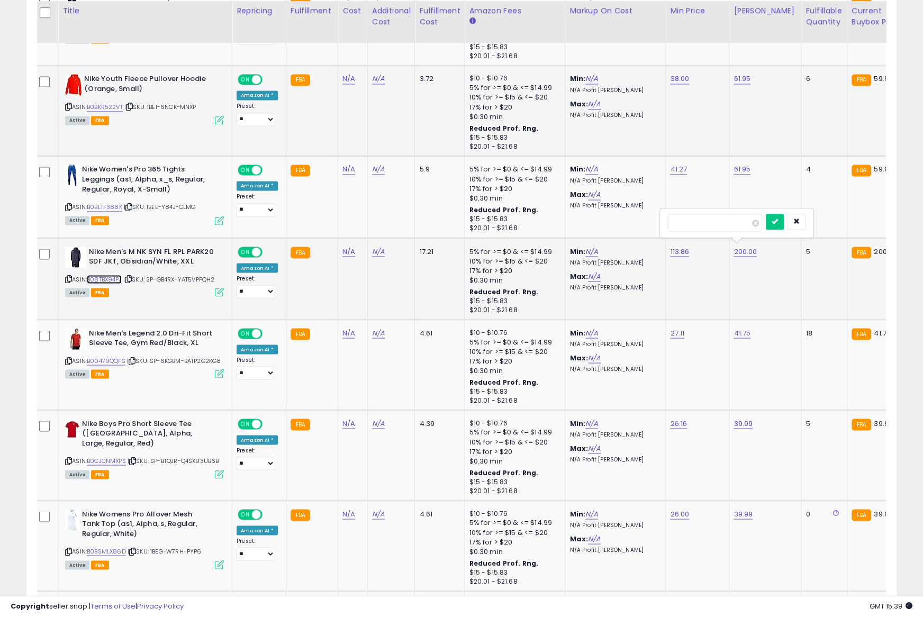
click at [108, 275] on link "B08TBX94PJ" at bounding box center [104, 279] width 35 height 9
click at [710, 223] on input "******" at bounding box center [715, 223] width 94 height 18
paste input "number"
type input "******"
drag, startPoint x: 781, startPoint y: 219, endPoint x: 753, endPoint y: 210, distance: 29.4
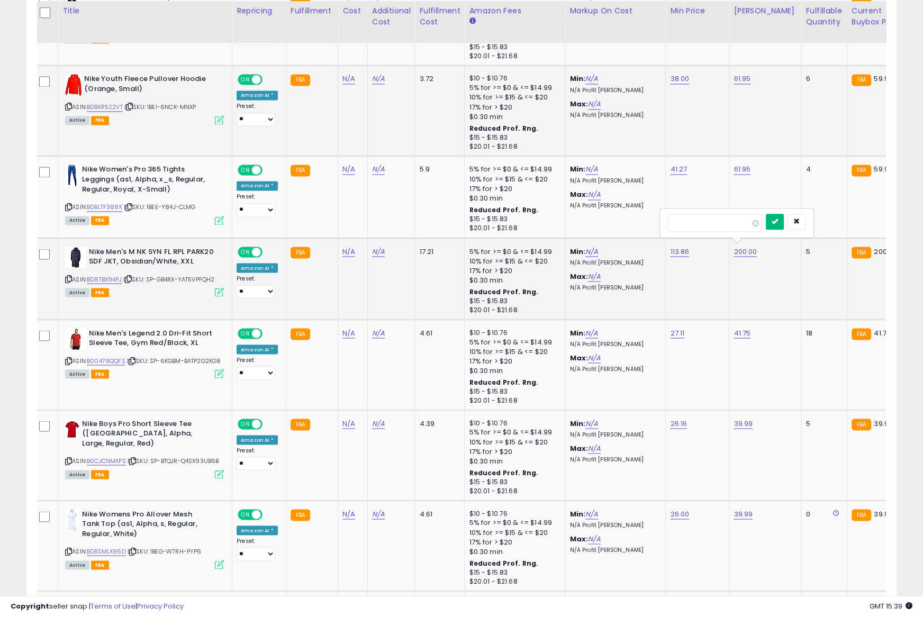
click at [778, 219] on icon "submit" at bounding box center [774, 221] width 6 height 6
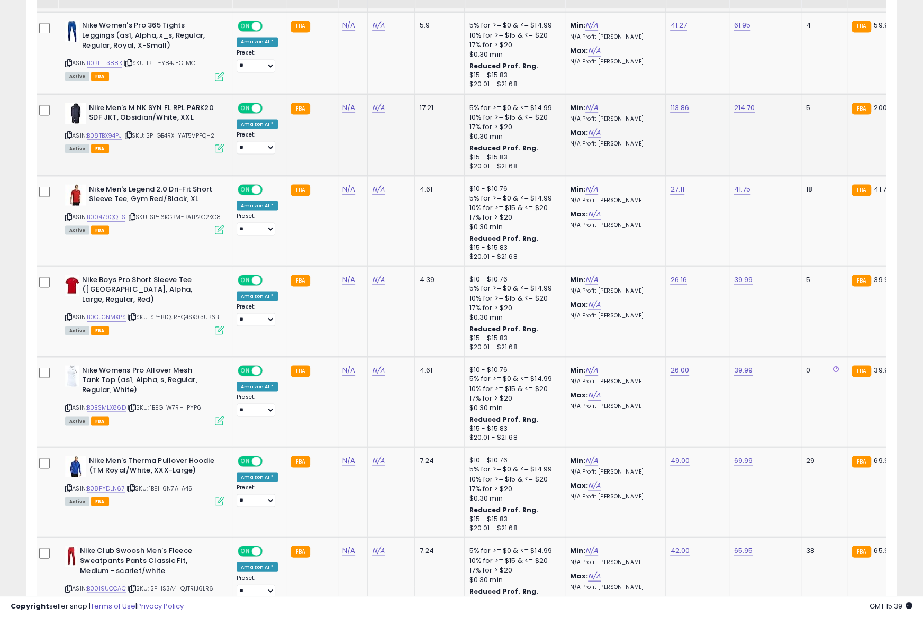
scroll to position [1767, 0]
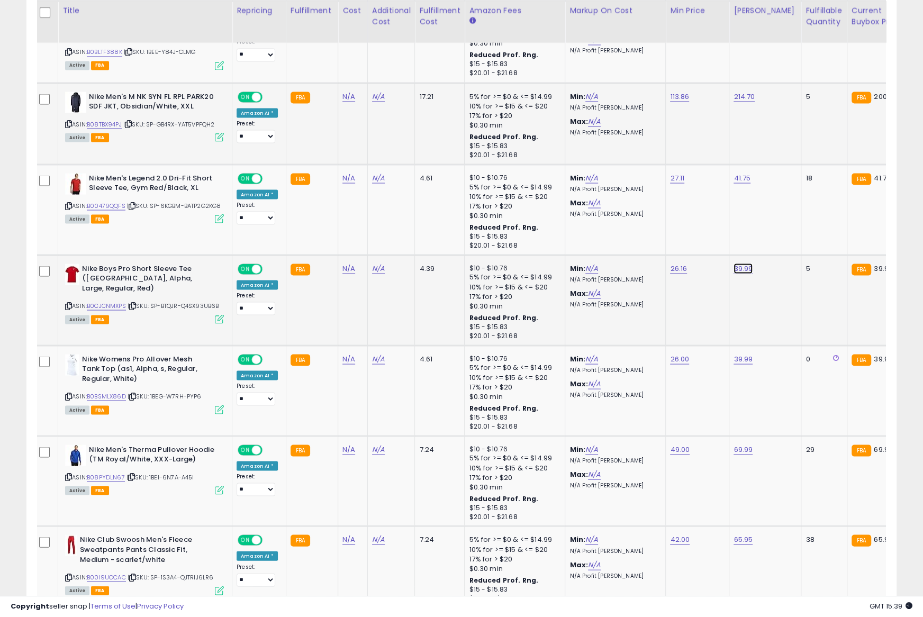
click at [733, 263] on link "39.99" at bounding box center [742, 268] width 19 height 11
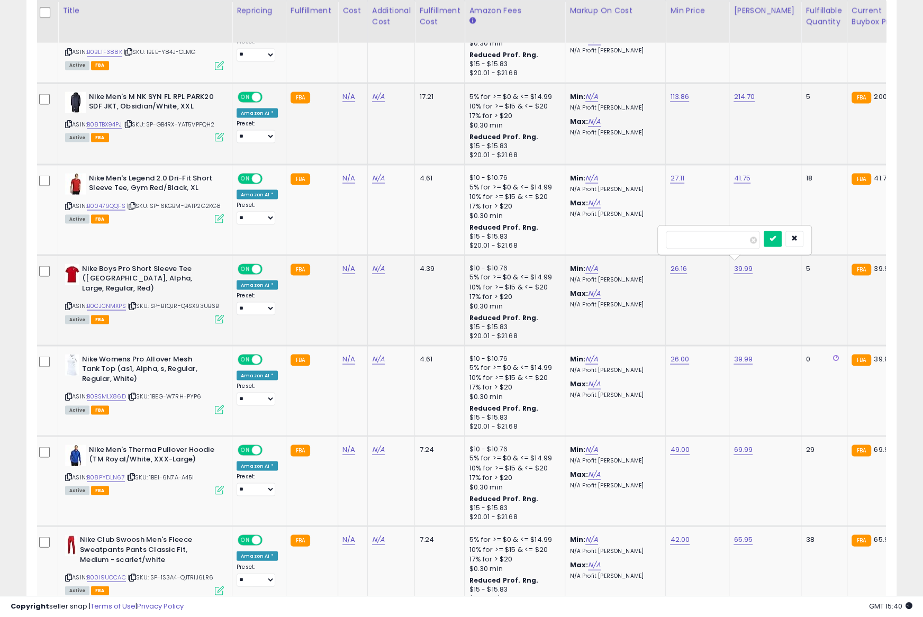
click at [763, 231] on button "submit" at bounding box center [772, 239] width 18 height 16
click at [68, 303] on icon at bounding box center [68, 306] width 7 height 6
drag, startPoint x: 67, startPoint y: 289, endPoint x: 86, endPoint y: 240, distance: 52.6
click at [68, 303] on icon at bounding box center [68, 306] width 7 height 6
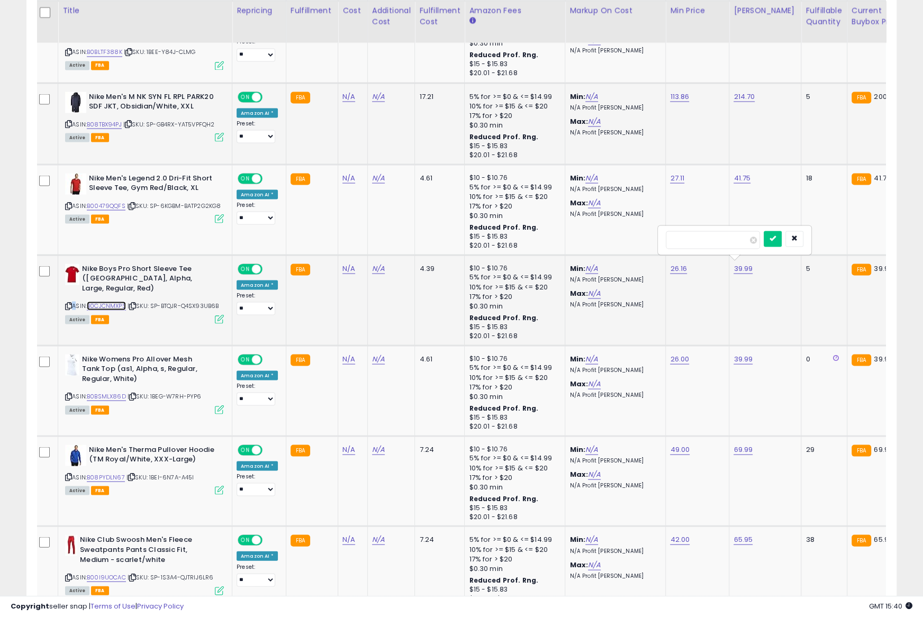
click at [115, 301] on link "B0CJCNMXPS" at bounding box center [106, 305] width 39 height 9
click at [687, 237] on input "*****" at bounding box center [713, 240] width 94 height 18
paste input "number"
type input "*****"
click at [776, 235] on icon "submit" at bounding box center [772, 238] width 6 height 6
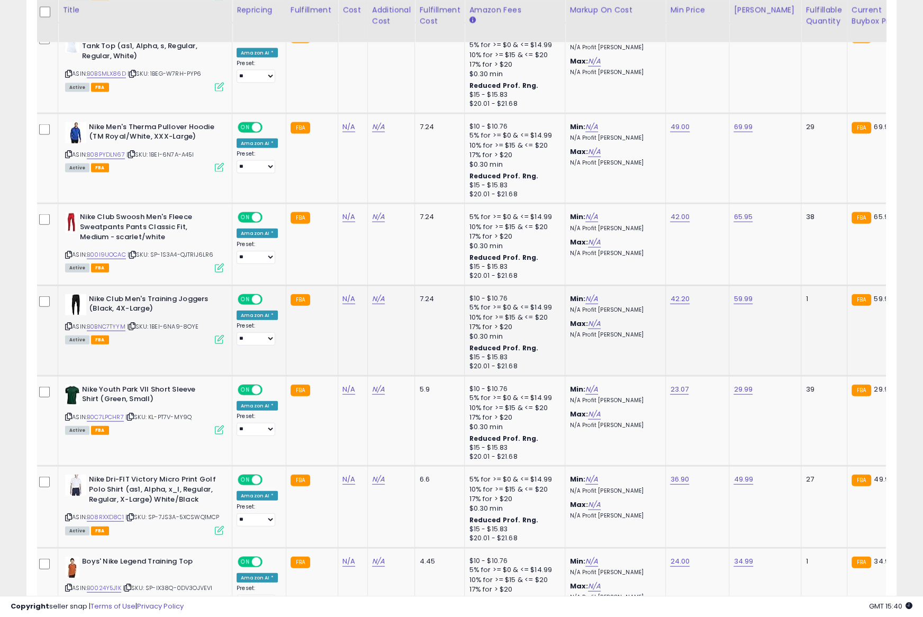
scroll to position [0, 19]
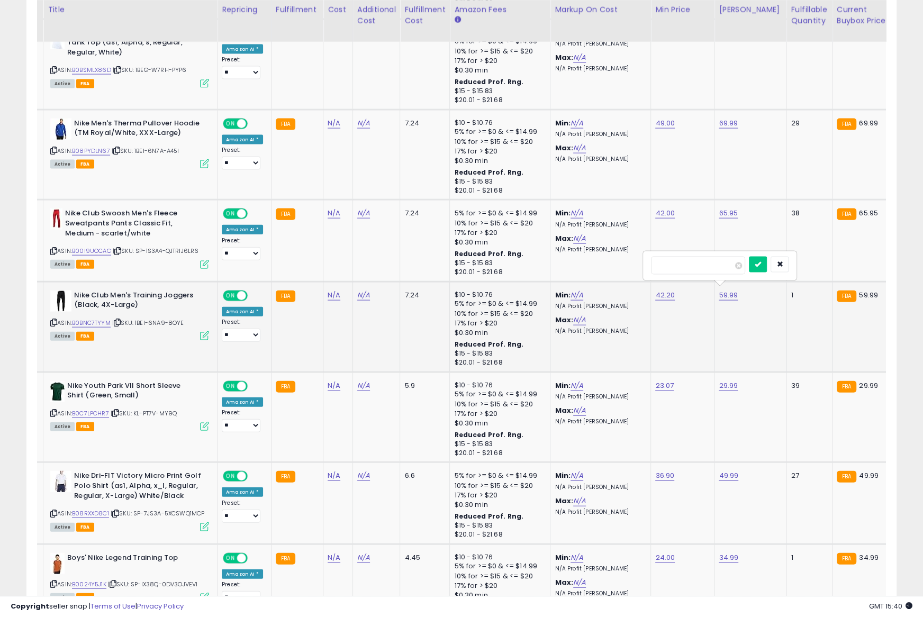
scroll to position [2095, 0]
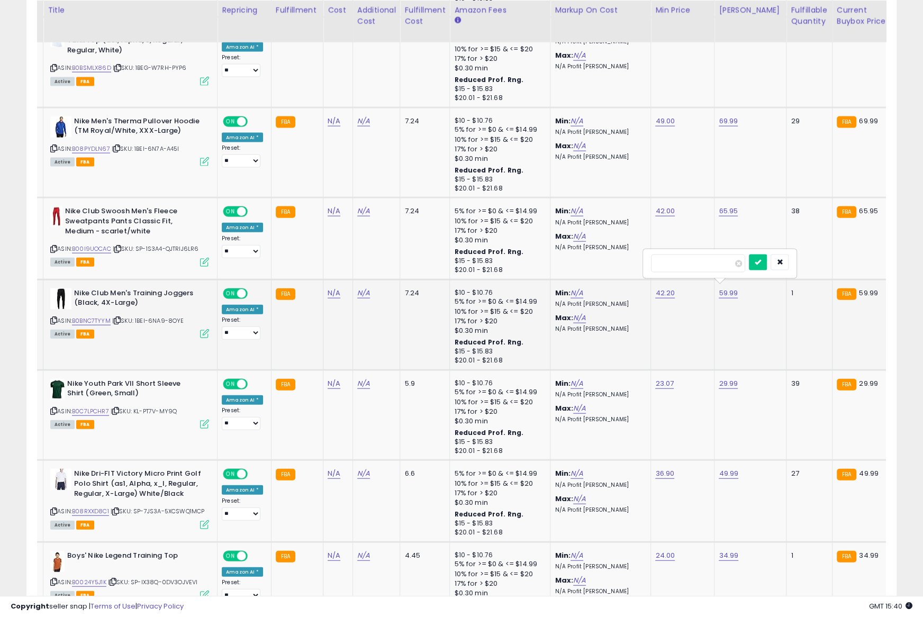
type input "*"
click at [717, 281] on div at bounding box center [720, 281] width 12 height 6
click at [721, 288] on link "59.99" at bounding box center [728, 293] width 19 height 11
click at [54, 317] on icon at bounding box center [53, 320] width 7 height 6
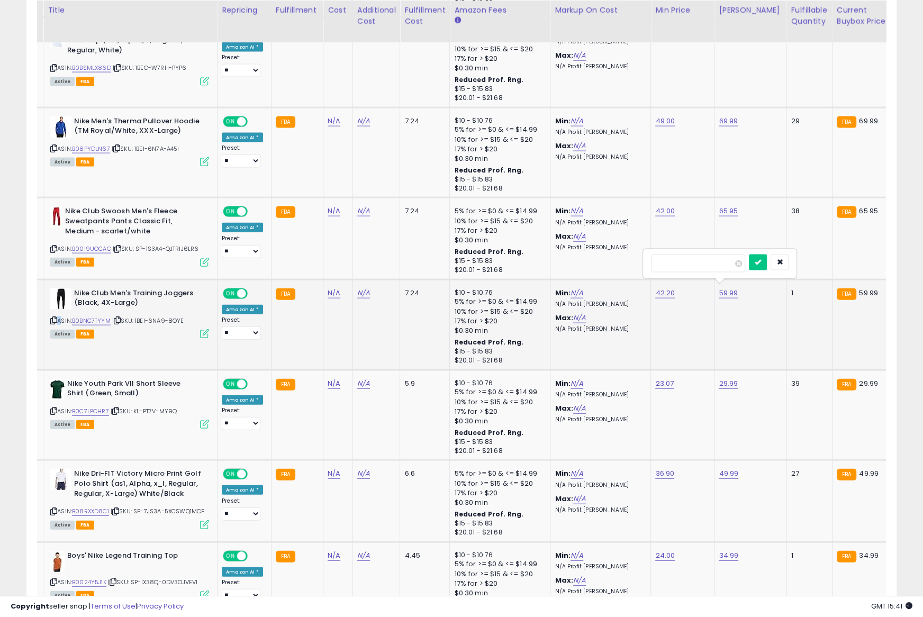
drag, startPoint x: 54, startPoint y: 314, endPoint x: 81, endPoint y: 313, distance: 26.5
click at [54, 317] on icon at bounding box center [53, 320] width 7 height 6
click at [98, 316] on link "B0BNC7TYYM" at bounding box center [91, 320] width 39 height 9
click at [697, 259] on input "*****" at bounding box center [698, 263] width 94 height 18
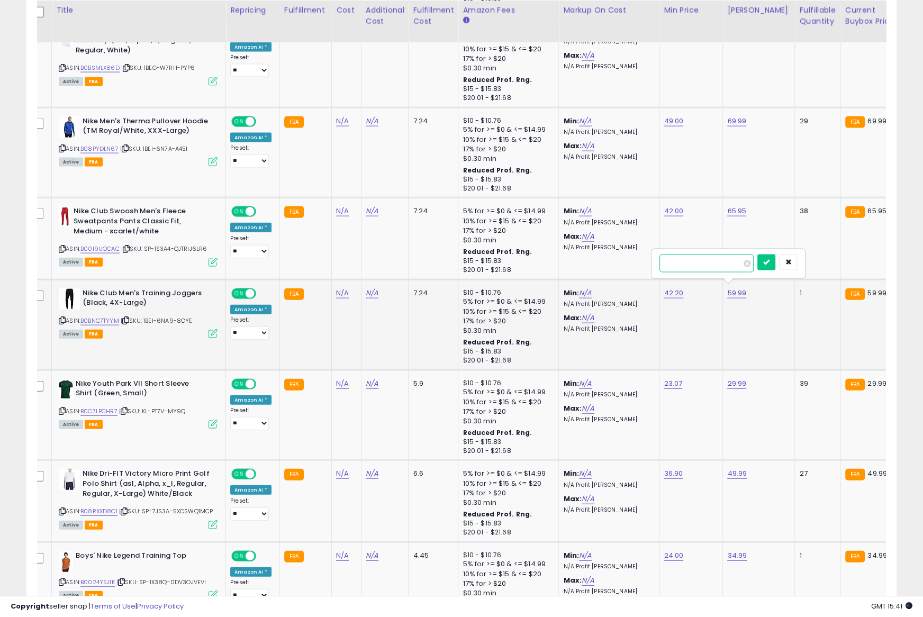
paste input "number"
type input "*****"
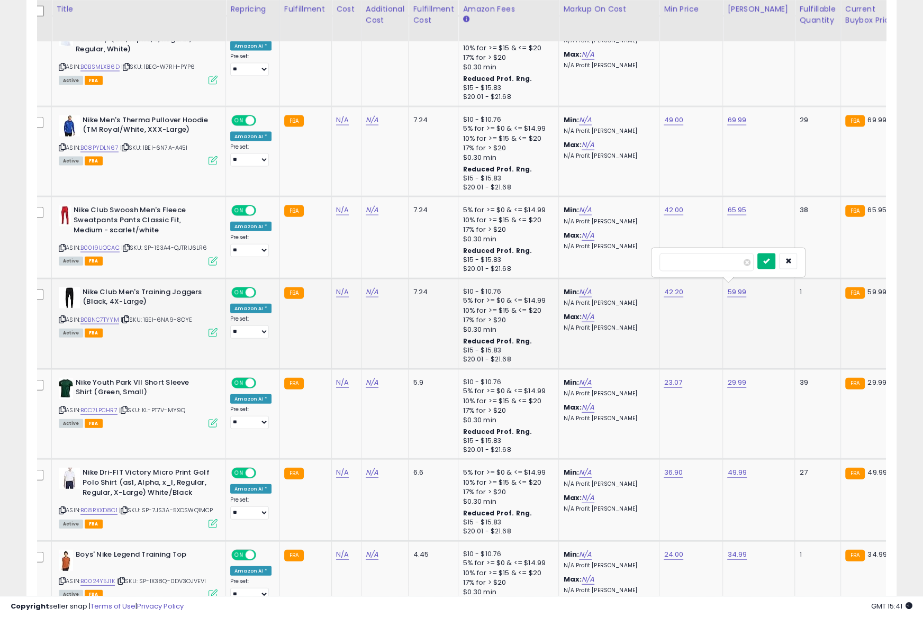
drag, startPoint x: 768, startPoint y: 262, endPoint x: 763, endPoint y: 254, distance: 9.3
click at [768, 261] on button "submit" at bounding box center [766, 261] width 18 height 16
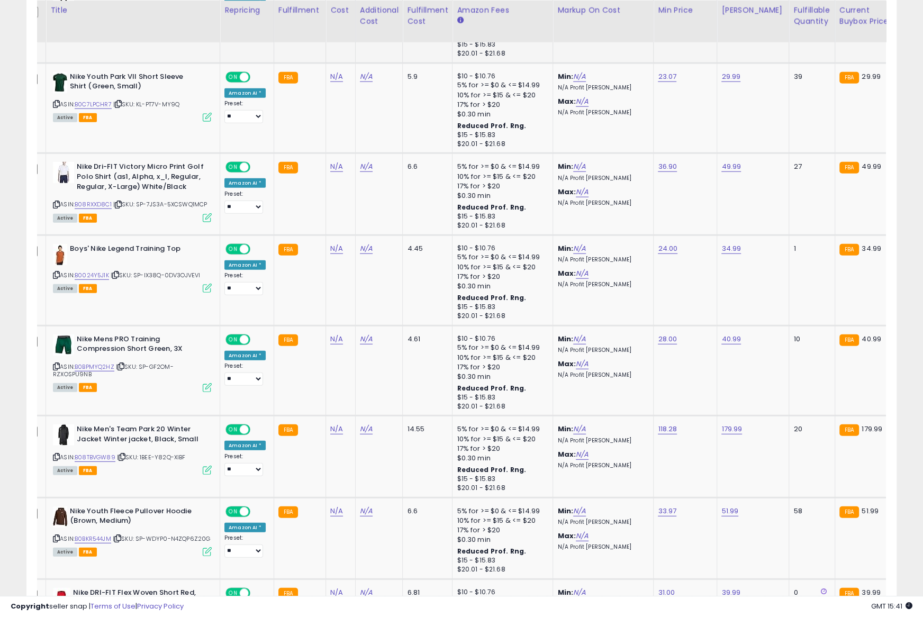
scroll to position [0, 16]
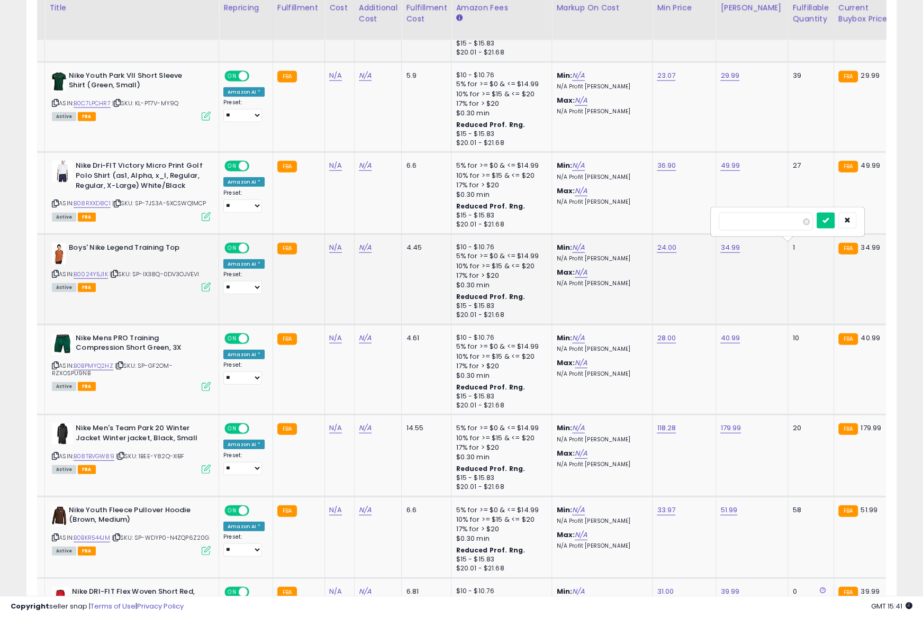
click at [723, 243] on link "34.99" at bounding box center [730, 247] width 20 height 11
click at [53, 271] on icon at bounding box center [55, 274] width 7 height 6
click at [86, 270] on link "B0024Y5J1K" at bounding box center [91, 274] width 34 height 9
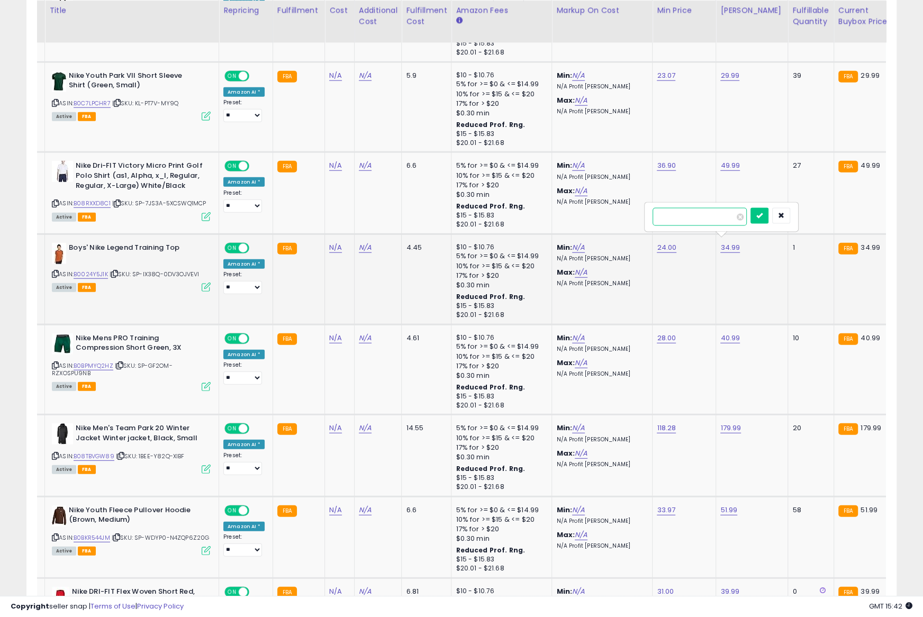
click at [695, 215] on input "*****" at bounding box center [699, 217] width 94 height 18
paste input "number"
type input "*****"
click at [762, 212] on icon "submit" at bounding box center [759, 215] width 6 height 6
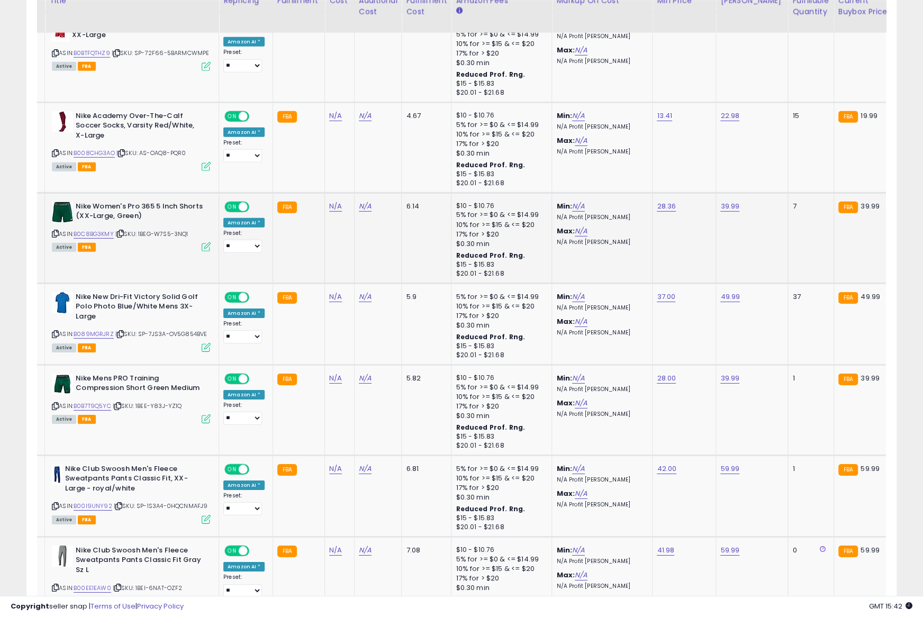
scroll to position [2970, 0]
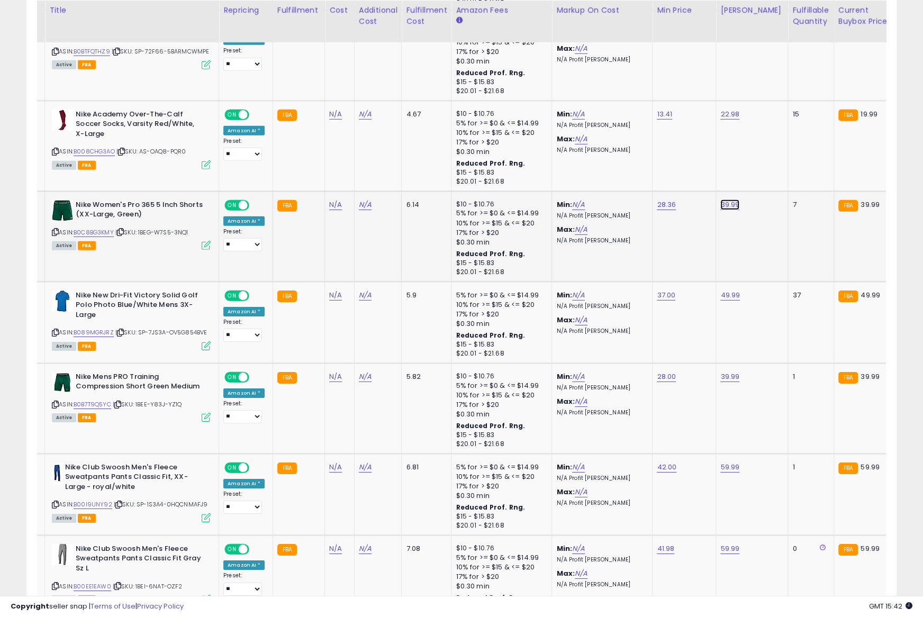
click at [750, 163] on button "submit" at bounding box center [759, 171] width 18 height 16
click at [55, 229] on icon at bounding box center [55, 232] width 7 height 6
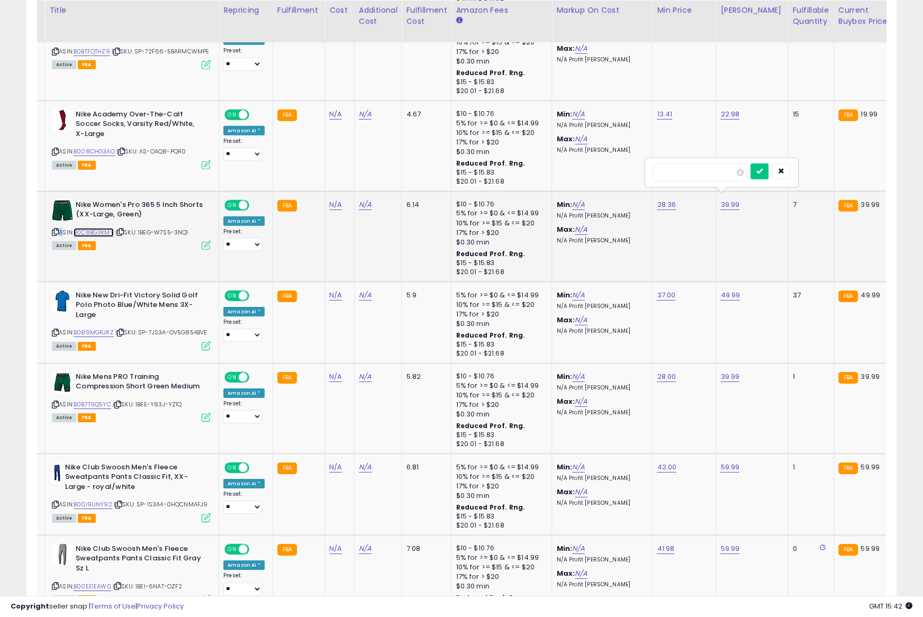
click at [104, 228] on link "B0C8BG3KMY" at bounding box center [94, 232] width 40 height 9
click at [686, 168] on input "*****" at bounding box center [699, 172] width 94 height 18
paste input "number"
type input "*****"
click at [762, 170] on icon "submit" at bounding box center [759, 171] width 6 height 6
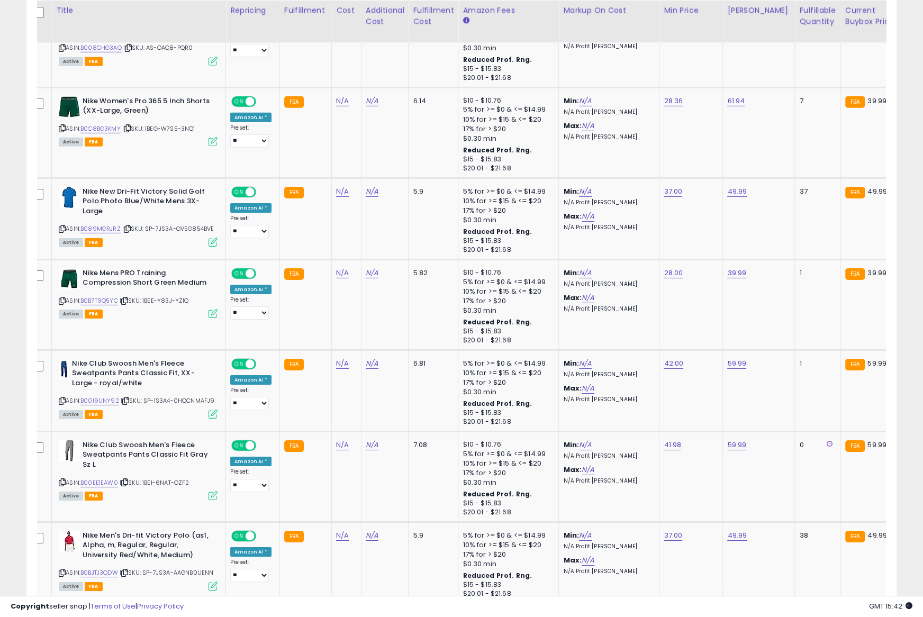
scroll to position [3075, 0]
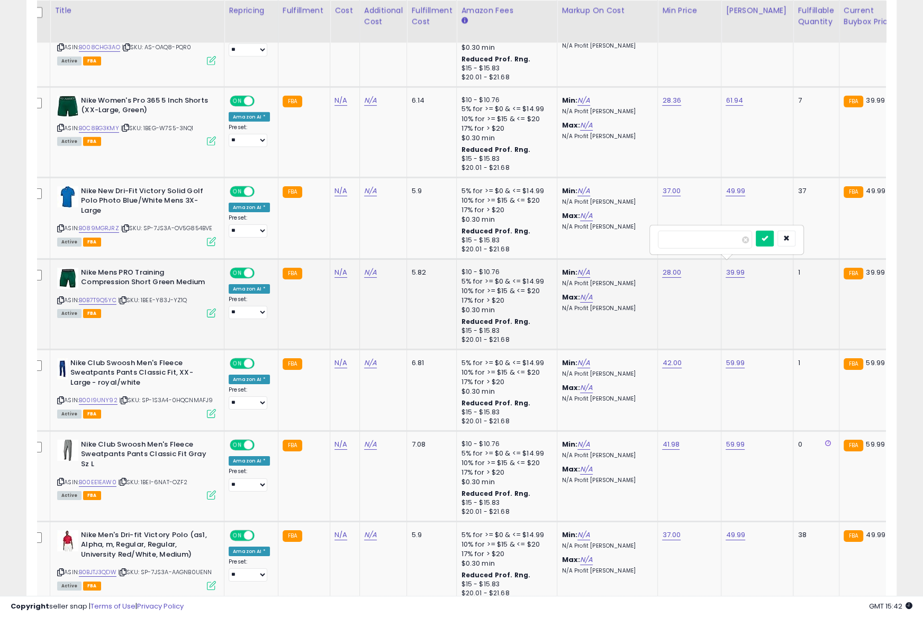
click at [60, 297] on icon at bounding box center [60, 300] width 7 height 6
click at [99, 296] on link "B0B7T9Q5YC" at bounding box center [98, 300] width 38 height 9
click at [705, 236] on input "*****" at bounding box center [705, 240] width 94 height 18
paste input "number"
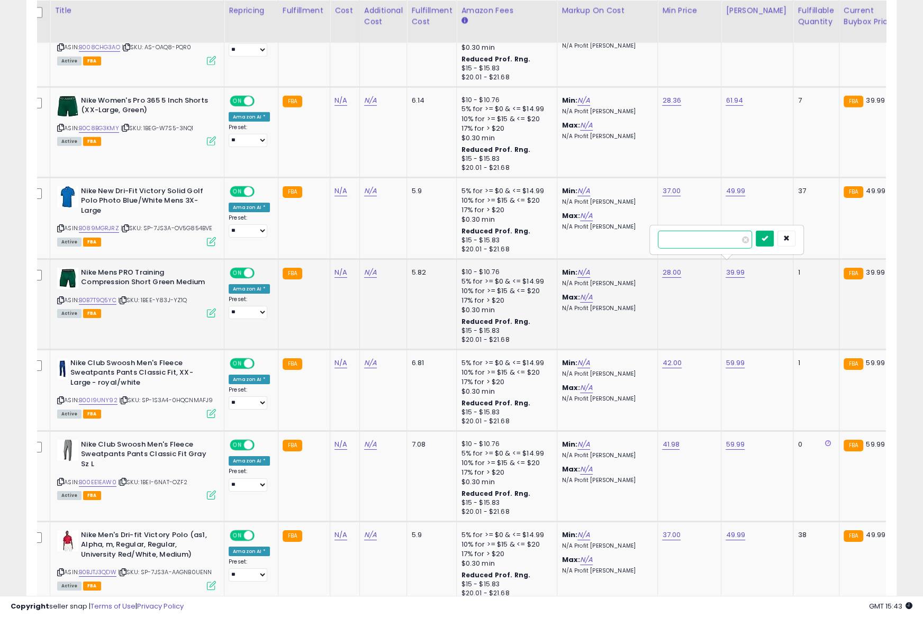
type input "*****"
click at [768, 236] on icon "submit" at bounding box center [764, 238] width 6 height 6
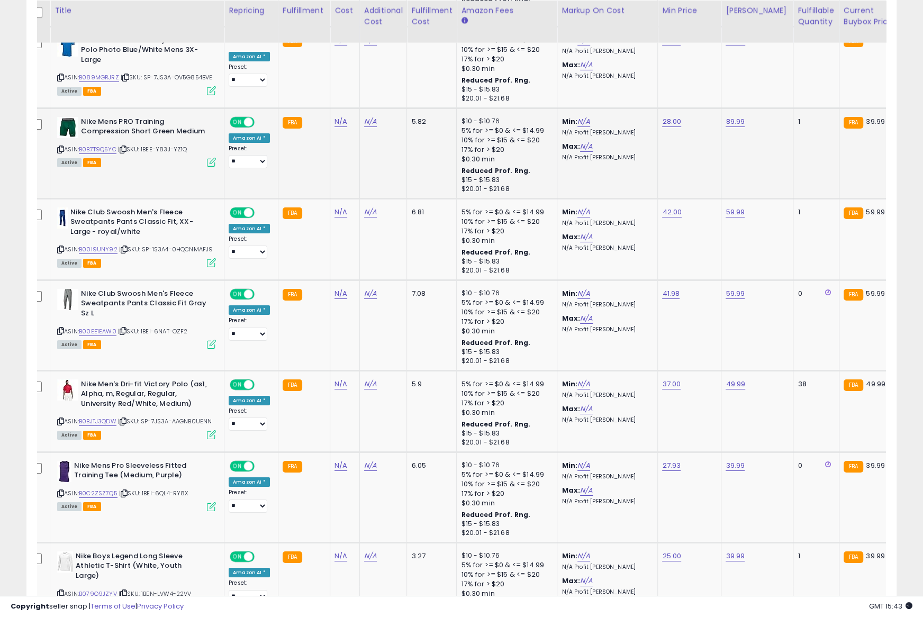
scroll to position [0, 11]
click at [755, 170] on button "submit" at bounding box center [764, 178] width 18 height 16
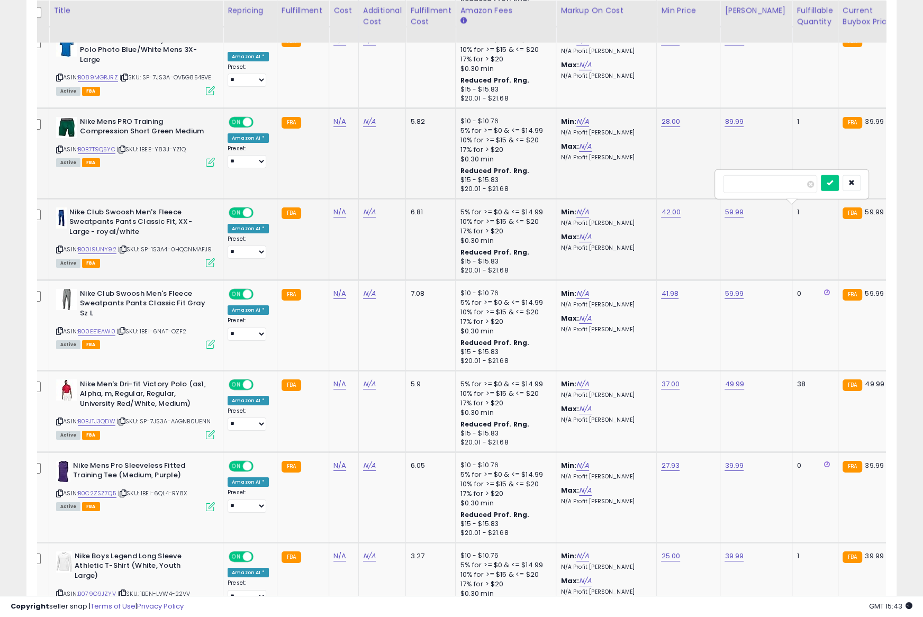
scroll to position [0, 12]
click at [57, 247] on icon at bounding box center [59, 250] width 7 height 6
click at [96, 245] on link "B00I9UNY92" at bounding box center [96, 249] width 39 height 9
click at [683, 174] on input "*****" at bounding box center [703, 179] width 94 height 18
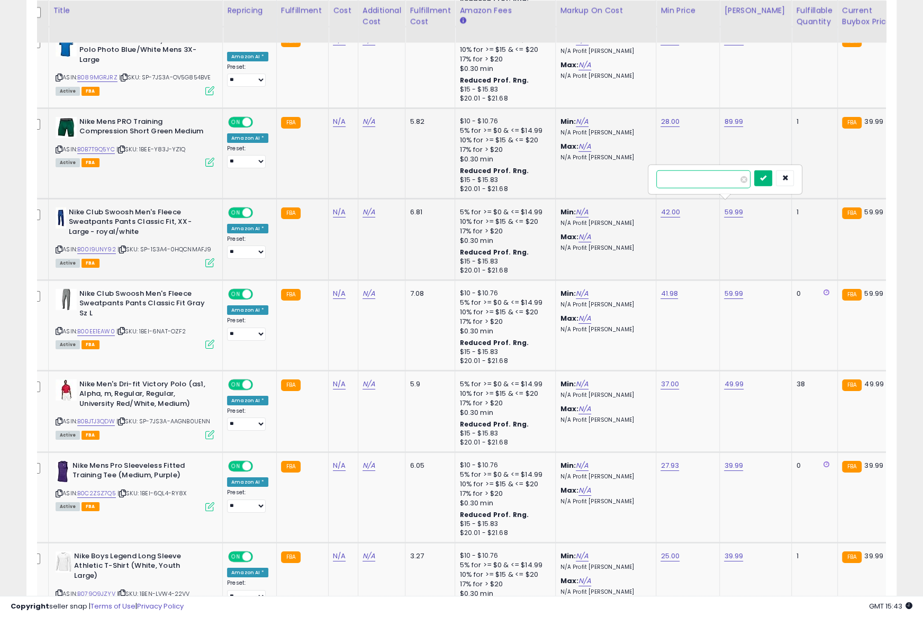
paste input "number"
type input "*****"
click at [772, 178] on button "submit" at bounding box center [763, 178] width 18 height 16
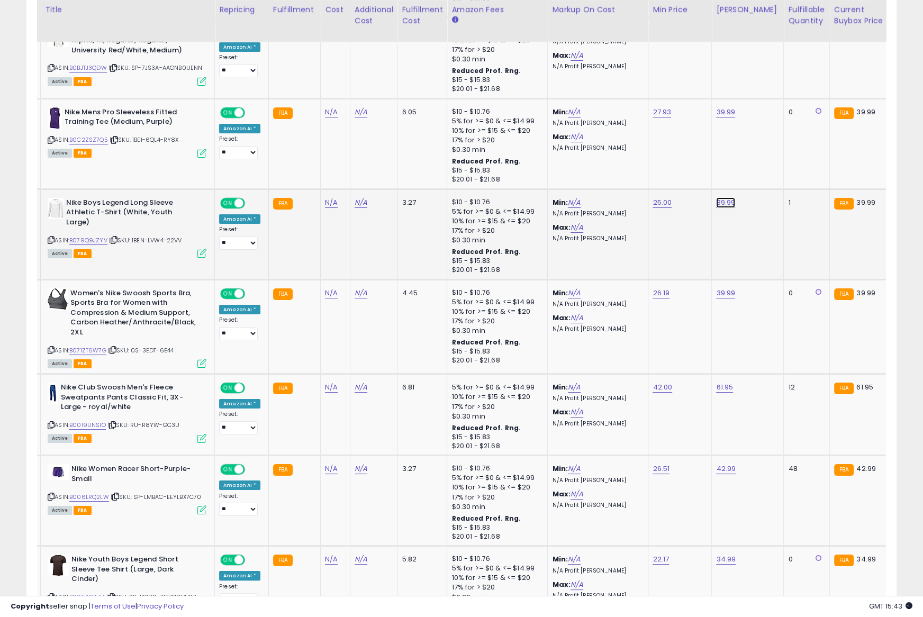
scroll to position [3580, 0]
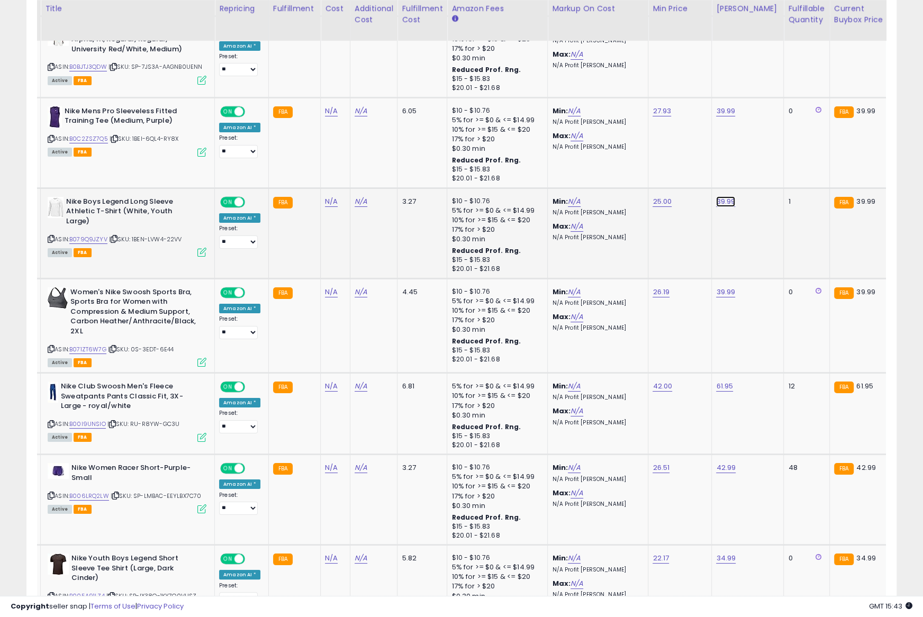
click at [51, 236] on icon at bounding box center [51, 239] width 7 height 6
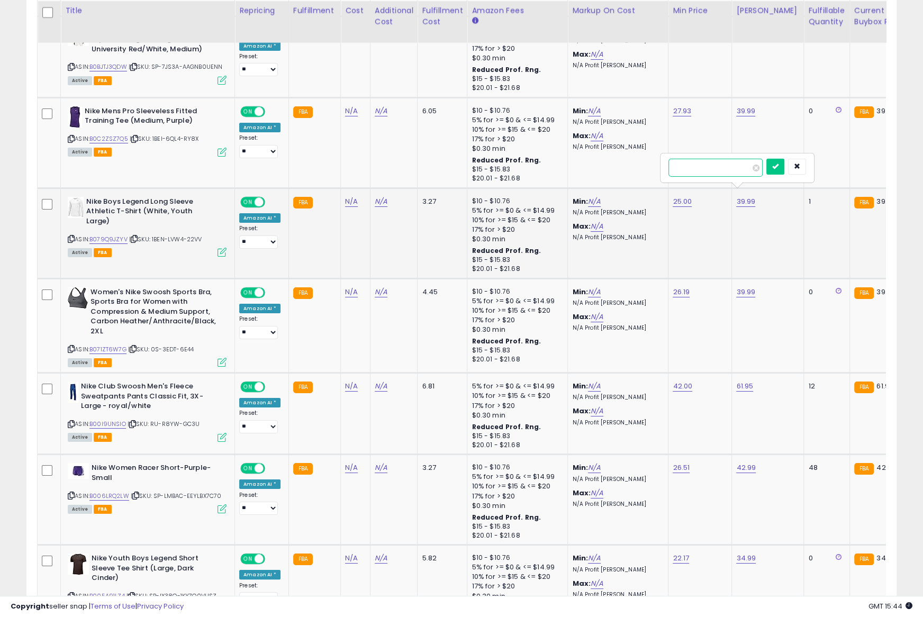
click at [678, 166] on input "*****" at bounding box center [715, 168] width 94 height 18
type input "*****"
click button "submit" at bounding box center [775, 167] width 18 height 16
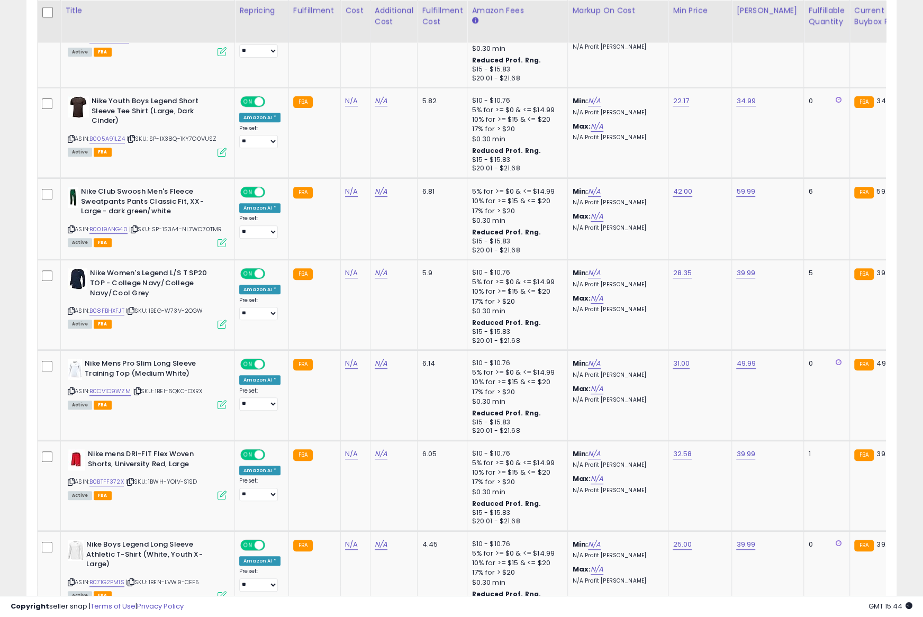
scroll to position [0, 1]
click at [71, 226] on icon at bounding box center [71, 229] width 7 height 6
click at [107, 225] on link "B00I9ANG40" at bounding box center [108, 229] width 38 height 9
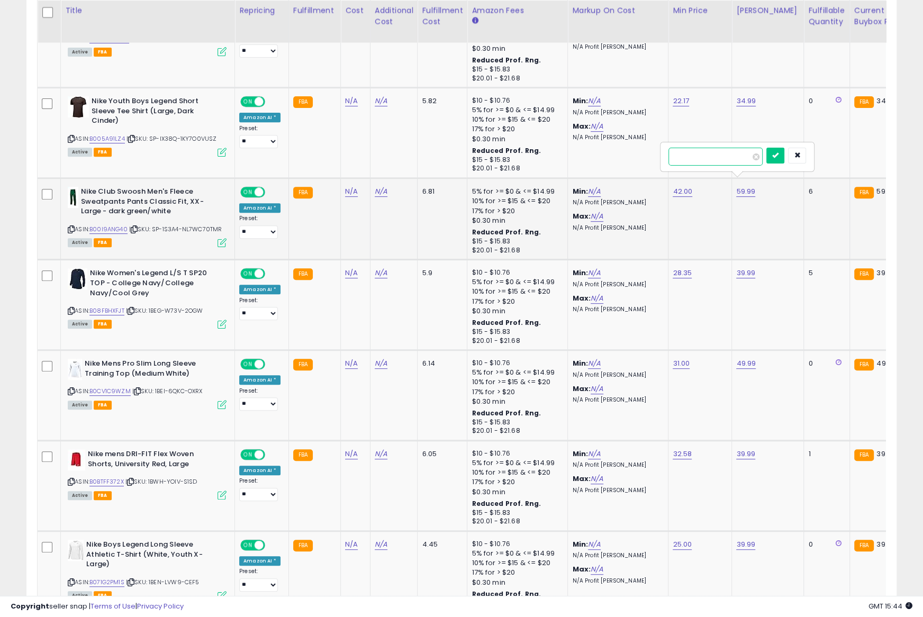
click at [706, 154] on input "*****" at bounding box center [715, 157] width 94 height 18
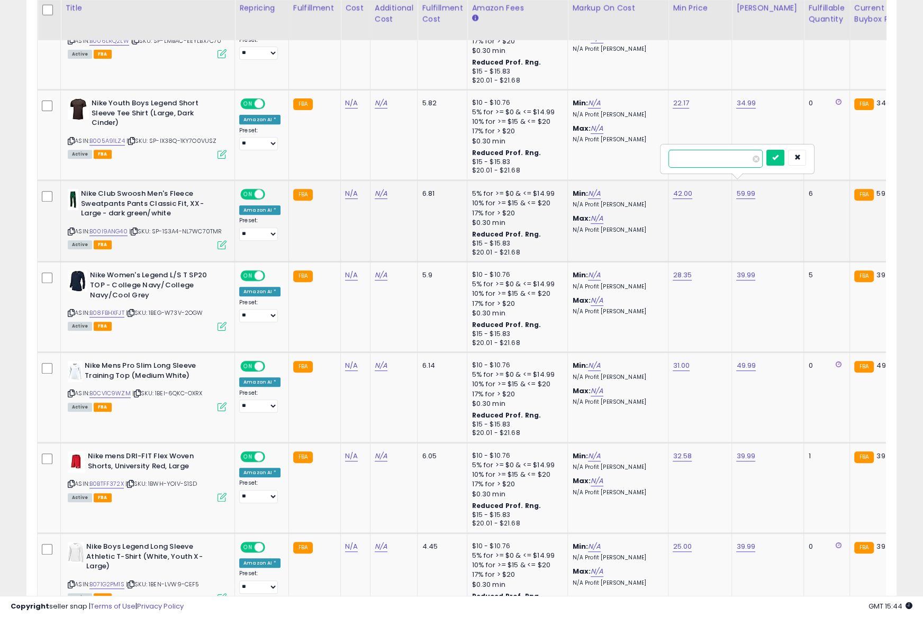
scroll to position [4032, 0]
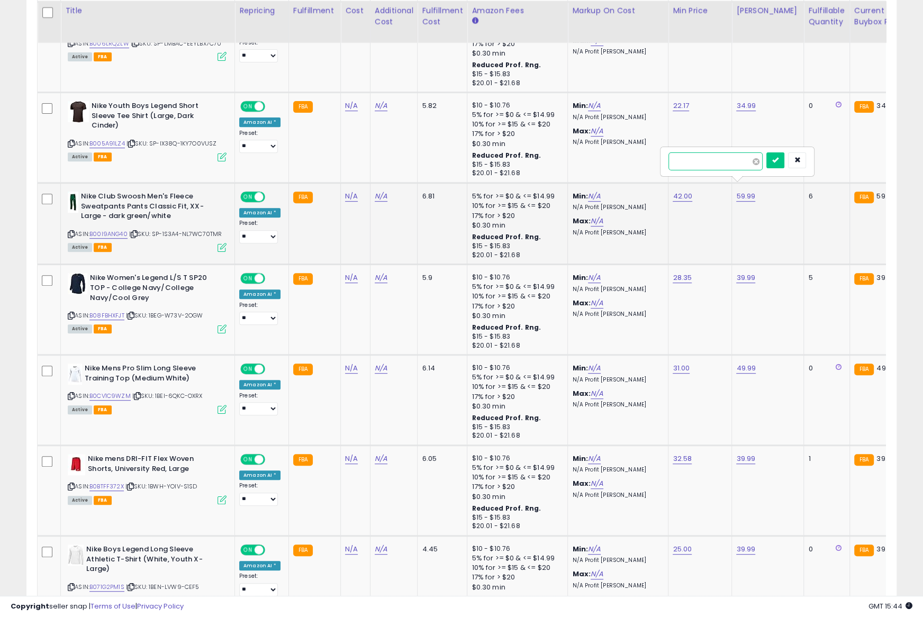
paste input "number"
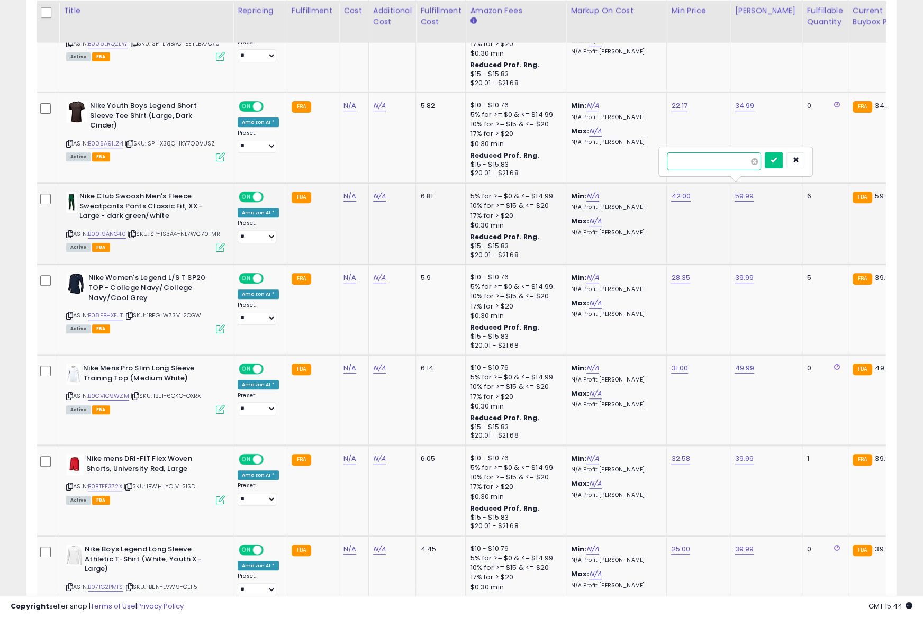
scroll to position [0, 1]
type input "*****"
drag, startPoint x: 778, startPoint y: 158, endPoint x: 752, endPoint y: 155, distance: 26.1
click at [777, 157] on icon "submit" at bounding box center [774, 160] width 6 height 6
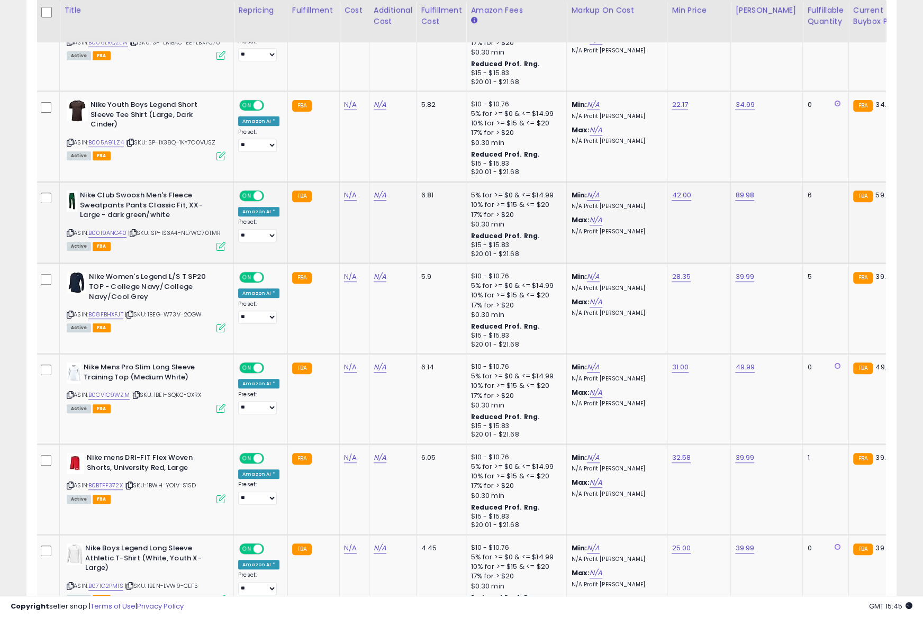
scroll to position [4032, 0]
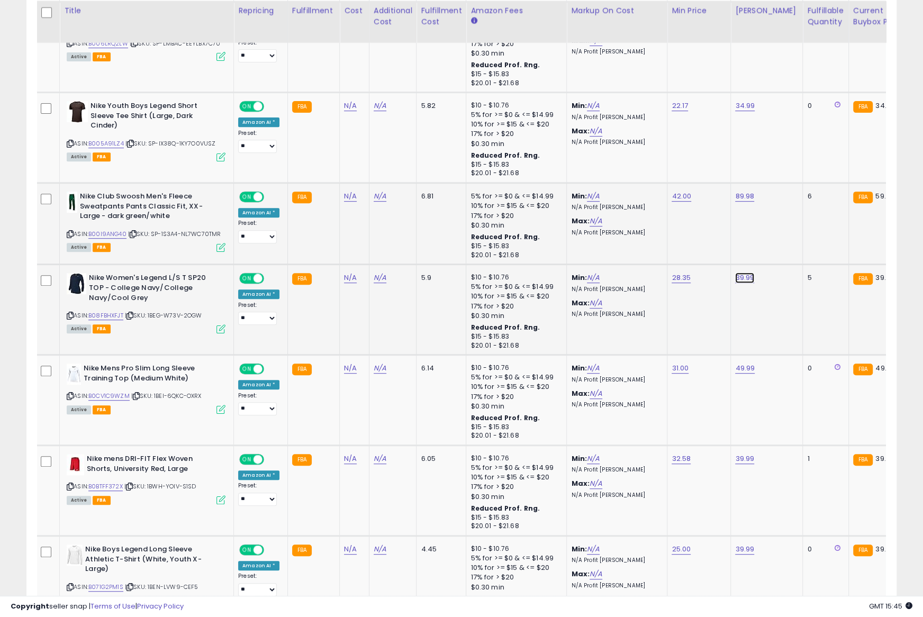
click at [69, 313] on icon at bounding box center [70, 316] width 7 height 6
drag, startPoint x: 69, startPoint y: 303, endPoint x: 95, endPoint y: 303, distance: 25.9
click at [69, 313] on icon at bounding box center [70, 316] width 7 height 6
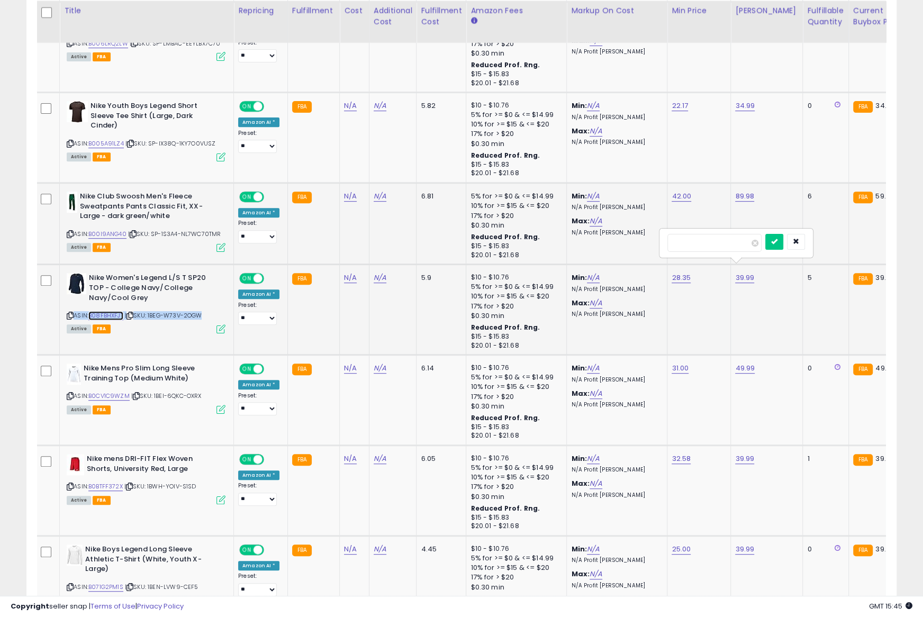
click at [103, 311] on link "B08FBHXFJT" at bounding box center [105, 315] width 35 height 9
click at [704, 240] on input "*****" at bounding box center [714, 243] width 94 height 18
paste input "number"
type input "*****"
drag, startPoint x: 781, startPoint y: 240, endPoint x: 698, endPoint y: 139, distance: 130.7
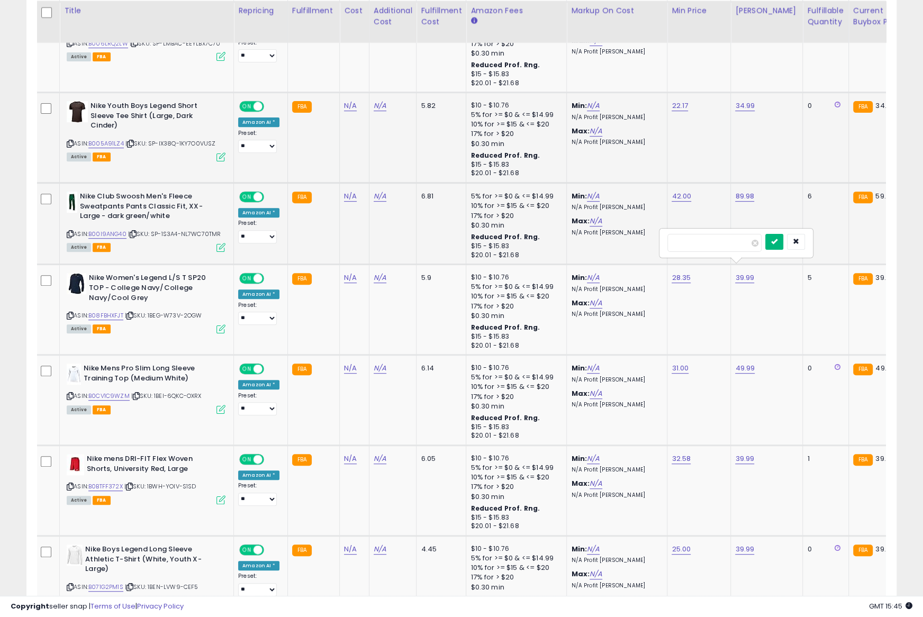
click at [777, 239] on icon "submit" at bounding box center [774, 241] width 6 height 6
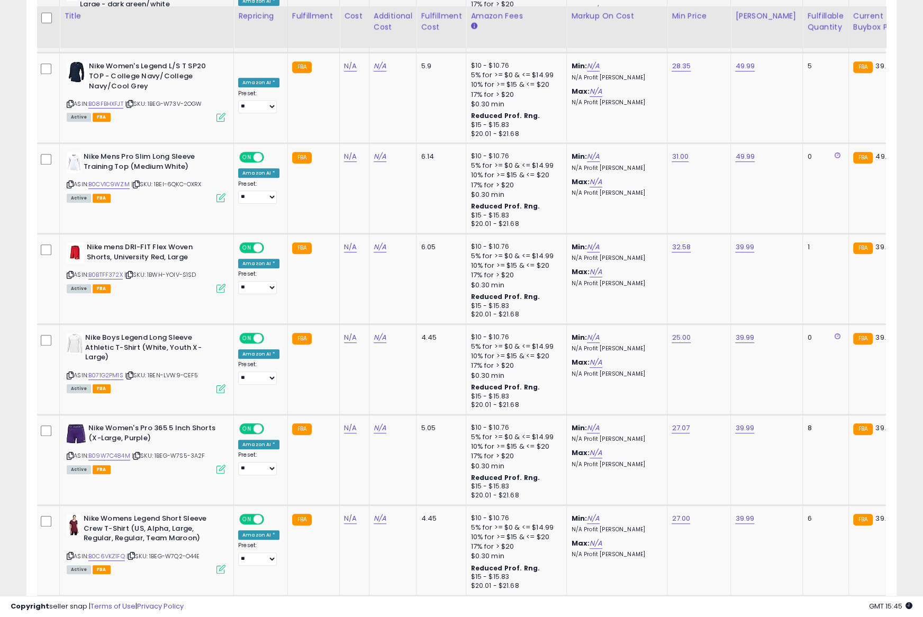
scroll to position [4249, 0]
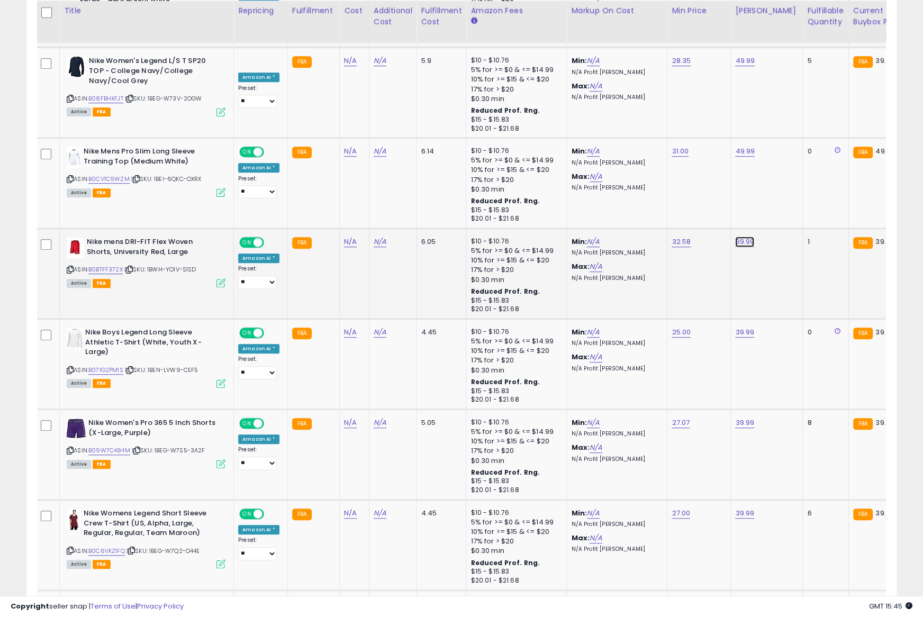
drag, startPoint x: 68, startPoint y: 256, endPoint x: 92, endPoint y: 256, distance: 23.8
click at [68, 267] on icon at bounding box center [70, 270] width 7 height 6
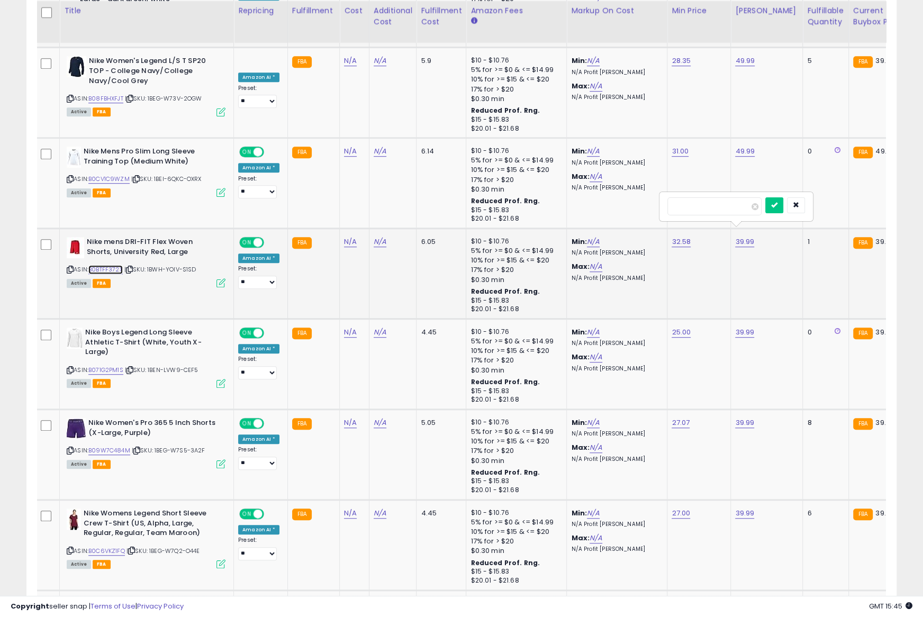
click at [99, 265] on link "B0BTFF372X" at bounding box center [105, 269] width 34 height 9
click at [713, 202] on input "*****" at bounding box center [714, 206] width 94 height 18
paste input "number"
type input "*****"
click at [772, 203] on button "submit" at bounding box center [774, 205] width 18 height 16
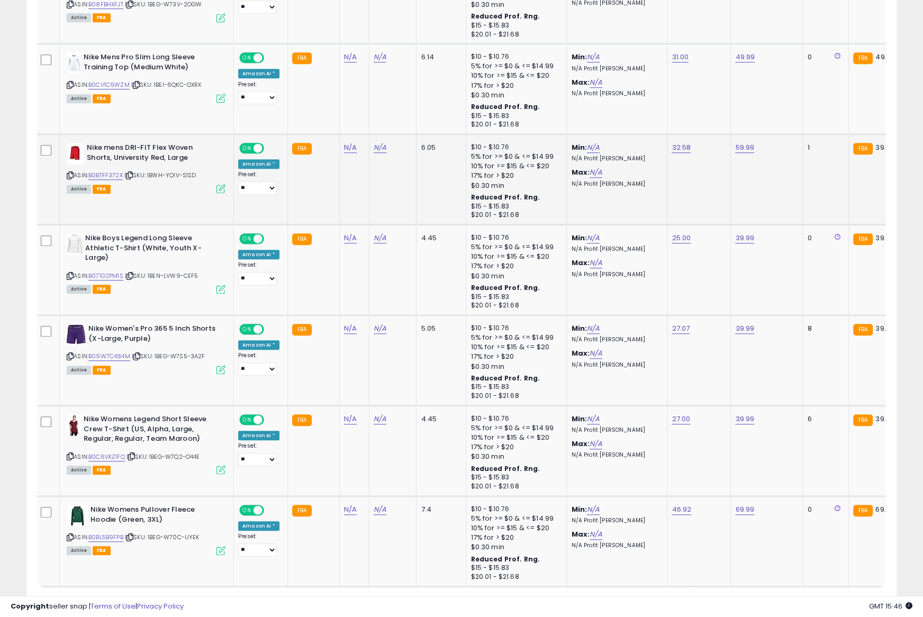
scroll to position [4392, 0]
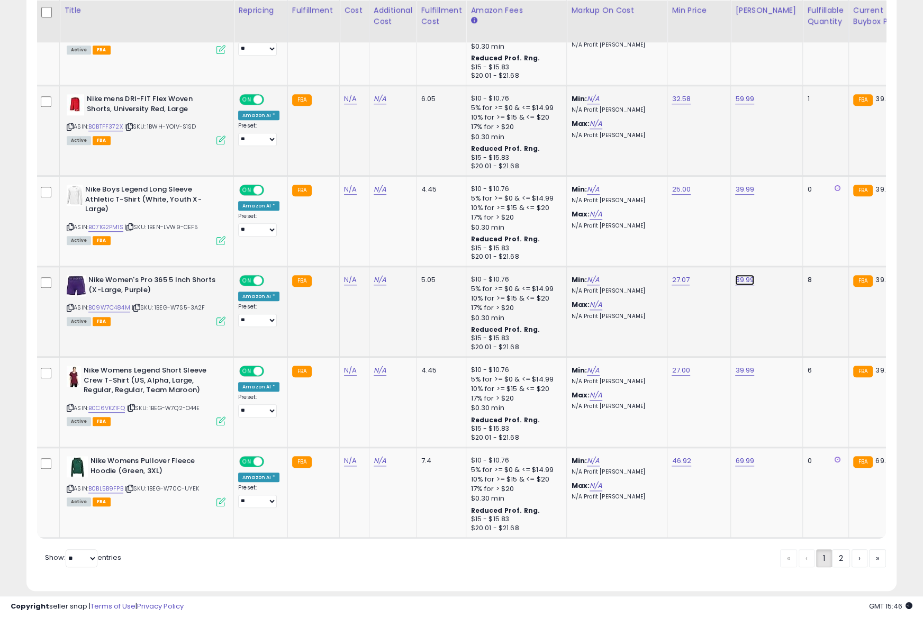
click at [70, 305] on icon at bounding box center [70, 308] width 7 height 6
click at [116, 303] on link "B09W7C484M" at bounding box center [109, 307] width 42 height 9
click at [717, 249] on input "*****" at bounding box center [714, 244] width 94 height 18
paste input "number"
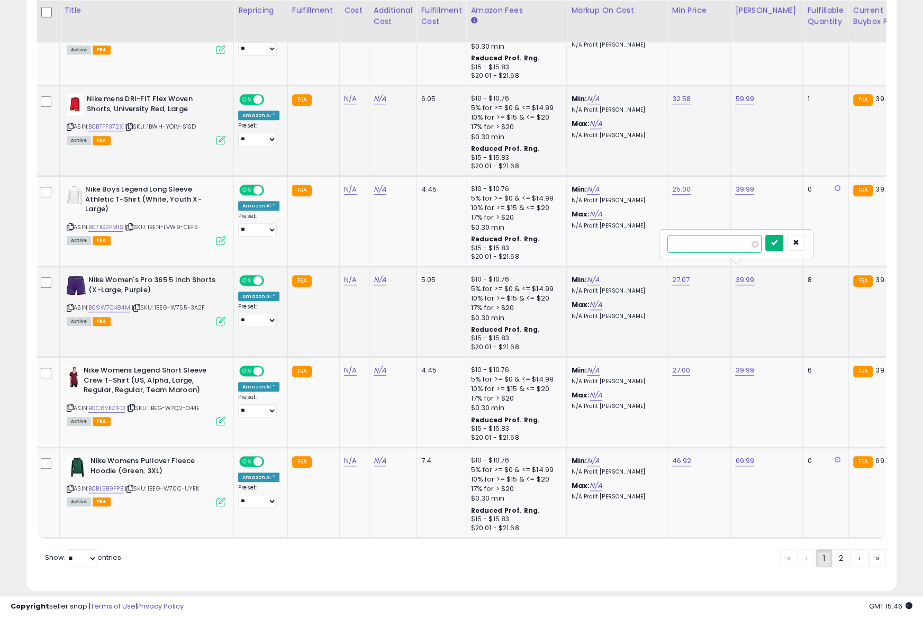
type input "*****"
drag, startPoint x: 775, startPoint y: 240, endPoint x: 751, endPoint y: 227, distance: 27.7
click at [775, 240] on button "submit" at bounding box center [774, 243] width 18 height 16
drag, startPoint x: 71, startPoint y: 394, endPoint x: 34, endPoint y: 78, distance: 318.5
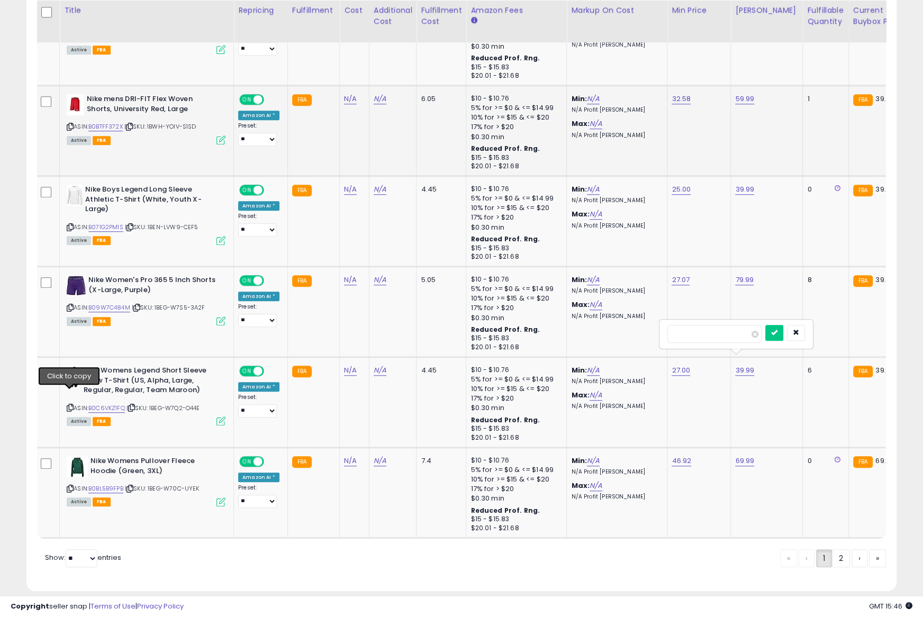
click at [71, 405] on icon at bounding box center [70, 408] width 7 height 6
click at [108, 404] on link "B0C6VKZ1FQ" at bounding box center [106, 408] width 37 height 9
click at [720, 329] on input "*****" at bounding box center [714, 334] width 94 height 18
paste input "number"
type input "*****"
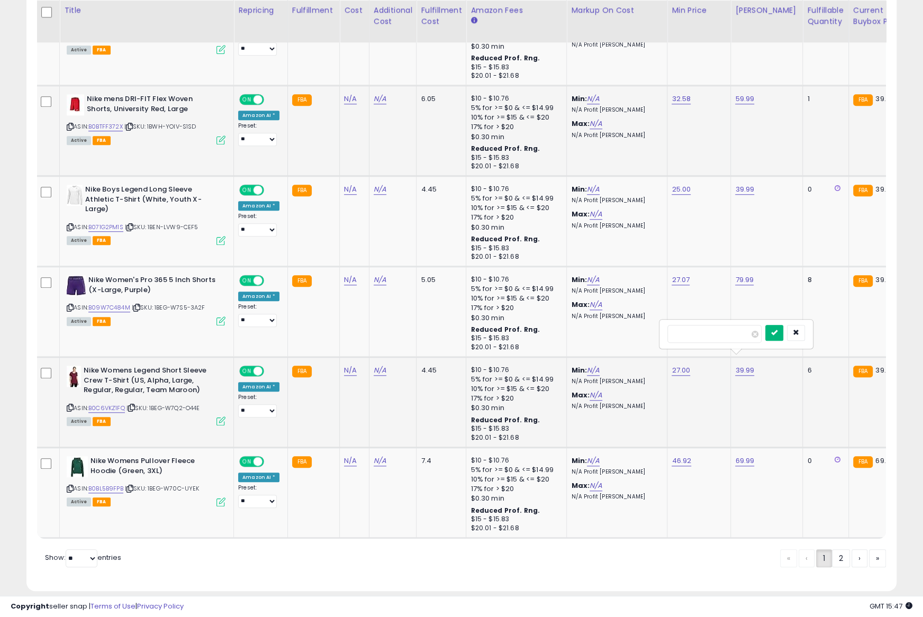
click at [776, 330] on button "submit" at bounding box center [774, 333] width 18 height 16
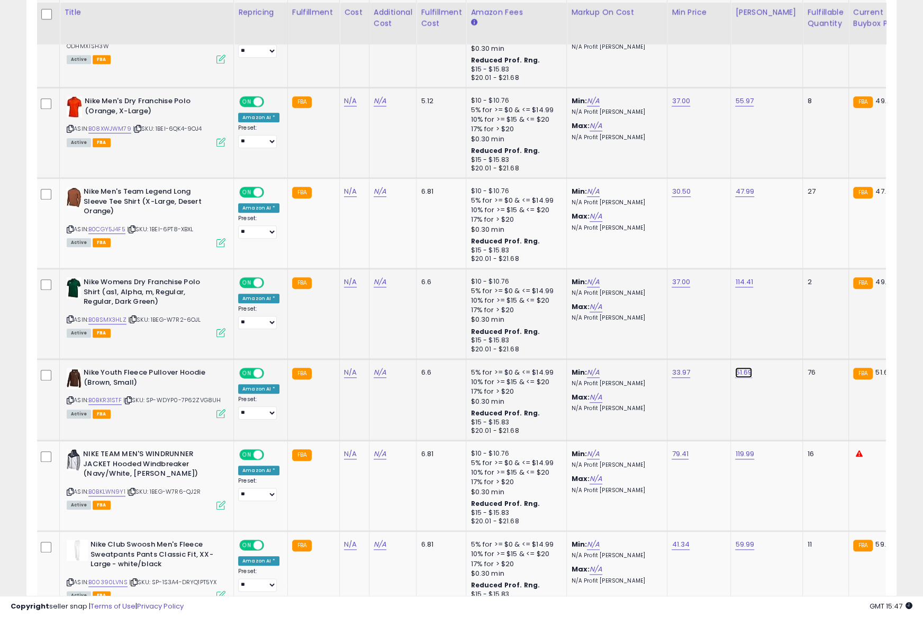
scroll to position [813, 0]
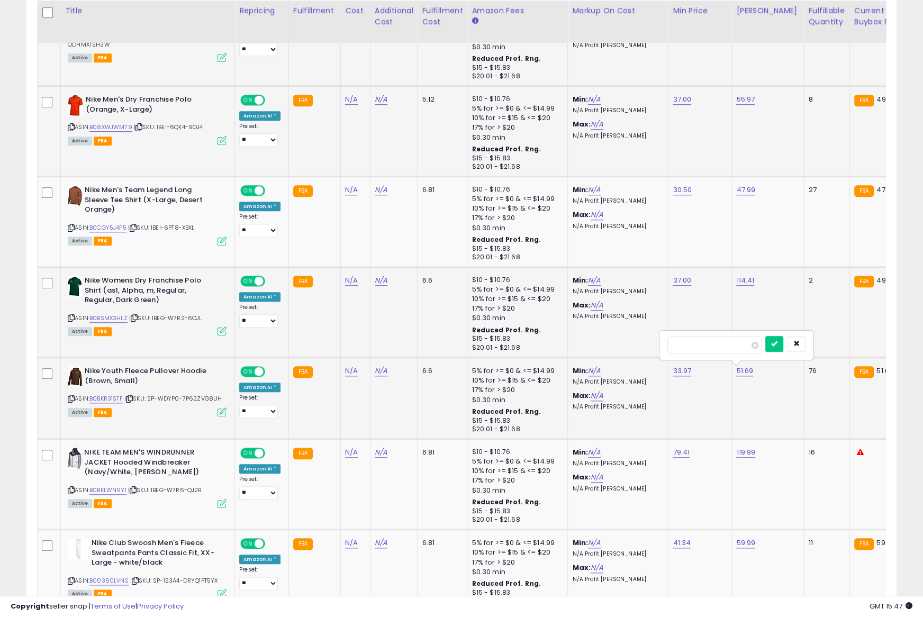
type input "*****"
click button "submit" at bounding box center [774, 344] width 18 height 16
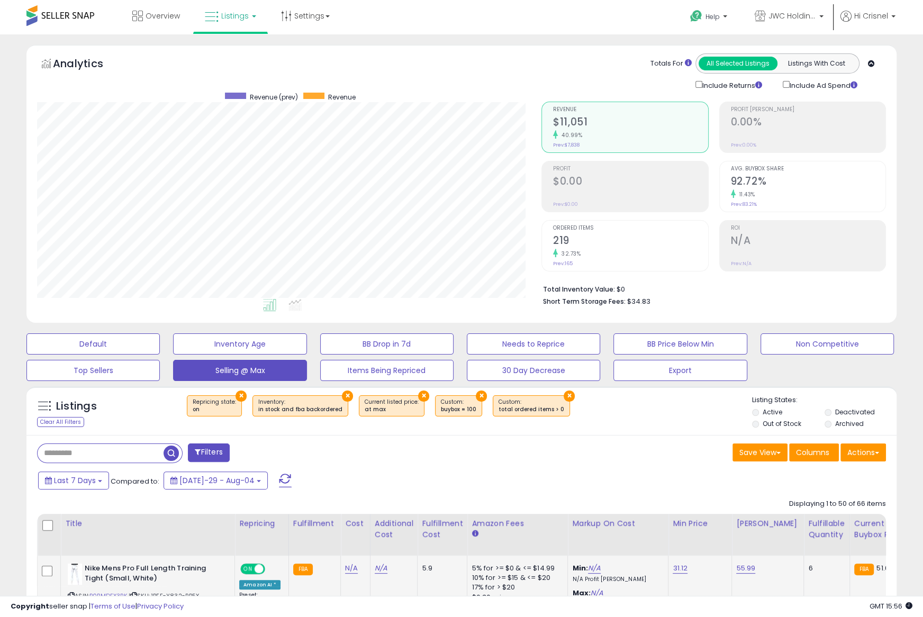
click at [646, 423] on div "Listings Clear All Filters × Repricing state : on" at bounding box center [461, 413] width 870 height 36
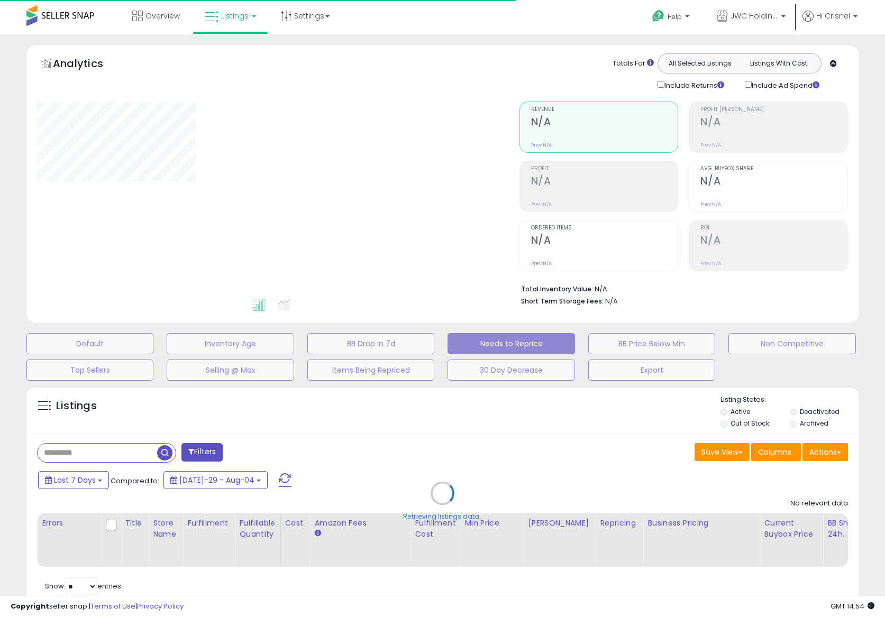
select select "**"
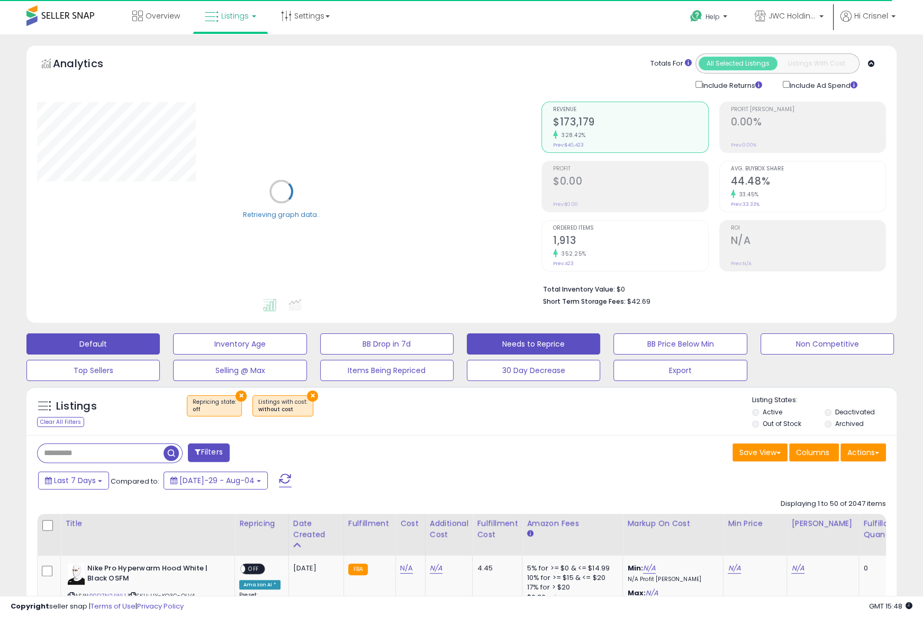
click at [111, 337] on button "Default" at bounding box center [92, 343] width 133 height 21
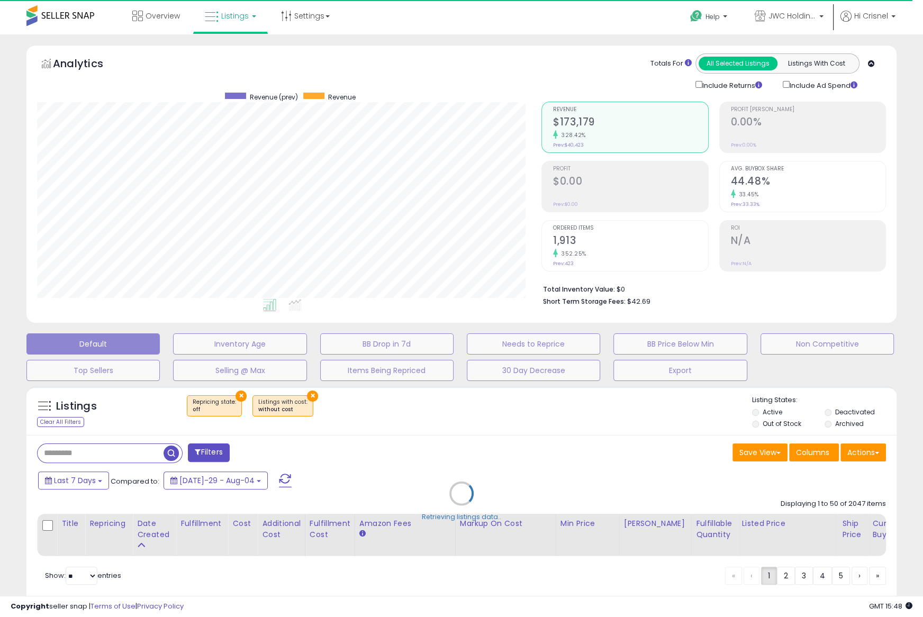
scroll to position [217, 504]
select select "**"
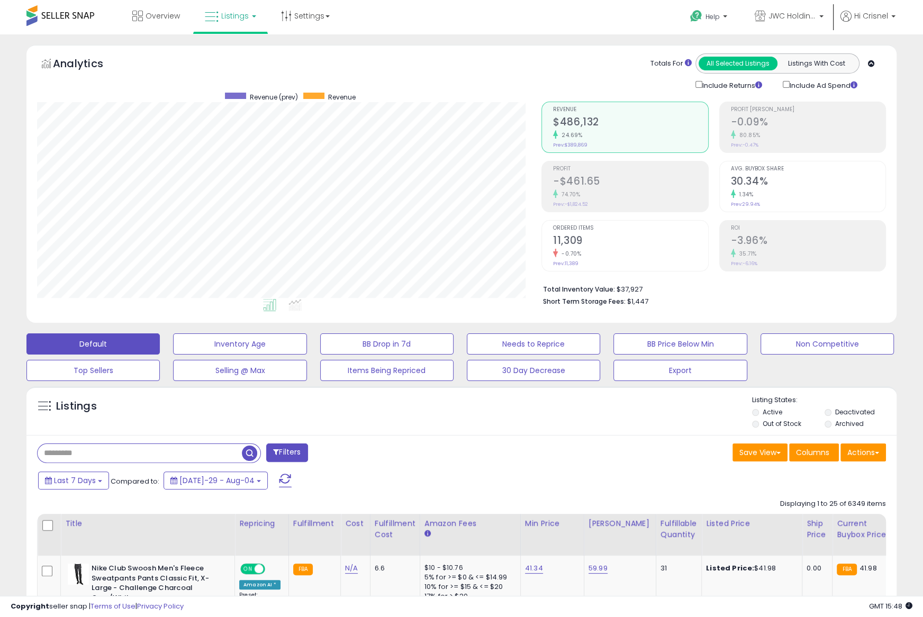
click at [80, 457] on input "text" at bounding box center [140, 453] width 204 height 19
paste input "**********"
type input "**********"
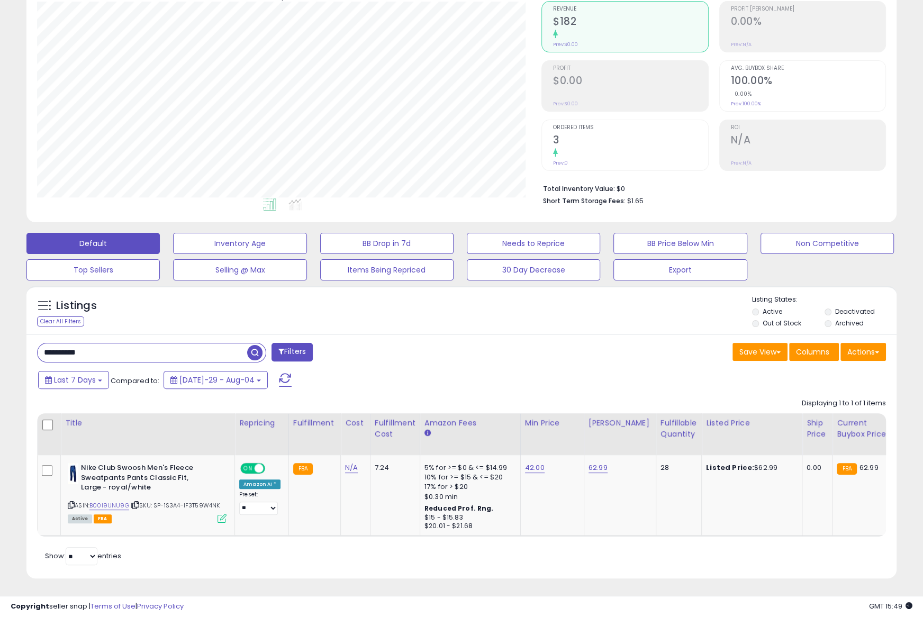
scroll to position [100, 0]
click at [588, 466] on link "62.99" at bounding box center [597, 468] width 19 height 11
click at [588, 463] on link "62.99" at bounding box center [597, 468] width 19 height 11
type input "*****"
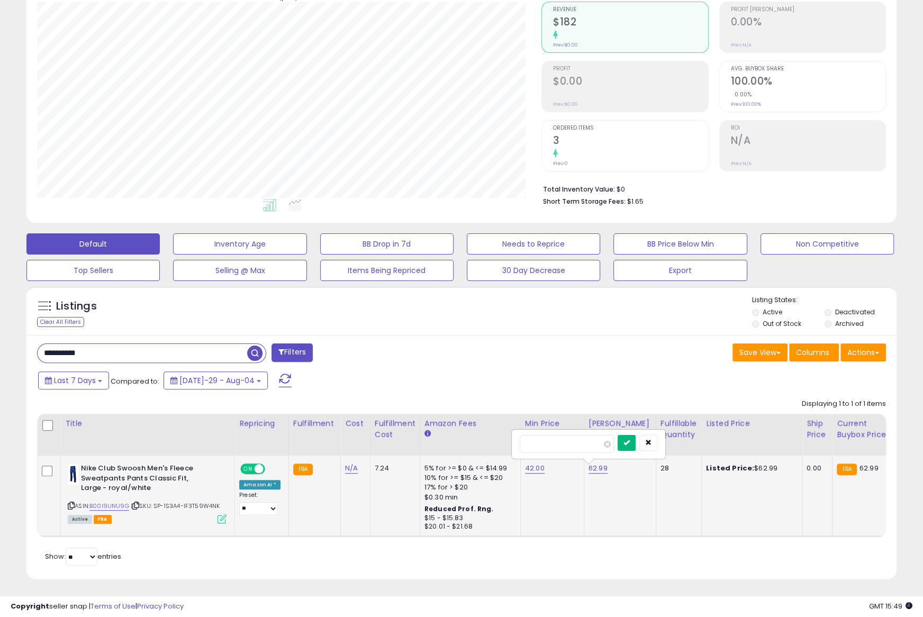
click at [630, 441] on icon "submit" at bounding box center [626, 442] width 6 height 6
click at [106, 351] on input "**********" at bounding box center [143, 353] width 210 height 19
paste input "text"
type input "**********"
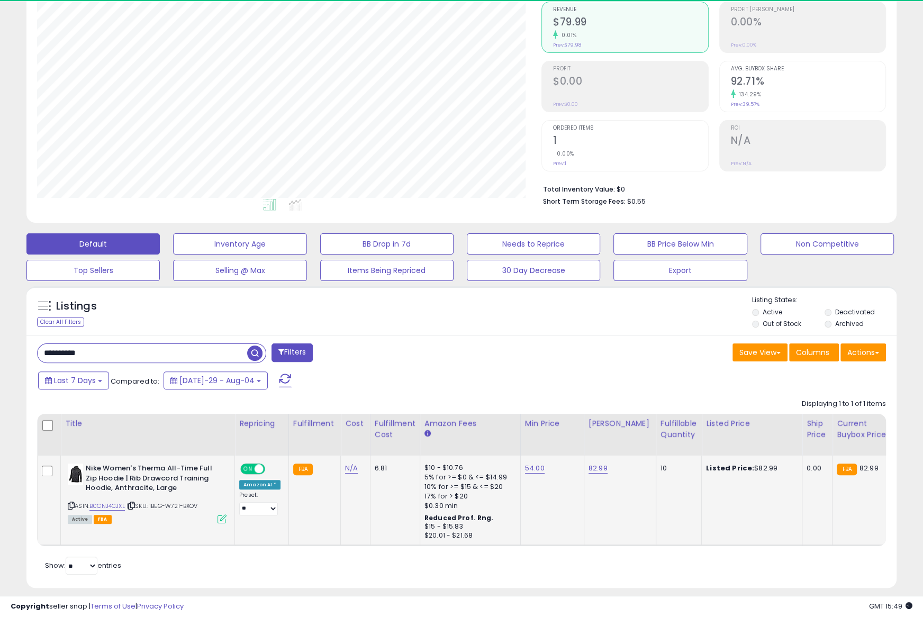
scroll to position [217, 504]
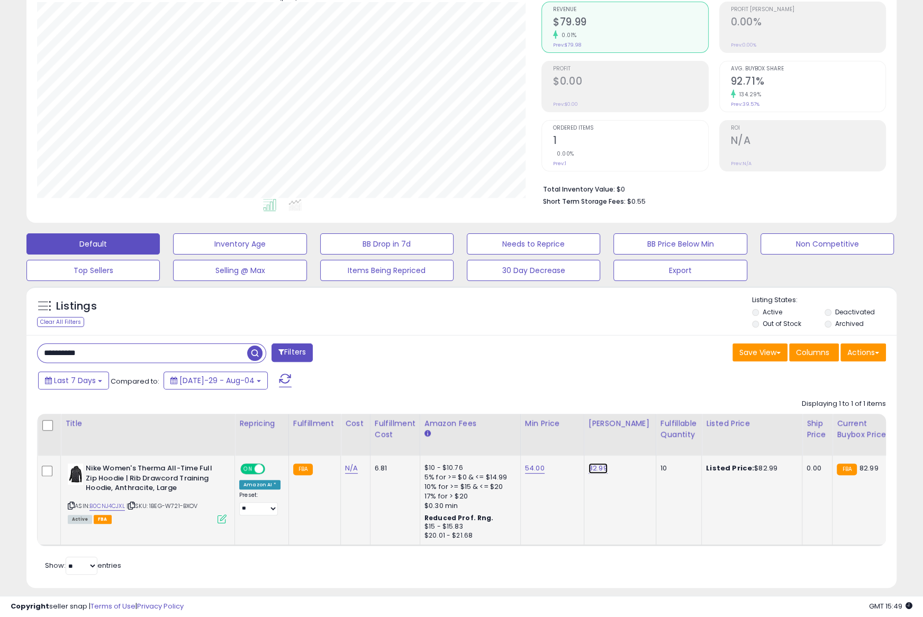
click at [591, 467] on link "82.99" at bounding box center [597, 468] width 19 height 11
drag, startPoint x: 551, startPoint y: 443, endPoint x: 499, endPoint y: 442, distance: 51.9
click at [499, 442] on table "Title Repricing" at bounding box center [793, 480] width 1513 height 132
type input "*****"
click button "submit" at bounding box center [626, 443] width 18 height 16
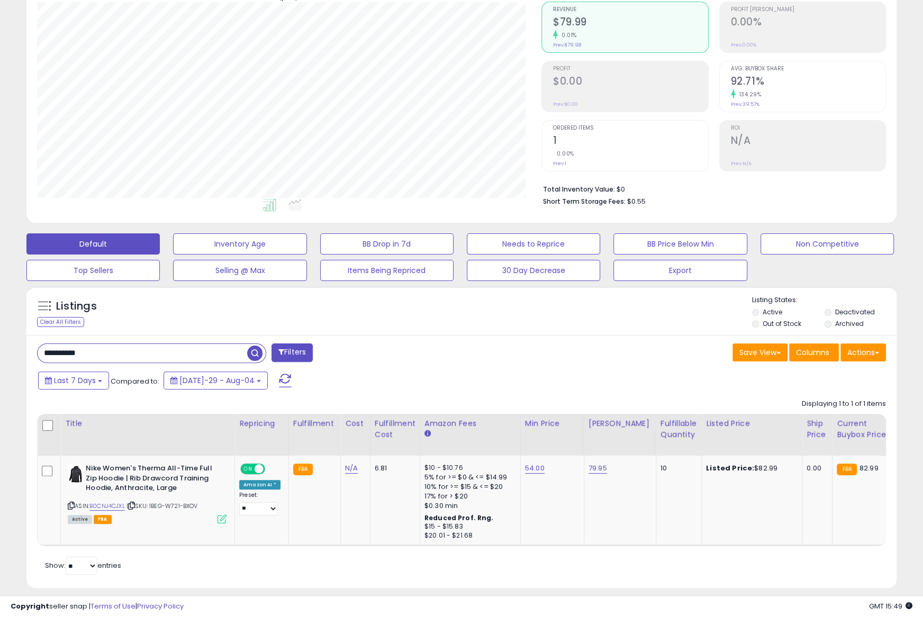
click at [112, 353] on input "**********" at bounding box center [143, 353] width 210 height 19
paste input "text"
type input "**********"
click at [101, 351] on input "**********" at bounding box center [143, 353] width 210 height 19
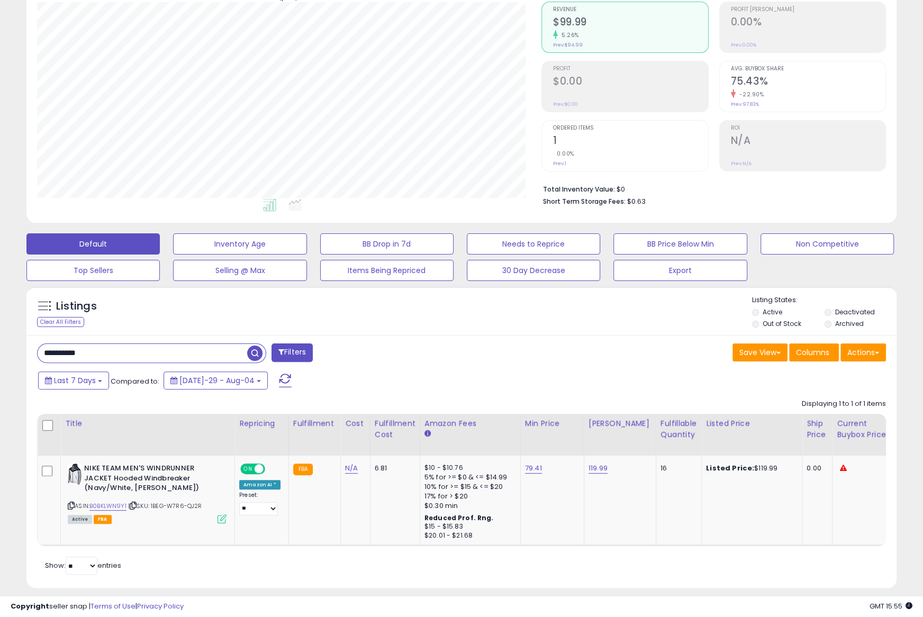
click at [101, 350] on input "**********" at bounding box center [143, 353] width 210 height 19
click at [588, 467] on link "119.99" at bounding box center [597, 468] width 19 height 11
click at [534, 443] on input "******" at bounding box center [567, 444] width 94 height 18
type input "******"
click button "submit" at bounding box center [626, 443] width 18 height 16
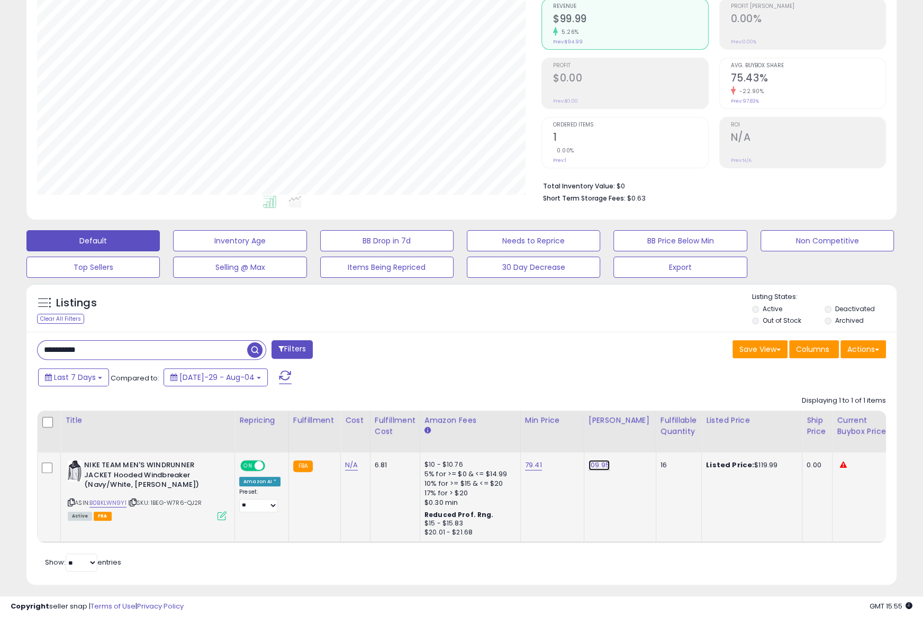
click at [588, 467] on link "109.95" at bounding box center [598, 465] width 21 height 11
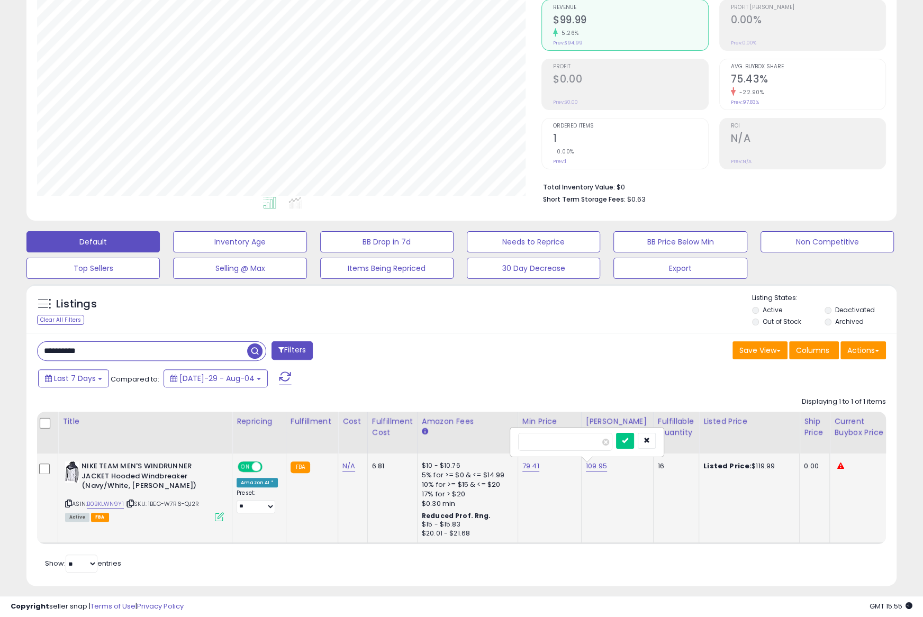
scroll to position [0, 0]
click at [157, 349] on input "**********" at bounding box center [143, 351] width 210 height 19
paste input "text"
type input "**********"
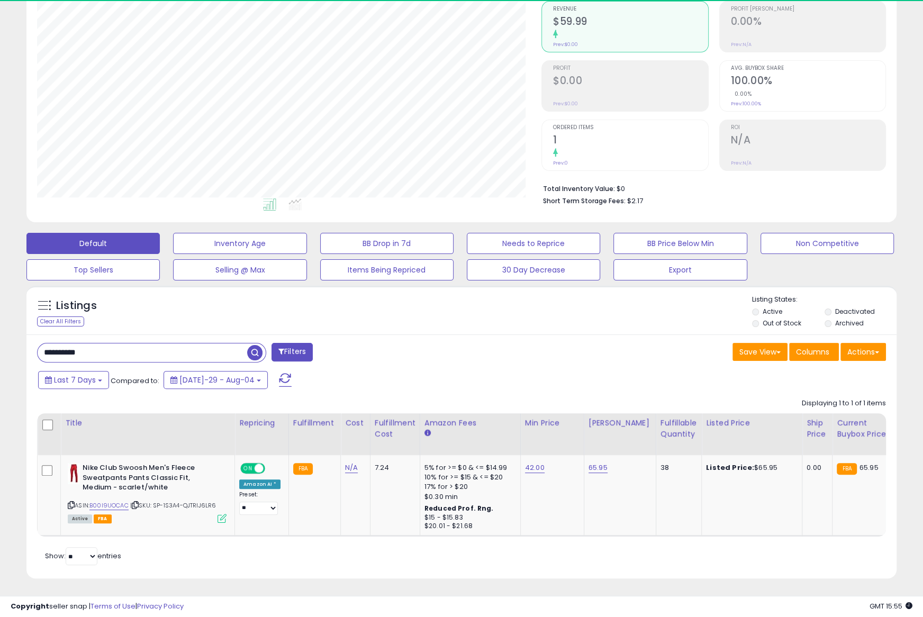
scroll to position [217, 504]
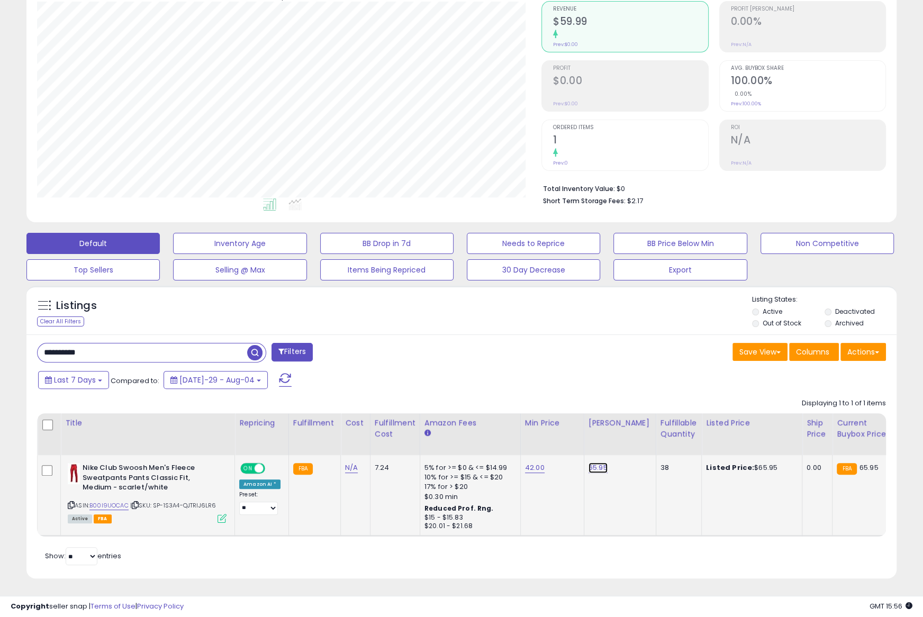
click at [591, 467] on link "65.95" at bounding box center [597, 467] width 19 height 11
type input "*****"
click button "submit" at bounding box center [626, 442] width 18 height 16
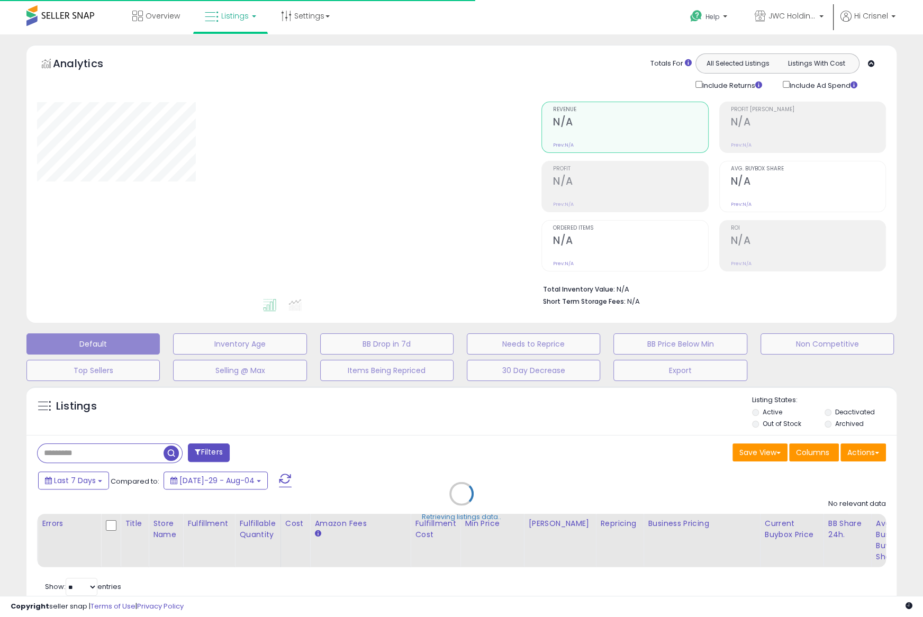
type input "**********"
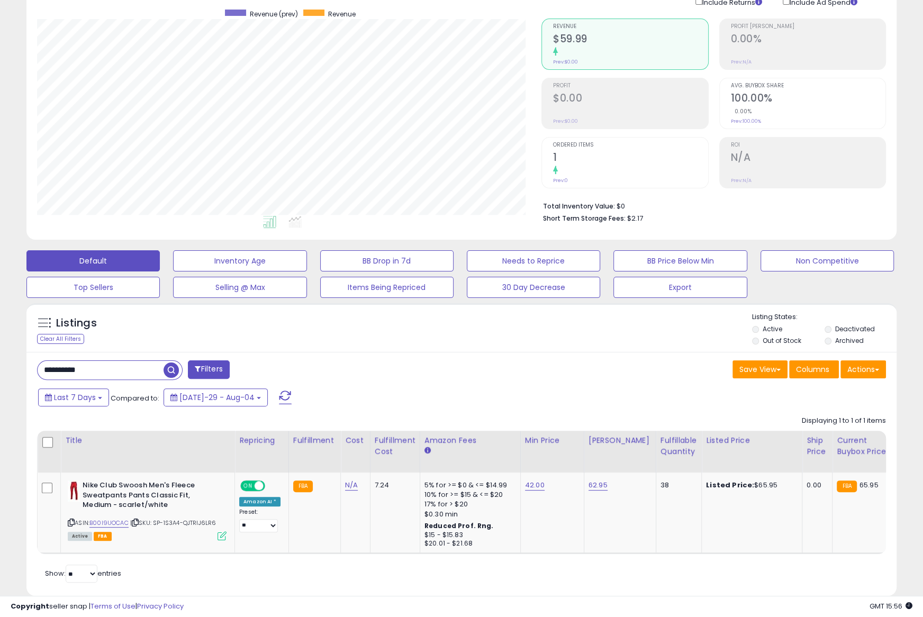
scroll to position [101, 0]
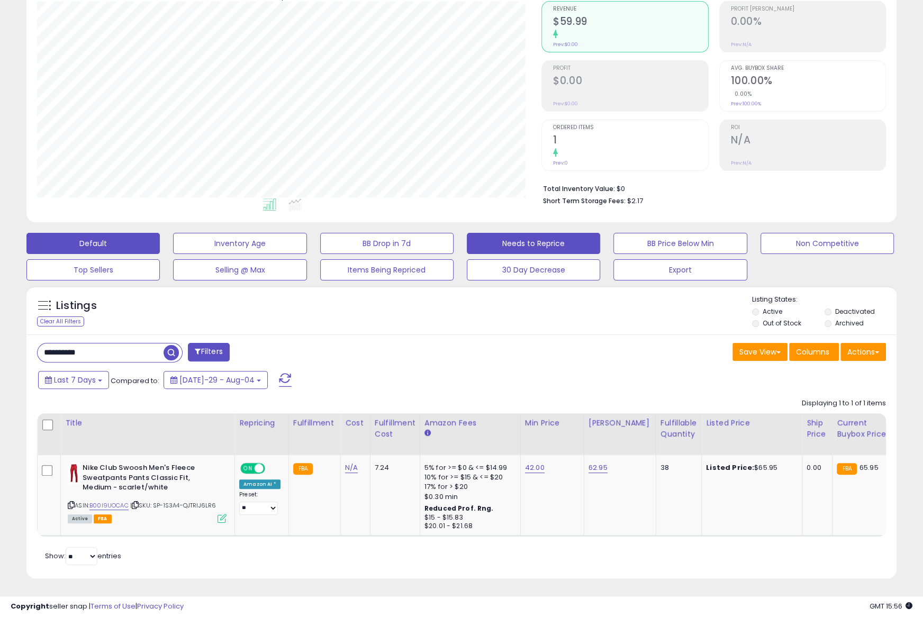
click at [306, 241] on button "Needs to Reprice" at bounding box center [239, 243] width 133 height 21
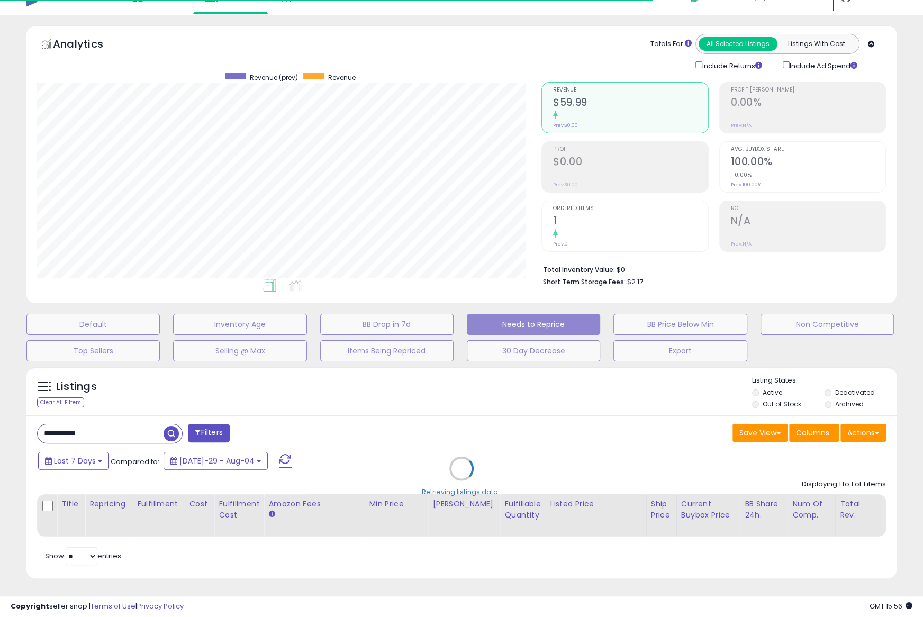
click at [172, 435] on div "Retrieving listings data.." at bounding box center [462, 476] width 886 height 230
click at [132, 429] on div "Retrieving listings data.." at bounding box center [462, 476] width 886 height 230
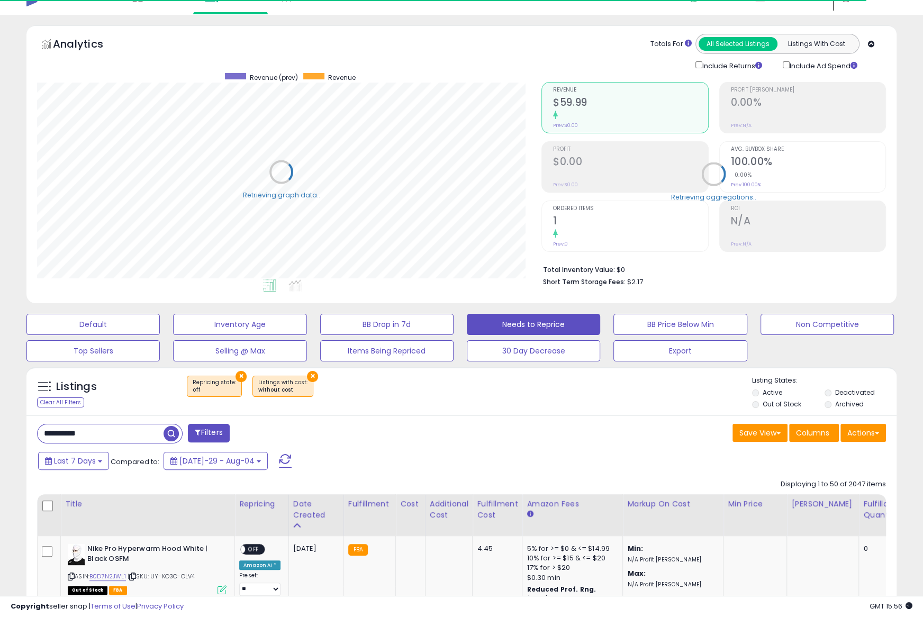
select select "**"
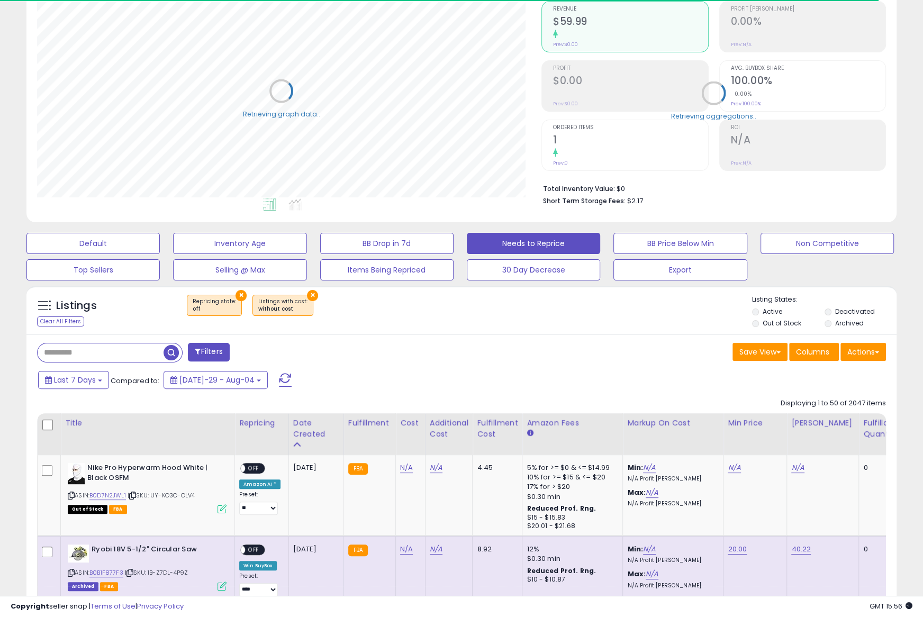
scroll to position [101, 0]
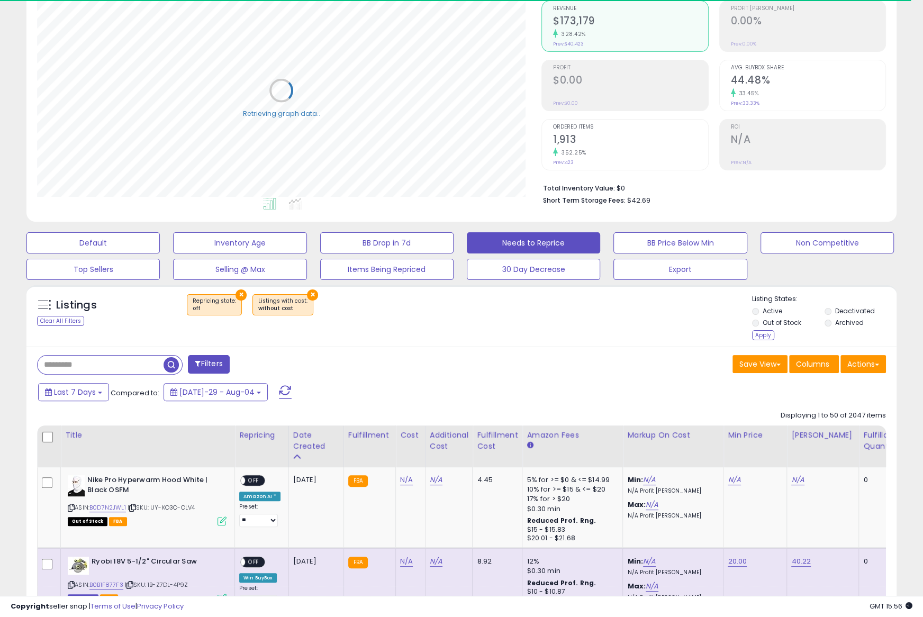
drag, startPoint x: 766, startPoint y: 332, endPoint x: 854, endPoint y: 360, distance: 93.2
click at [766, 332] on div "Apply" at bounding box center [763, 335] width 22 height 10
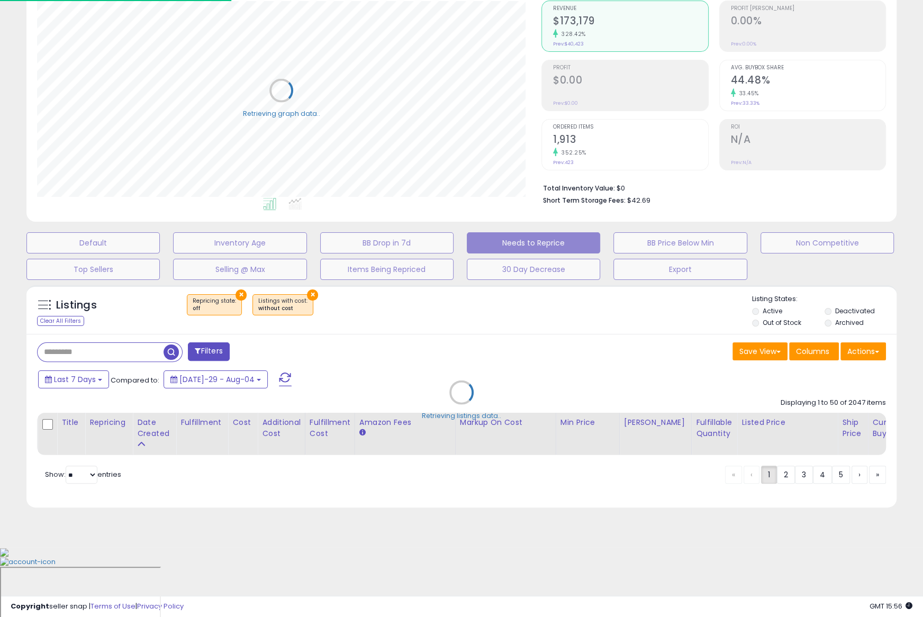
scroll to position [30, 0]
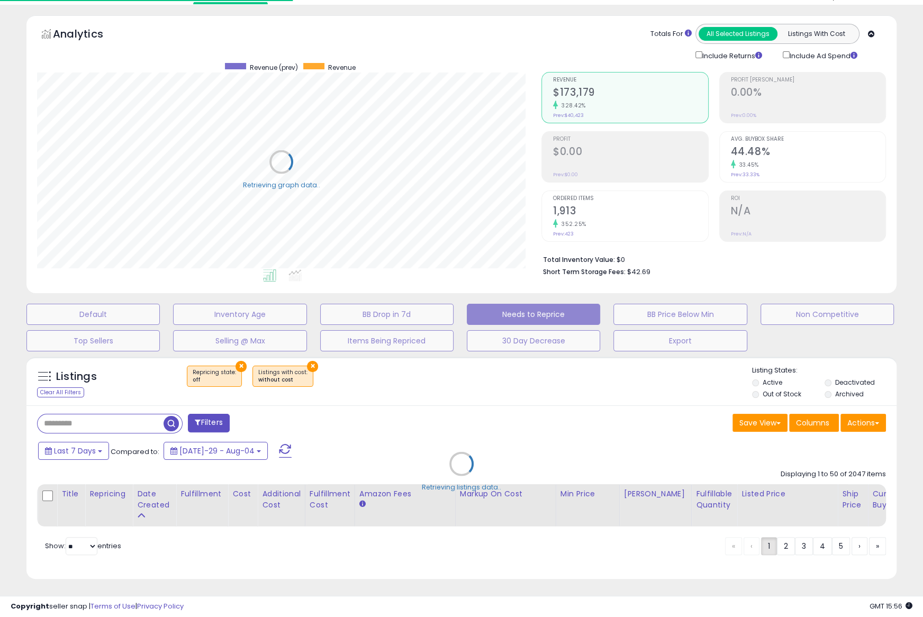
click at [855, 360] on div "Retrieving listings data.." at bounding box center [462, 471] width 886 height 241
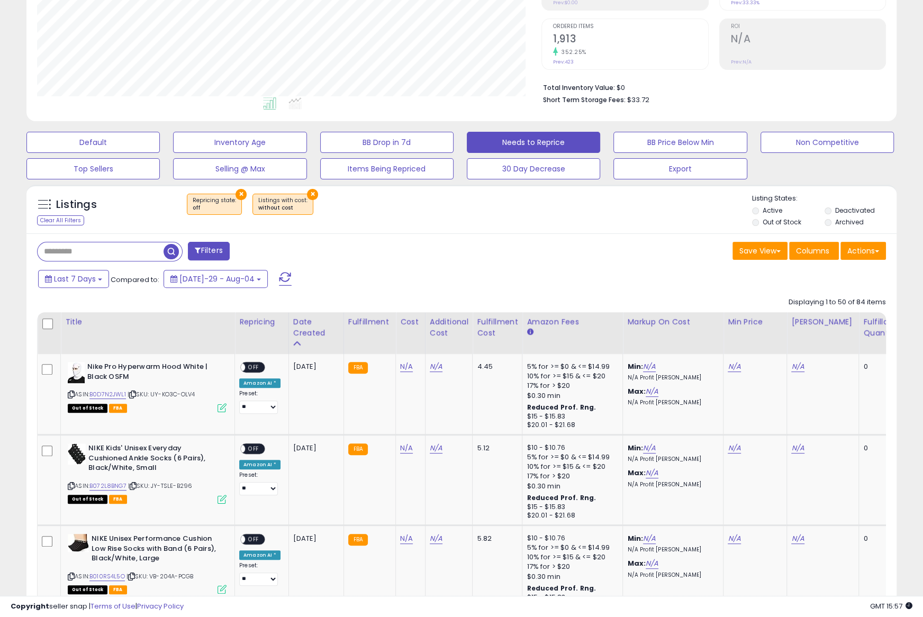
scroll to position [175, 0]
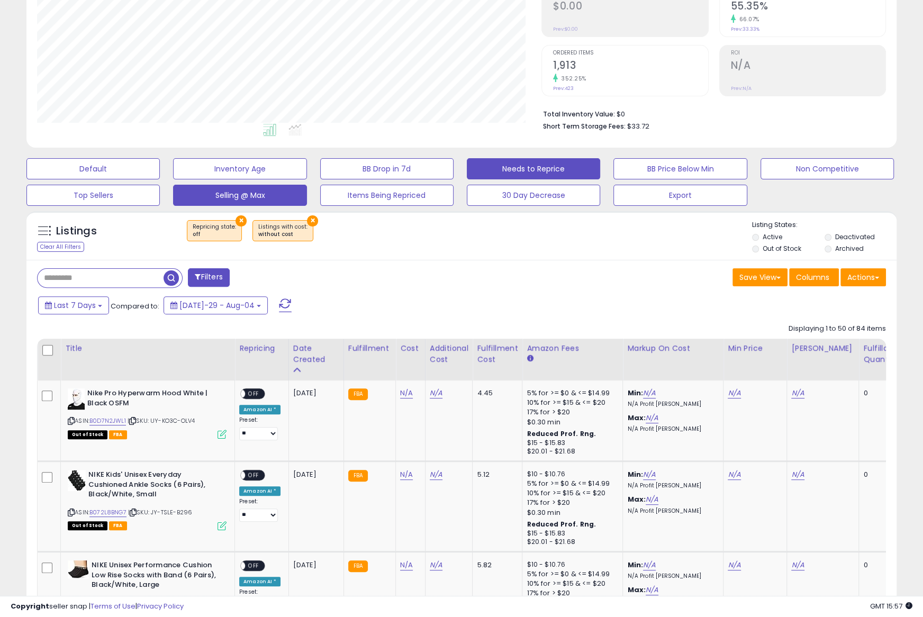
click at [160, 179] on button "Selling @ Max" at bounding box center [92, 168] width 133 height 21
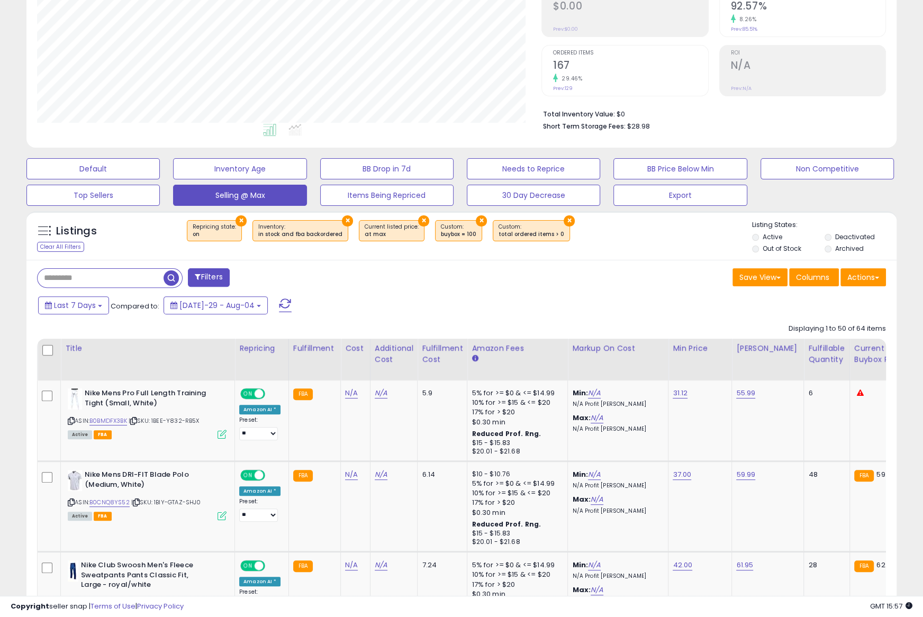
scroll to position [175, 0]
click at [71, 420] on icon at bounding box center [71, 422] width 7 height 6
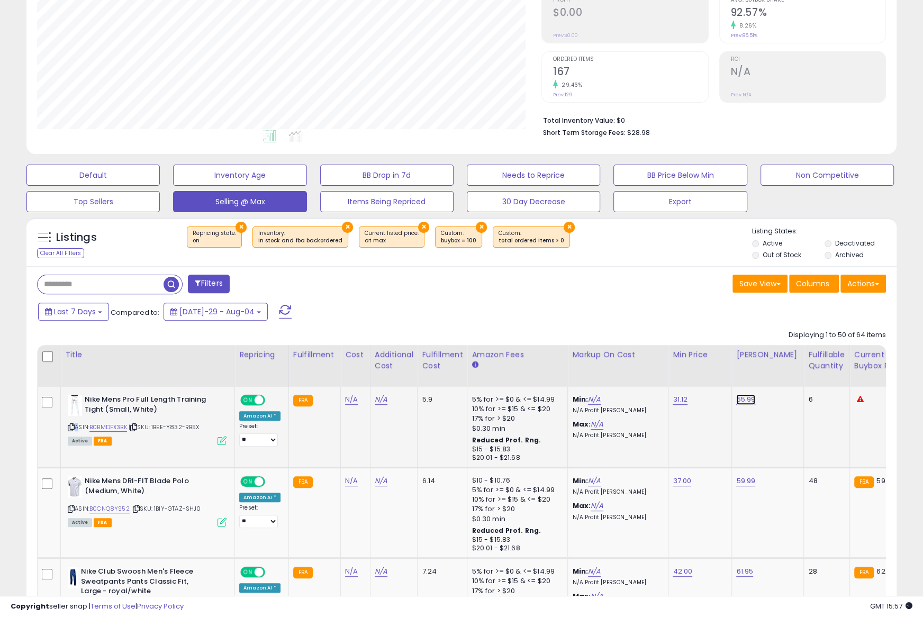
click at [736, 398] on link "55.99" at bounding box center [745, 399] width 19 height 11
click at [683, 375] on input "*****" at bounding box center [715, 375] width 94 height 18
type input "*****"
click button "submit" at bounding box center [775, 374] width 18 height 16
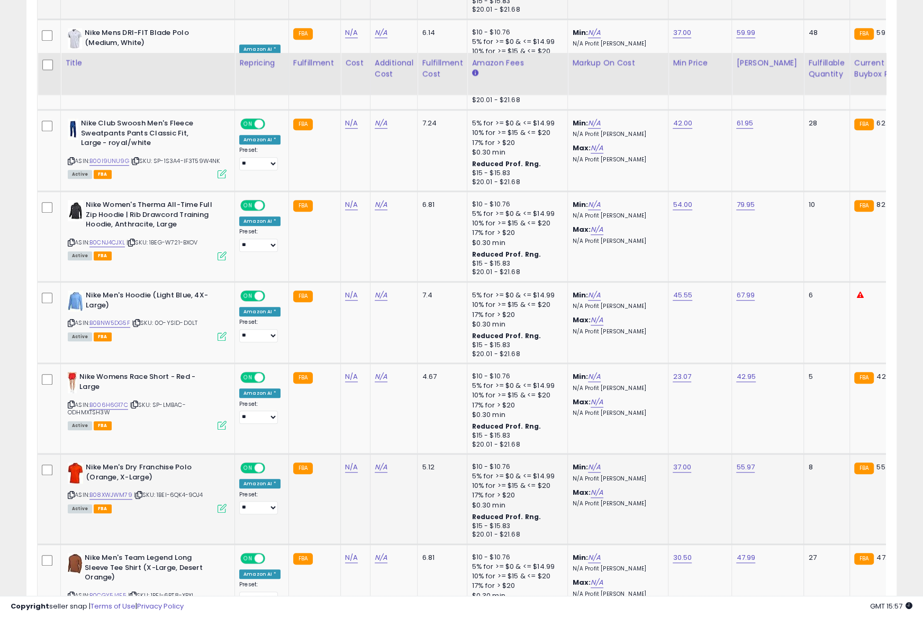
scroll to position [710, 0]
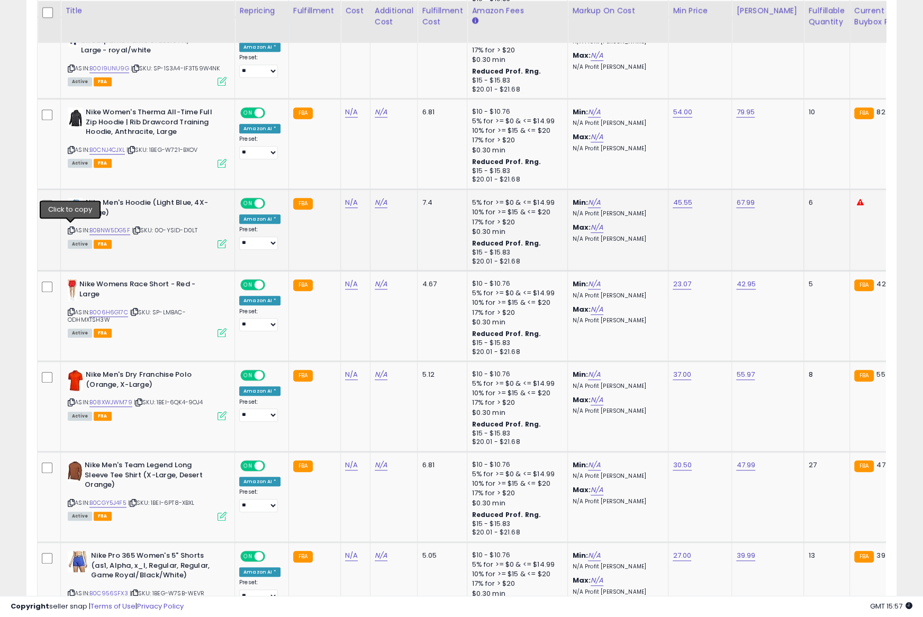
click at [71, 229] on icon at bounding box center [71, 231] width 7 height 6
type input "*****"
click button "submit" at bounding box center [775, 176] width 18 height 16
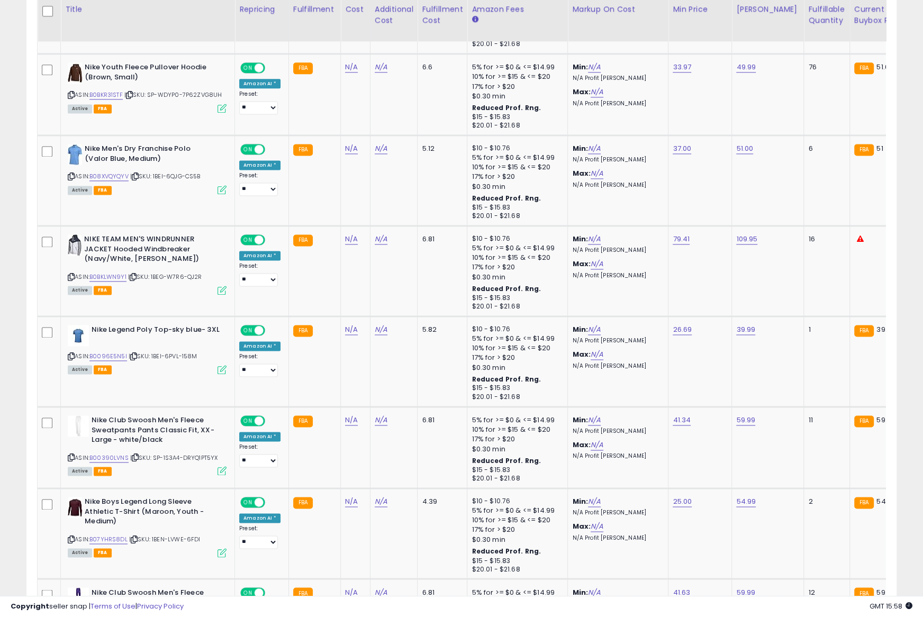
scroll to position [1287, 0]
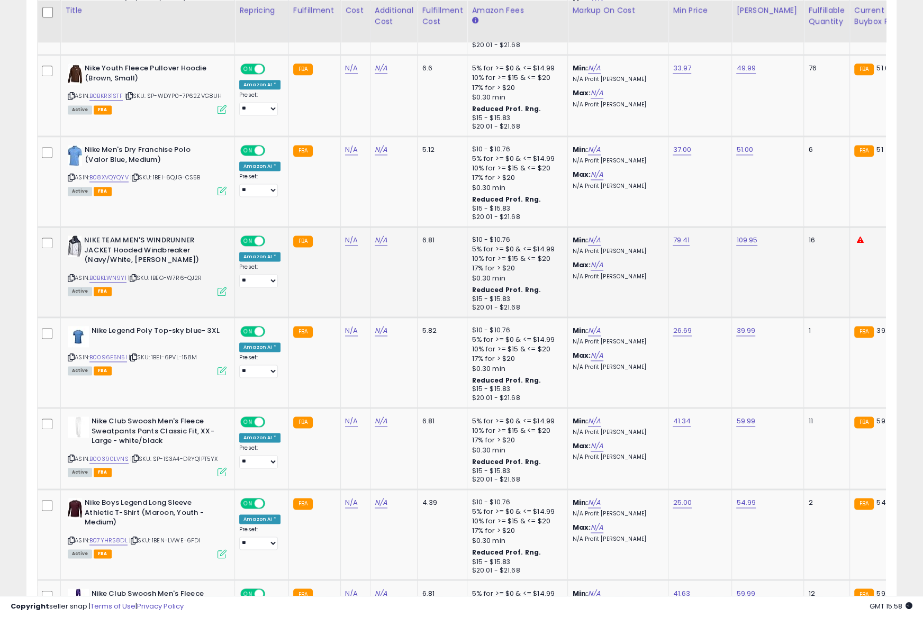
drag, startPoint x: 686, startPoint y: 273, endPoint x: 693, endPoint y: 271, distance: 6.5
click at [686, 273] on td "79.41" at bounding box center [699, 272] width 63 height 90
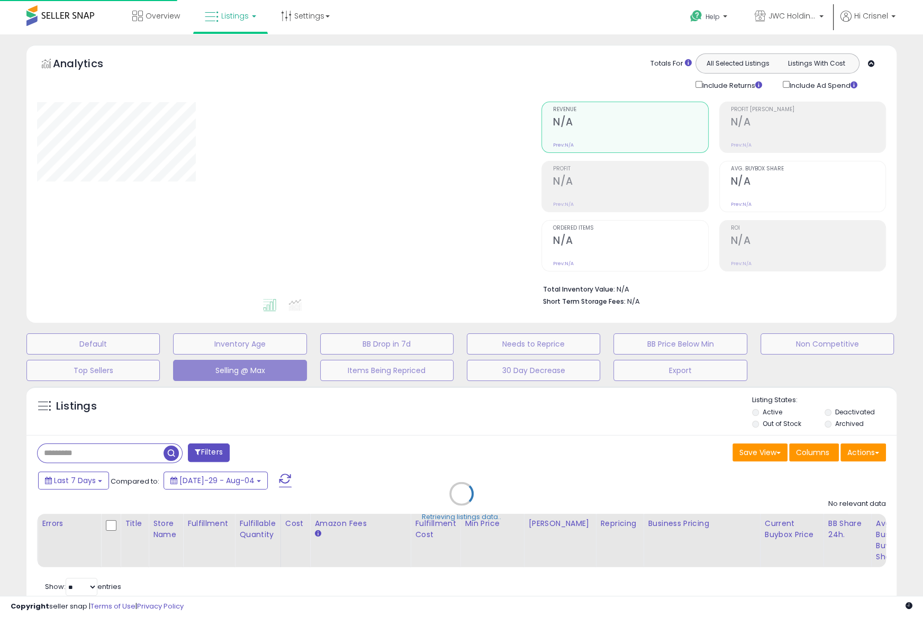
scroll to position [31, 0]
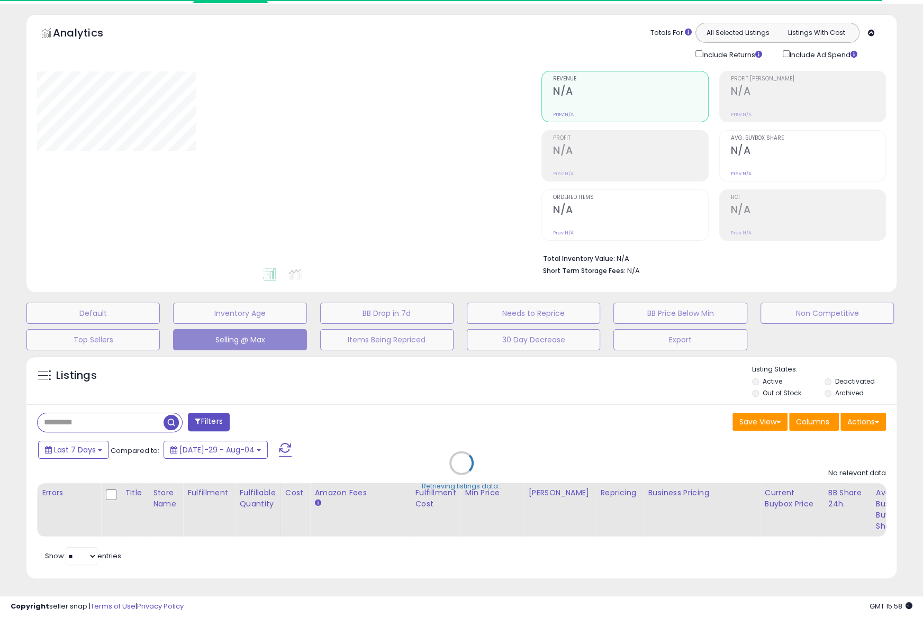
select select "**"
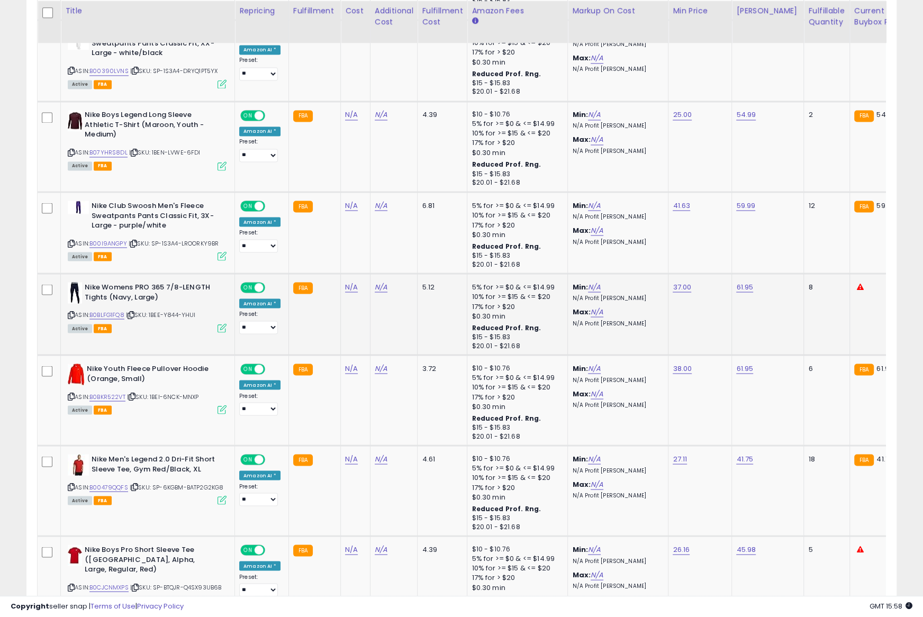
scroll to position [1680, 0]
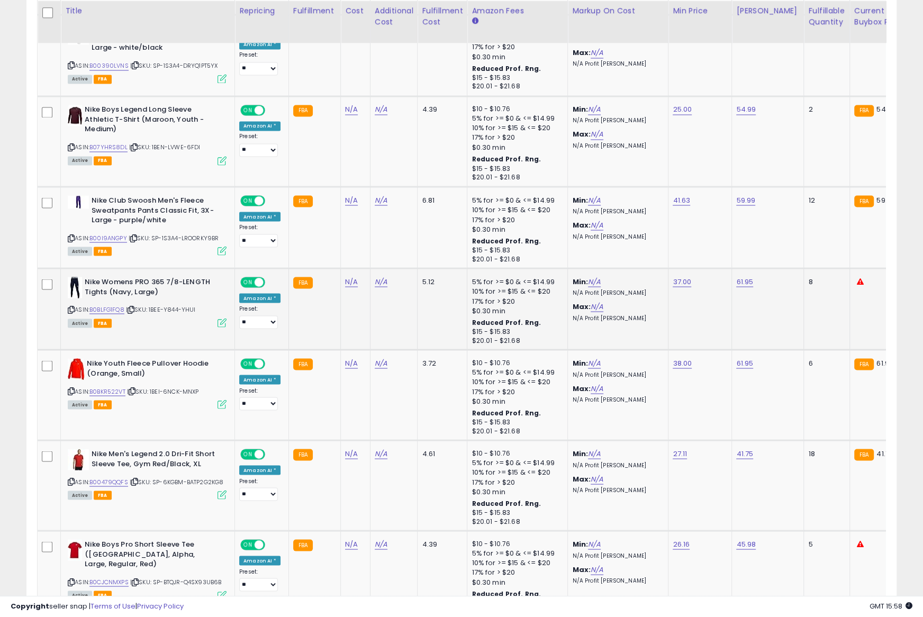
click at [72, 306] on icon at bounding box center [71, 309] width 7 height 6
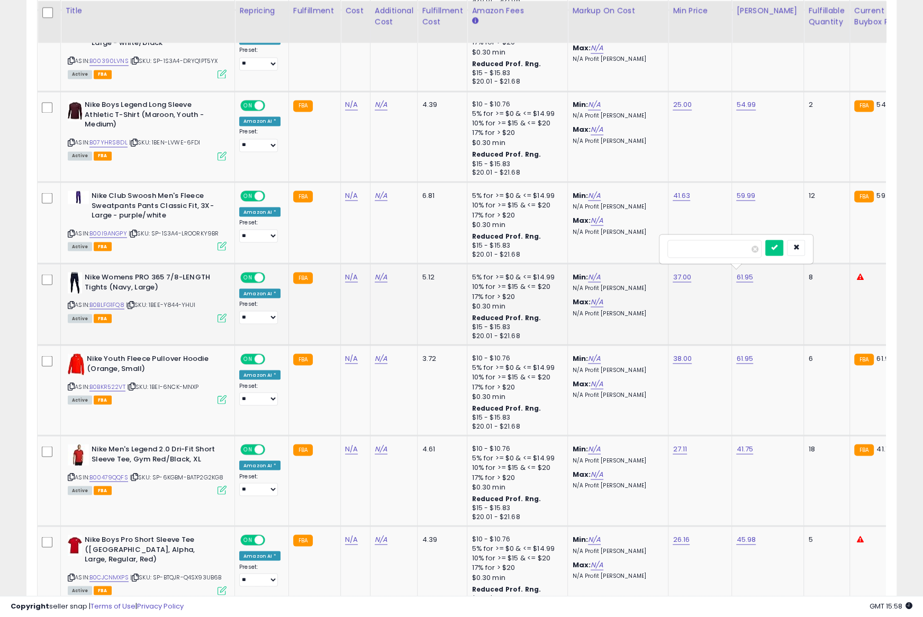
type input "*****"
click button "submit" at bounding box center [774, 248] width 18 height 16
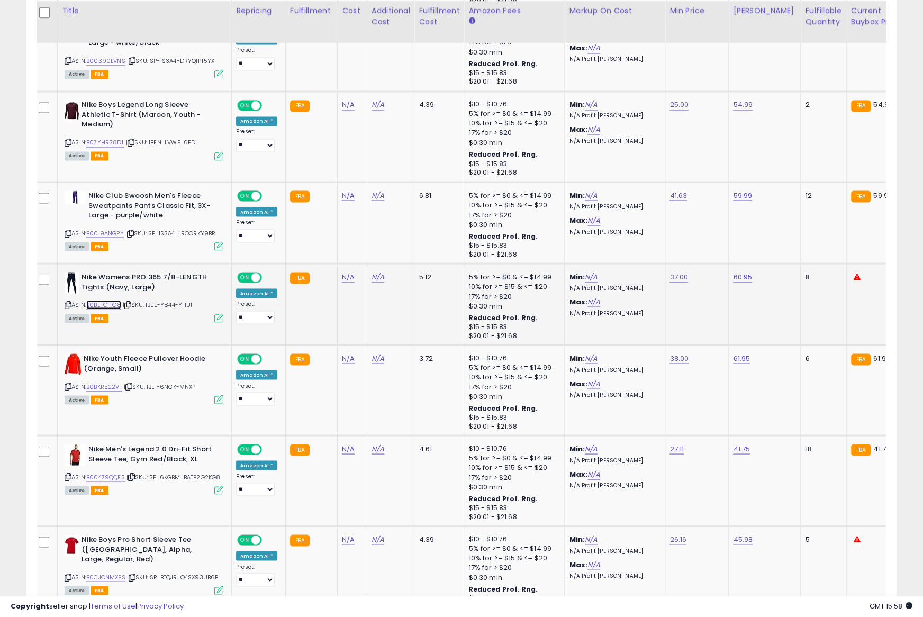
click at [114, 301] on link "B0BLFG1FQ8" at bounding box center [103, 304] width 35 height 9
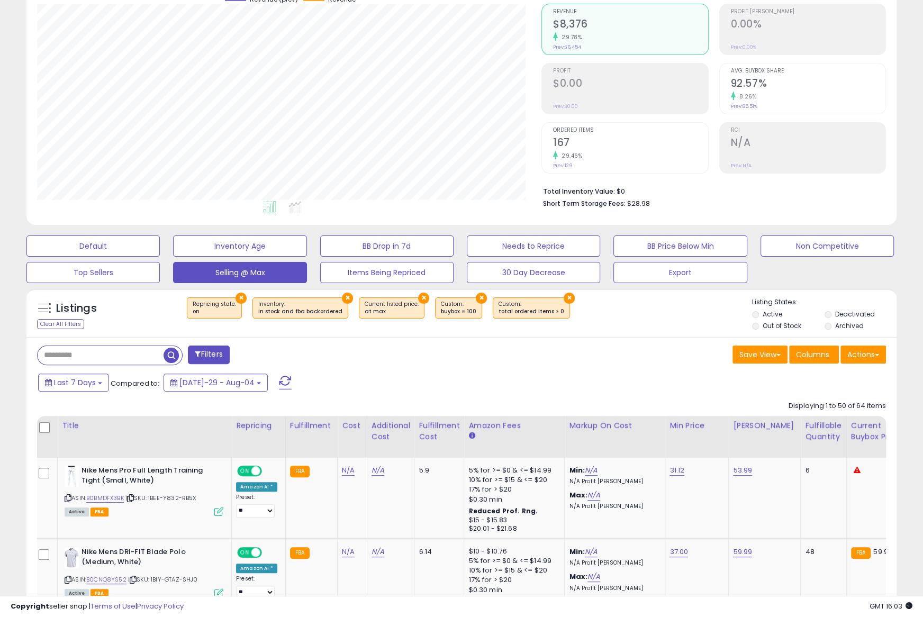
scroll to position [81, 0]
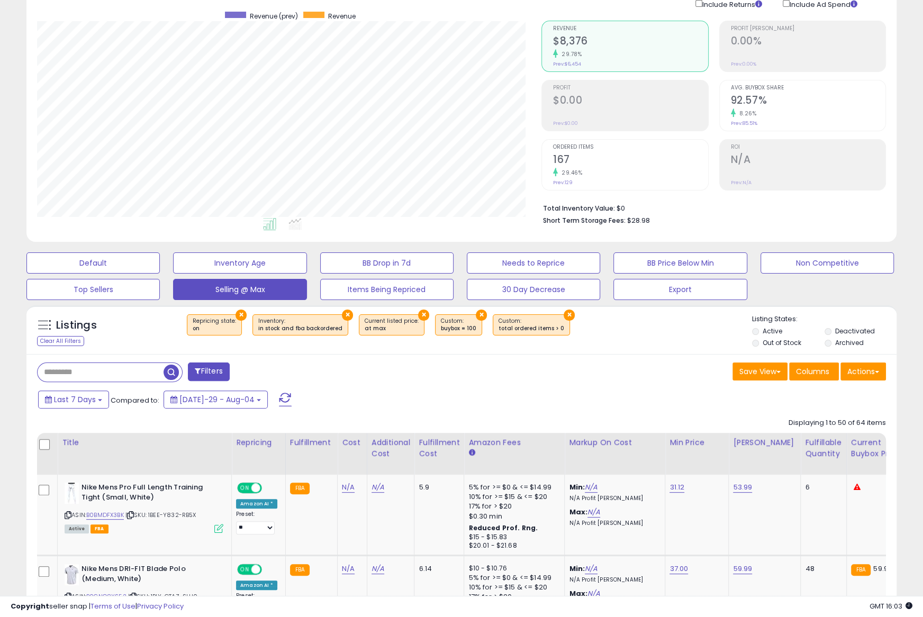
click at [160, 262] on button "BB Price Below Min" at bounding box center [92, 262] width 133 height 21
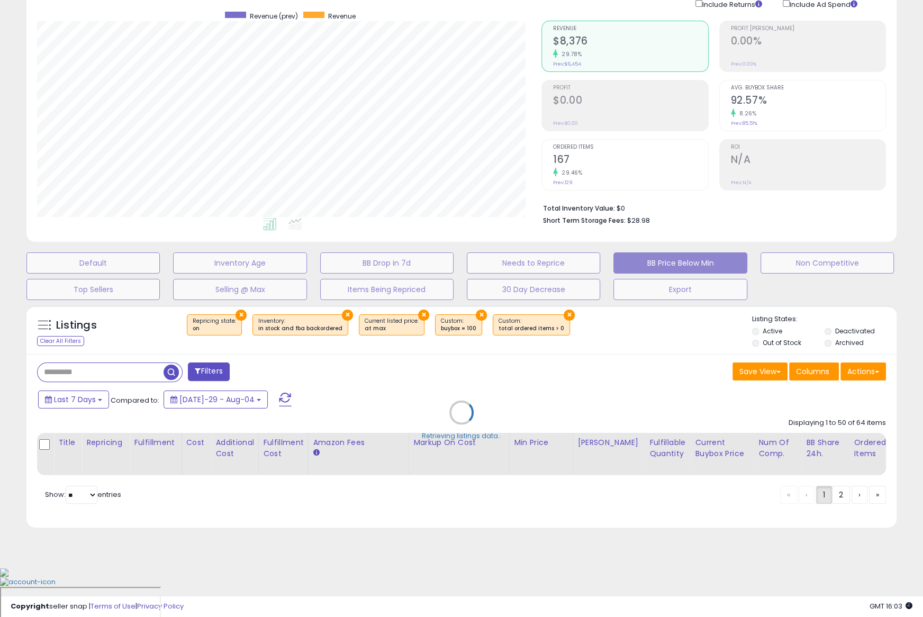
scroll to position [30, 0]
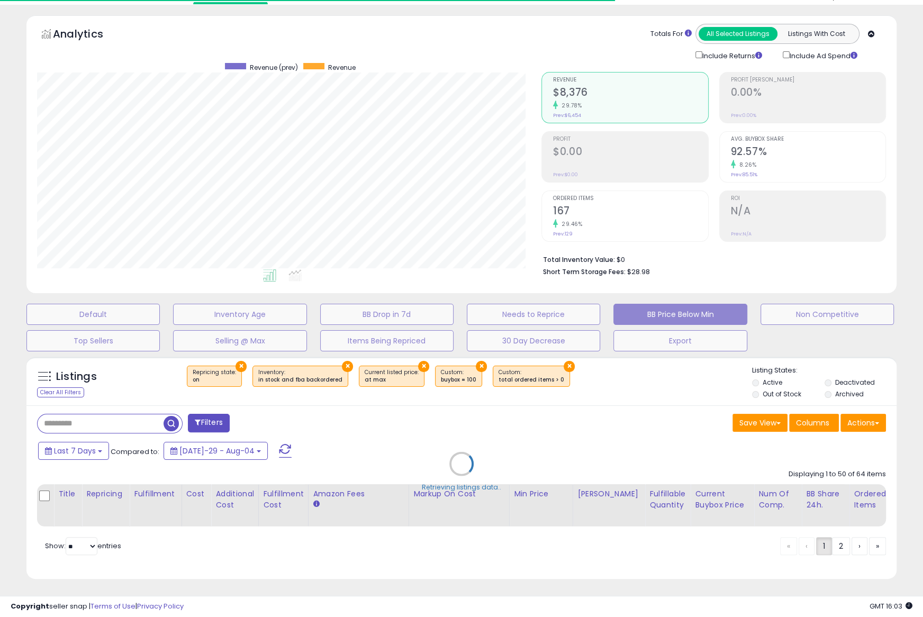
select select "**"
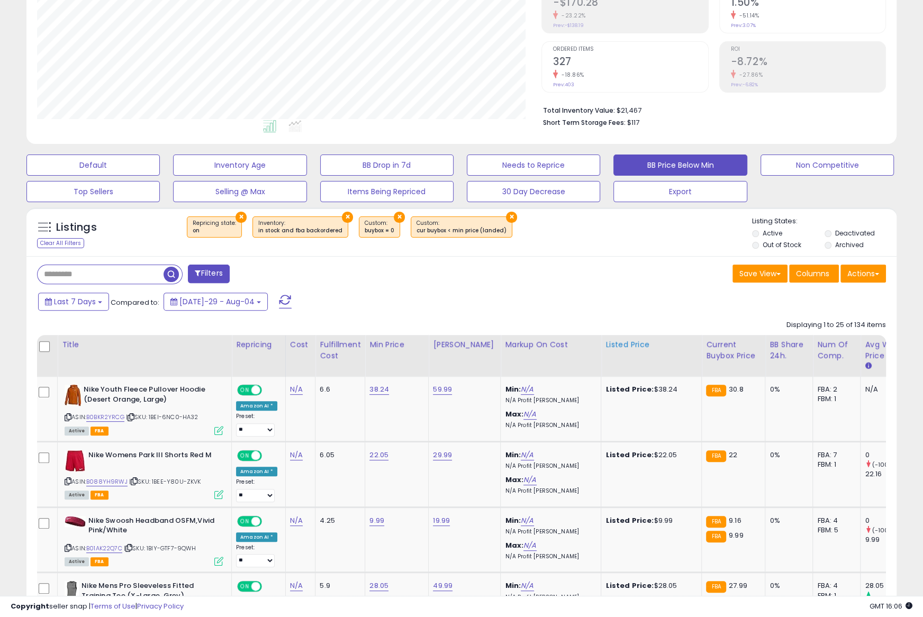
scroll to position [188, 0]
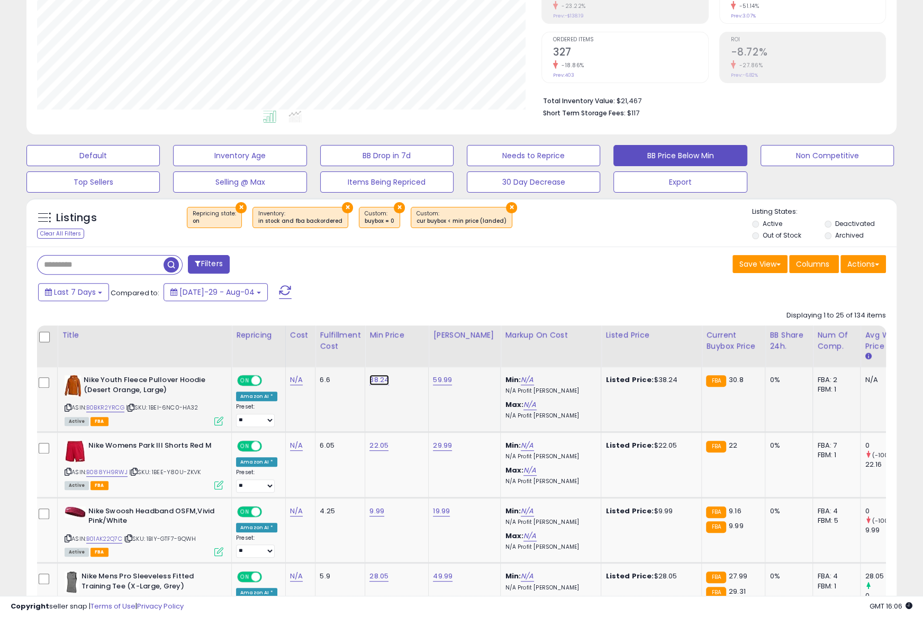
click at [373, 379] on link "38.24" at bounding box center [379, 380] width 20 height 11
type input "*****"
click button "submit" at bounding box center [408, 355] width 18 height 16
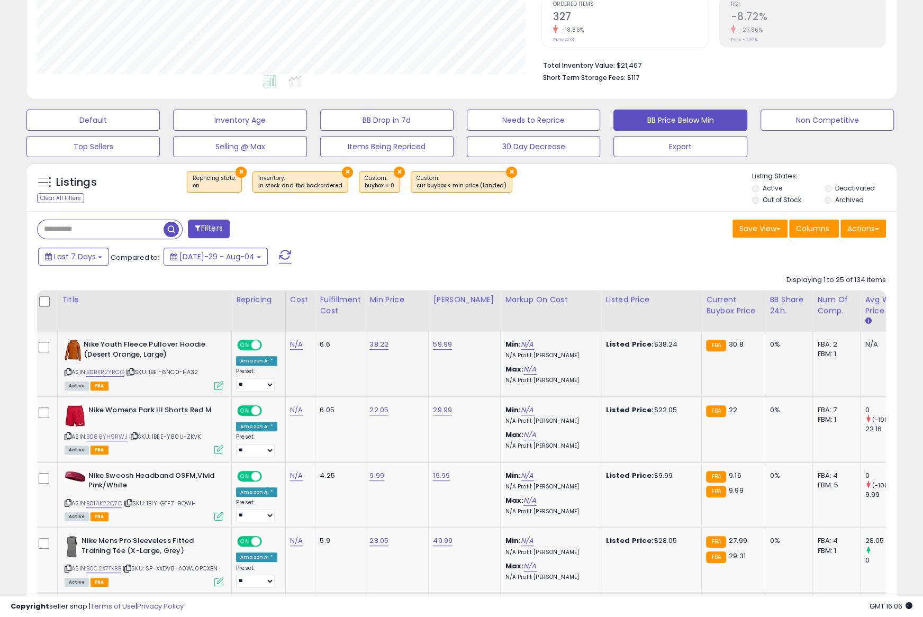
scroll to position [0, 10]
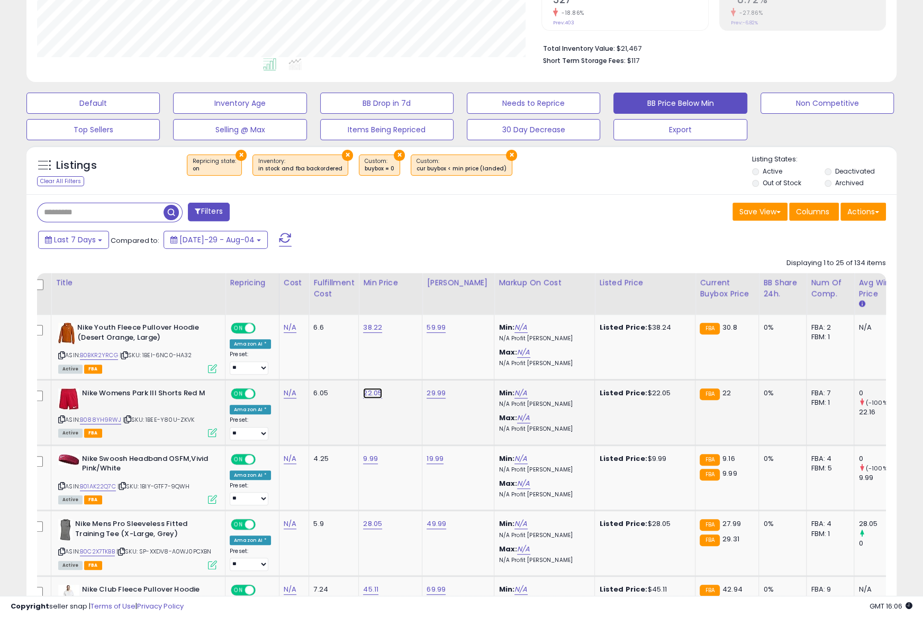
click at [363, 333] on link "22.05" at bounding box center [372, 327] width 19 height 11
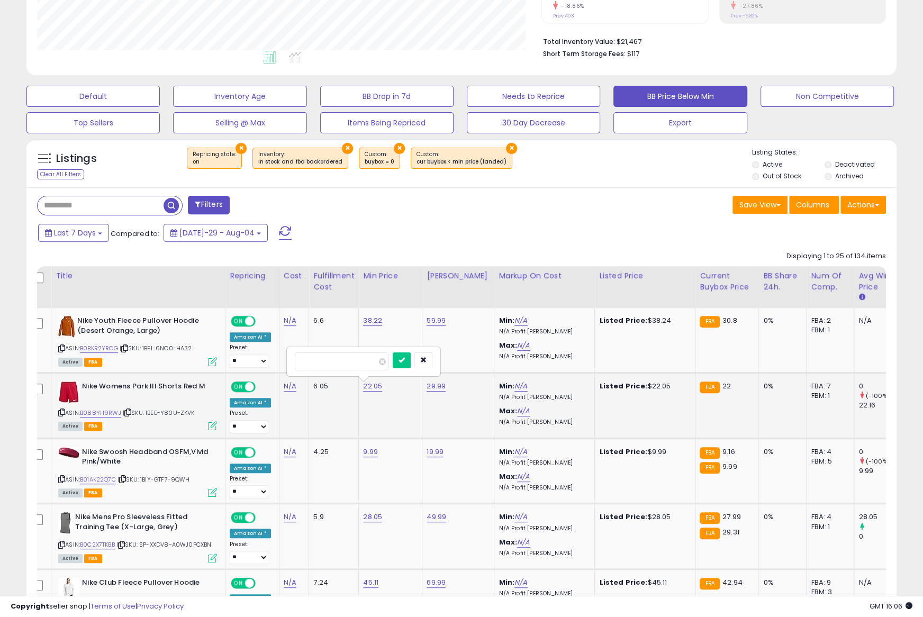
scroll to position [248, 0]
type input "*****"
click button "submit" at bounding box center [402, 360] width 18 height 16
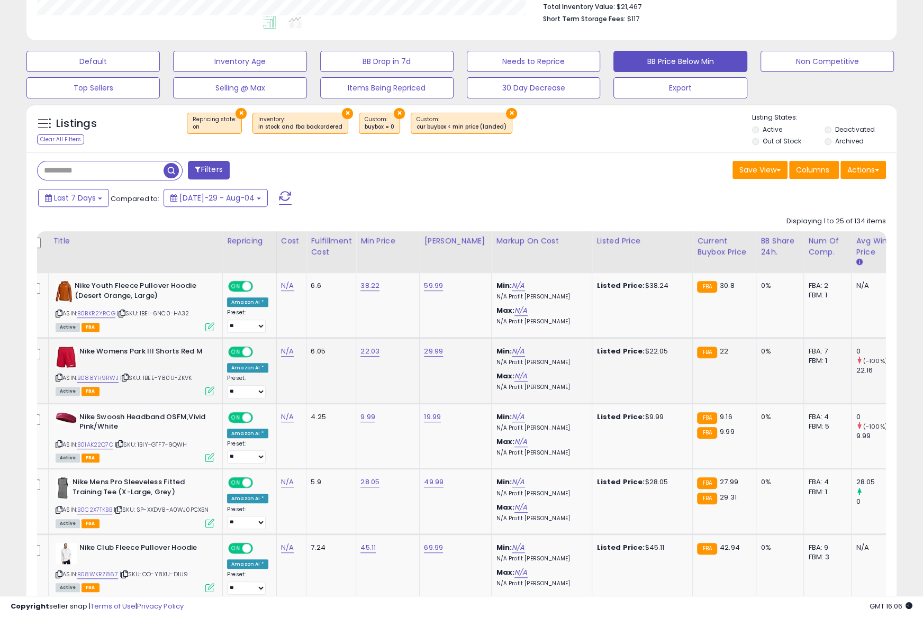
scroll to position [0, 12]
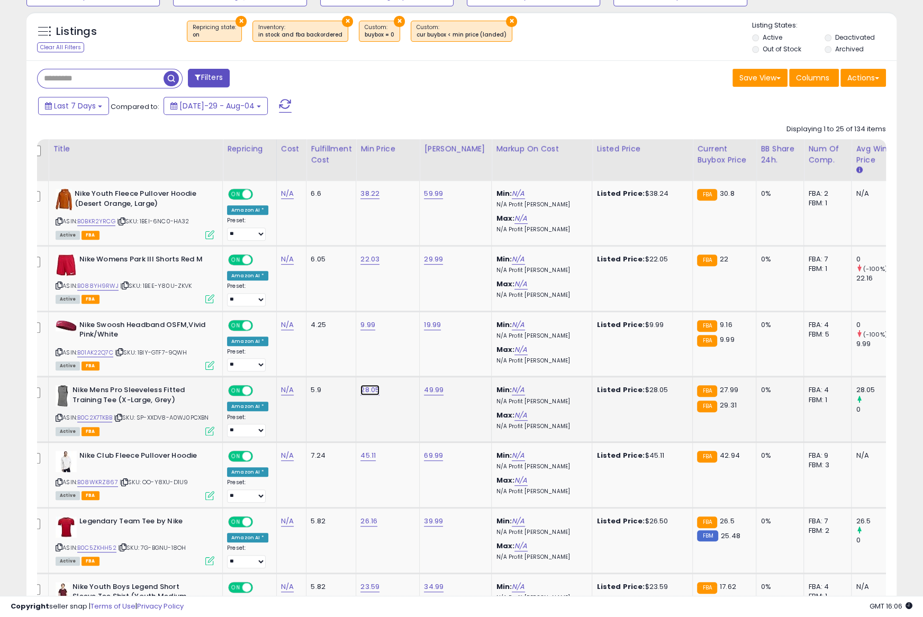
click at [364, 199] on link "28.05" at bounding box center [369, 193] width 19 height 11
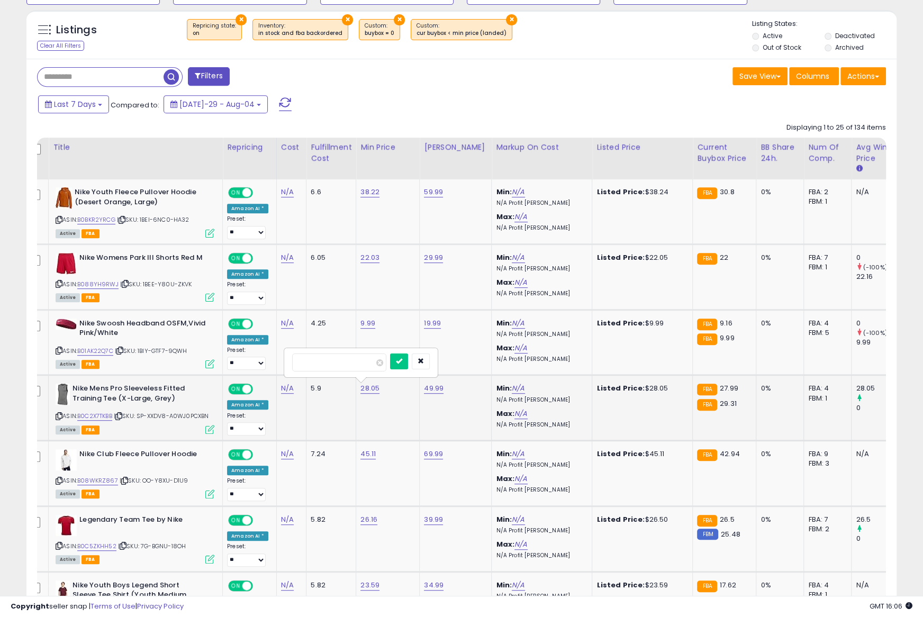
type input "*****"
click button "submit" at bounding box center [399, 361] width 18 height 16
click at [365, 197] on link "28.03" at bounding box center [369, 192] width 19 height 11
click at [389, 406] on td "28.03 *****" at bounding box center [387, 408] width 63 height 66
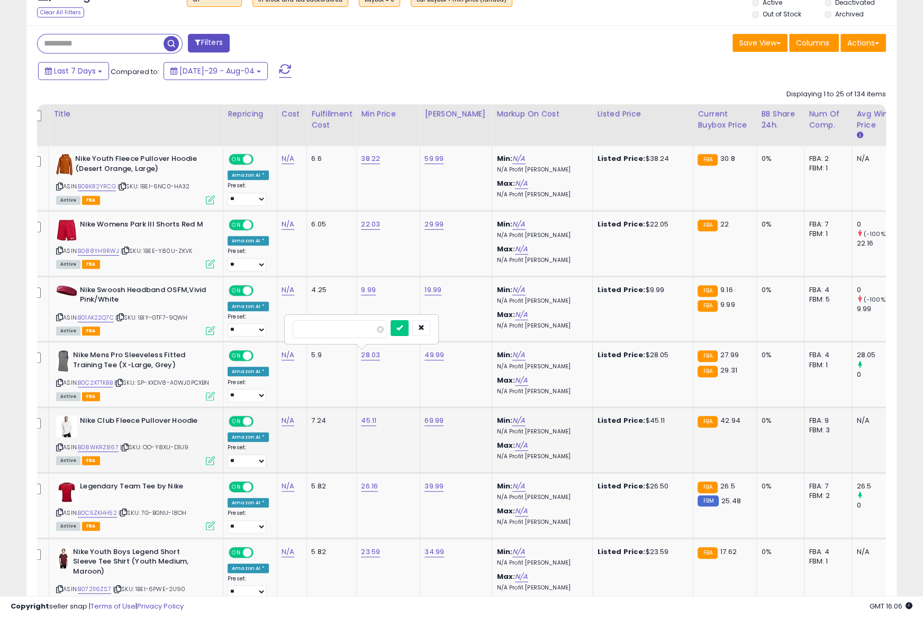
scroll to position [410, 0]
click at [403, 325] on icon "submit" at bounding box center [399, 327] width 6 height 6
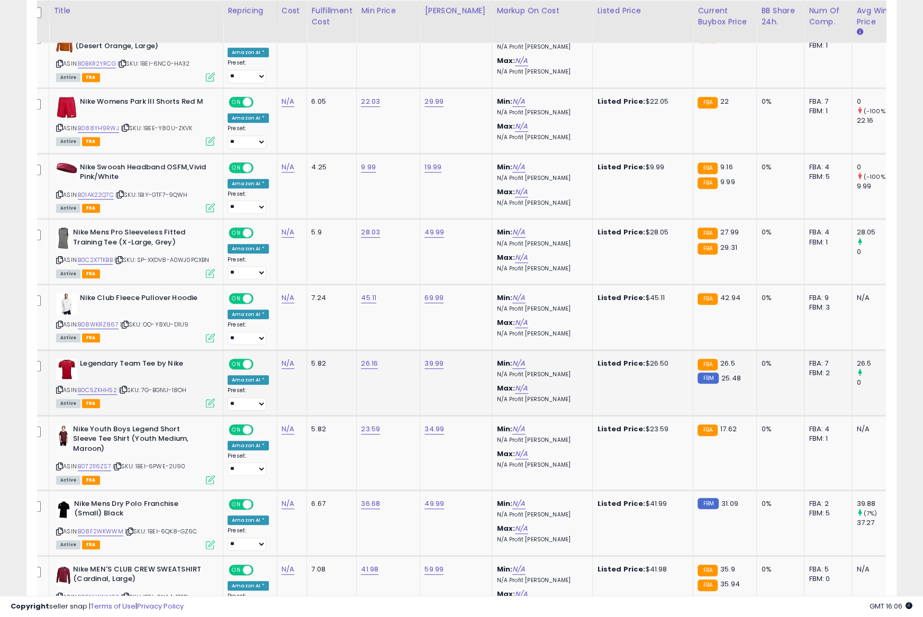
scroll to position [0, 12]
click at [366, 41] on link "26.16" at bounding box center [369, 36] width 19 height 11
type input "*****"
click button "submit" at bounding box center [398, 334] width 18 height 16
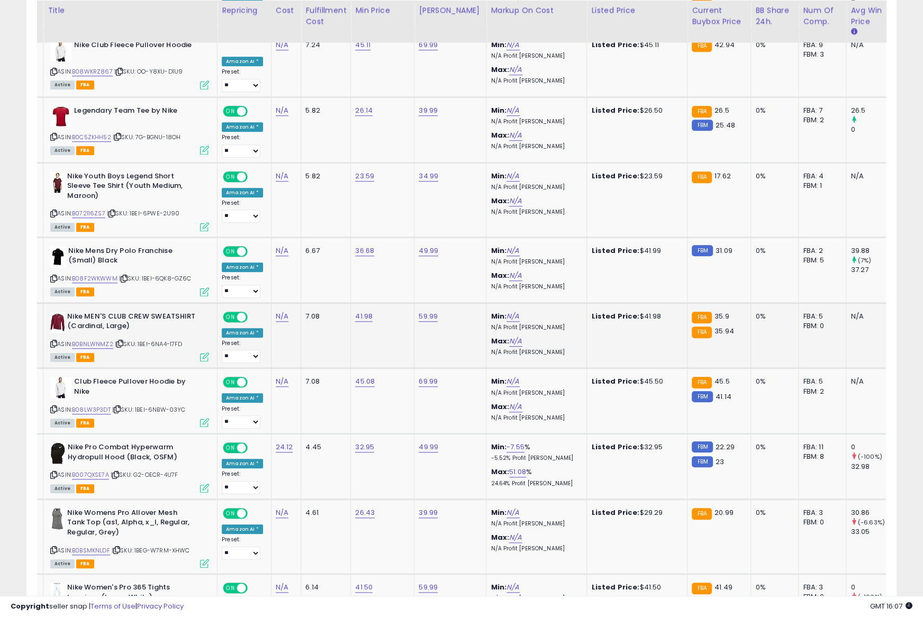
scroll to position [0, 21]
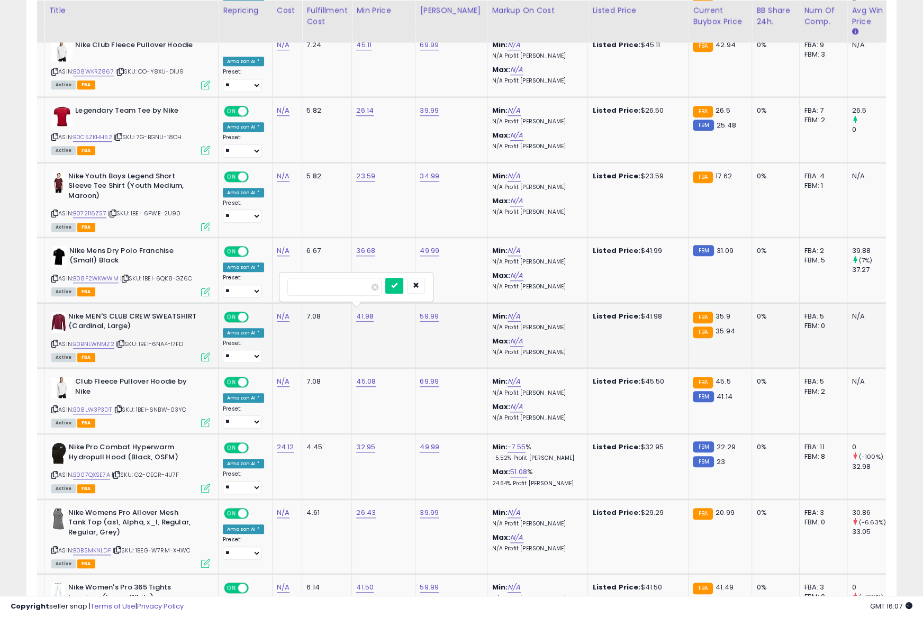
scroll to position [786, 0]
type input "*****"
click button "submit" at bounding box center [394, 285] width 18 height 16
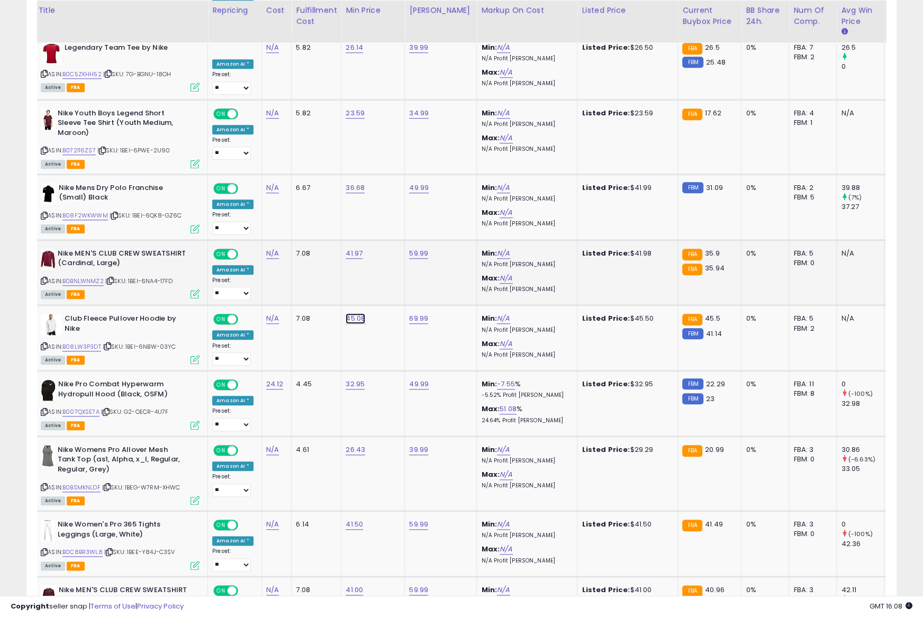
scroll to position [0, 28]
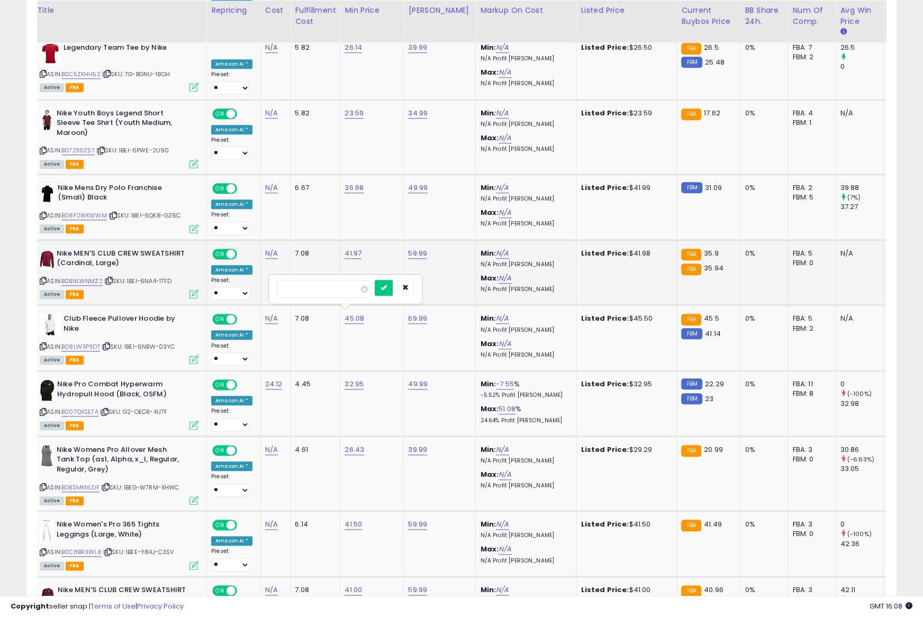
type input "*****"
click button "submit" at bounding box center [384, 288] width 18 height 16
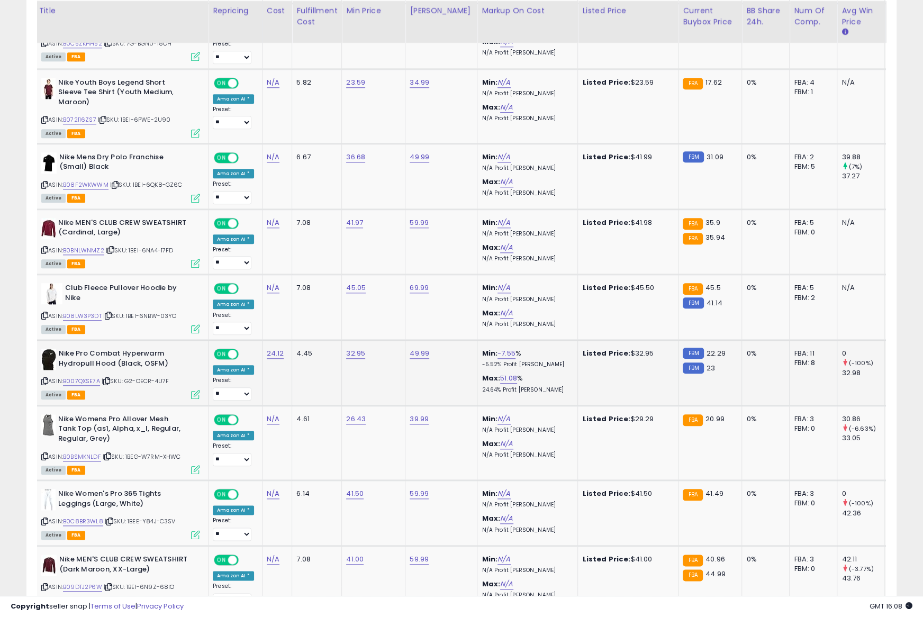
scroll to position [0, 31]
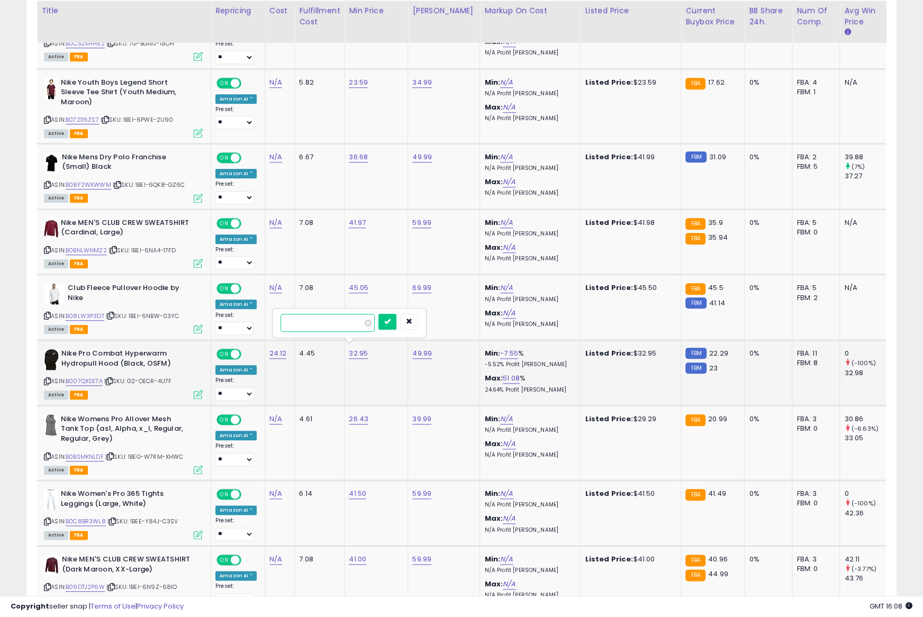
scroll to position [0, 23]
type input "*****"
click button "submit" at bounding box center [388, 322] width 18 height 16
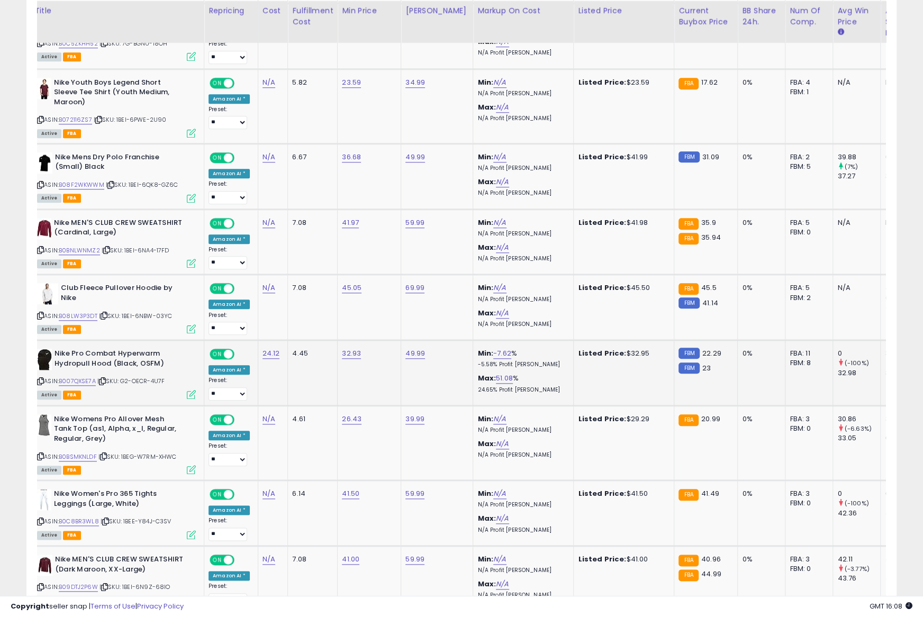
scroll to position [0, 0]
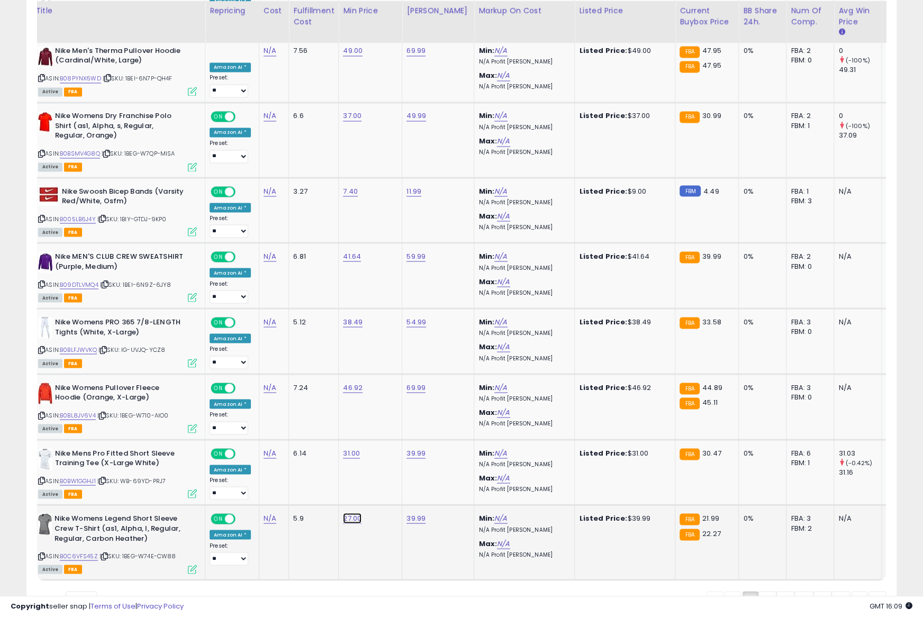
type input "*****"
click button "submit" at bounding box center [381, 478] width 18 height 16
click at [794, 591] on link "2" at bounding box center [803, 600] width 19 height 18
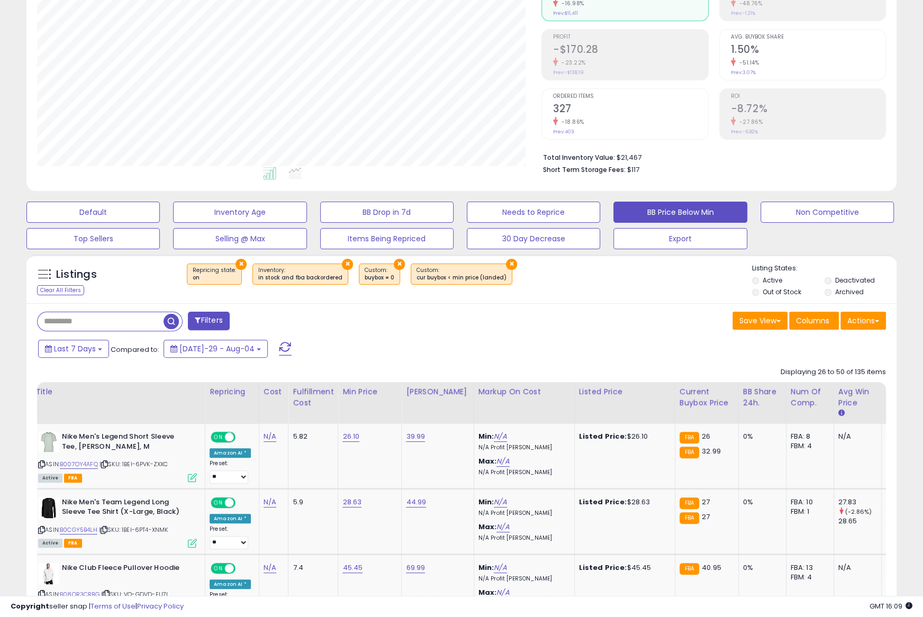
scroll to position [133, 0]
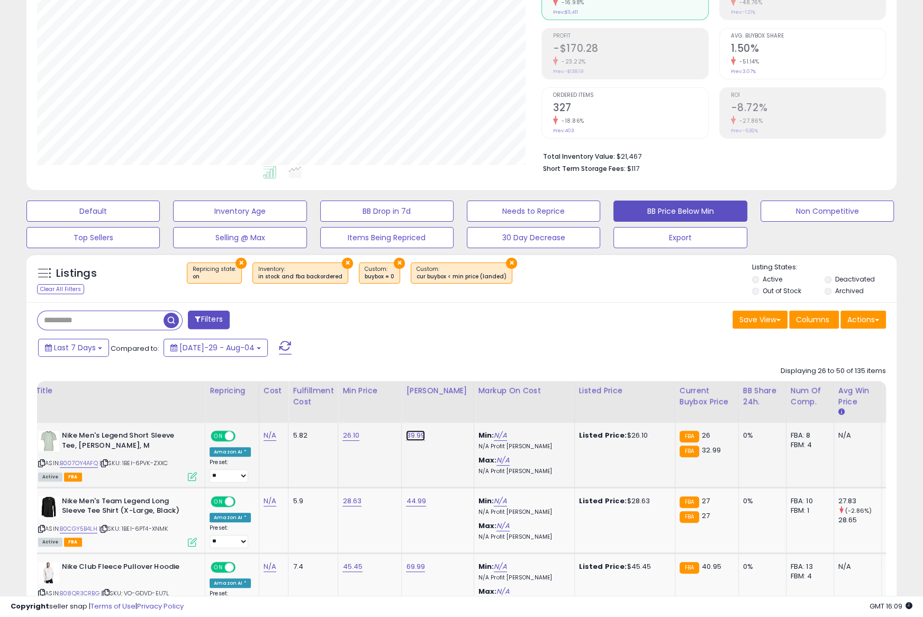
click at [415, 433] on link "39.99" at bounding box center [415, 435] width 19 height 11
type input "*****"
click button "submit" at bounding box center [445, 410] width 18 height 16
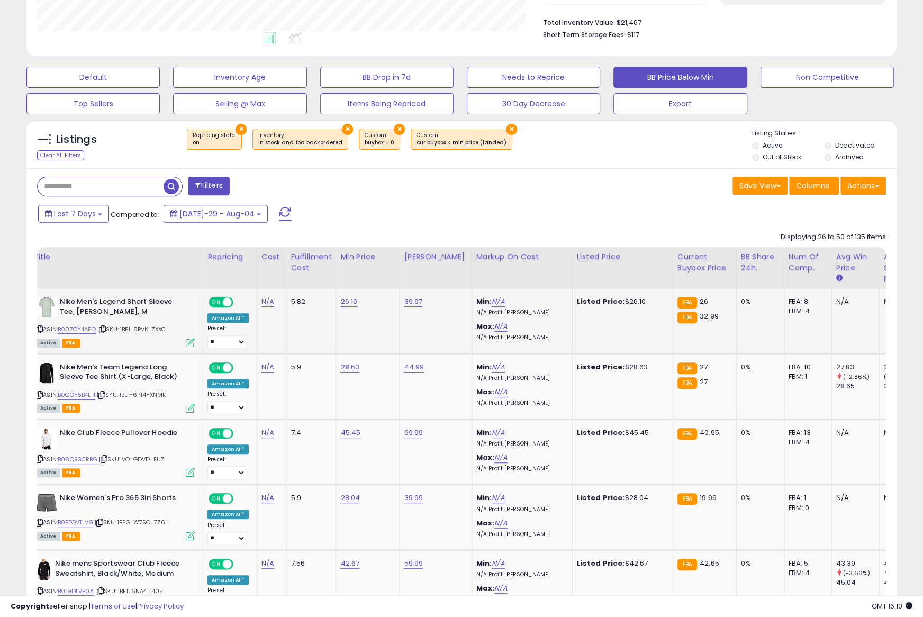
scroll to position [274, 0]
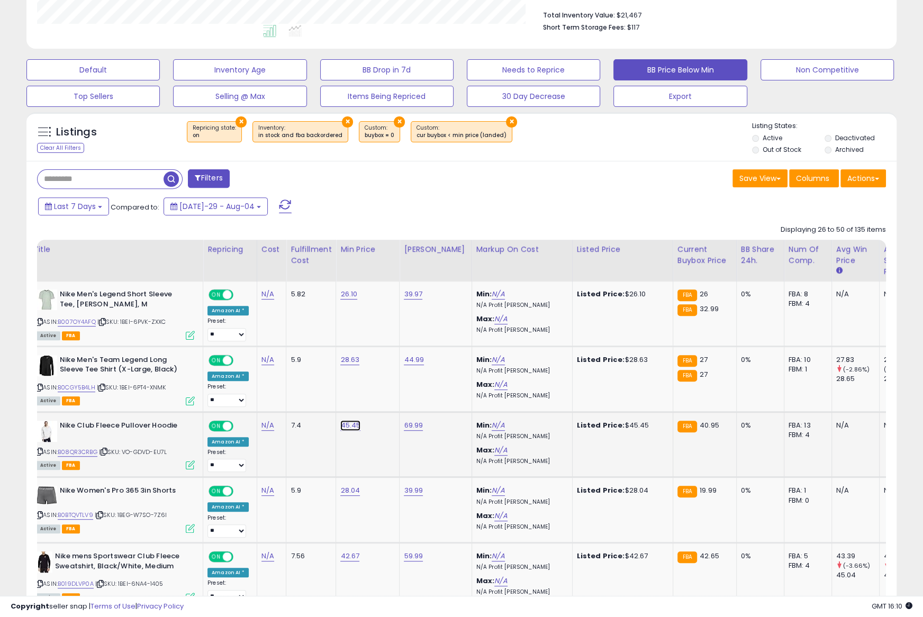
click at [341, 299] on link "45.45" at bounding box center [348, 294] width 17 height 11
click at [383, 398] on icon "submit" at bounding box center [380, 398] width 6 height 6
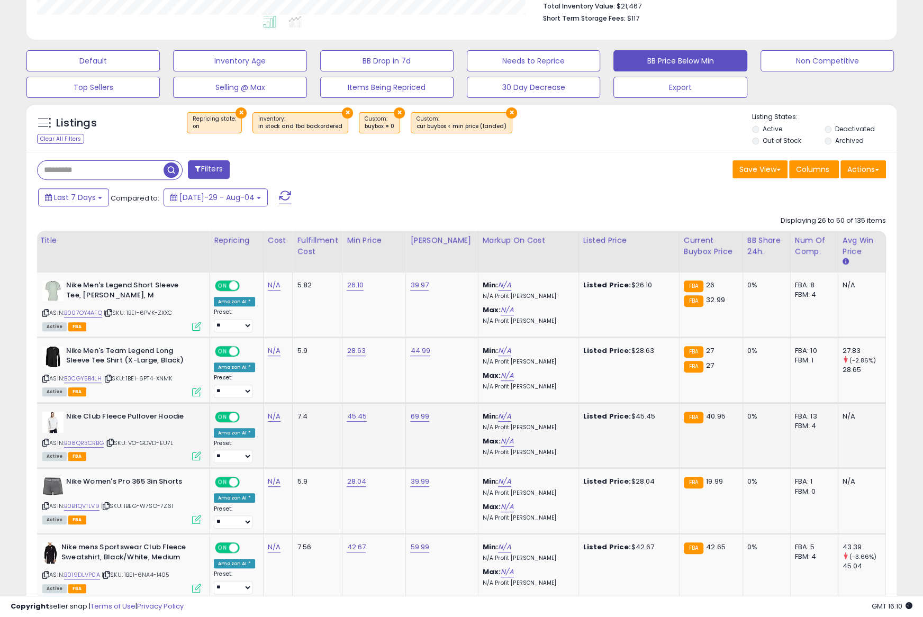
scroll to position [0, 25]
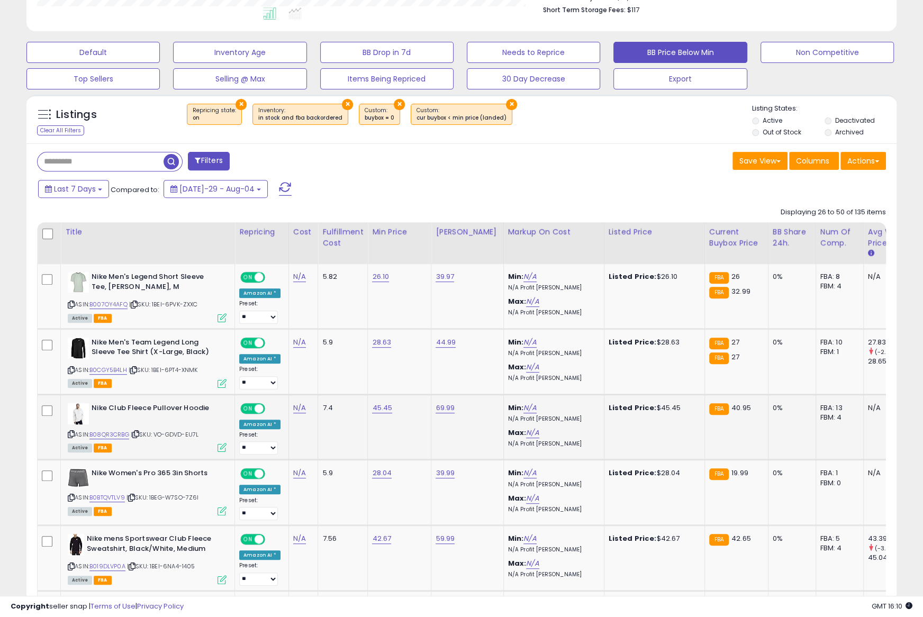
click at [70, 438] on div "ASIN: B08QR3CRBG | SKU: VO-GDVD-EU7L Active FBA" at bounding box center [147, 427] width 159 height 48
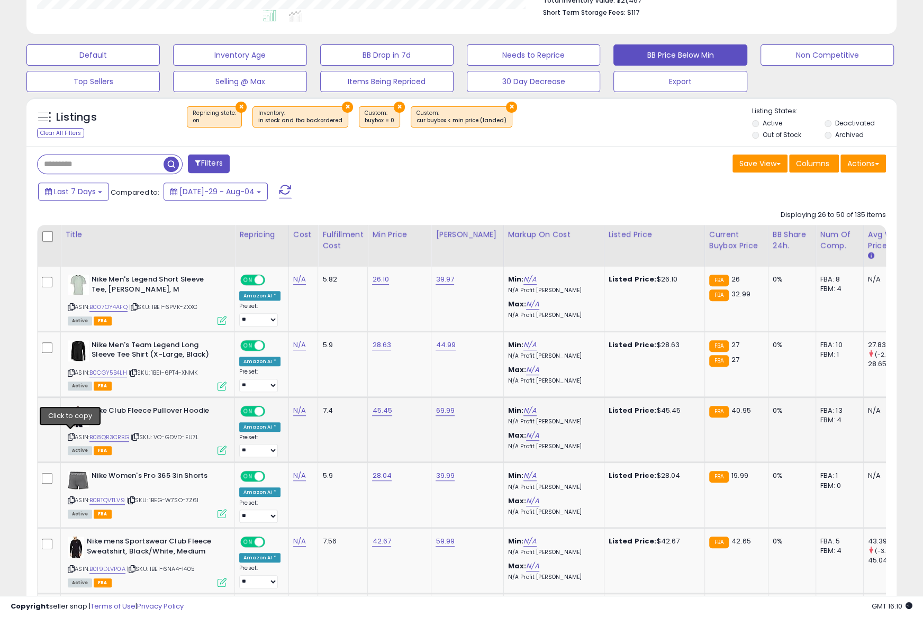
click at [71, 434] on icon at bounding box center [71, 437] width 7 height 6
click at [70, 434] on icon at bounding box center [71, 437] width 7 height 6
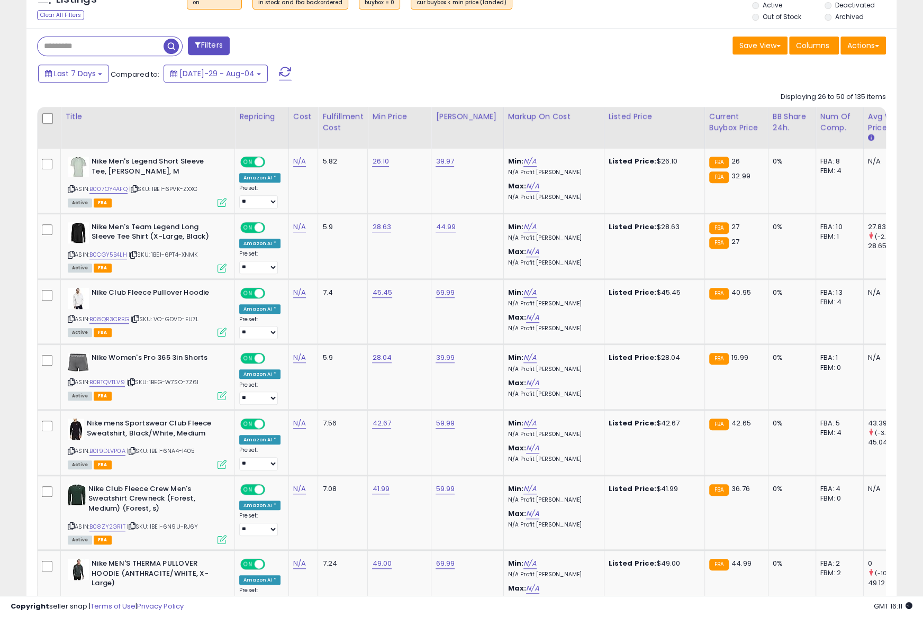
scroll to position [410, 0]
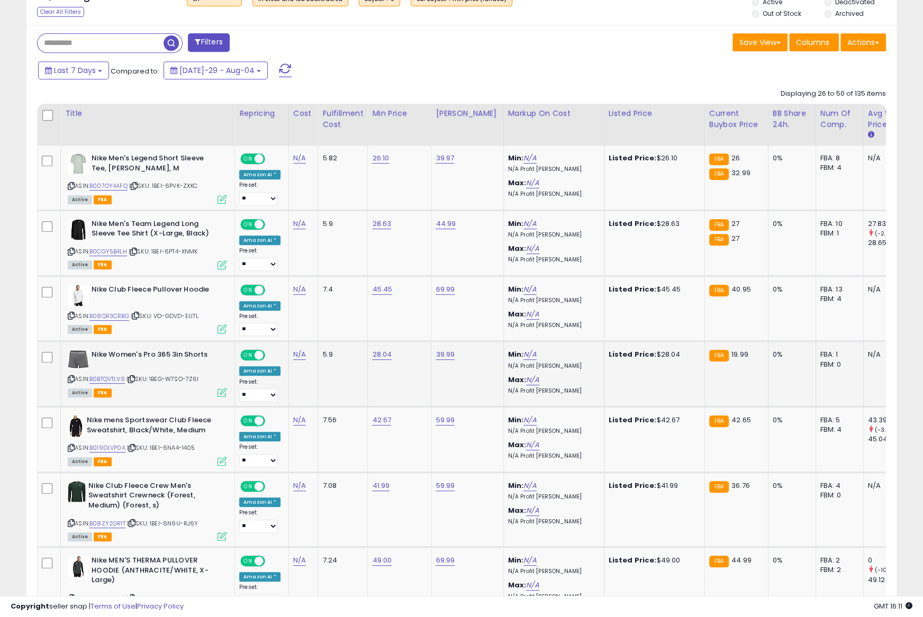
click at [69, 376] on icon at bounding box center [71, 379] width 7 height 6
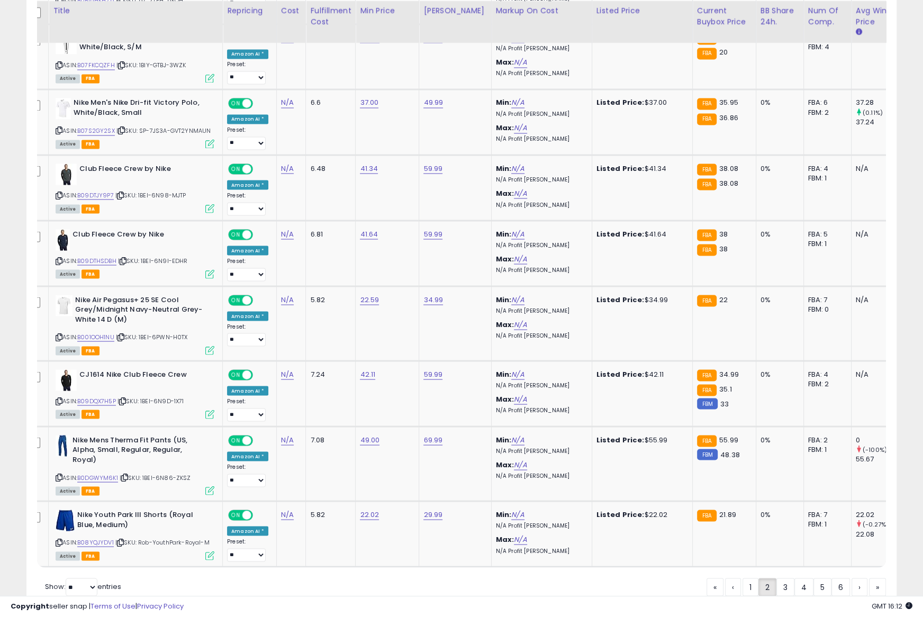
scroll to position [1691, 0]
click at [813, 577] on link "3" at bounding box center [822, 586] width 18 height 18
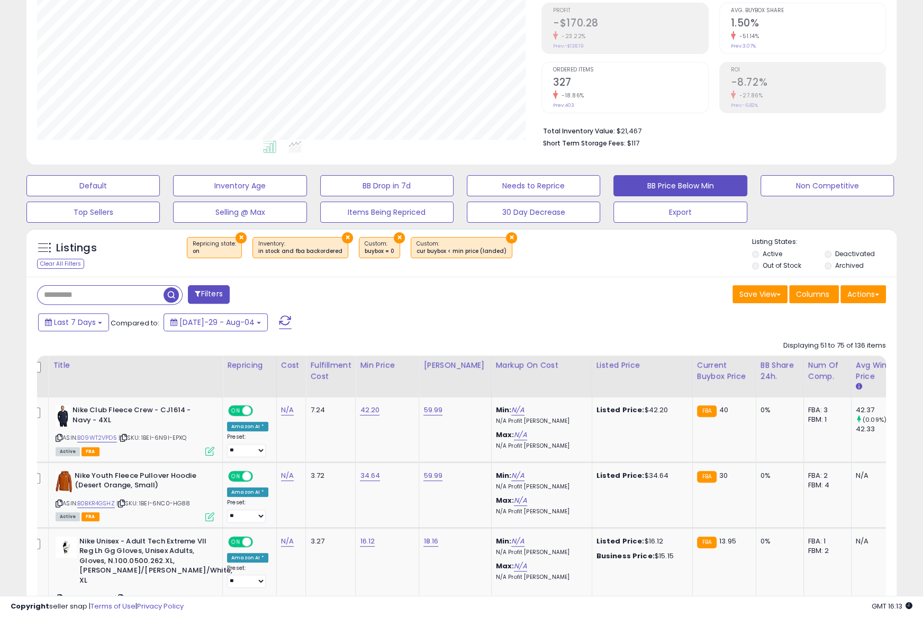
scroll to position [163, 0]
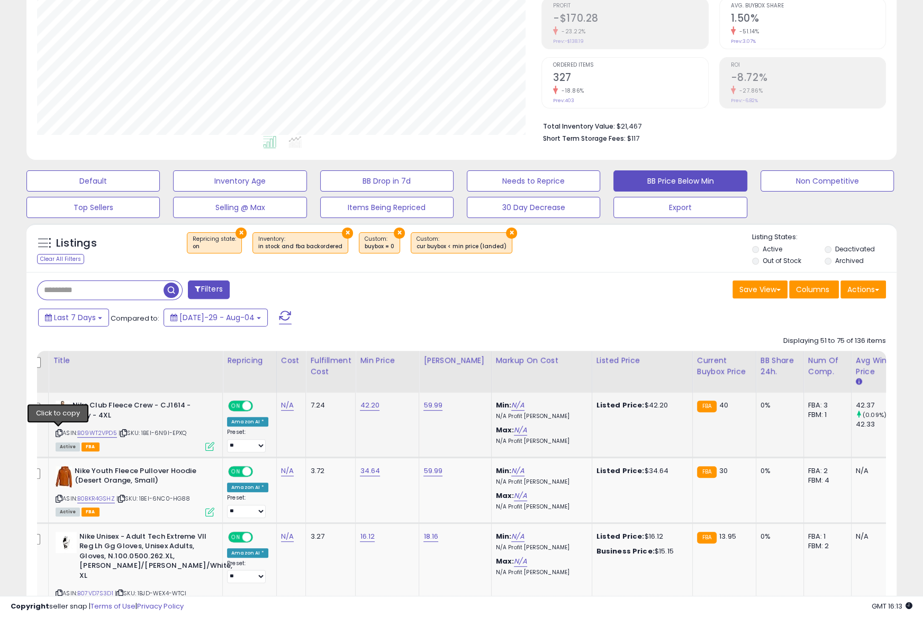
click at [59, 432] on icon at bounding box center [59, 433] width 7 height 6
click at [58, 432] on icon at bounding box center [59, 433] width 7 height 6
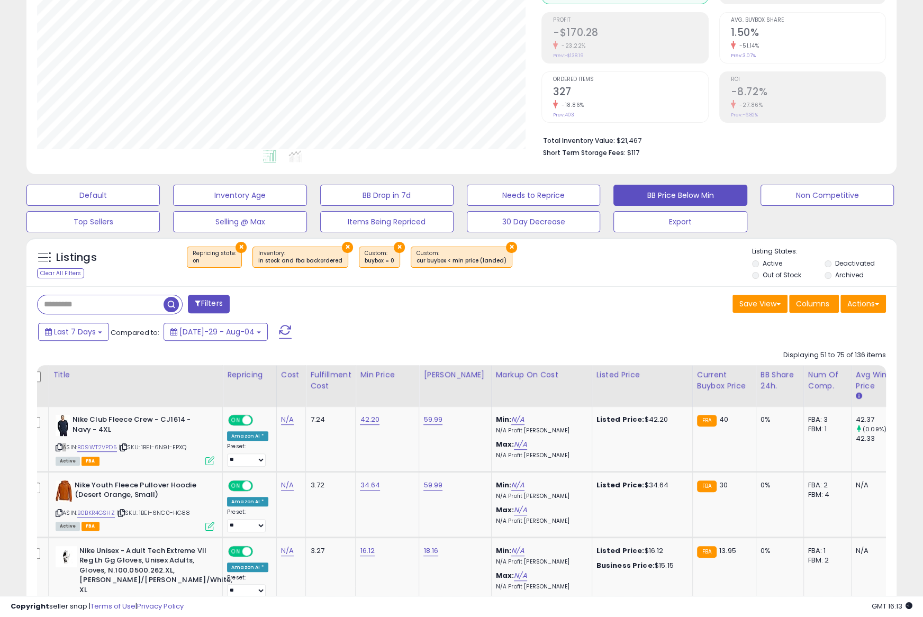
scroll to position [143, 0]
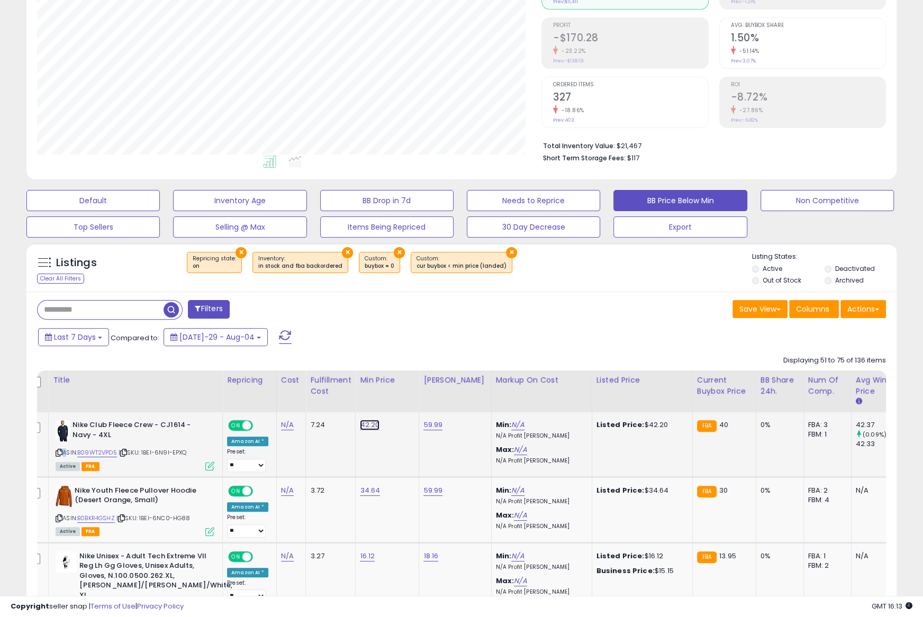
click at [366, 424] on link "42.20" at bounding box center [370, 425] width 20 height 11
click at [366, 425] on link "42.20" at bounding box center [370, 425] width 20 height 11
click at [367, 424] on link "42.20" at bounding box center [370, 425] width 20 height 11
type input "*****"
click button "submit" at bounding box center [399, 400] width 18 height 16
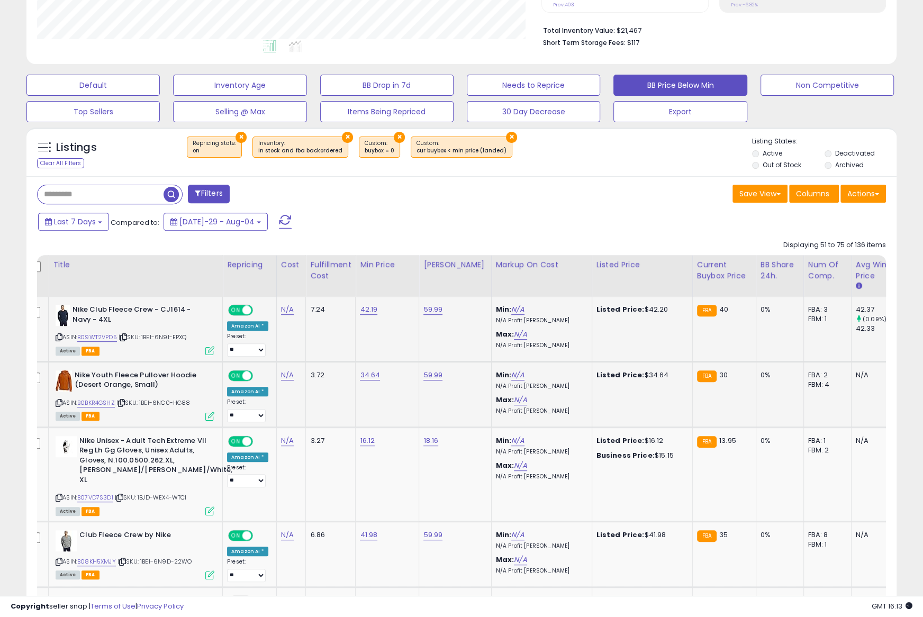
scroll to position [257, 0]
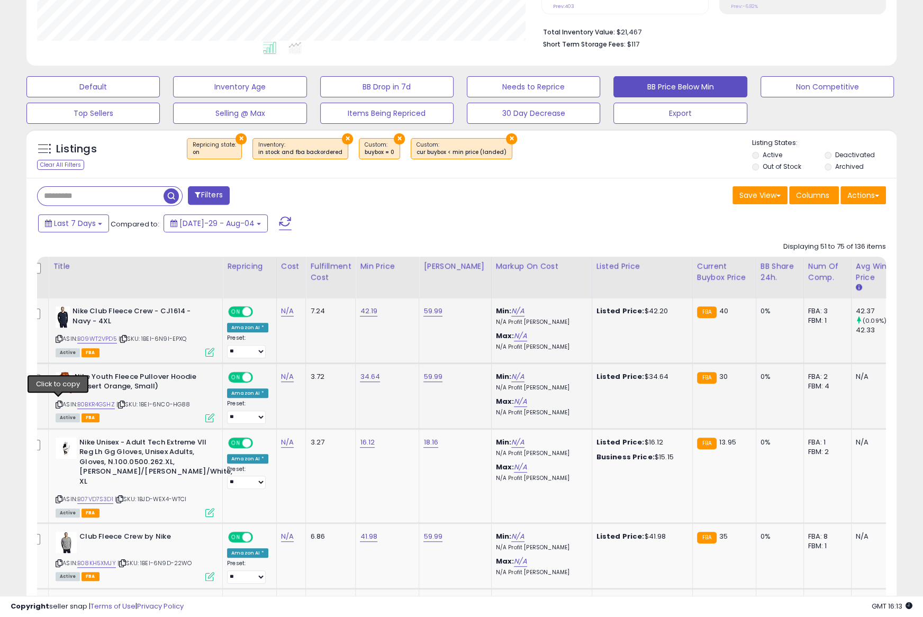
click at [57, 402] on icon at bounding box center [59, 405] width 7 height 6
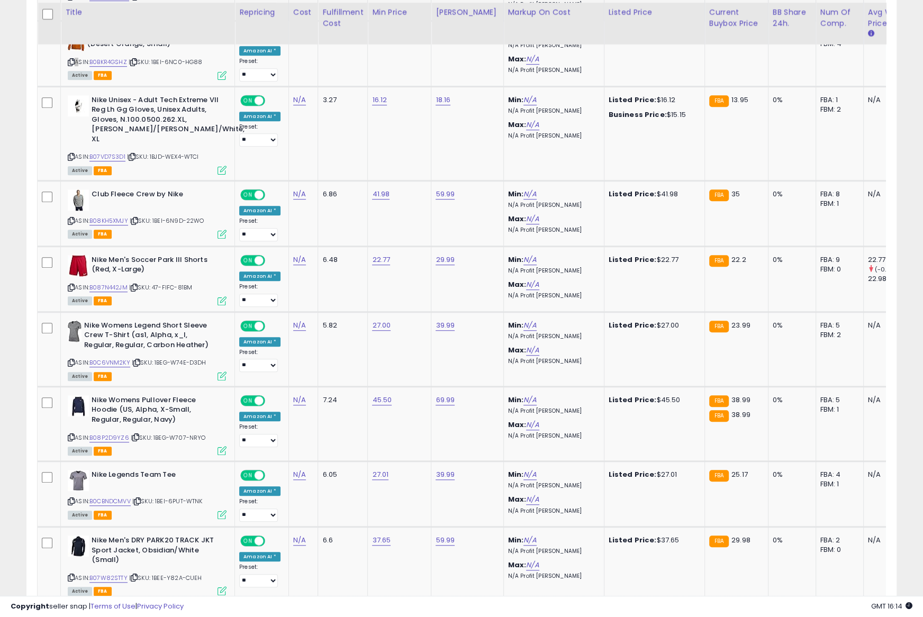
scroll to position [601, 0]
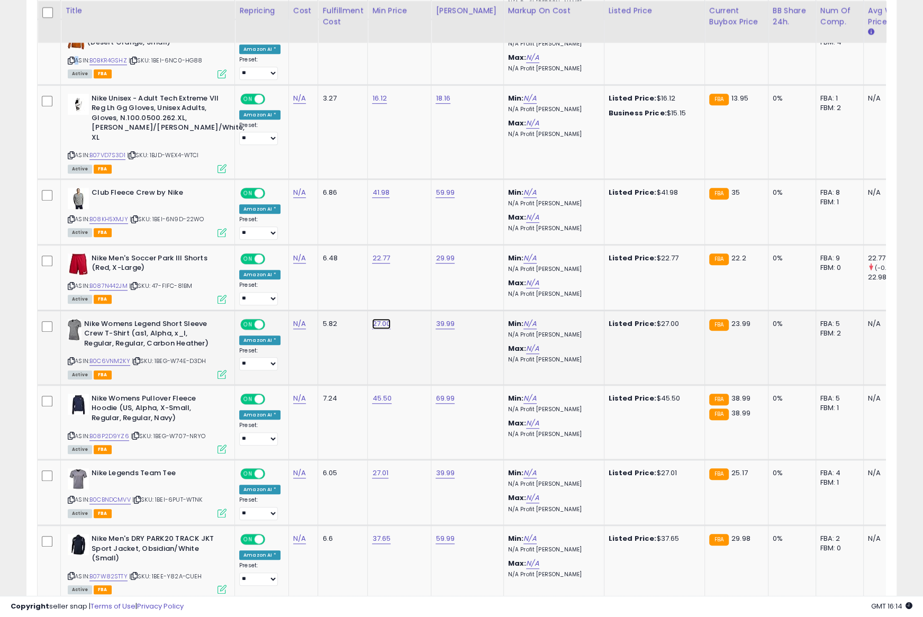
type input "*****"
click button "submit" at bounding box center [411, 285] width 18 height 16
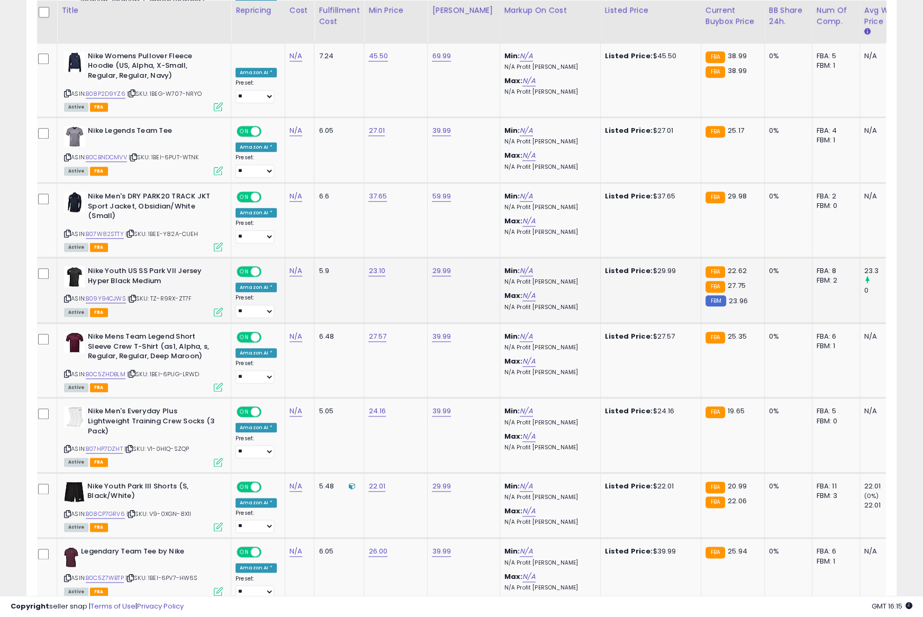
scroll to position [944, 0]
click at [69, 295] on icon at bounding box center [67, 298] width 7 height 6
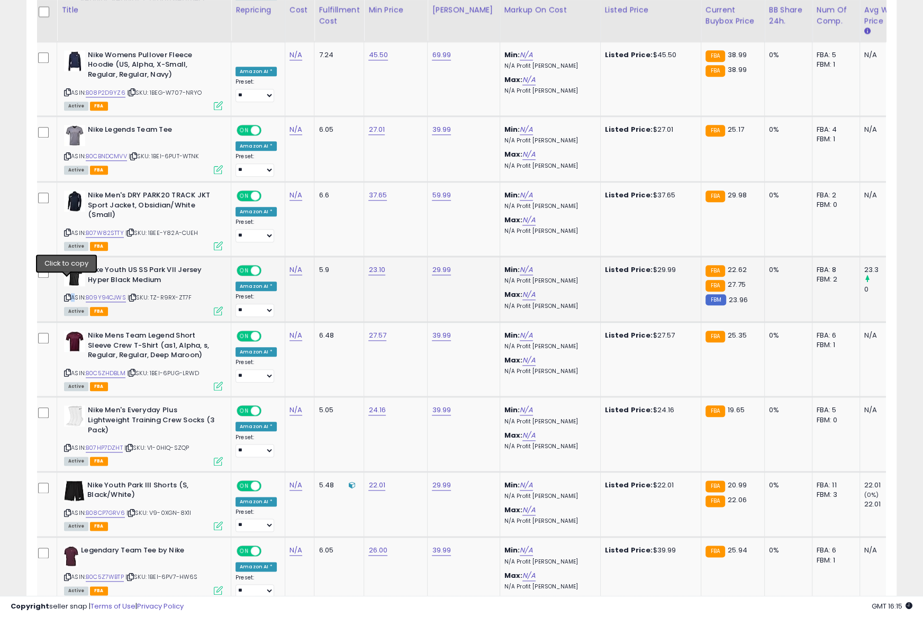
click at [69, 295] on icon at bounding box center [67, 298] width 7 height 6
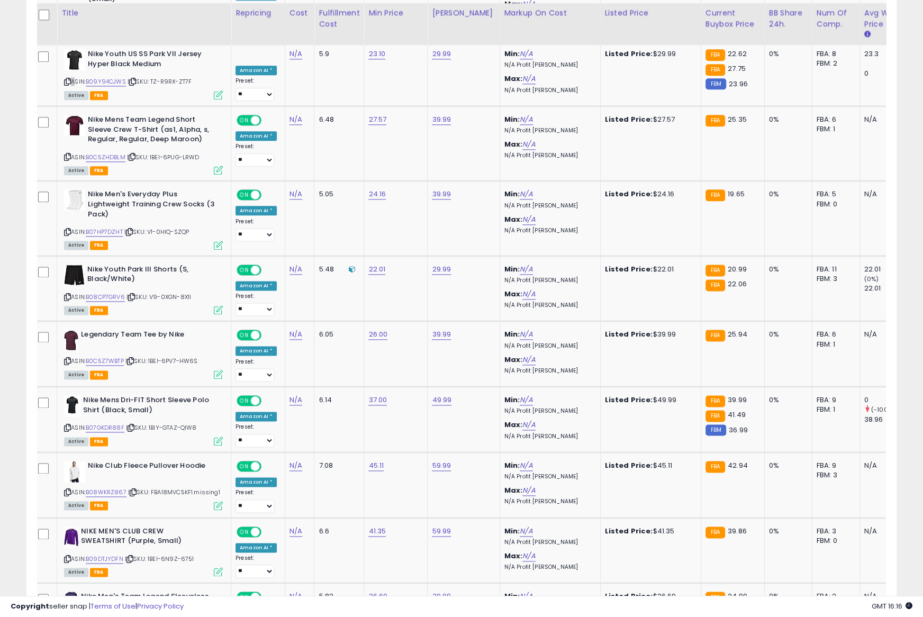
scroll to position [1163, 0]
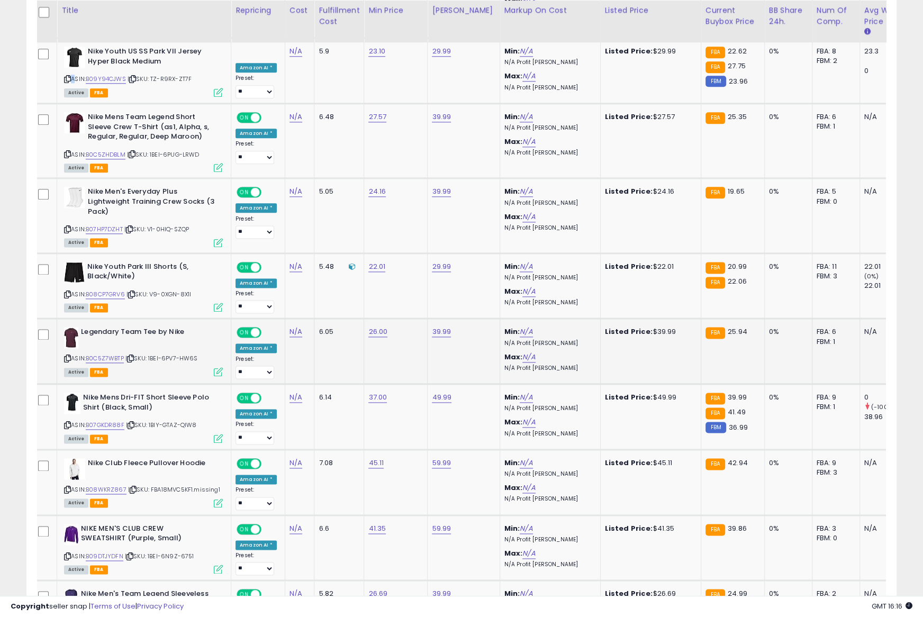
click at [67, 356] on icon at bounding box center [67, 359] width 7 height 6
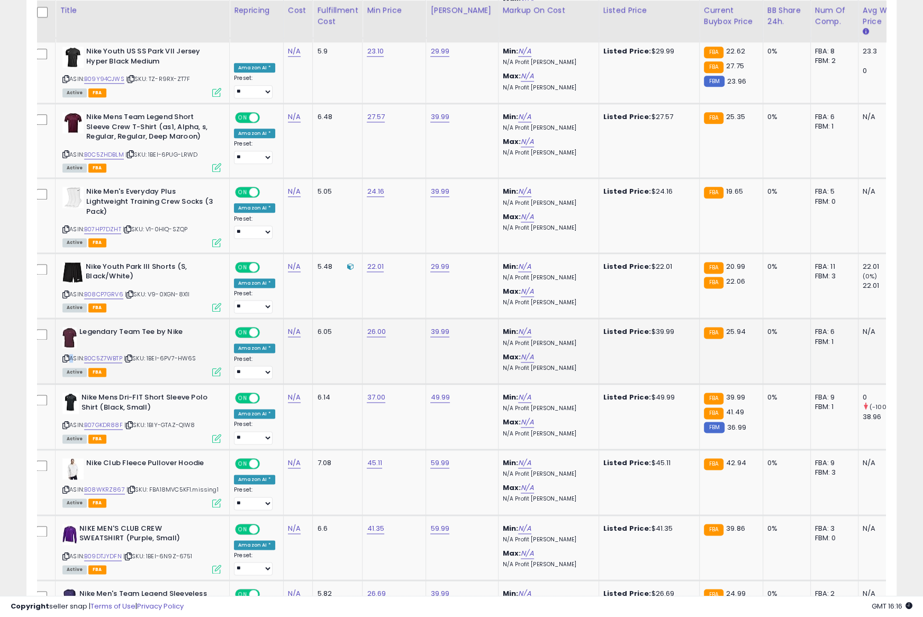
scroll to position [0, 8]
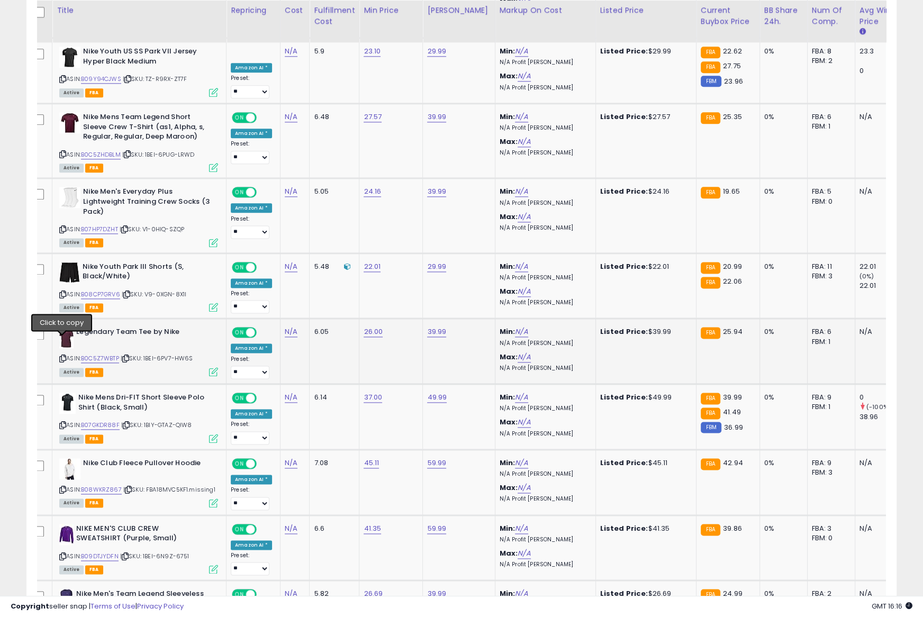
click at [63, 356] on icon at bounding box center [62, 359] width 7 height 6
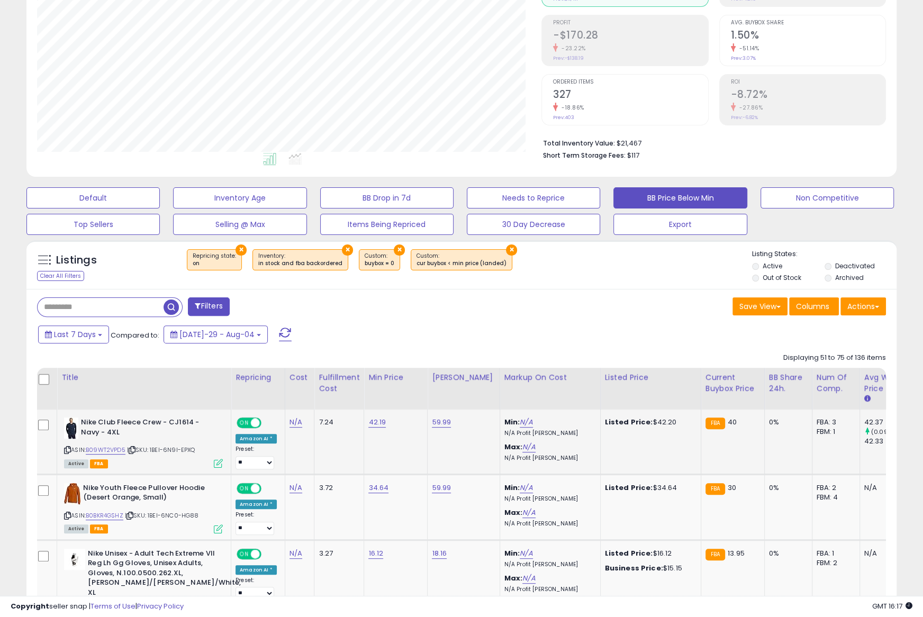
scroll to position [156, 0]
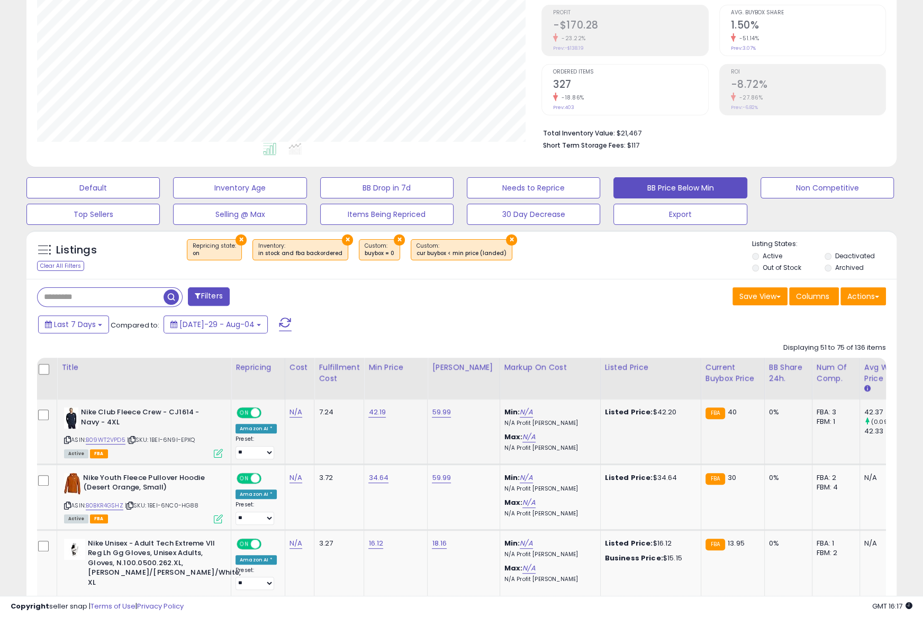
click at [66, 438] on icon at bounding box center [67, 440] width 7 height 6
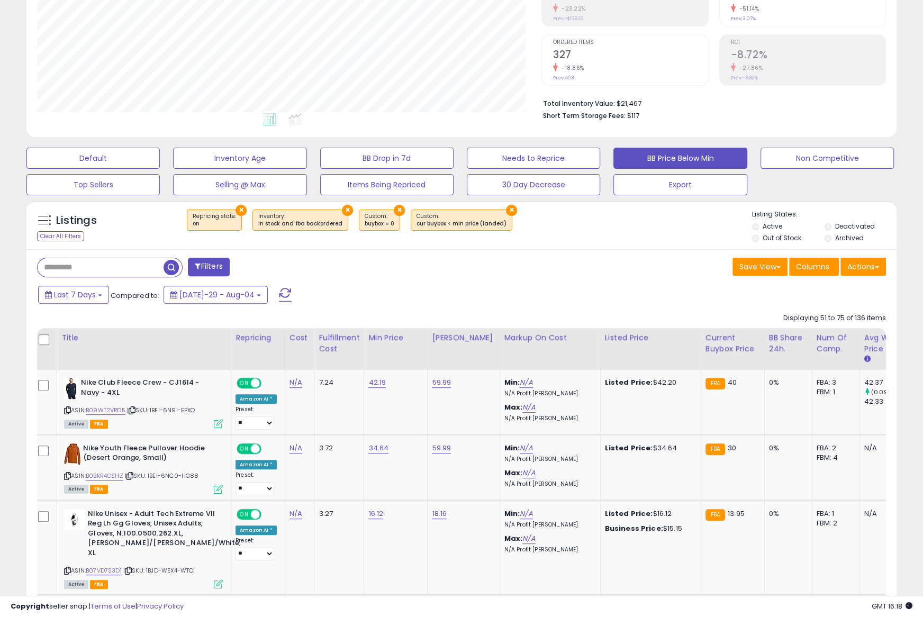
scroll to position [188, 0]
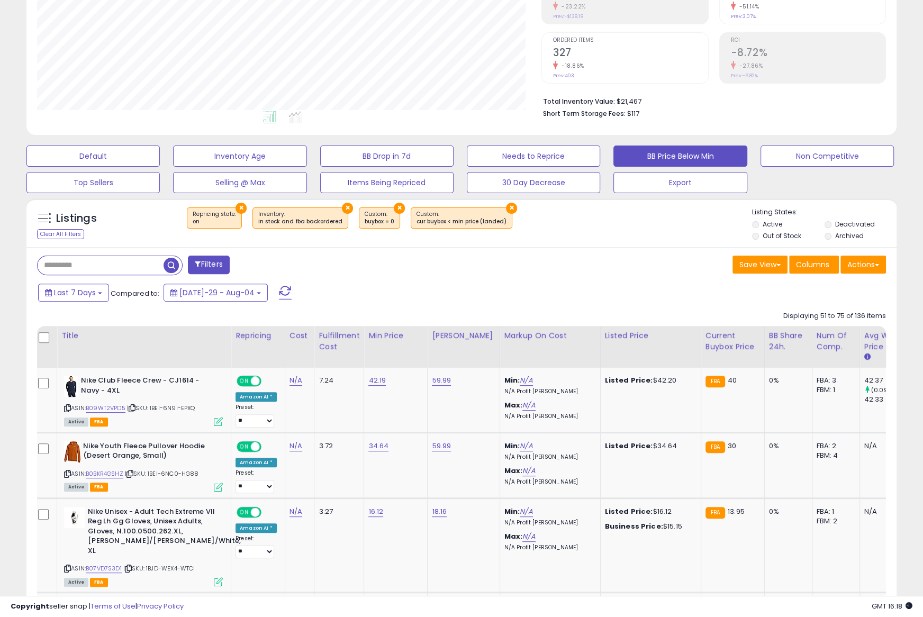
click at [499, 326] on th "Markup on Cost" at bounding box center [549, 347] width 101 height 42
click at [492, 288] on div "Last 7 Days Compared to: [DATE]-29 - Aug-04" at bounding box center [353, 294] width 636 height 24
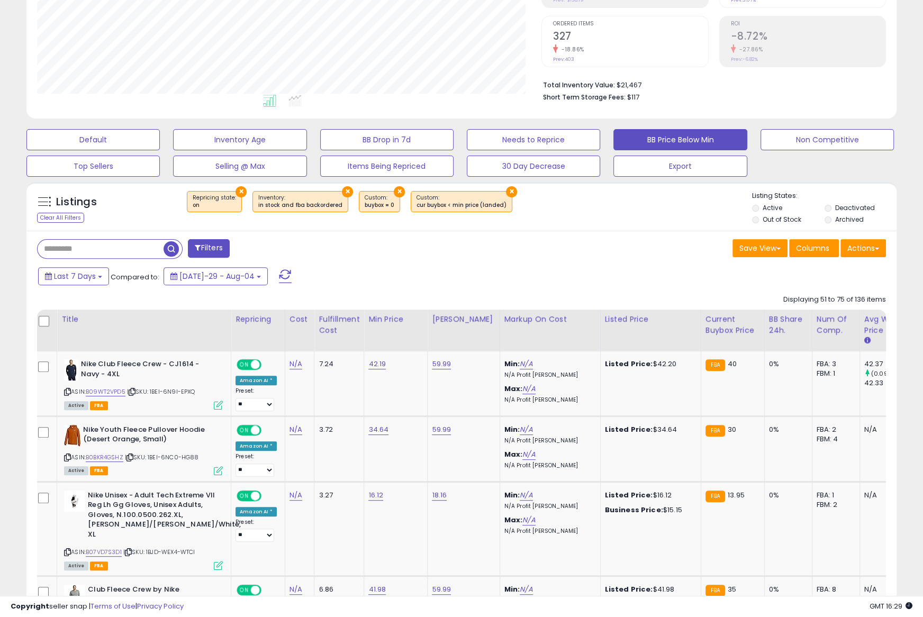
scroll to position [217, 0]
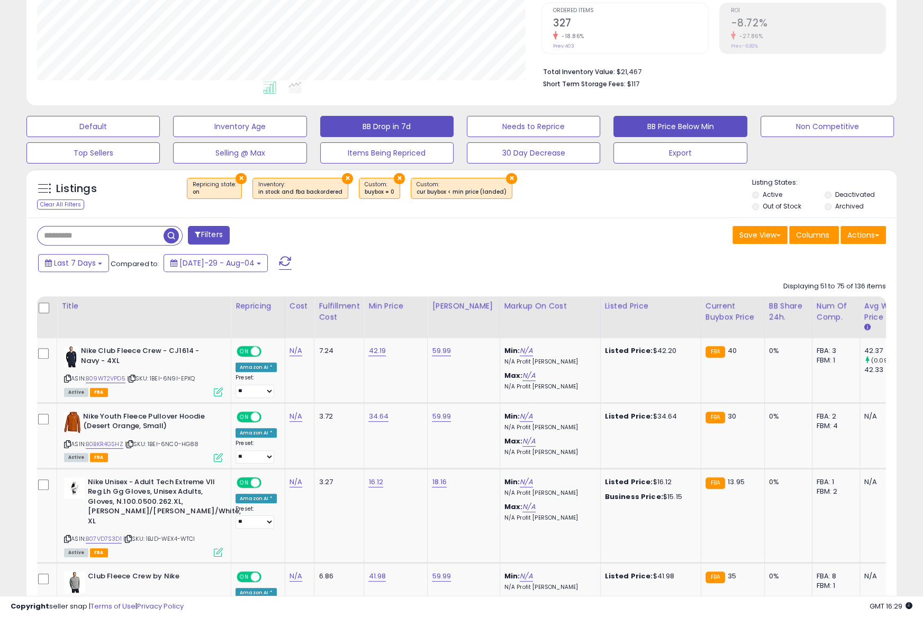
click at [160, 128] on button "BB Drop in 7d" at bounding box center [92, 126] width 133 height 21
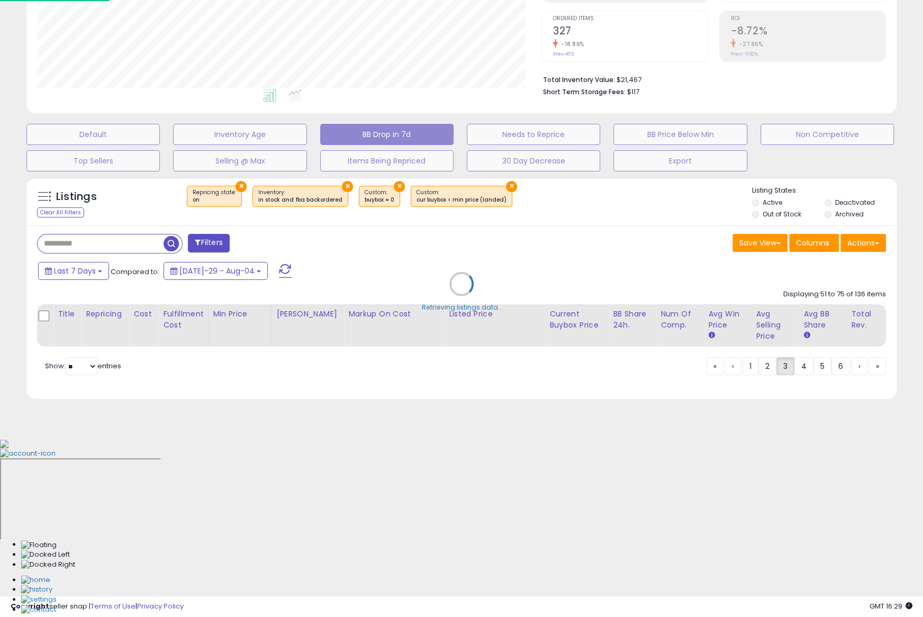
scroll to position [30, 0]
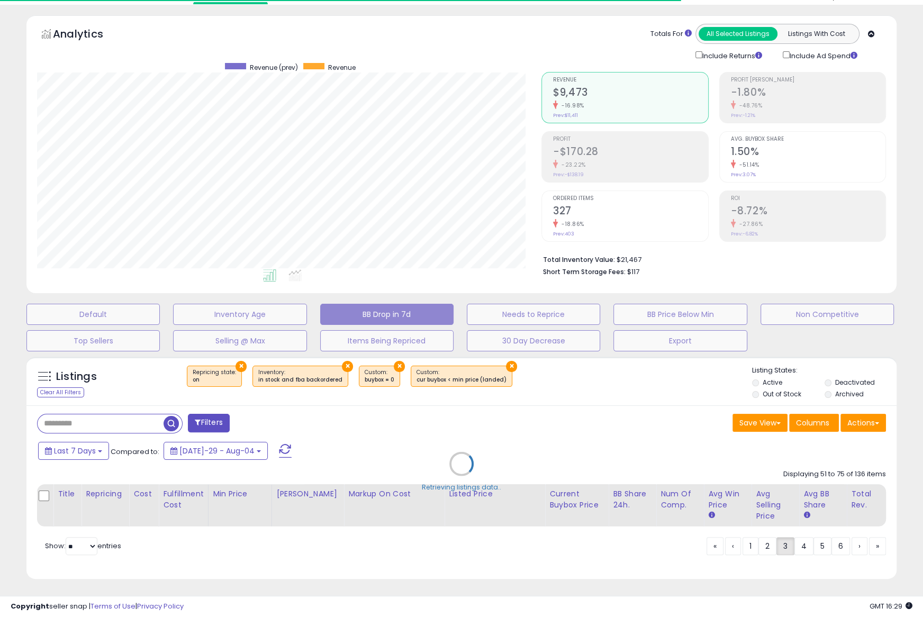
select select "**"
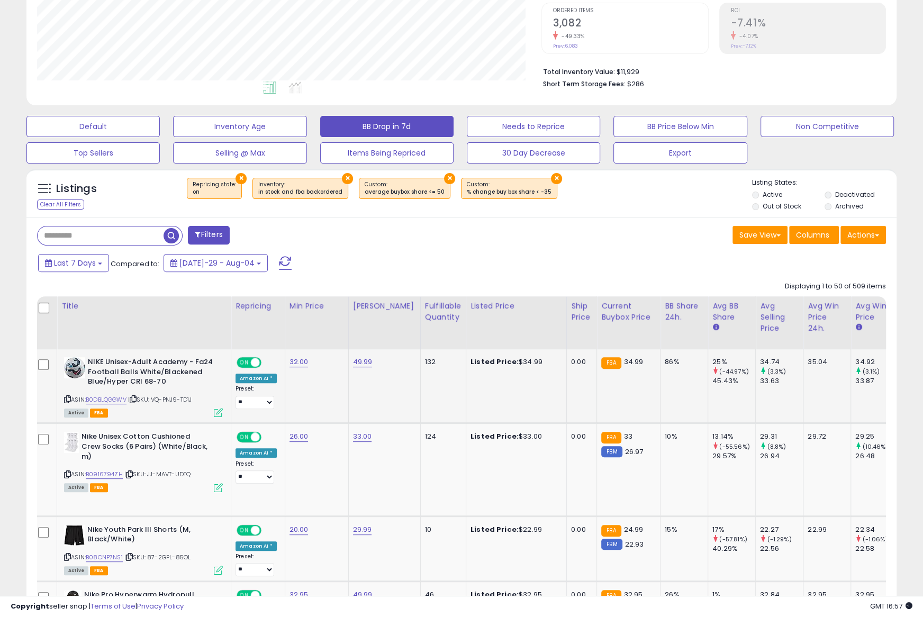
scroll to position [232, 0]
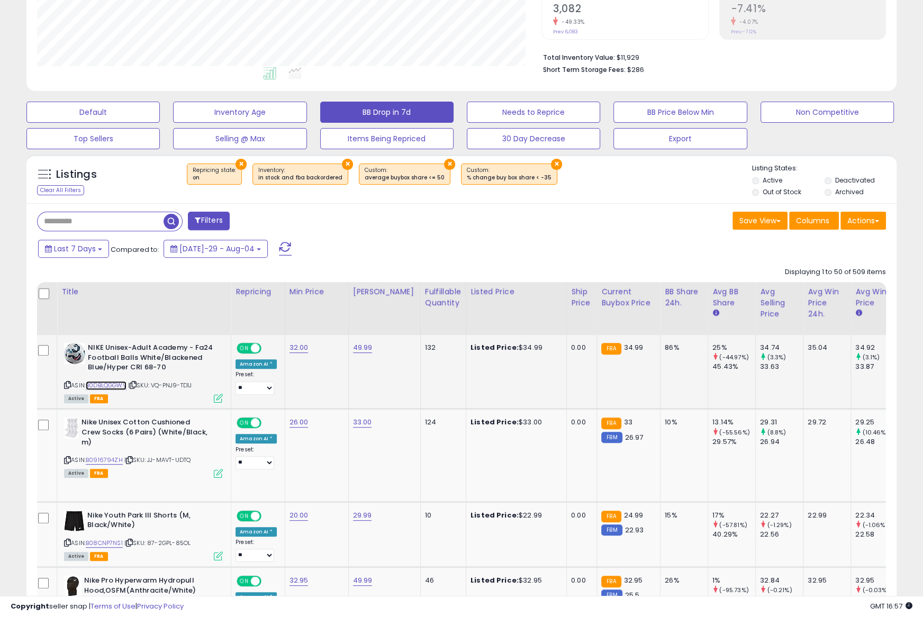
click at [110, 385] on link "B0DBLQGGWV" at bounding box center [106, 385] width 41 height 9
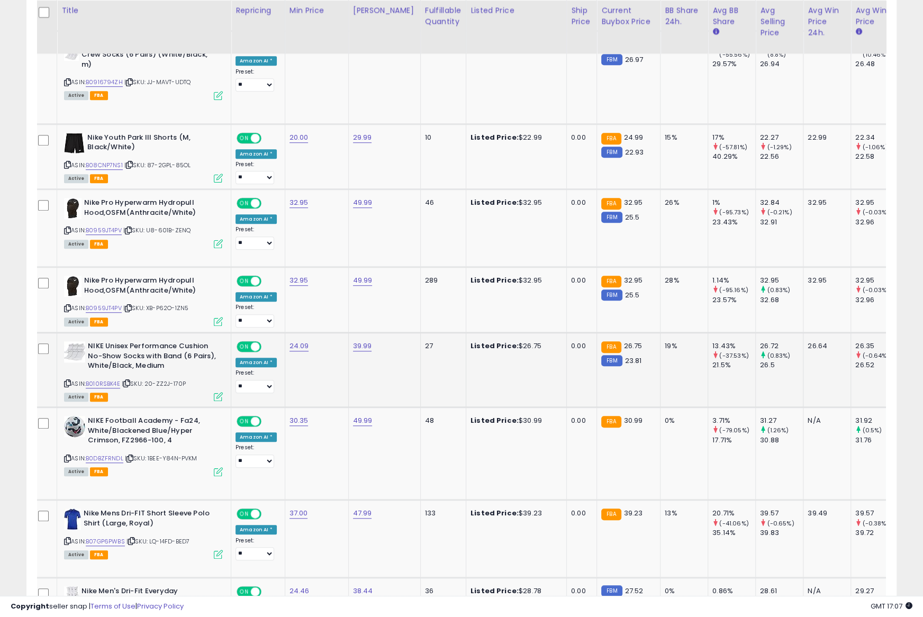
scroll to position [0, 45]
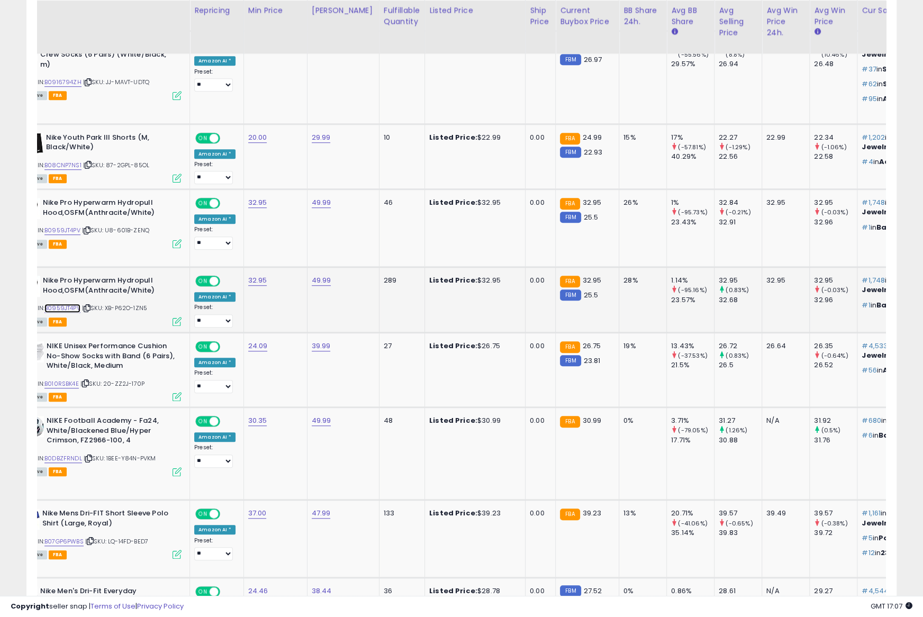
click at [62, 306] on link "B0959JT4PV" at bounding box center [62, 308] width 36 height 9
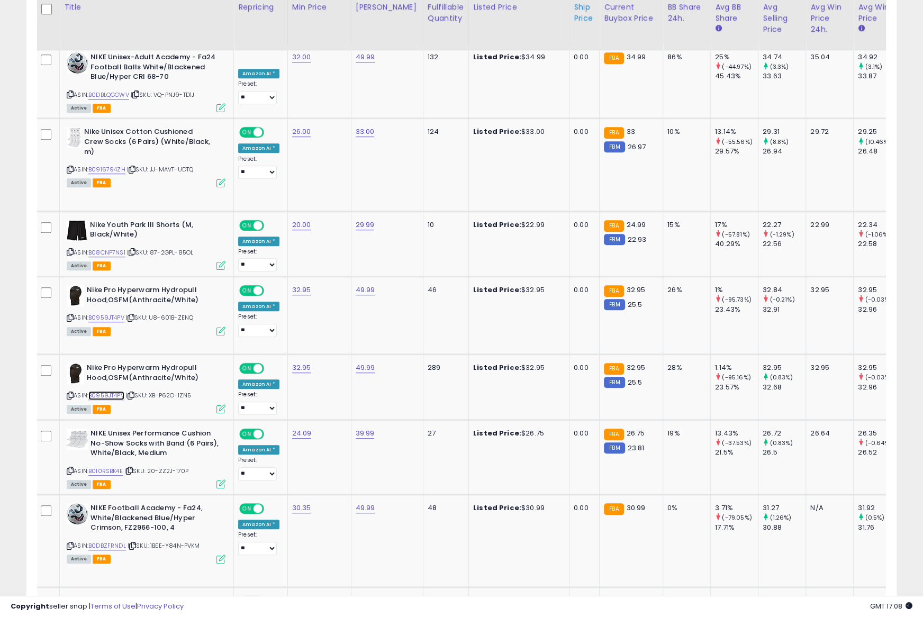
scroll to position [519, 0]
